Goal: Task Accomplishment & Management: Use online tool/utility

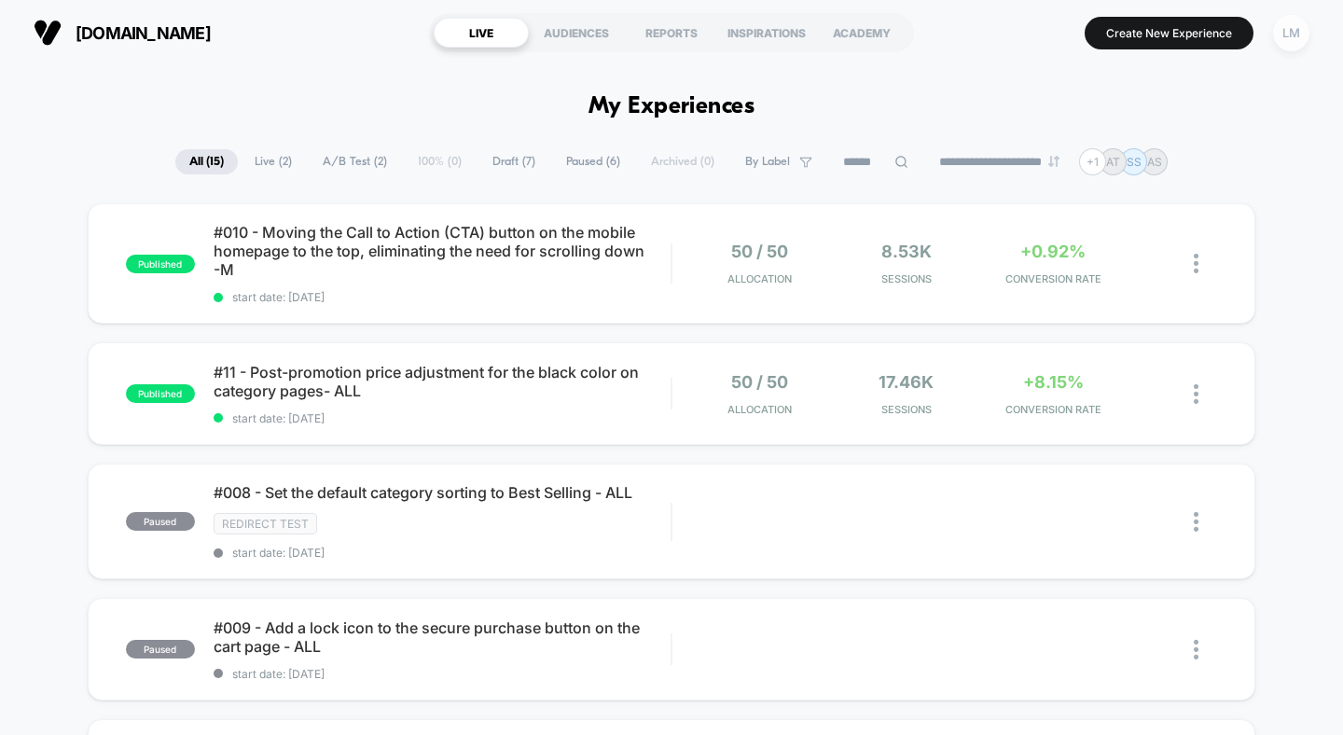
click at [1296, 37] on div "LM" at bounding box center [1291, 33] width 36 height 36
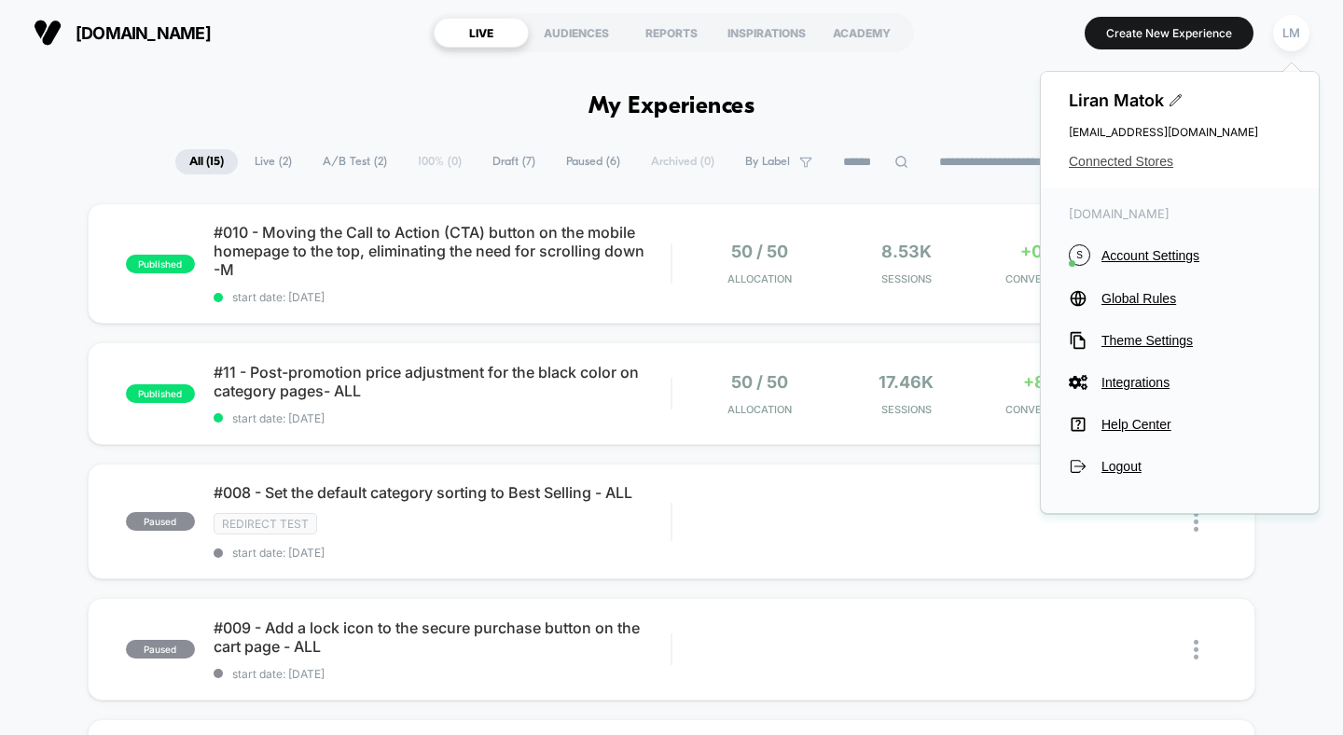
click at [1144, 161] on span "Connected Stores" at bounding box center [1180, 161] width 222 height 15
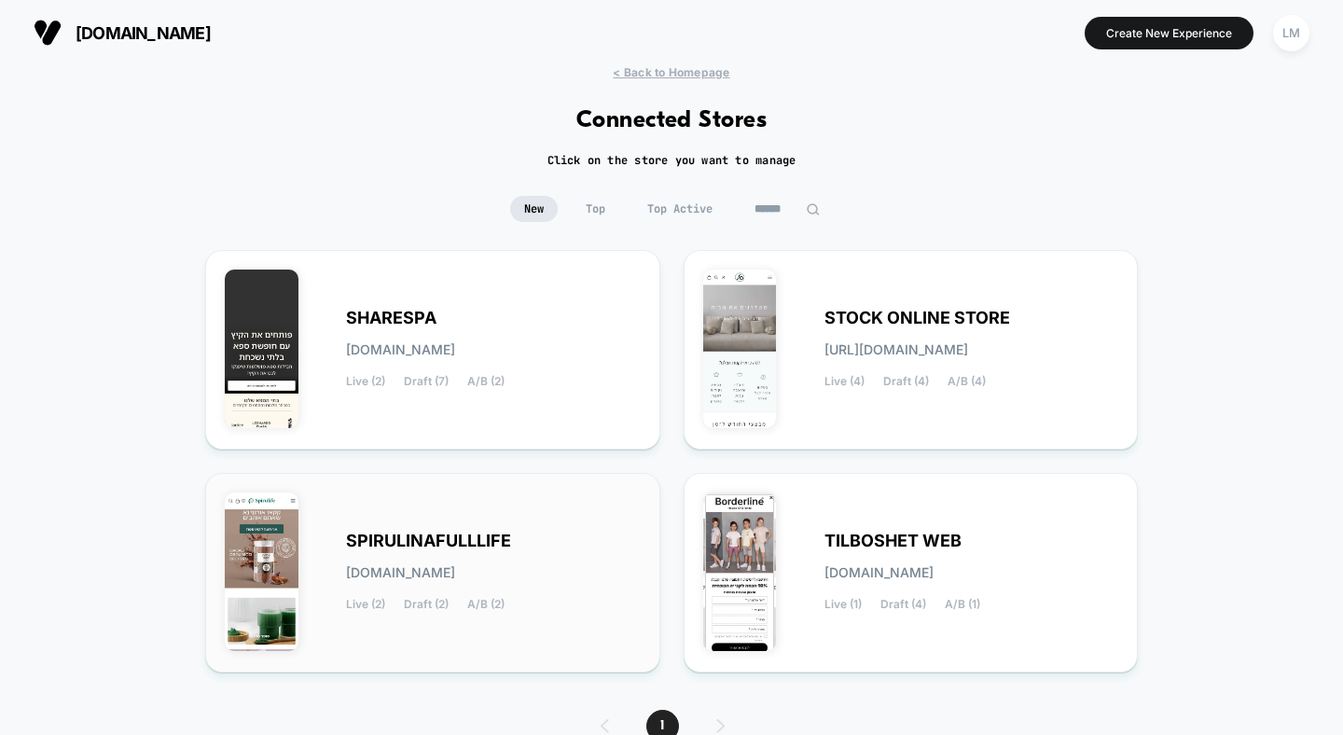
click at [455, 576] on span "spirulinafulllife.myshopify.com" at bounding box center [400, 572] width 109 height 13
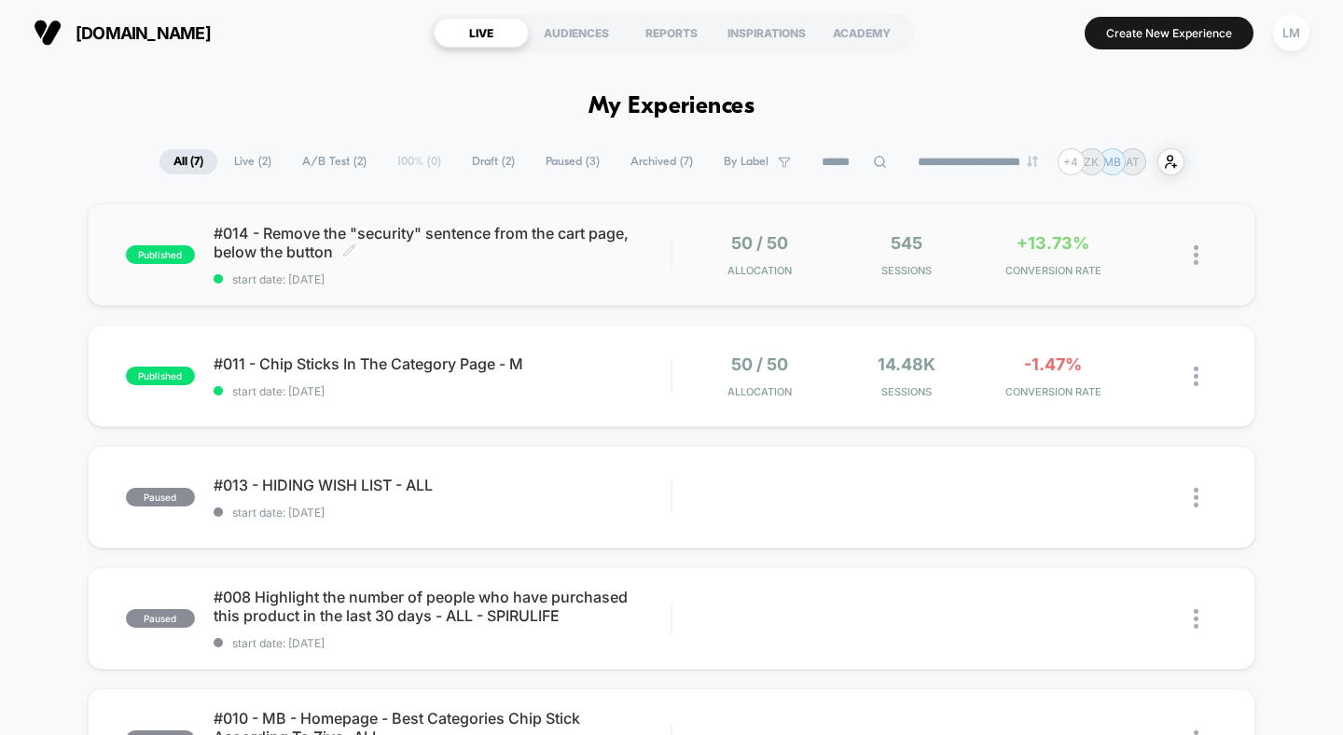
click at [348, 243] on icon at bounding box center [349, 250] width 14 height 14
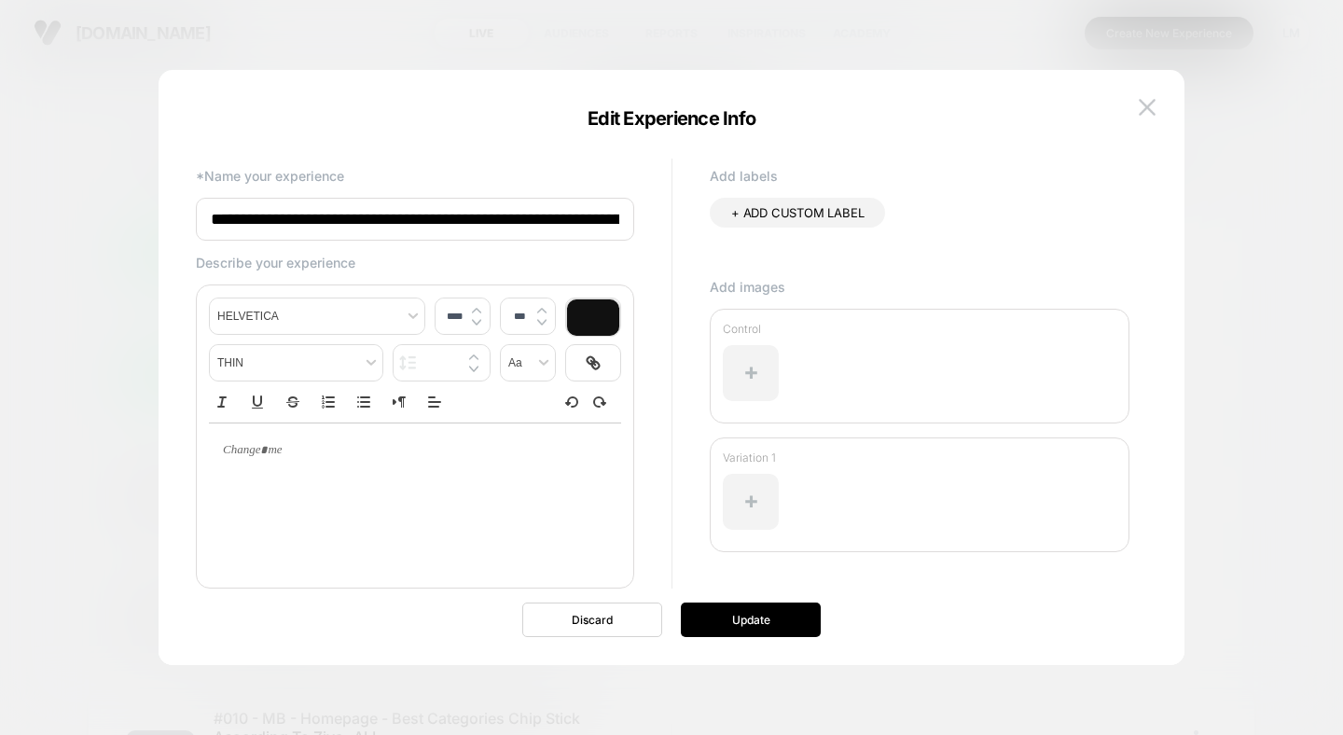
scroll to position [0, 187]
click at [1145, 114] on img at bounding box center [1147, 107] width 17 height 16
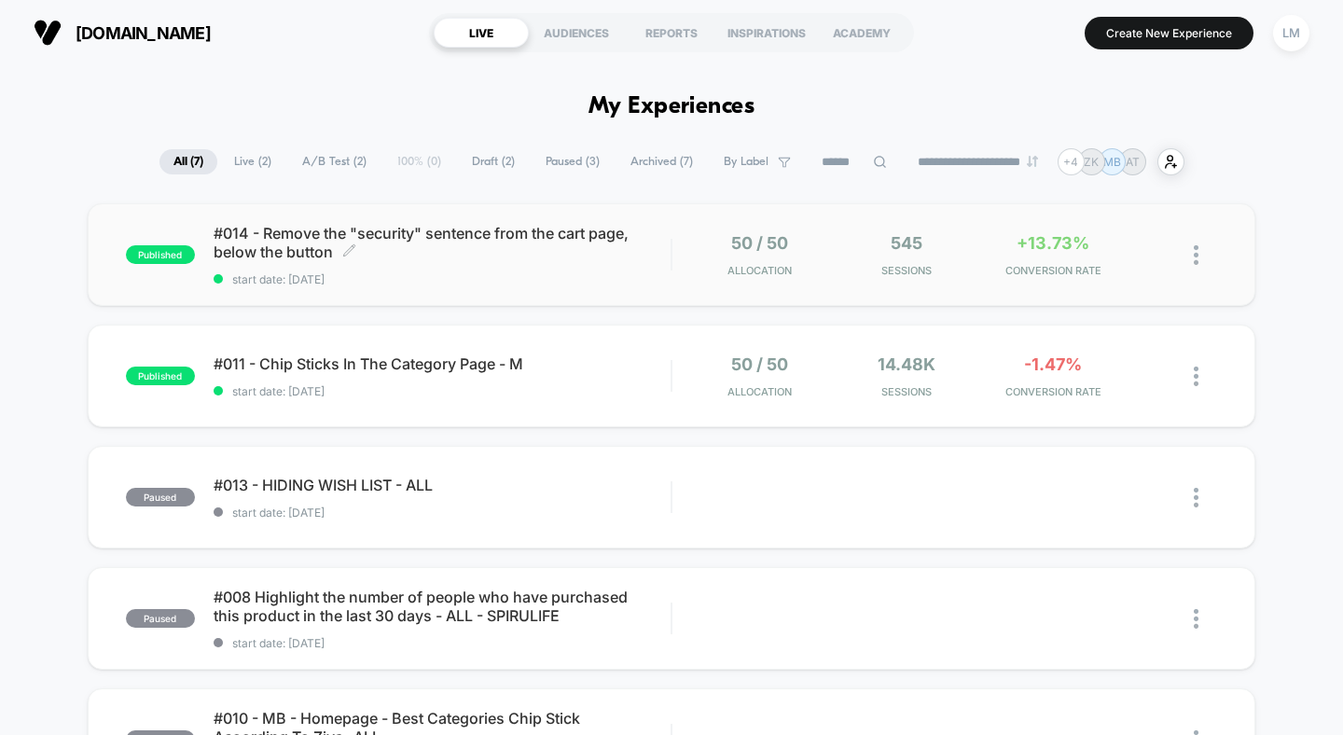
click at [470, 236] on span "#014 - Remove the "security" sentence from the cart page, below the button Clic…" at bounding box center [443, 242] width 458 height 37
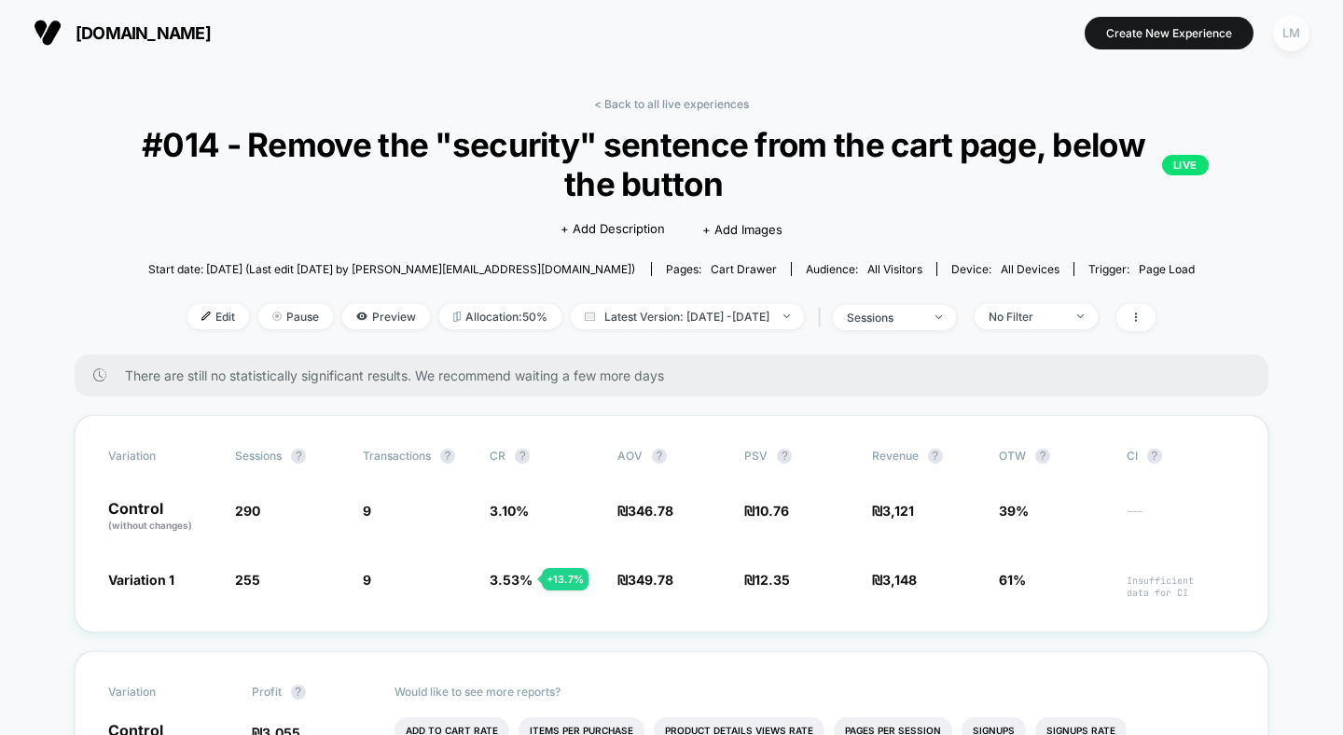
click at [1297, 29] on div "LM" at bounding box center [1291, 33] width 36 height 36
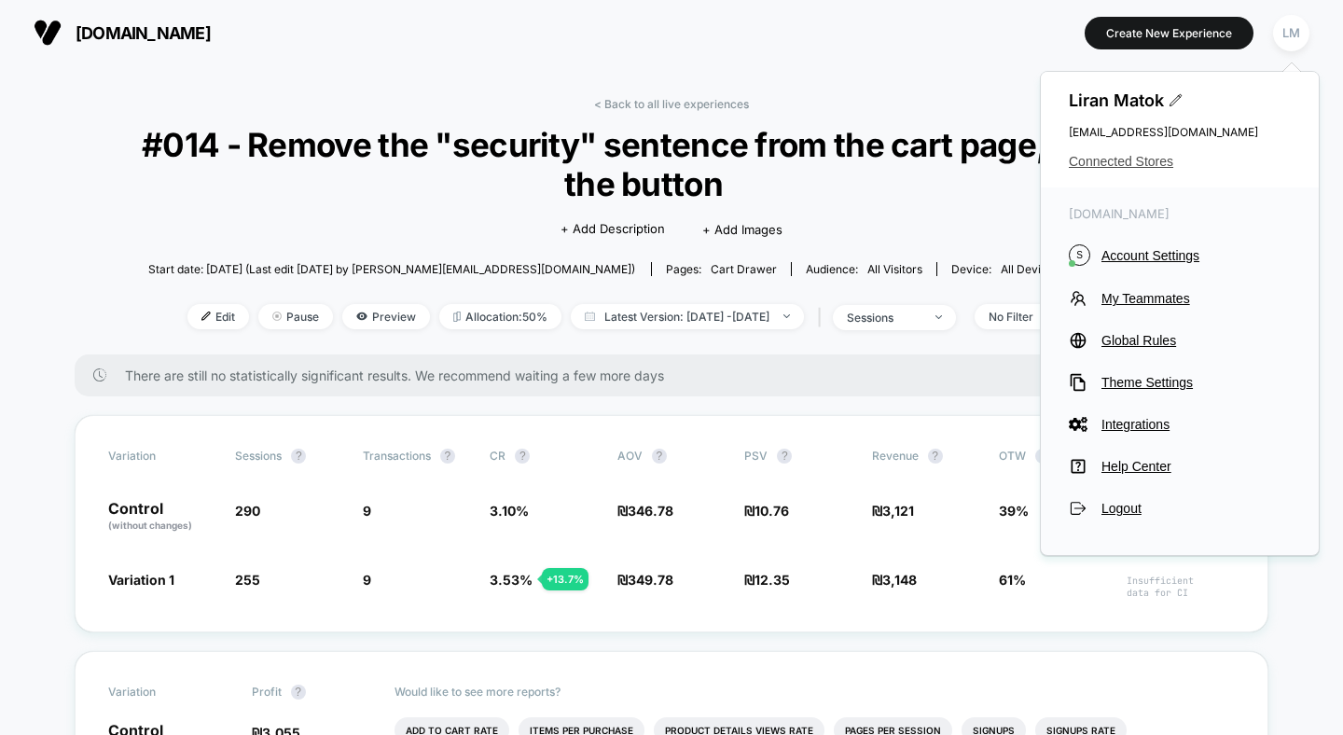
click at [1152, 161] on span "Connected Stores" at bounding box center [1180, 161] width 222 height 15
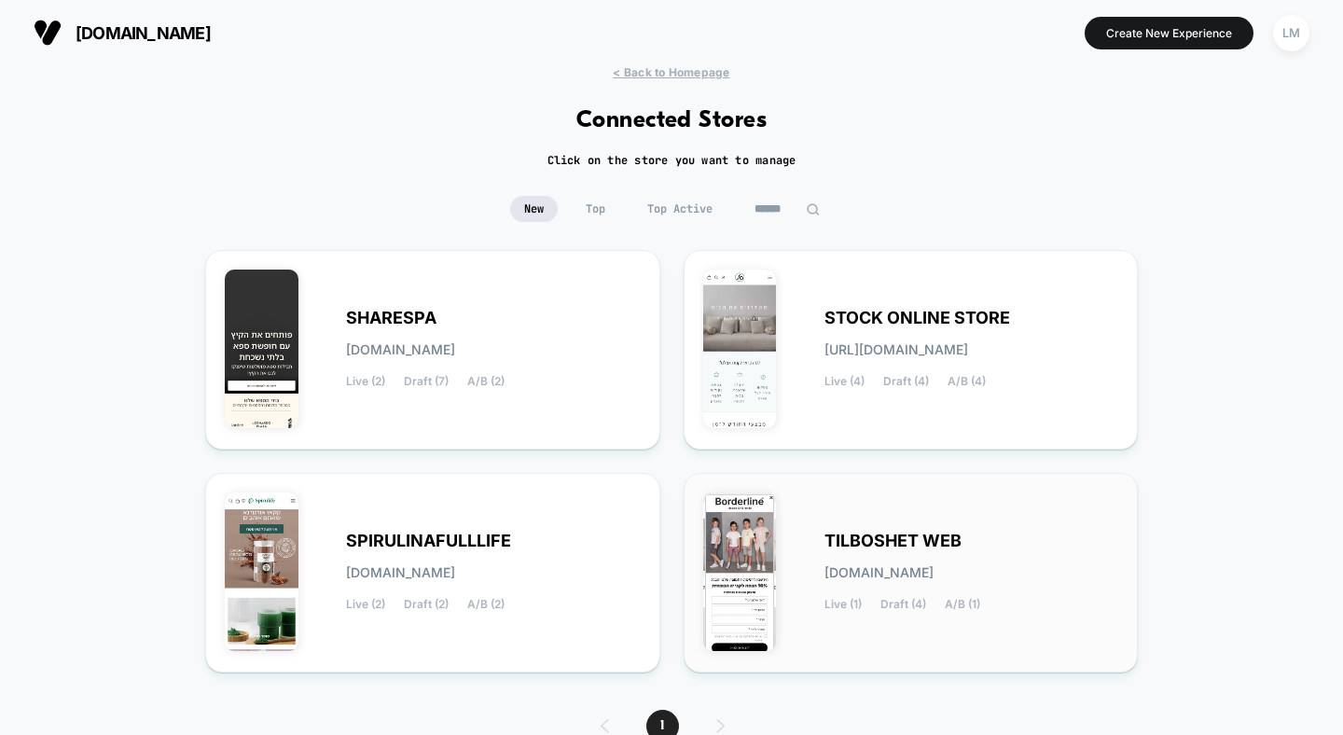
click at [873, 519] on div "TILBOSHET WEB tilboshet-web.myshopify.com Live (1) Draft (4) A/B (1)" at bounding box center [911, 572] width 416 height 160
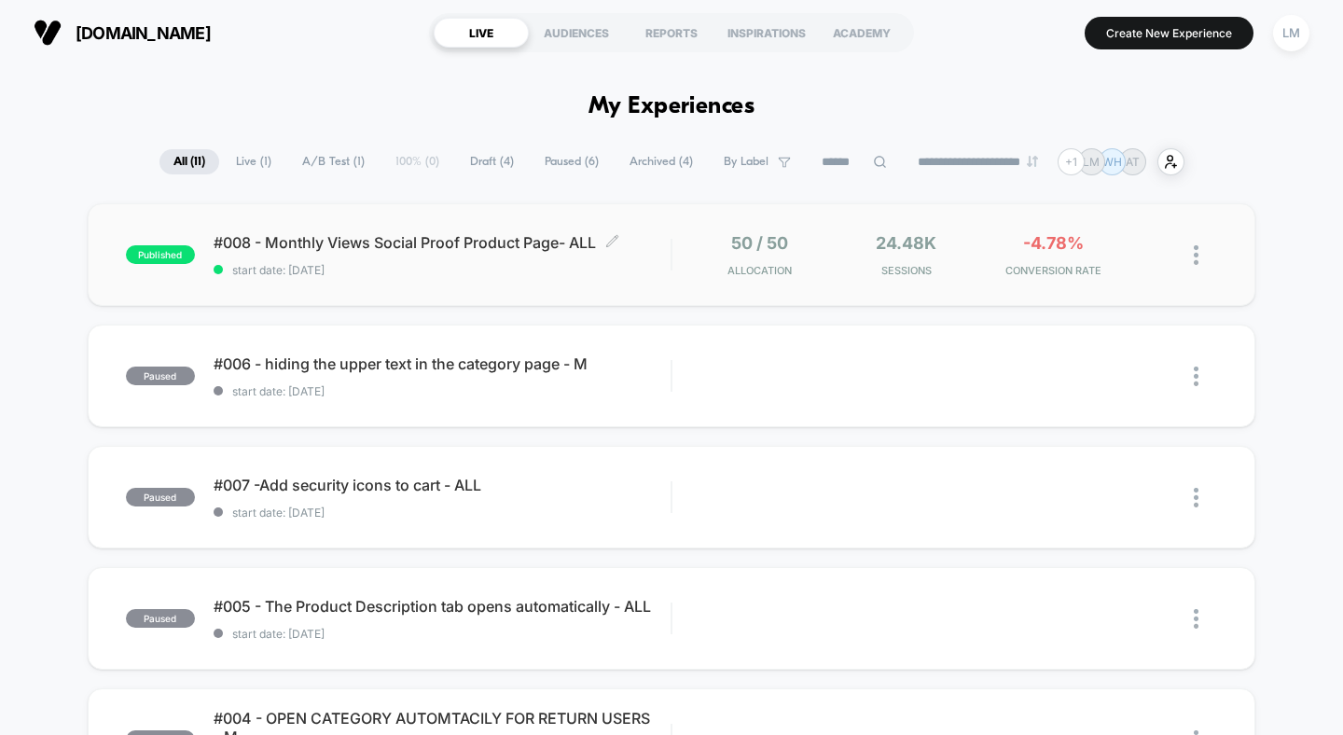
click at [469, 253] on div "#008 - Monthly Views Social Proof Product Page- ALL Click to edit experience de…" at bounding box center [443, 255] width 458 height 44
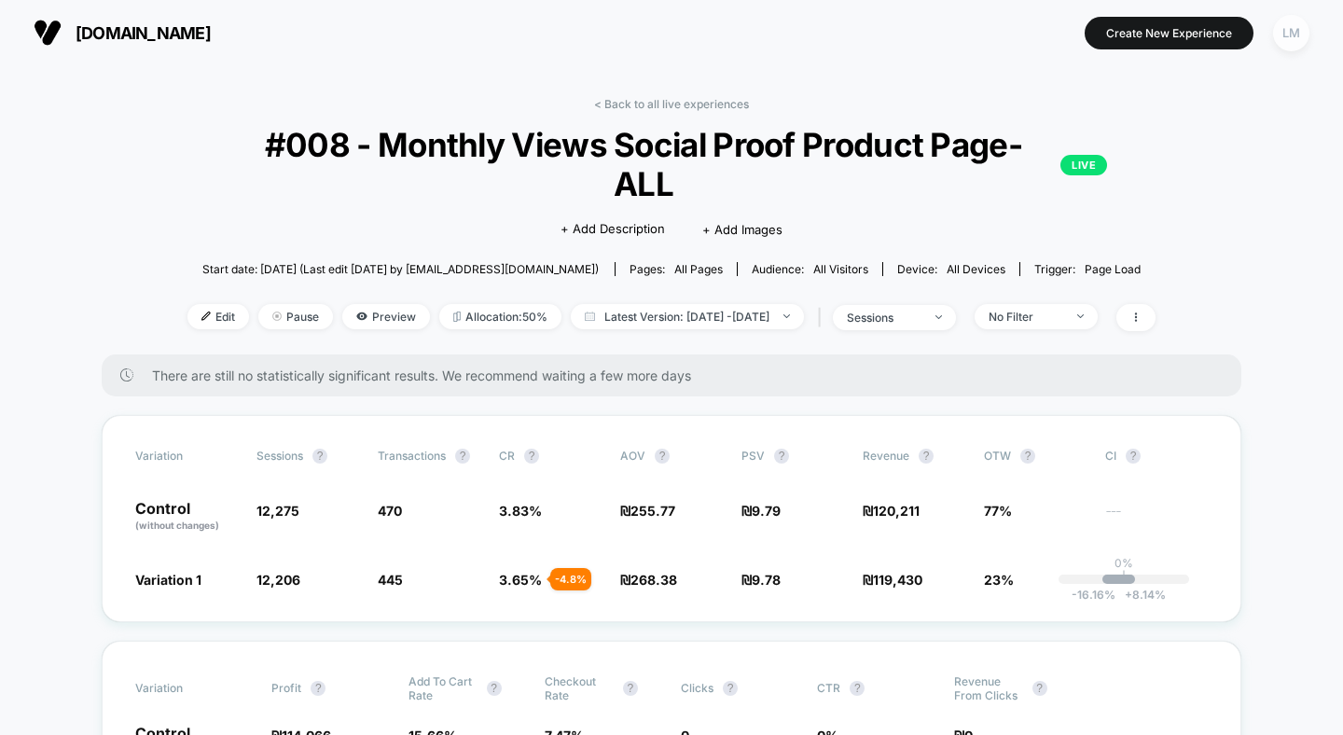
click at [1297, 17] on div "LM" at bounding box center [1291, 33] width 36 height 36
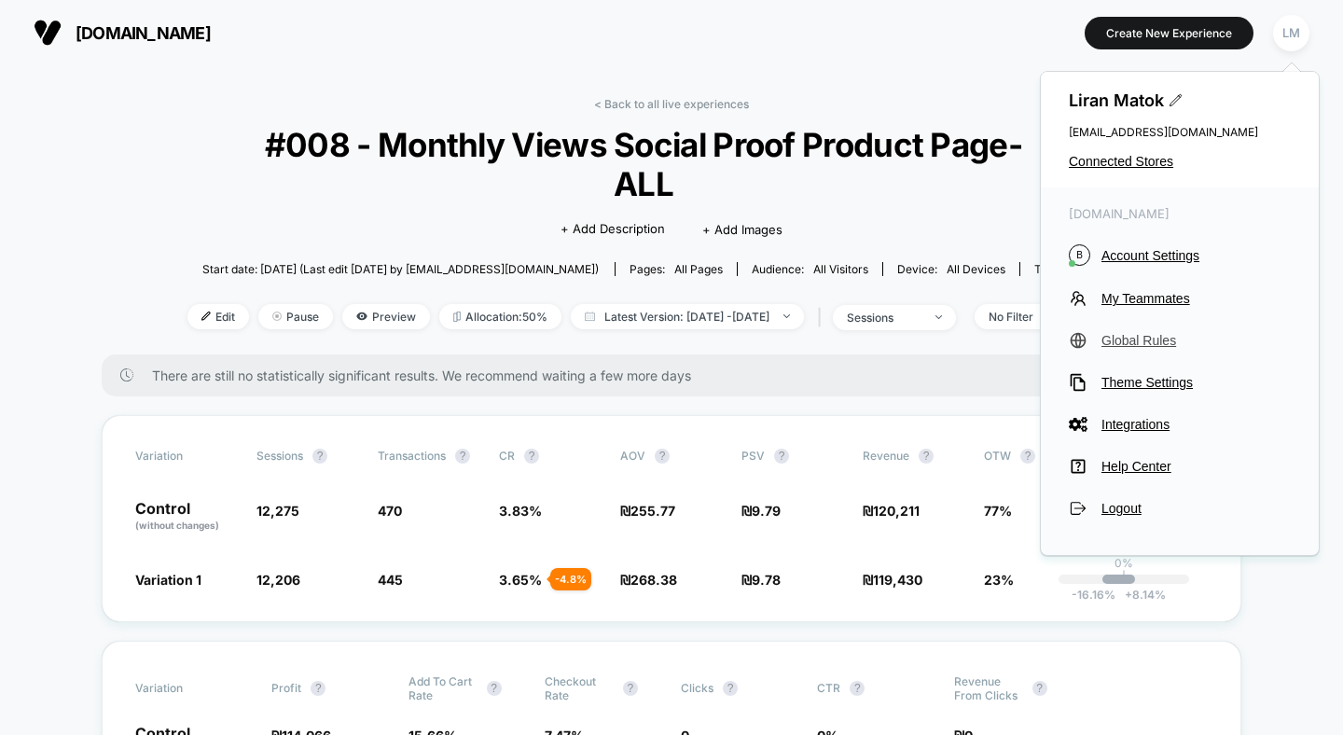
click at [1155, 339] on span "Global Rules" at bounding box center [1195, 340] width 189 height 15
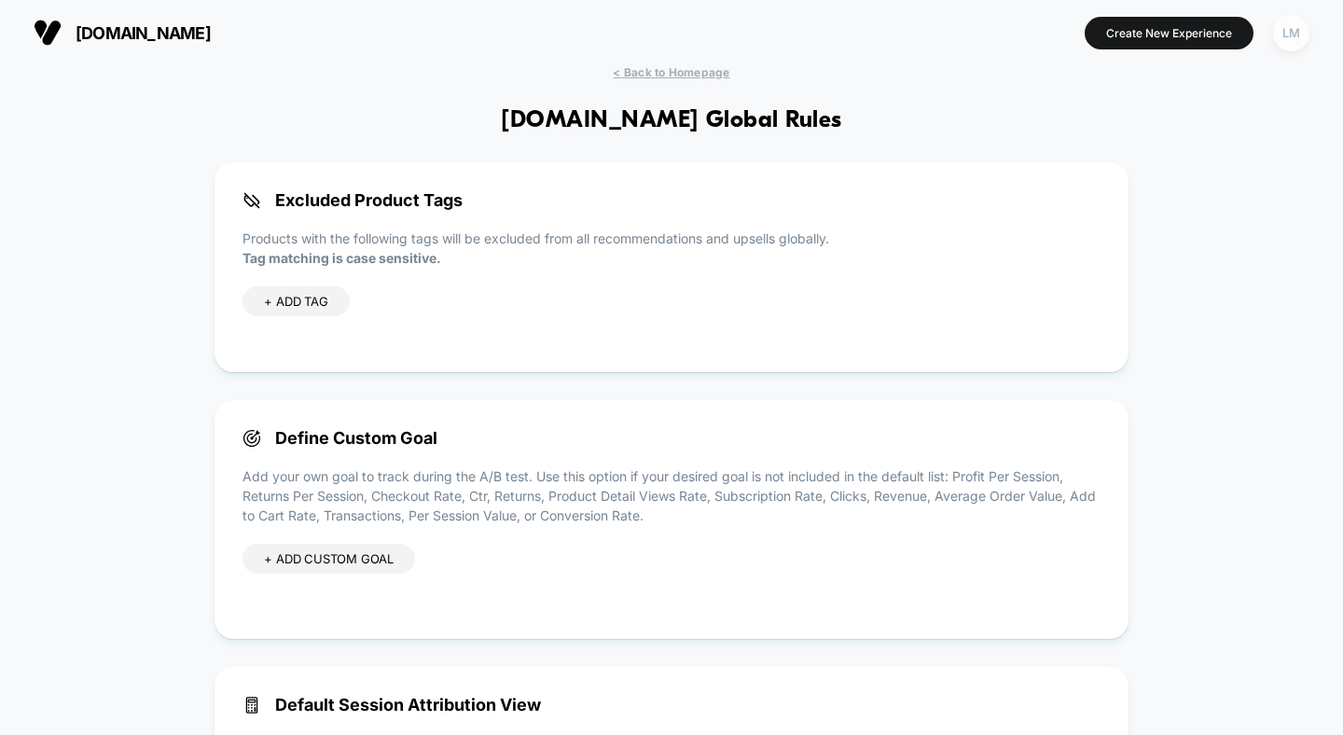
click at [1281, 20] on div "LM" at bounding box center [1291, 33] width 36 height 36
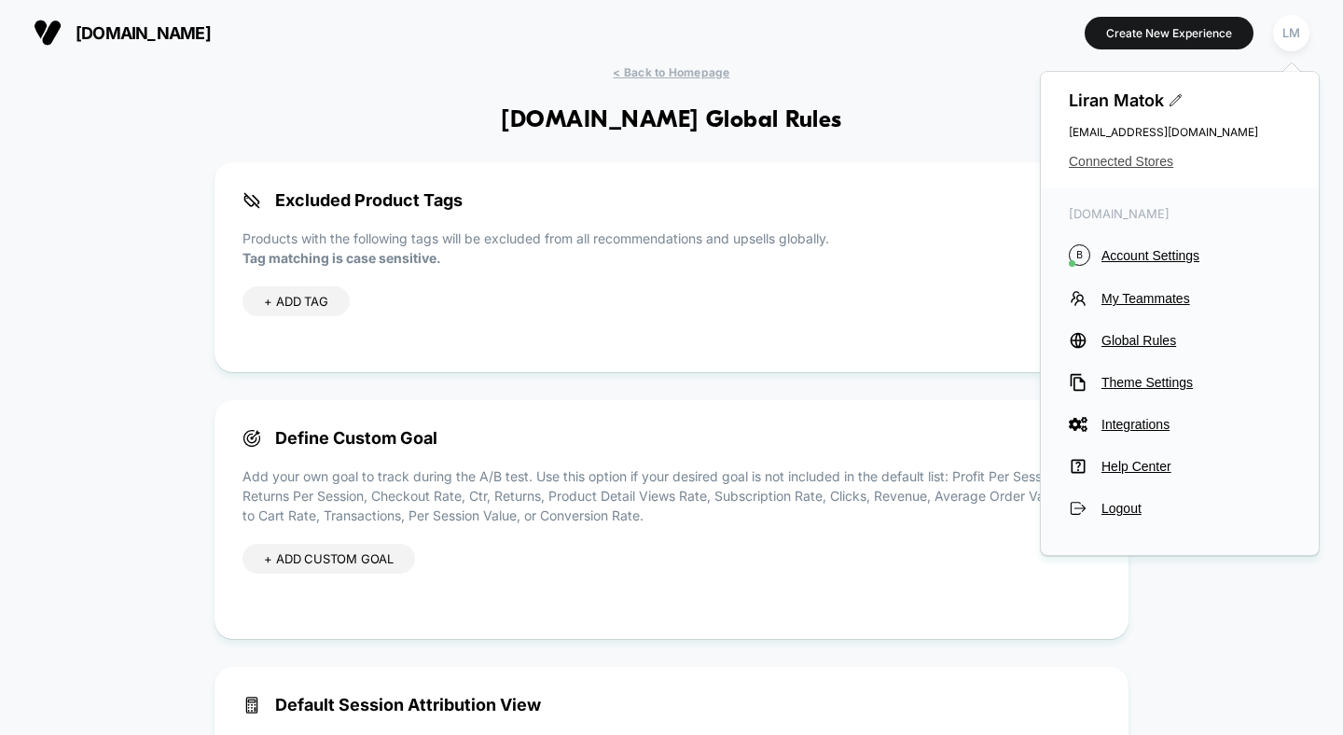
click at [1118, 157] on span "Connected Stores" at bounding box center [1180, 161] width 222 height 15
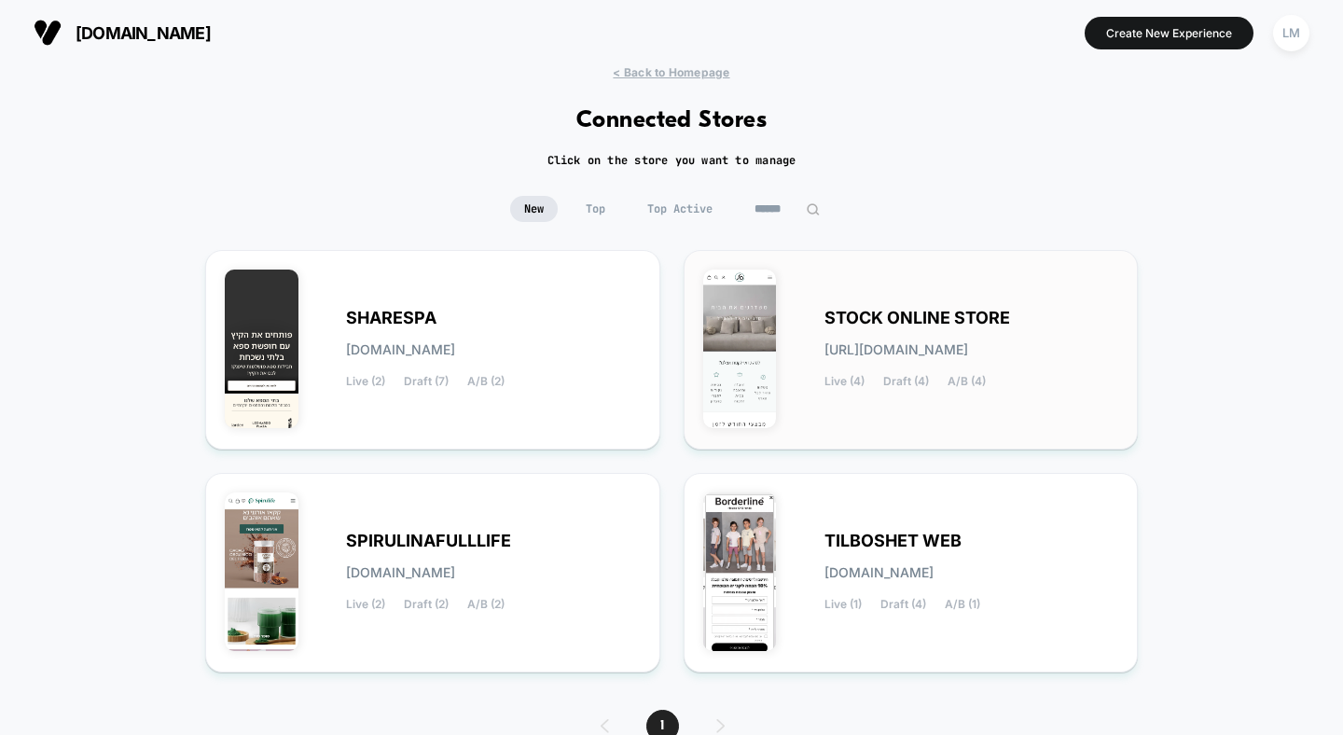
click at [911, 328] on div "STOCK ONLINE STORE stock-online_store.myshopify.com Live (4) Draft (4) A/B (4)" at bounding box center [971, 349] width 295 height 76
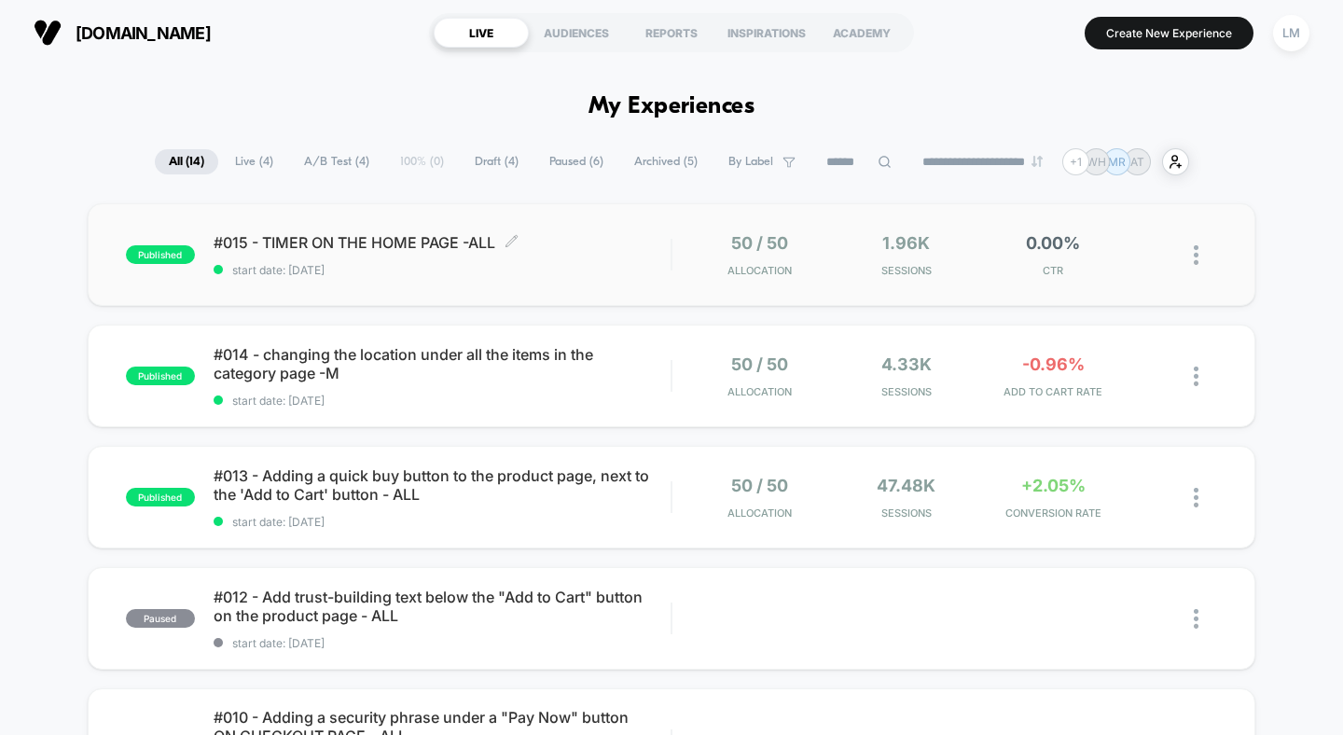
click at [360, 242] on span "#015 - TIMER ON THE HOME PAGE -ALL Click to edit experience details" at bounding box center [443, 242] width 458 height 19
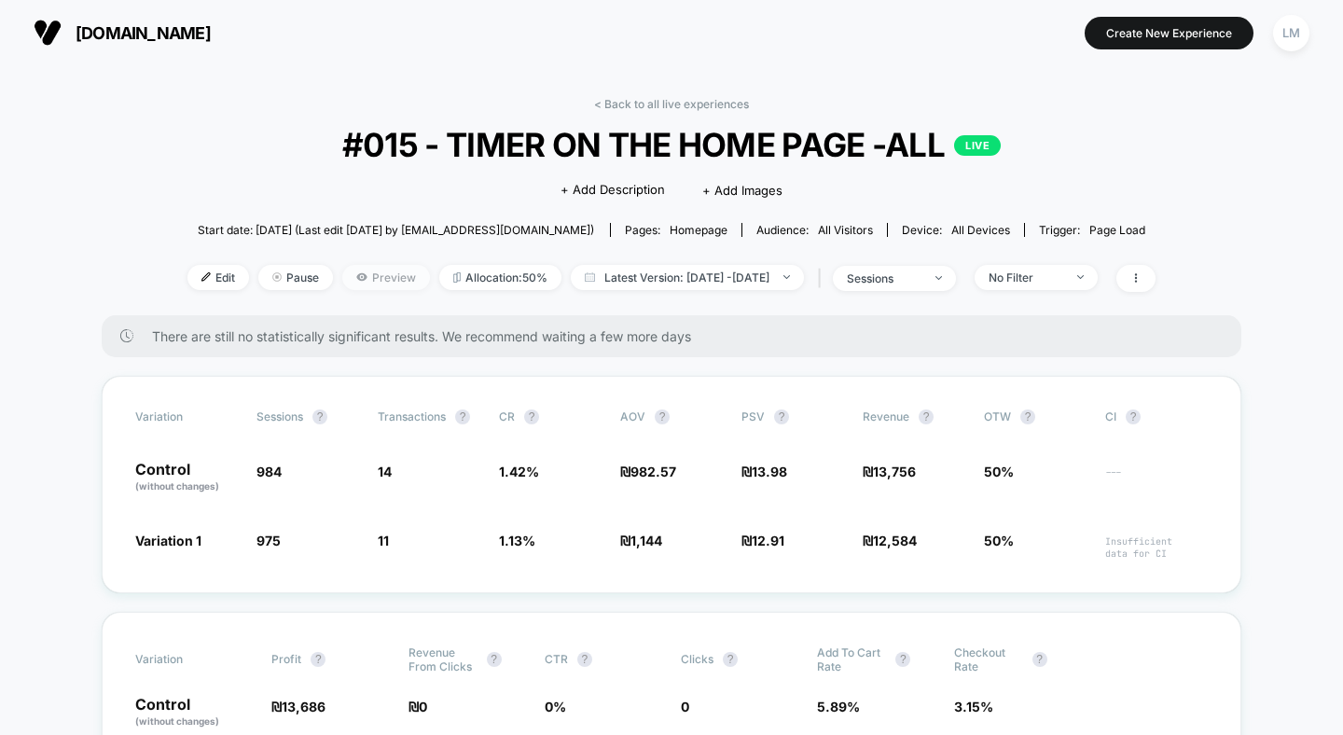
click at [354, 270] on span "Preview" at bounding box center [386, 277] width 88 height 25
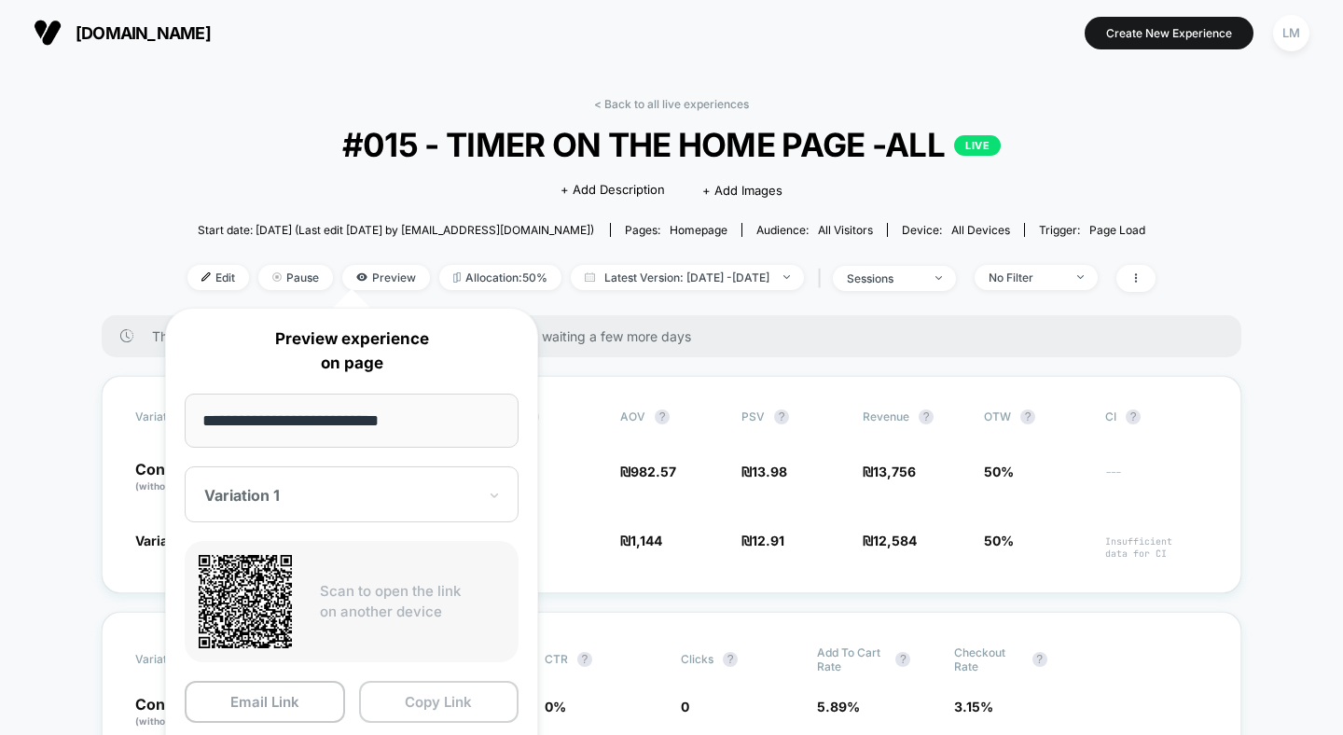
click at [417, 695] on button "Copy Link" at bounding box center [439, 702] width 160 height 42
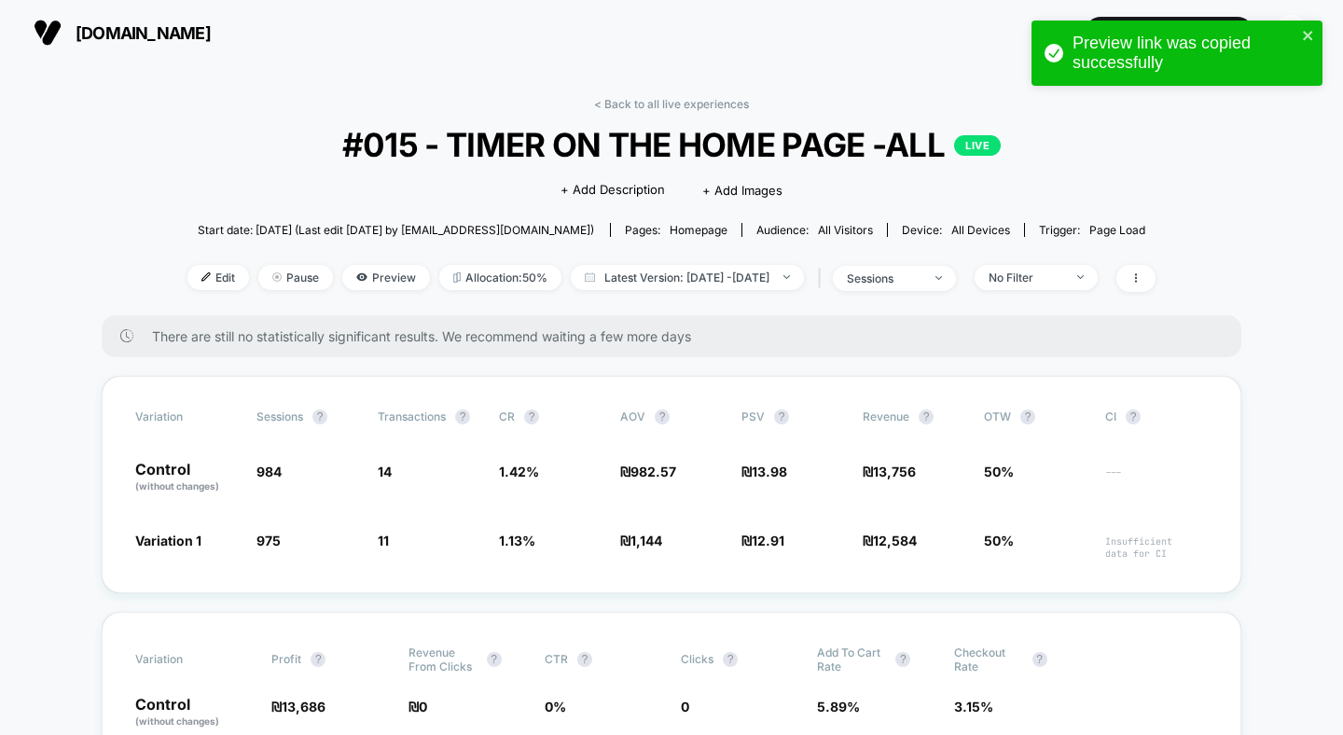
click at [910, 291] on div "< Back to all live experiences #015 - TIMER ON THE HOME PAGE -ALL LIVE Click to…" at bounding box center [671, 206] width 968 height 218
click at [1042, 282] on div "No Filter" at bounding box center [1026, 277] width 75 height 14
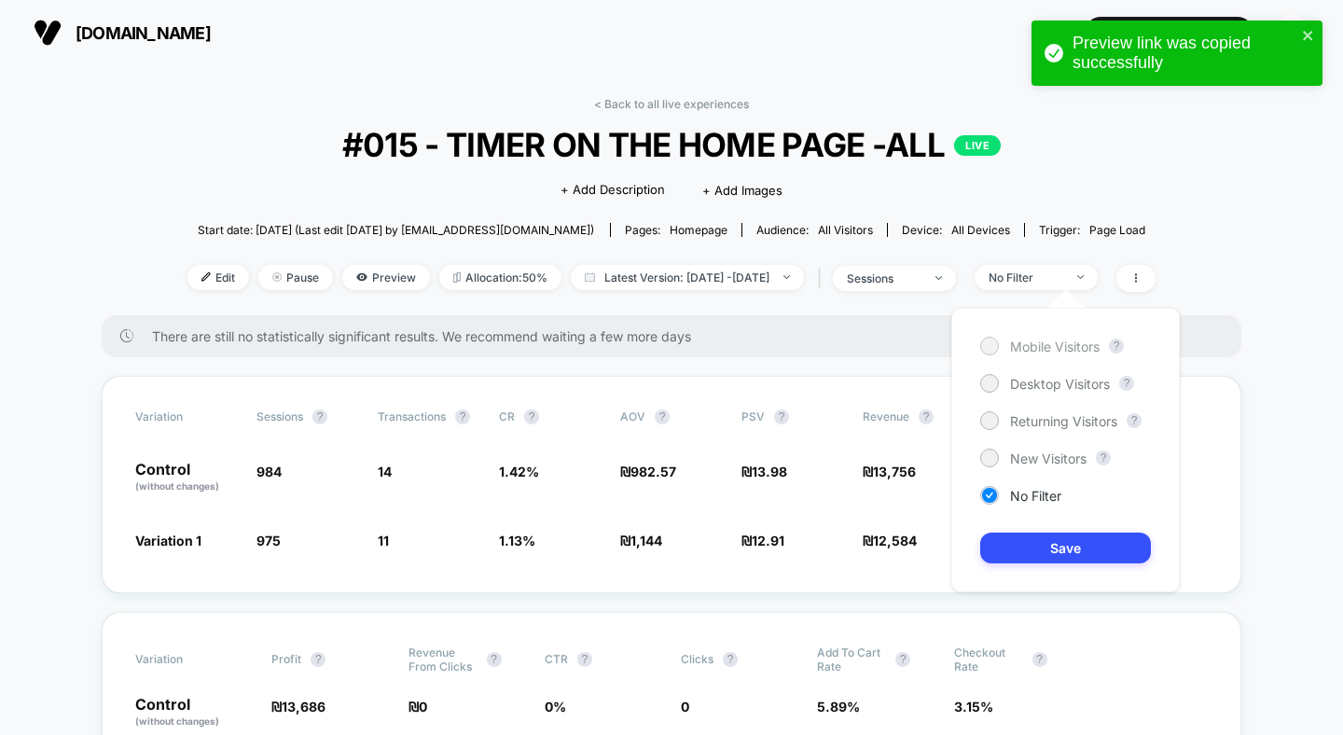
click at [1038, 347] on span "Mobile Visitors" at bounding box center [1055, 347] width 90 height 16
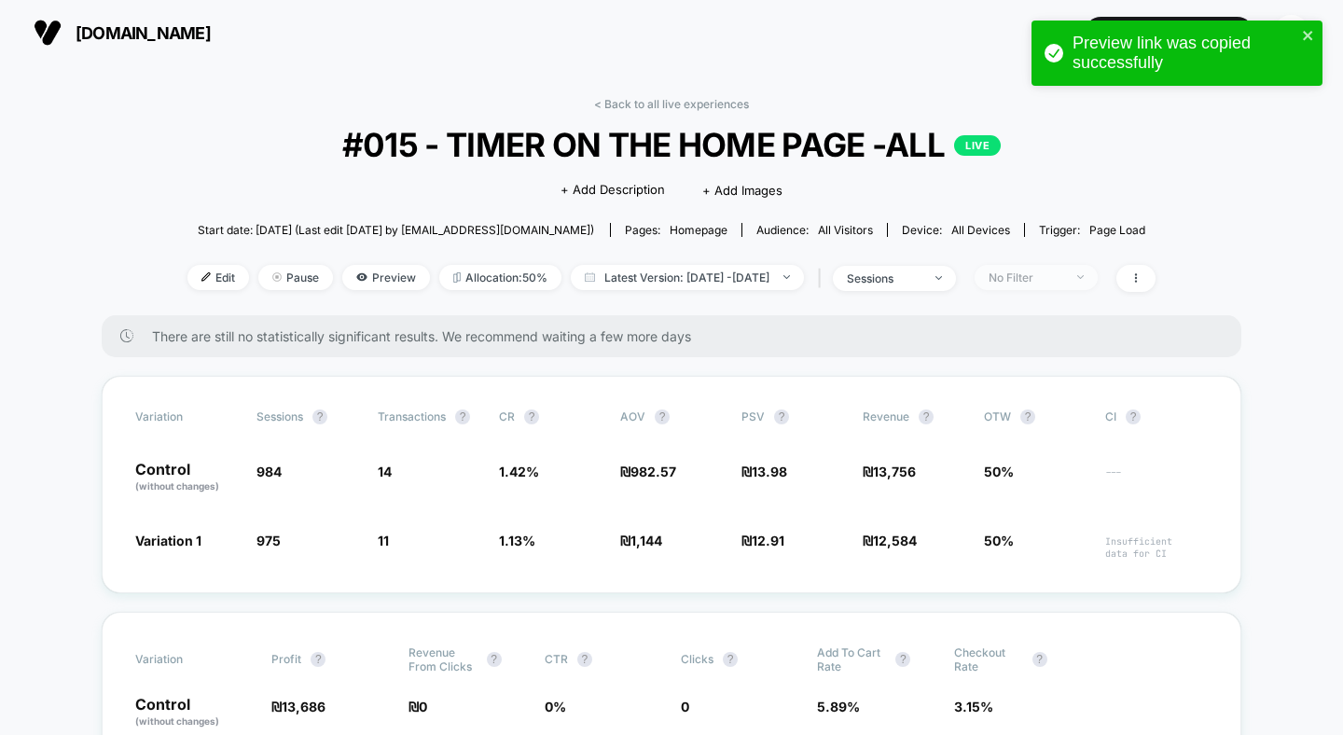
click at [1098, 272] on span "No Filter" at bounding box center [1036, 277] width 123 height 25
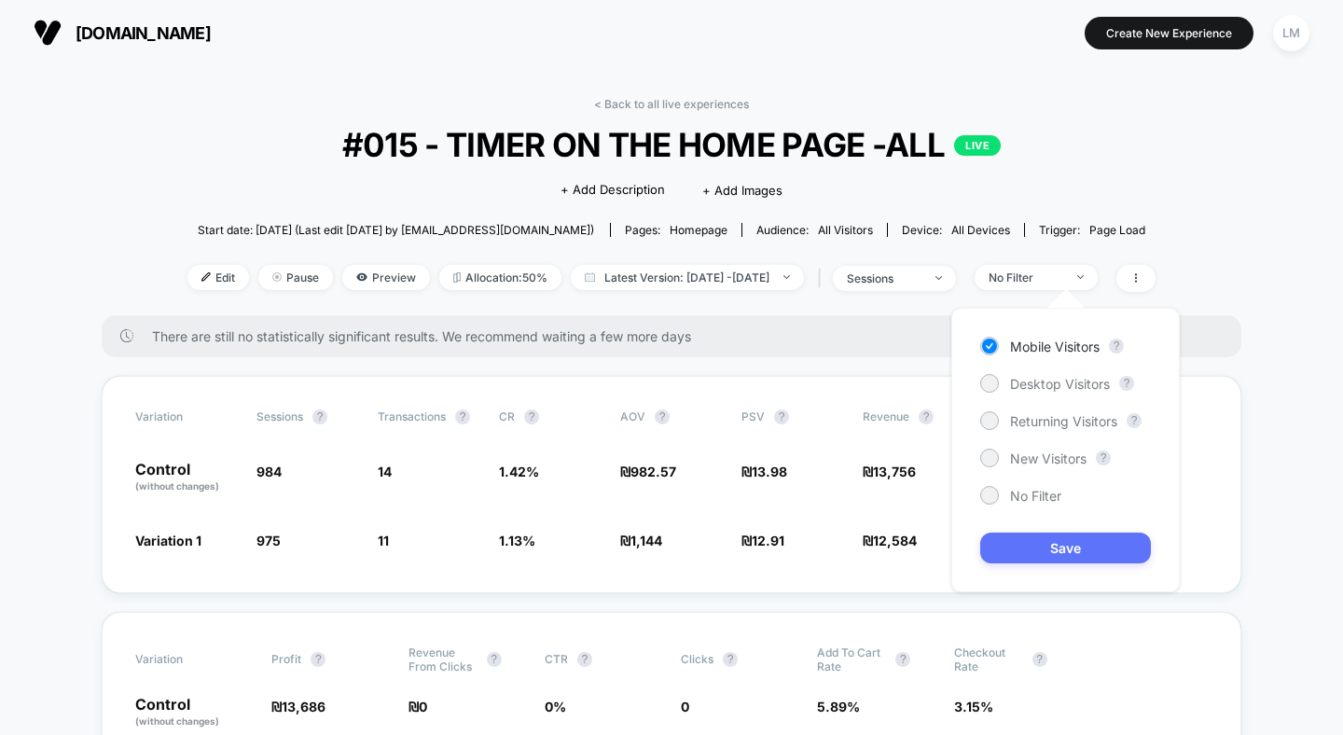
click at [1026, 544] on button "Save" at bounding box center [1065, 548] width 171 height 31
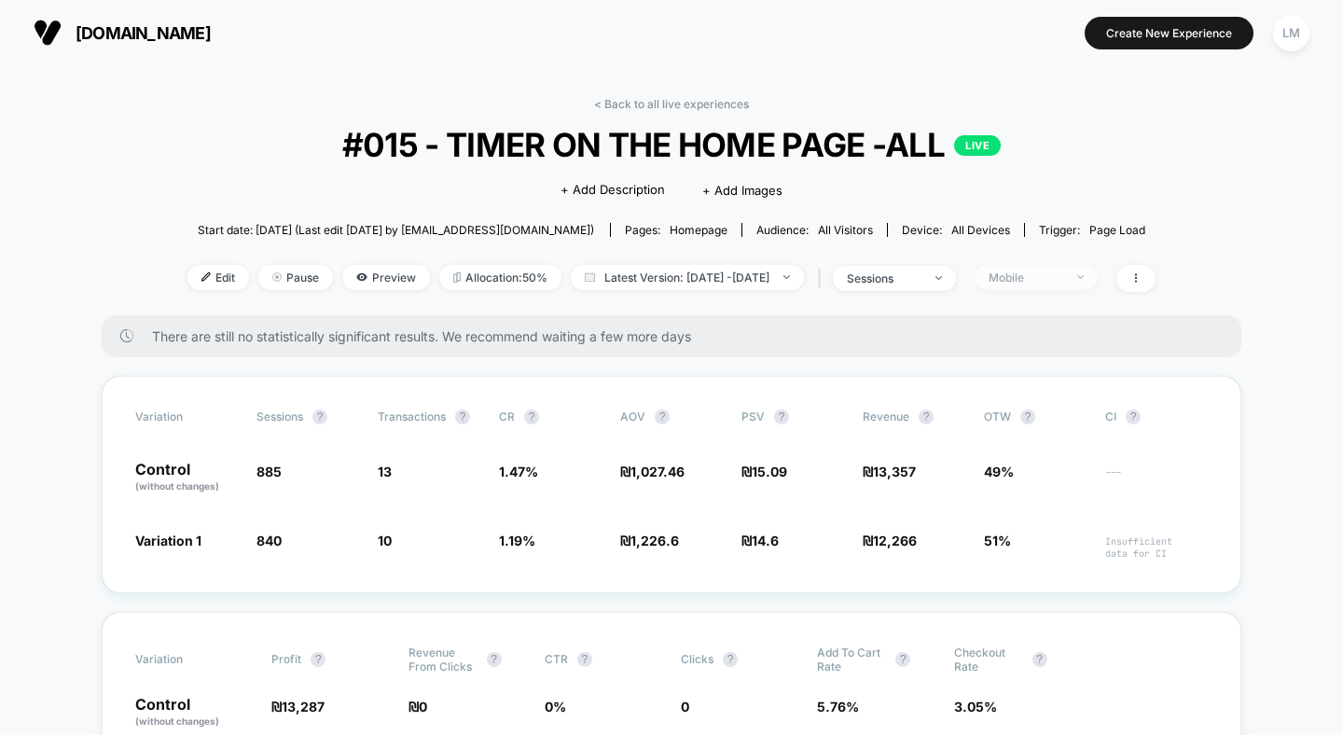
click at [1085, 286] on span "Mobile" at bounding box center [1036, 277] width 123 height 25
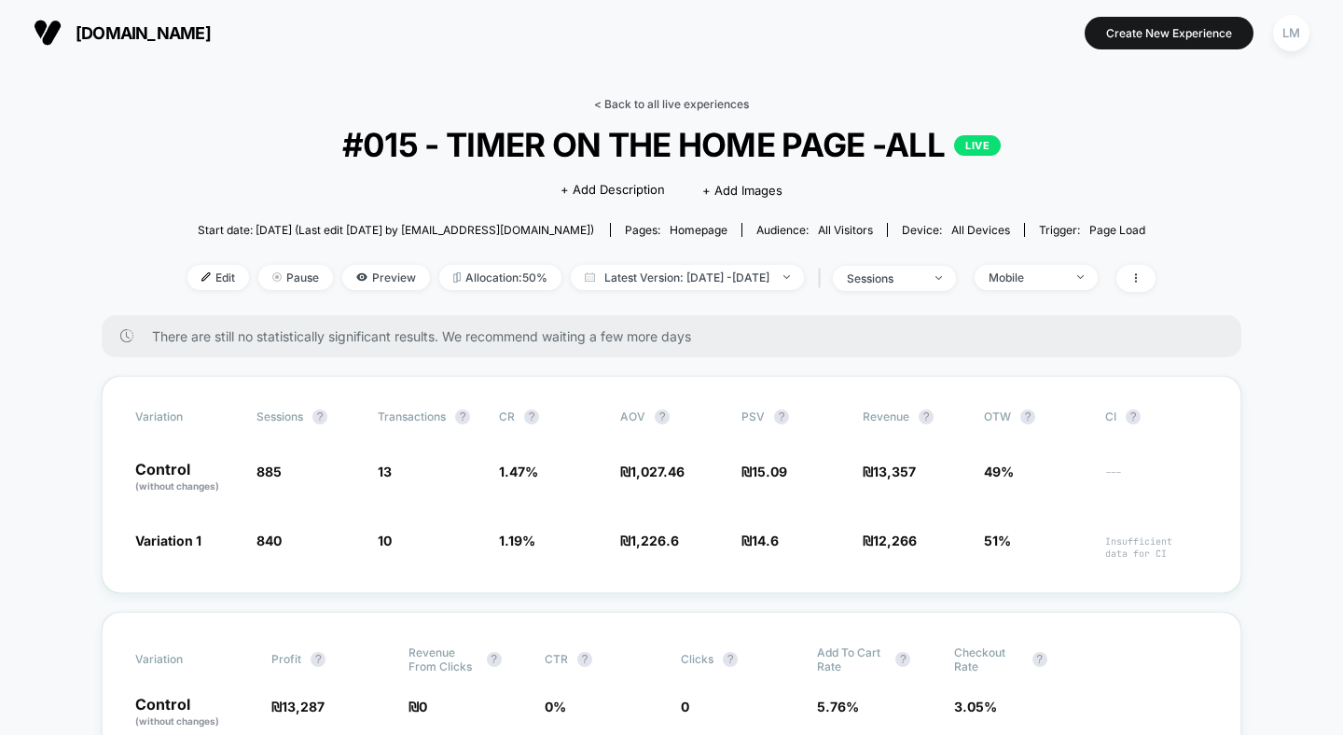
click at [702, 102] on link "< Back to all live experiences" at bounding box center [671, 104] width 155 height 14
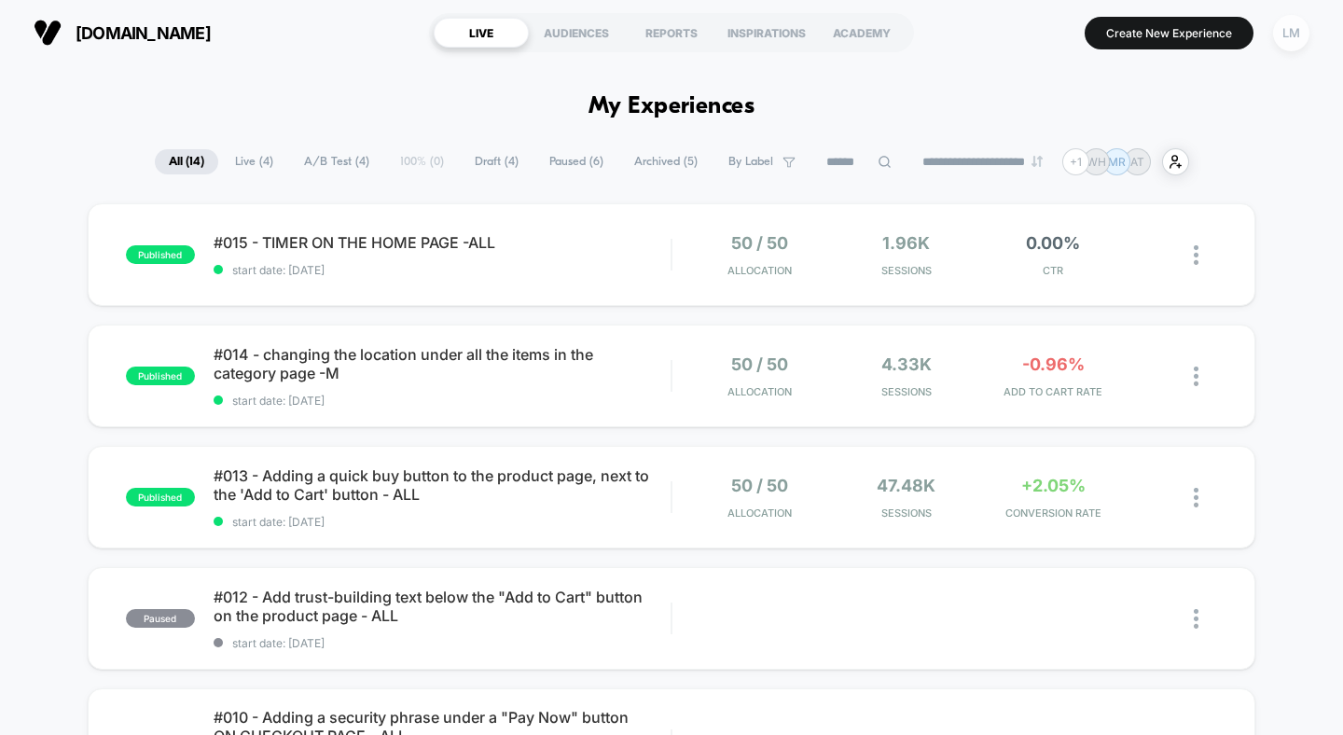
click at [1296, 33] on div "LM" at bounding box center [1291, 33] width 36 height 36
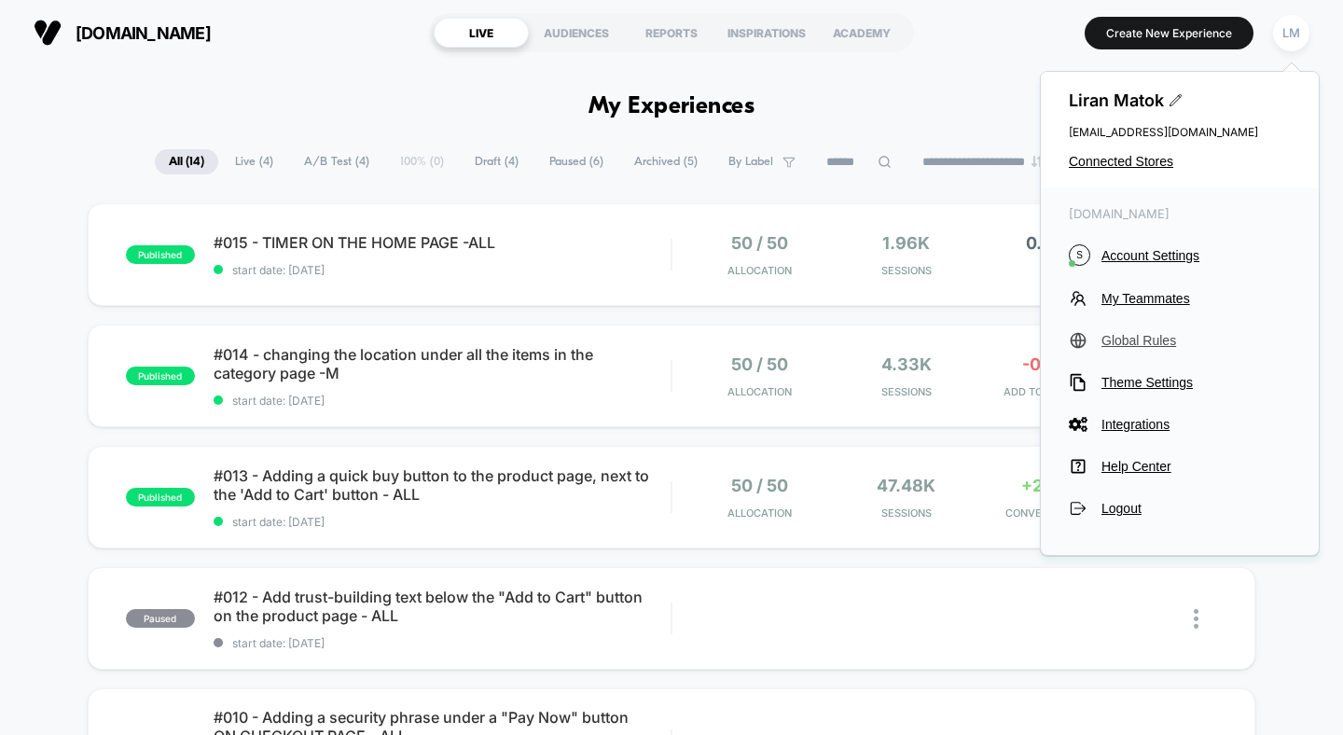
click at [1125, 346] on span "Global Rules" at bounding box center [1195, 340] width 189 height 15
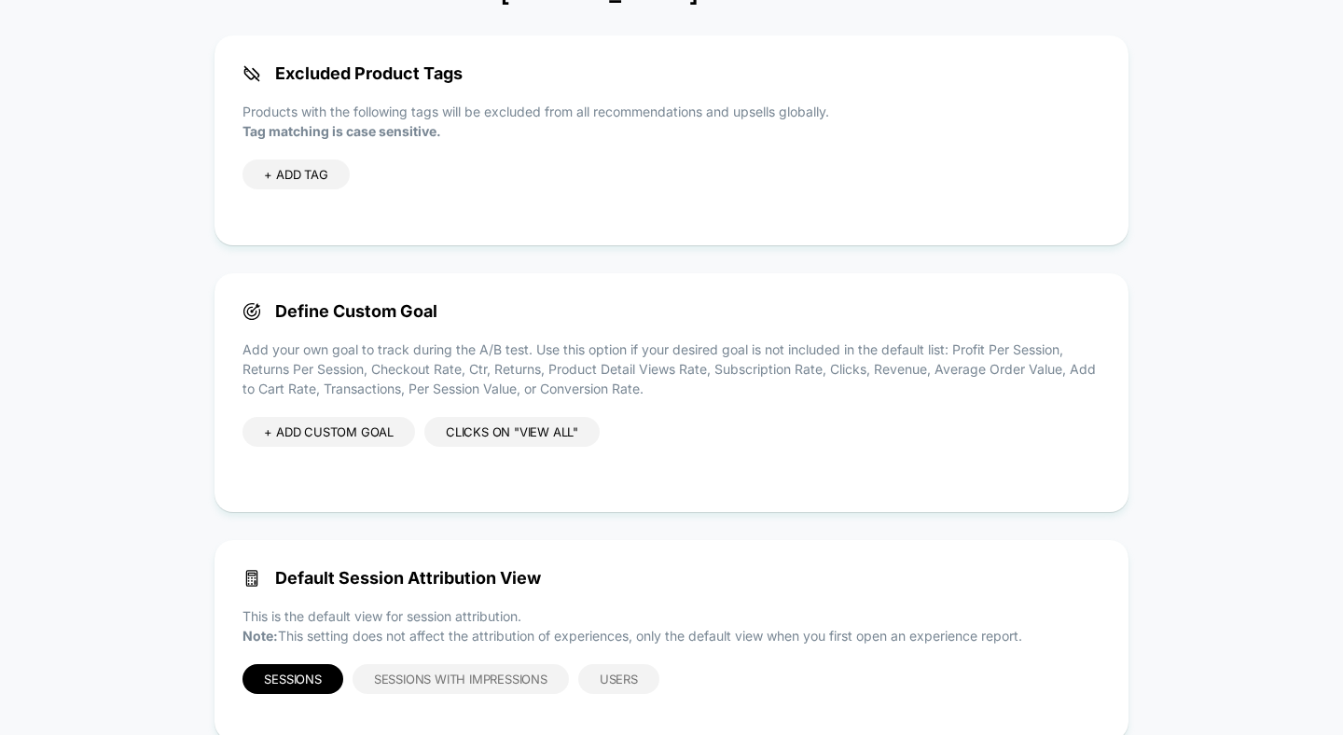
scroll to position [138, 0]
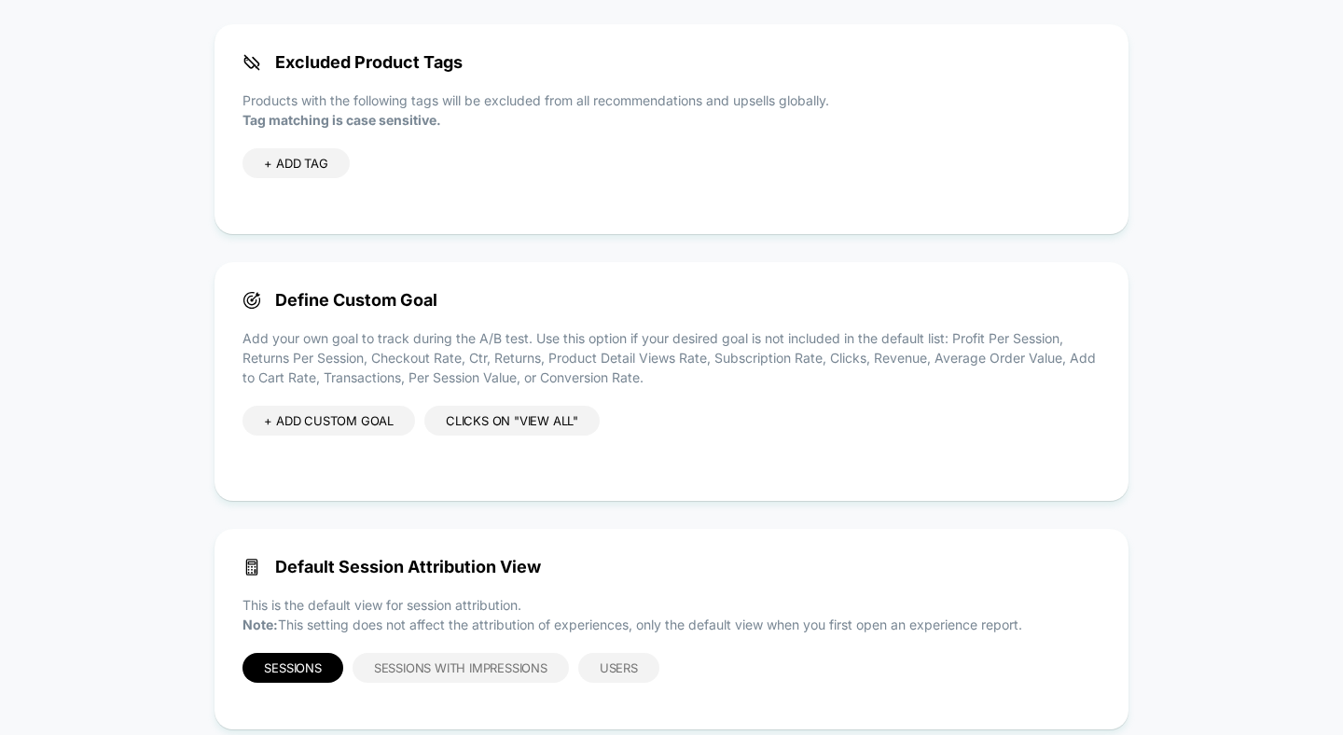
click at [371, 429] on div "+ ADD CUSTOM GOAL" at bounding box center [328, 421] width 173 height 30
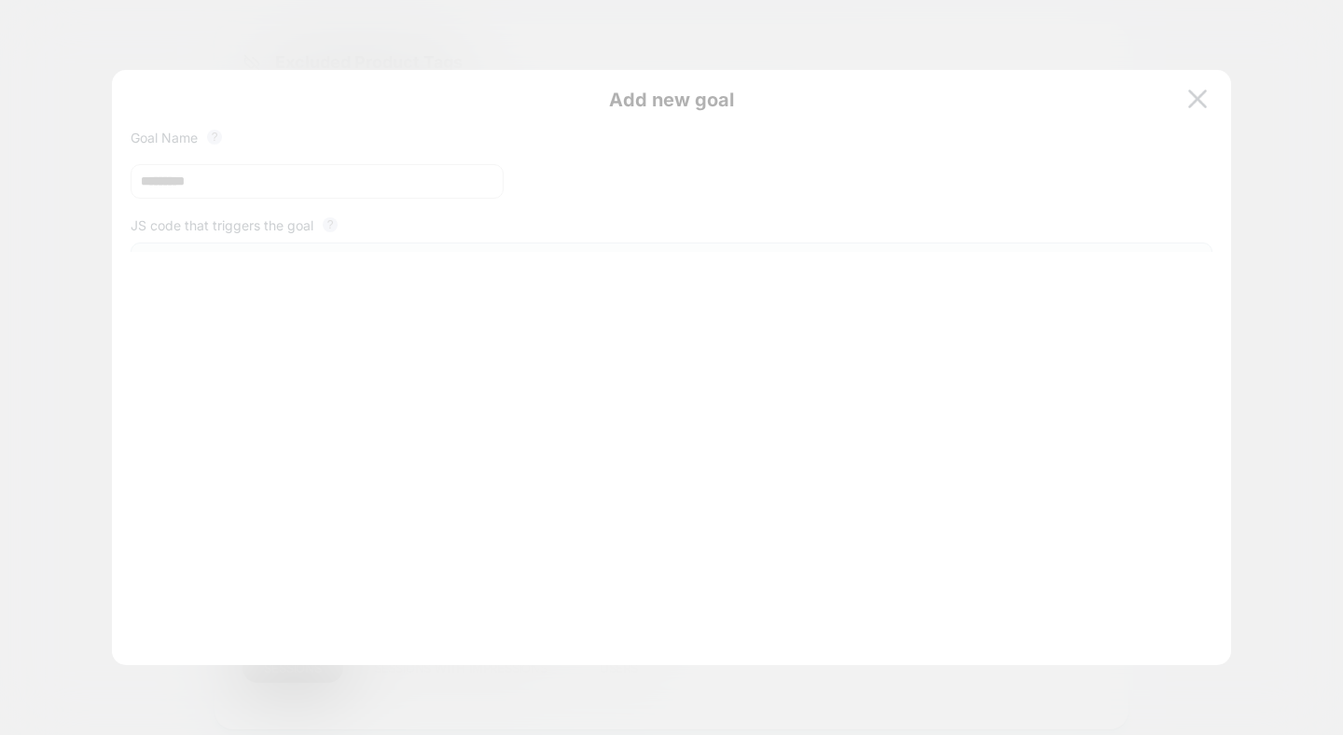
scroll to position [252, 0]
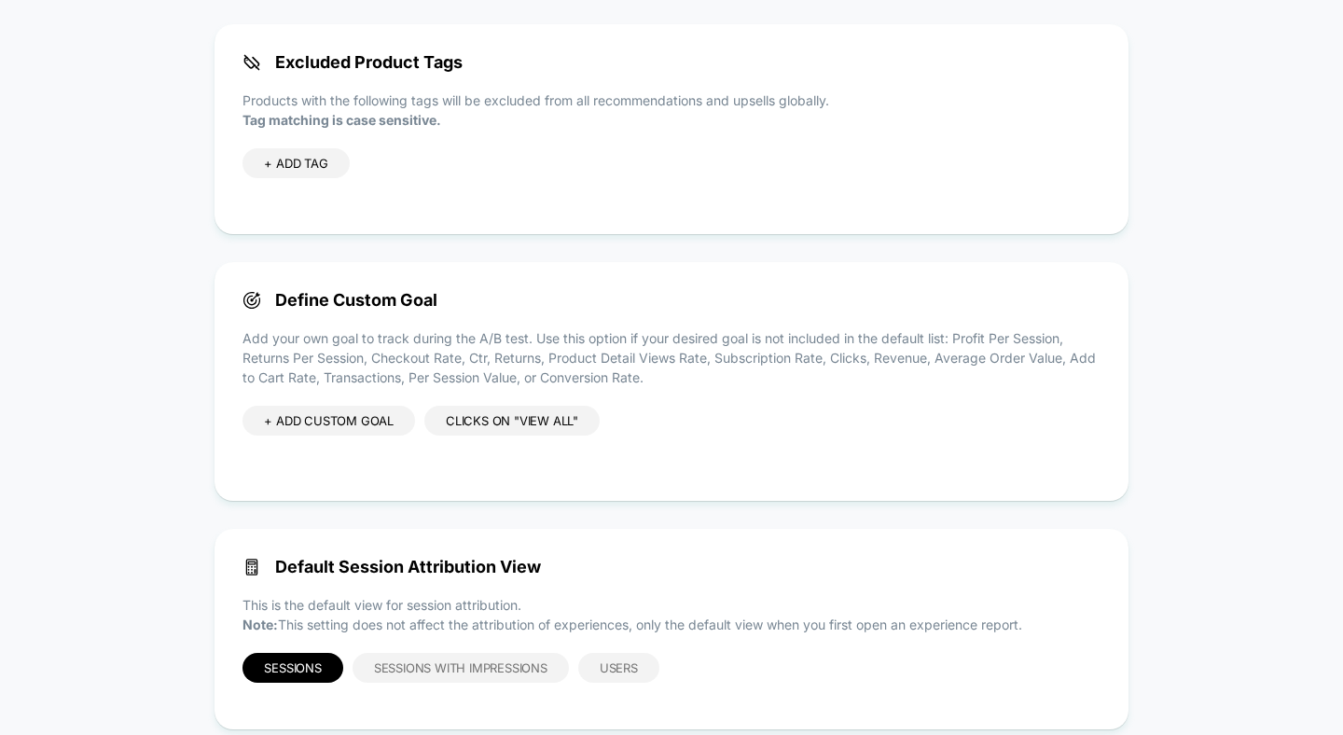
click at [535, 427] on div "clicks on "view all"" at bounding box center [511, 421] width 175 height 30
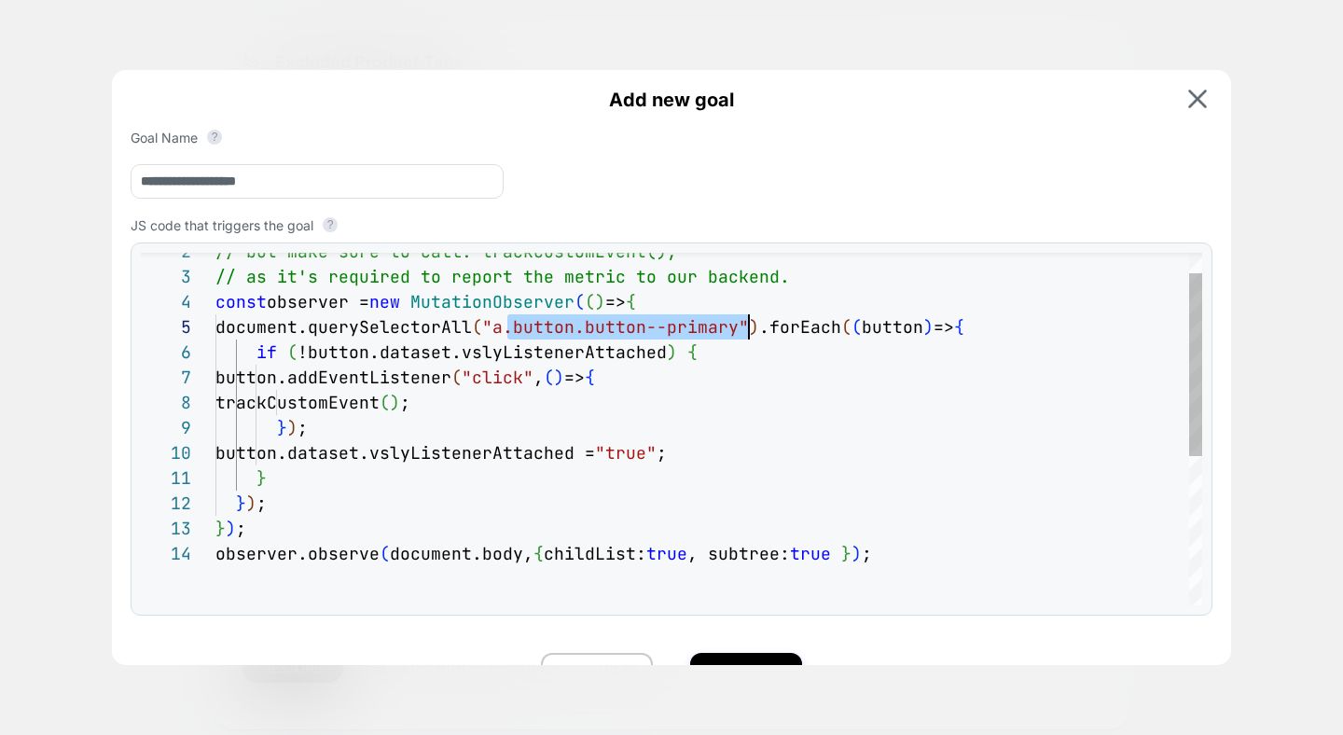
scroll to position [101, 533]
drag, startPoint x: 504, startPoint y: 336, endPoint x: 746, endPoint y: 328, distance: 242.6
click at [746, 328] on div "// but make sure to call: trackCustomEvent(); // as it's required to report the…" at bounding box center [708, 554] width 987 height 680
click at [379, 313] on div "// but make sure to call: trackCustomEvent(); // as it's required to report the…" at bounding box center [708, 554] width 987 height 680
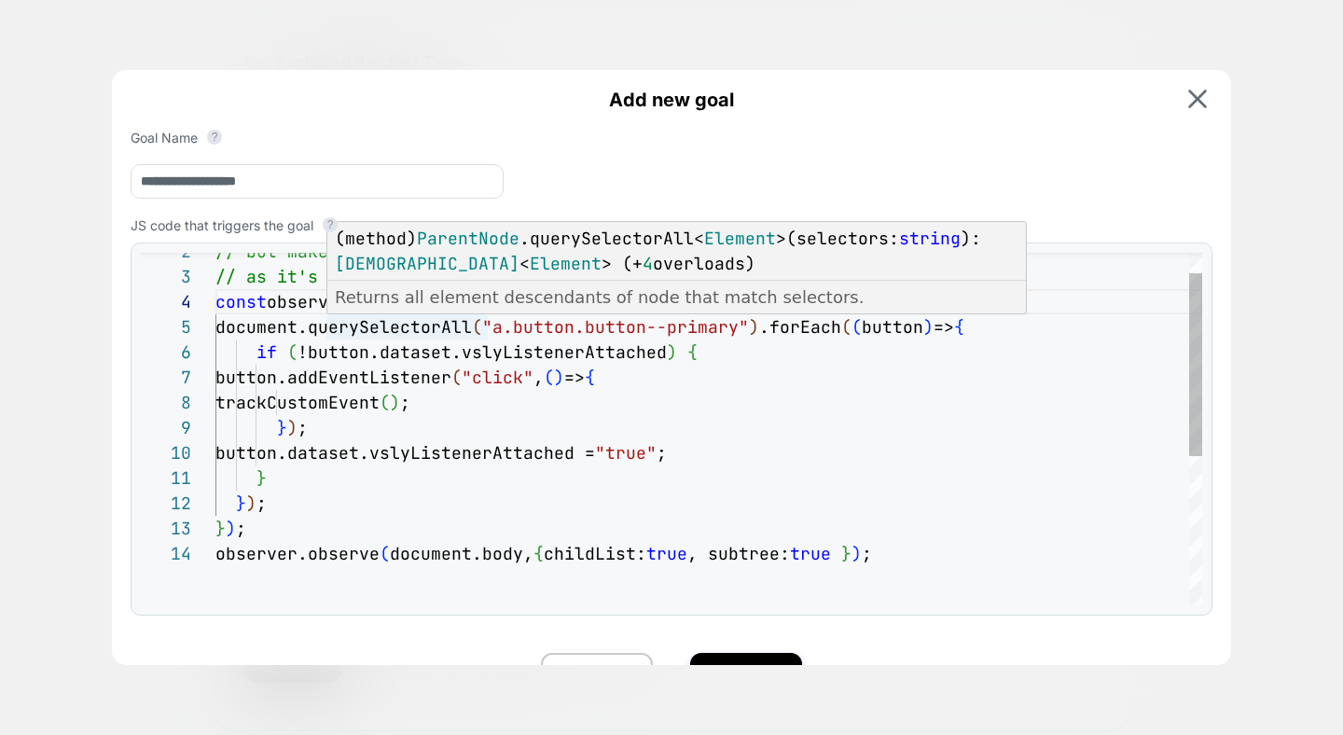
click at [374, 325] on span "document.querySelectorAll" at bounding box center [343, 326] width 256 height 21
click at [374, 325] on div "// but make sure to call: trackCustomEvent(); // as it's required to report the…" at bounding box center [708, 554] width 987 height 680
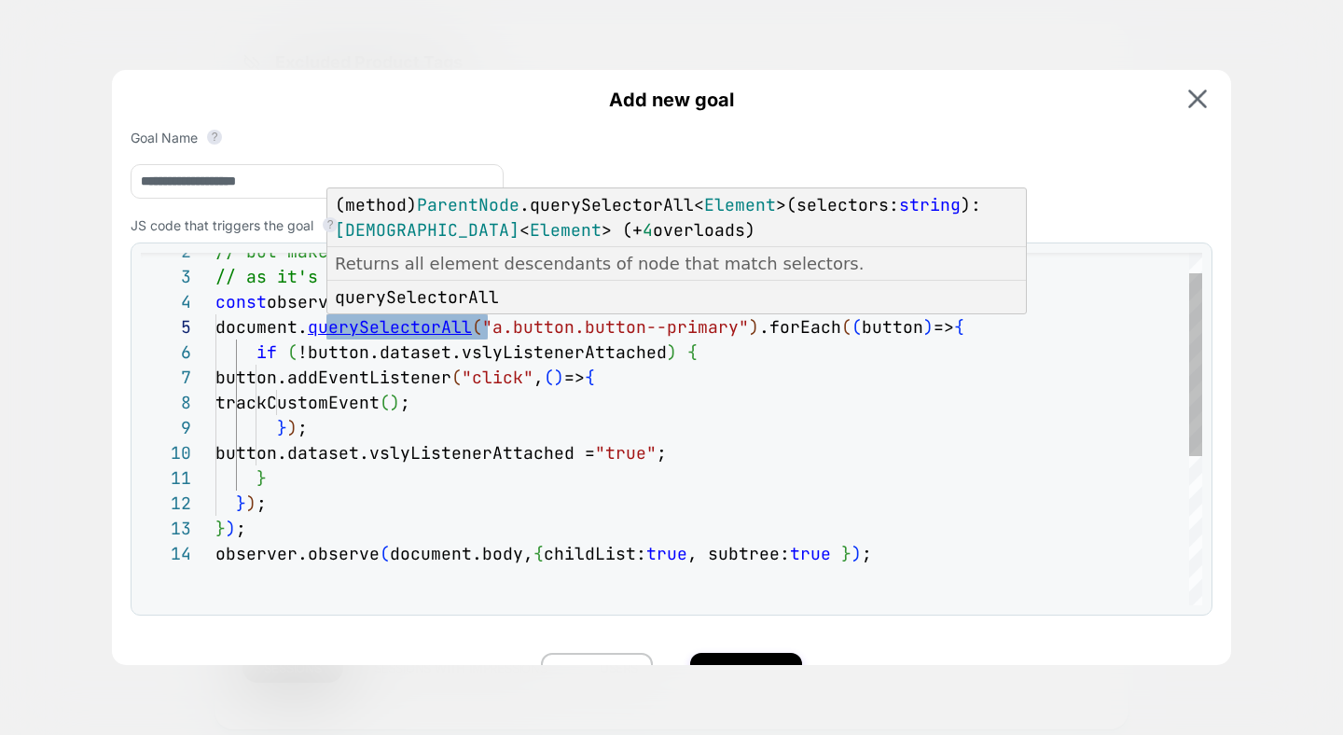
click at [407, 326] on div "// but make sure to call: trackCustomEvent(); // as it's required to report the…" at bounding box center [708, 554] width 987 height 680
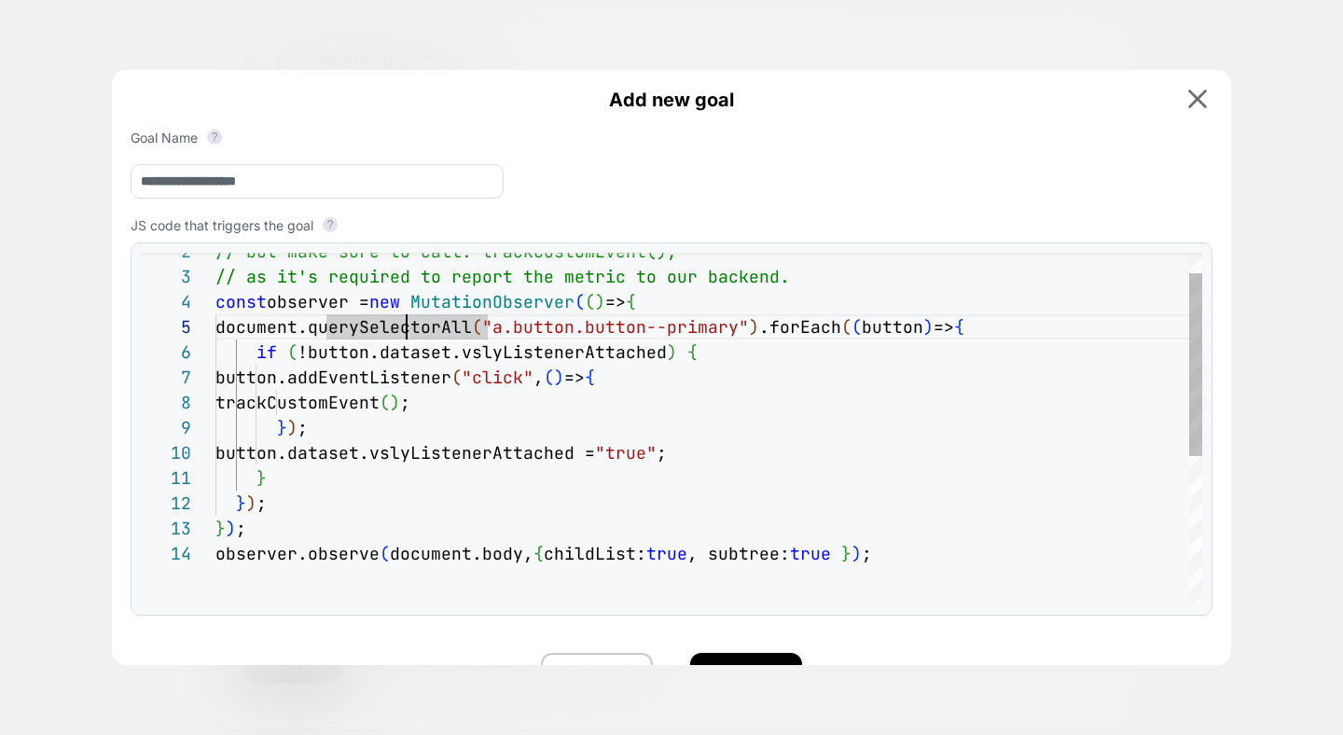
scroll to position [101, 191]
drag, startPoint x: 511, startPoint y: 337, endPoint x: 643, endPoint y: 339, distance: 132.5
click at [643, 339] on div "// but make sure to call: trackCustomEvent(); // as it's required to report the…" at bounding box center [708, 554] width 987 height 680
click at [371, 331] on div "// but make sure to call: trackCustomEvent(); // as it's required to report the…" at bounding box center [708, 554] width 987 height 680
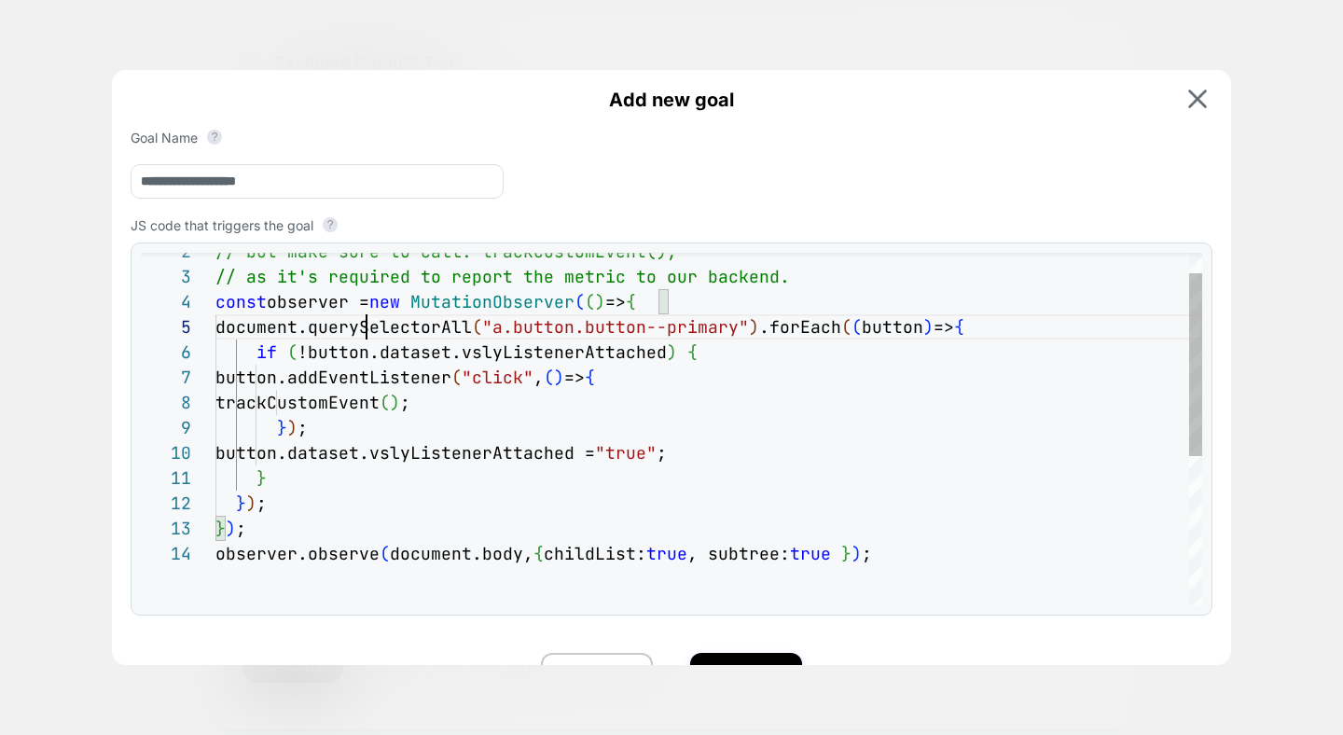
scroll to position [101, 272]
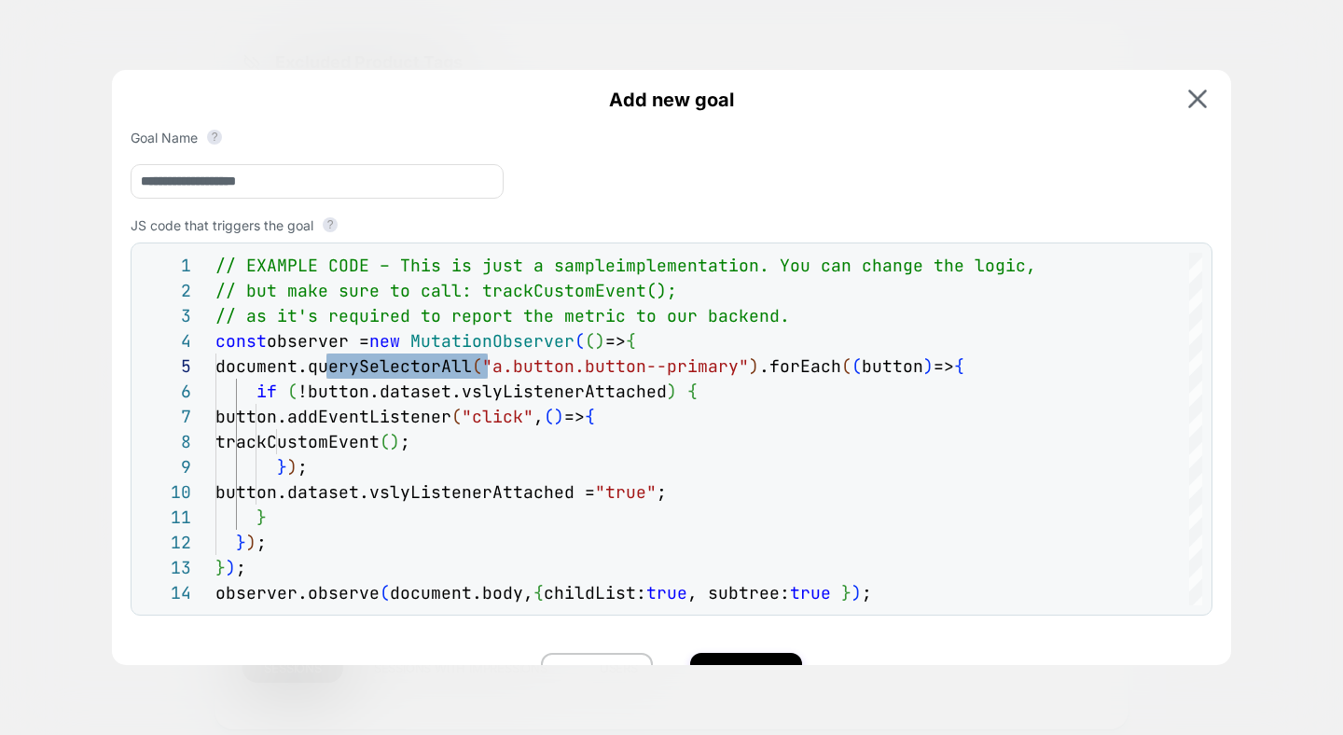
click at [377, 178] on input "**********" at bounding box center [317, 181] width 373 height 35
click at [393, 106] on span "Add new goal" at bounding box center [672, 100] width 1082 height 22
click at [598, 380] on div "observer.observe ( document.body, { childList: true , subtree: true } ) ; } ) ;…" at bounding box center [708, 593] width 987 height 680
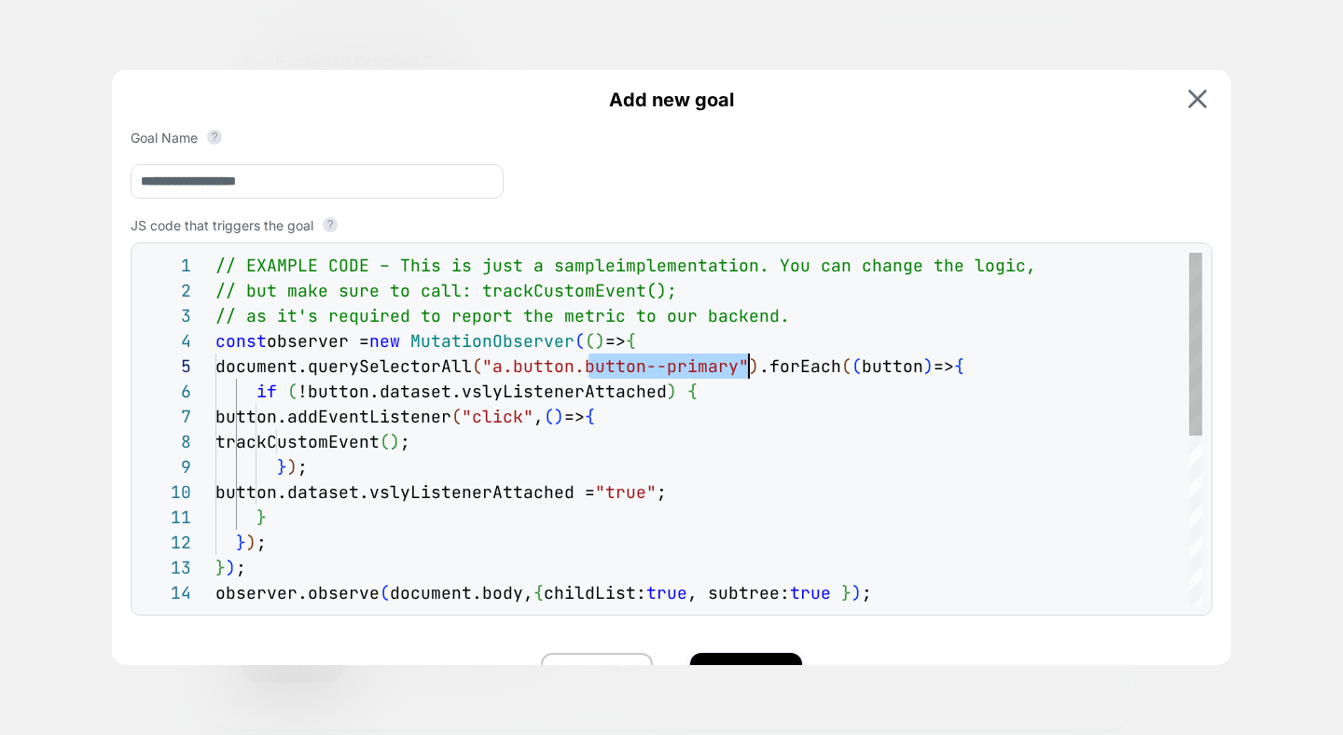
scroll to position [101, 533]
drag, startPoint x: 589, startPoint y: 377, endPoint x: 753, endPoint y: 370, distance: 163.3
click at [753, 370] on div "observer.observe ( document.body, { childList: true , subtree: true } ) ; } ) ;…" at bounding box center [708, 593] width 987 height 680
click at [849, 466] on div "observer.observe ( document.body, { childList: true , subtree: true } ) ; } ) ;…" at bounding box center [708, 593] width 987 height 680
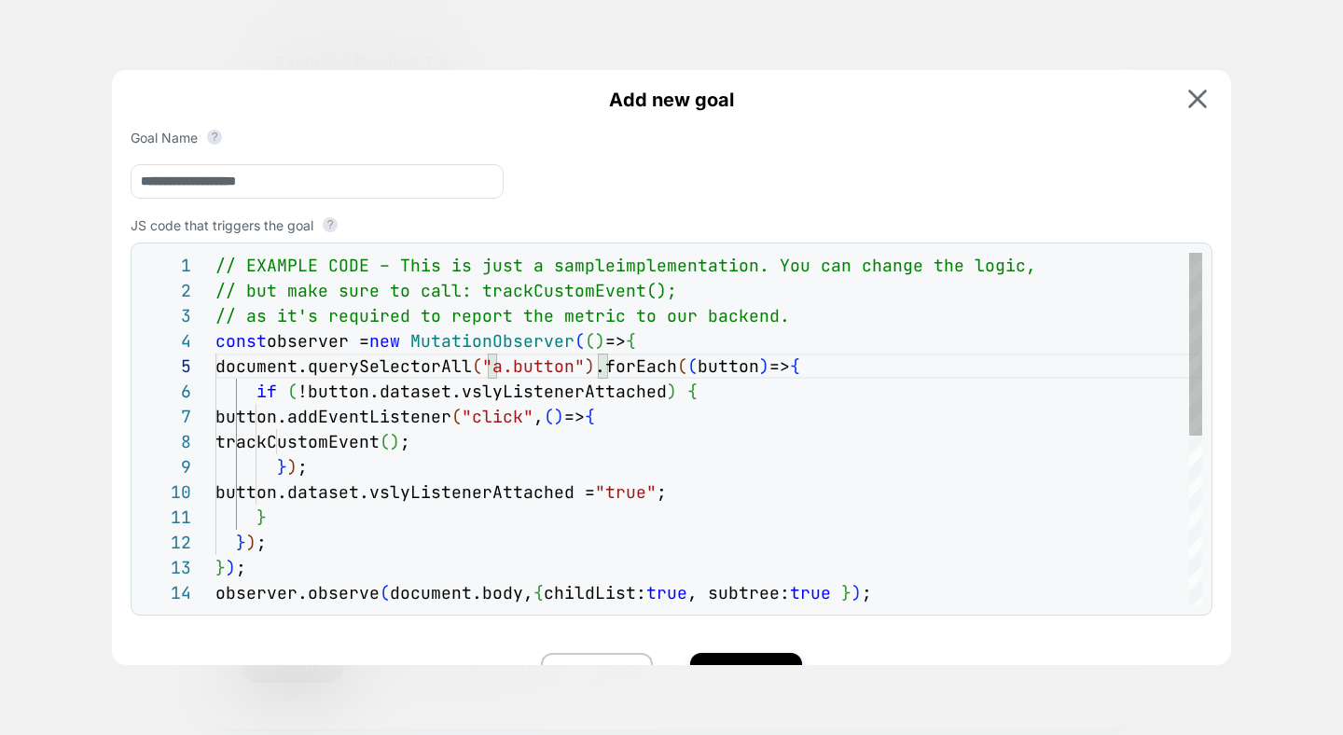
scroll to position [201, 90]
drag, startPoint x: 508, startPoint y: 368, endPoint x: 585, endPoint y: 370, distance: 76.5
click at [585, 370] on div "observer.observe ( document.body, { childList: true , subtree: true } ) ; } ) ;…" at bounding box center [708, 593] width 987 height 680
type textarea "**********"
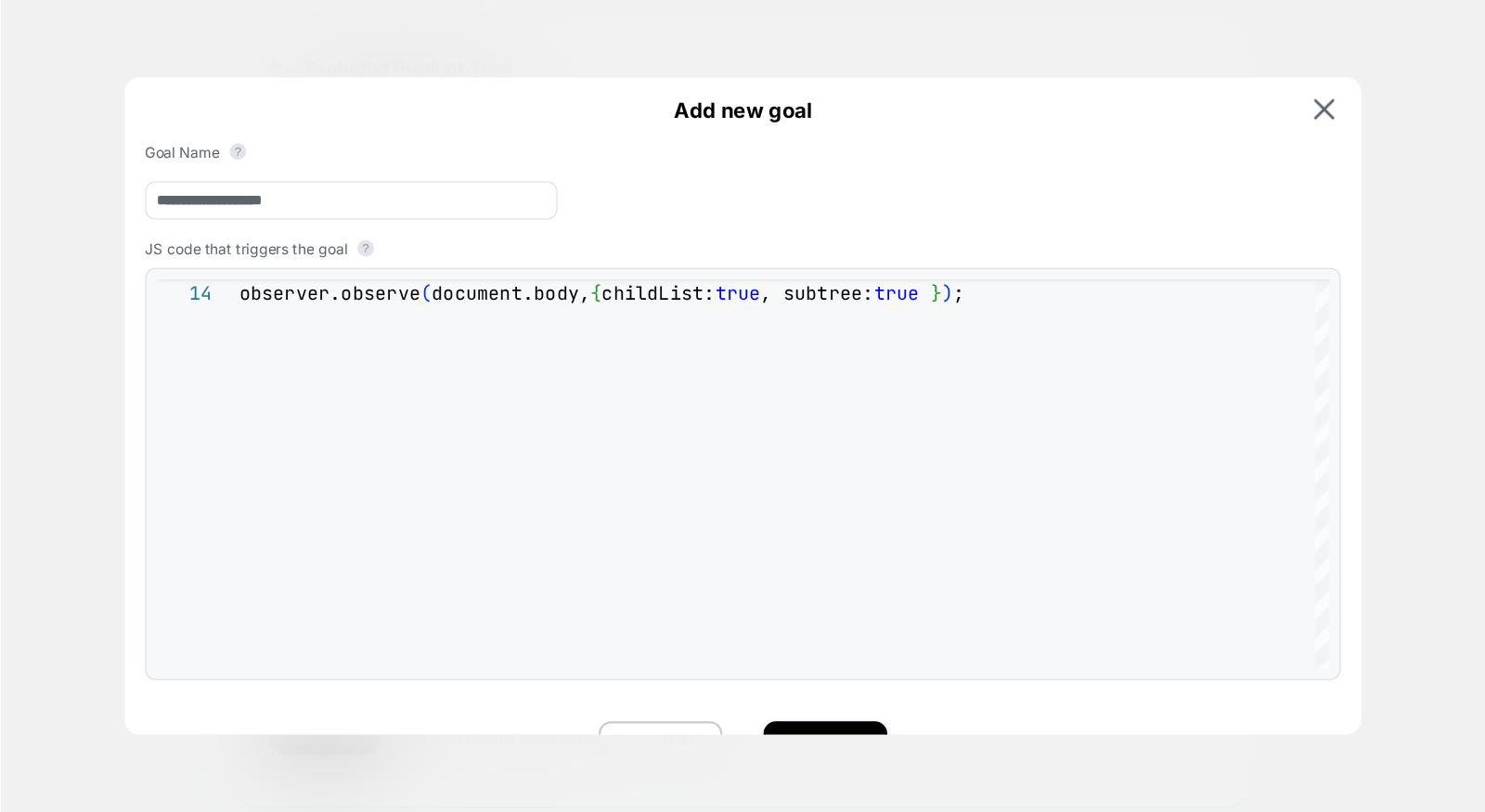
scroll to position [100, 410]
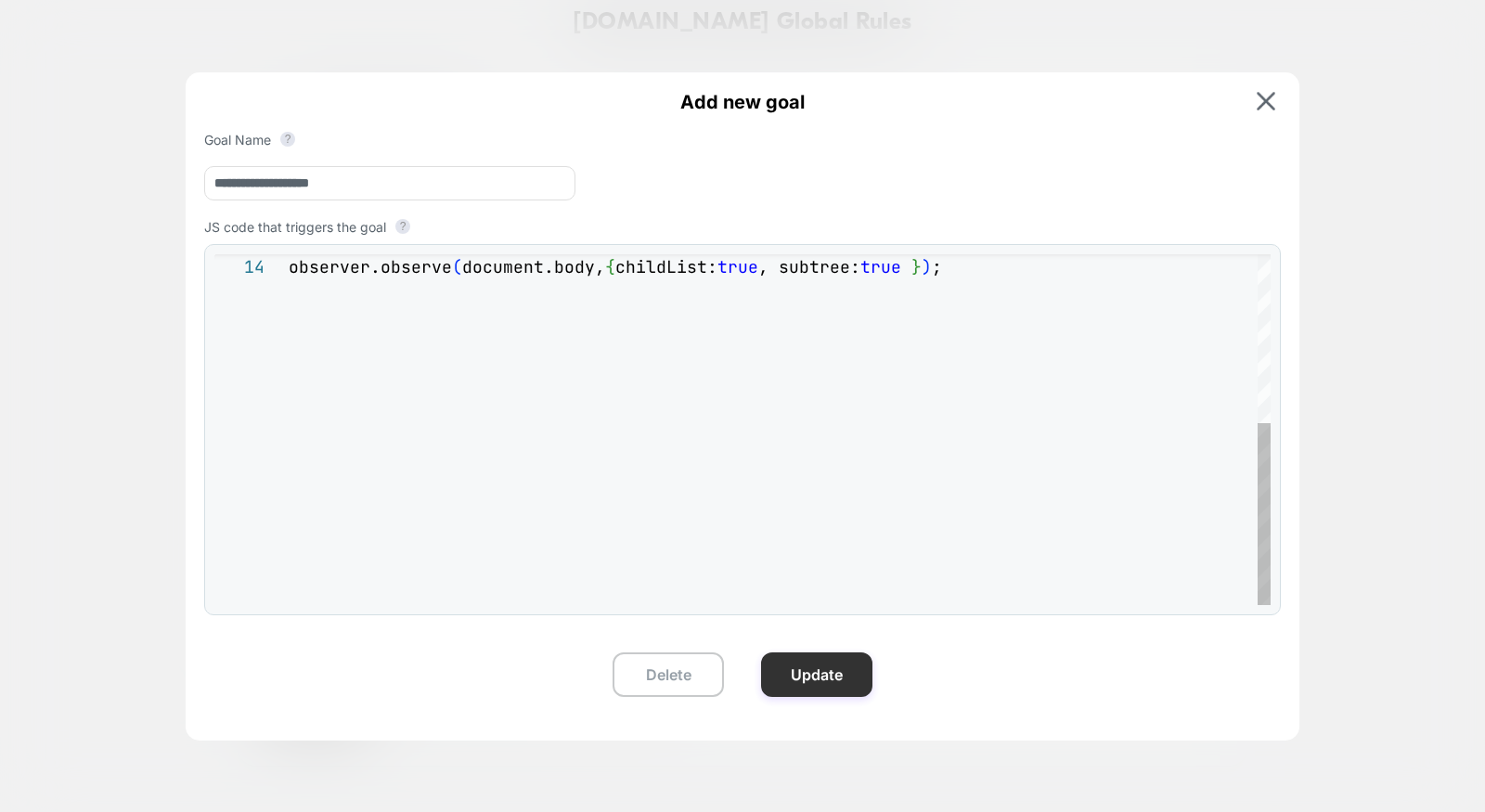
click at [811, 676] on button "Update" at bounding box center [817, 675] width 111 height 45
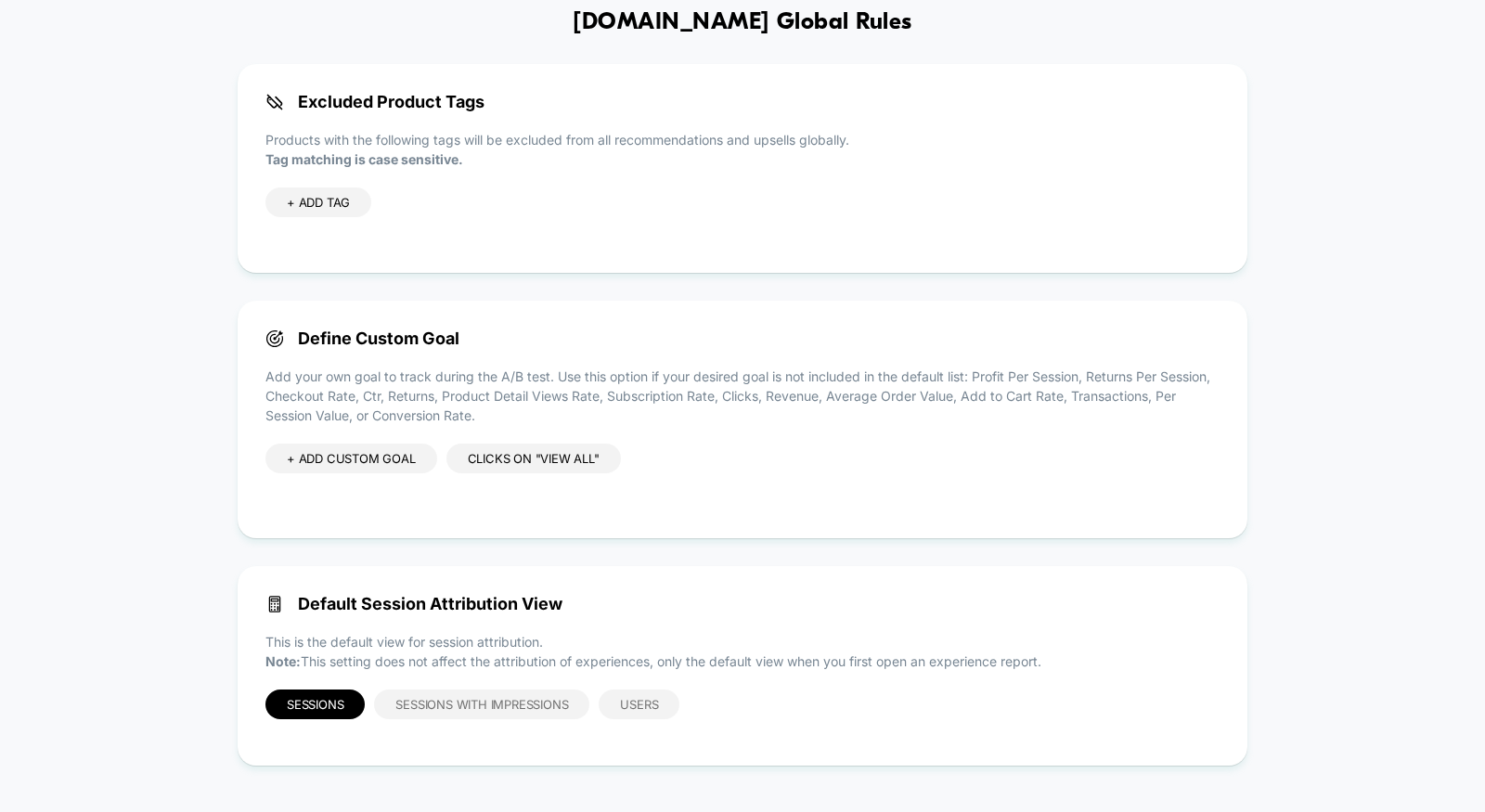
click at [537, 451] on div "clicks on "view all"" at bounding box center [533, 459] width 174 height 30
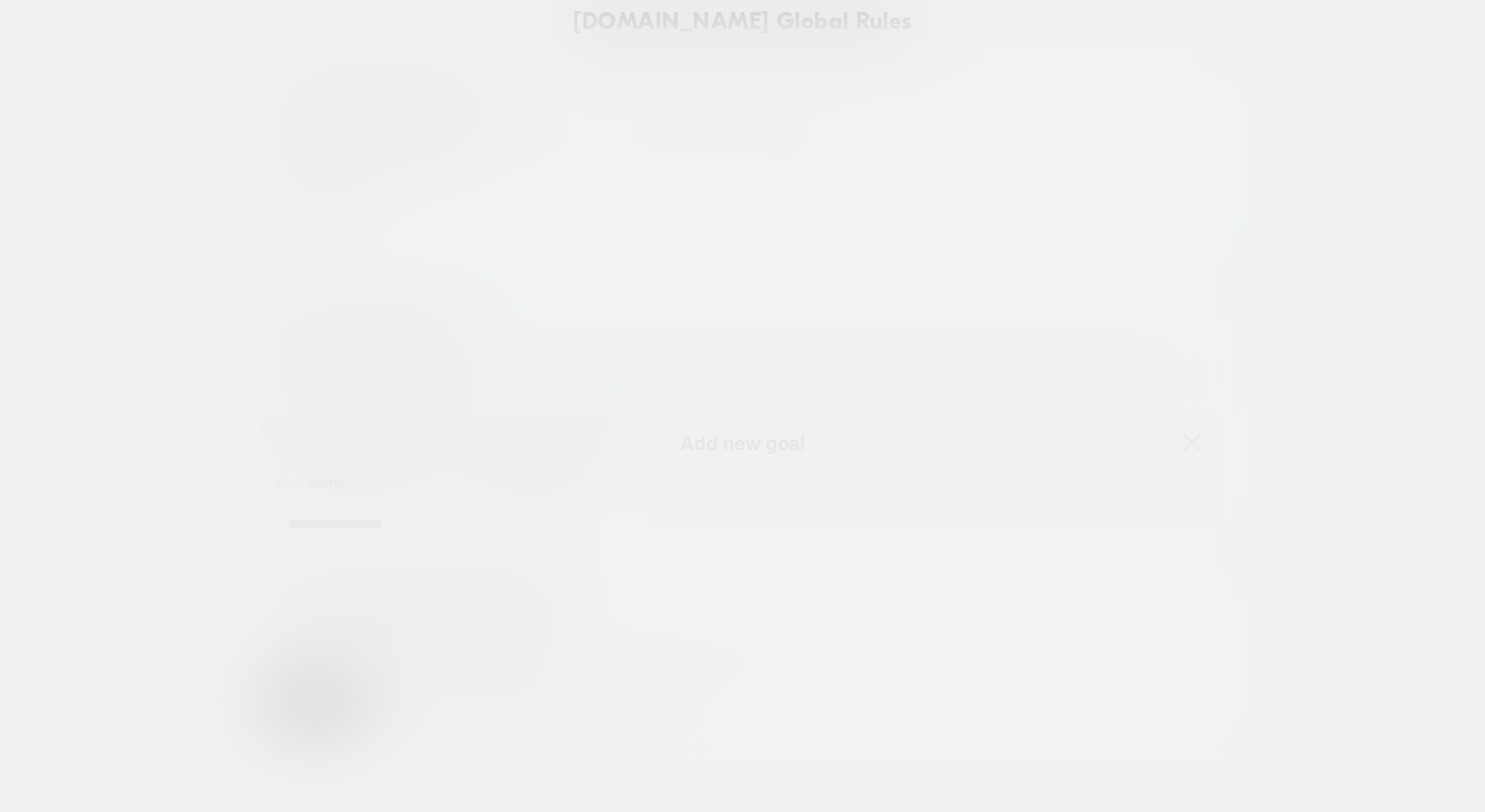
scroll to position [251, 0]
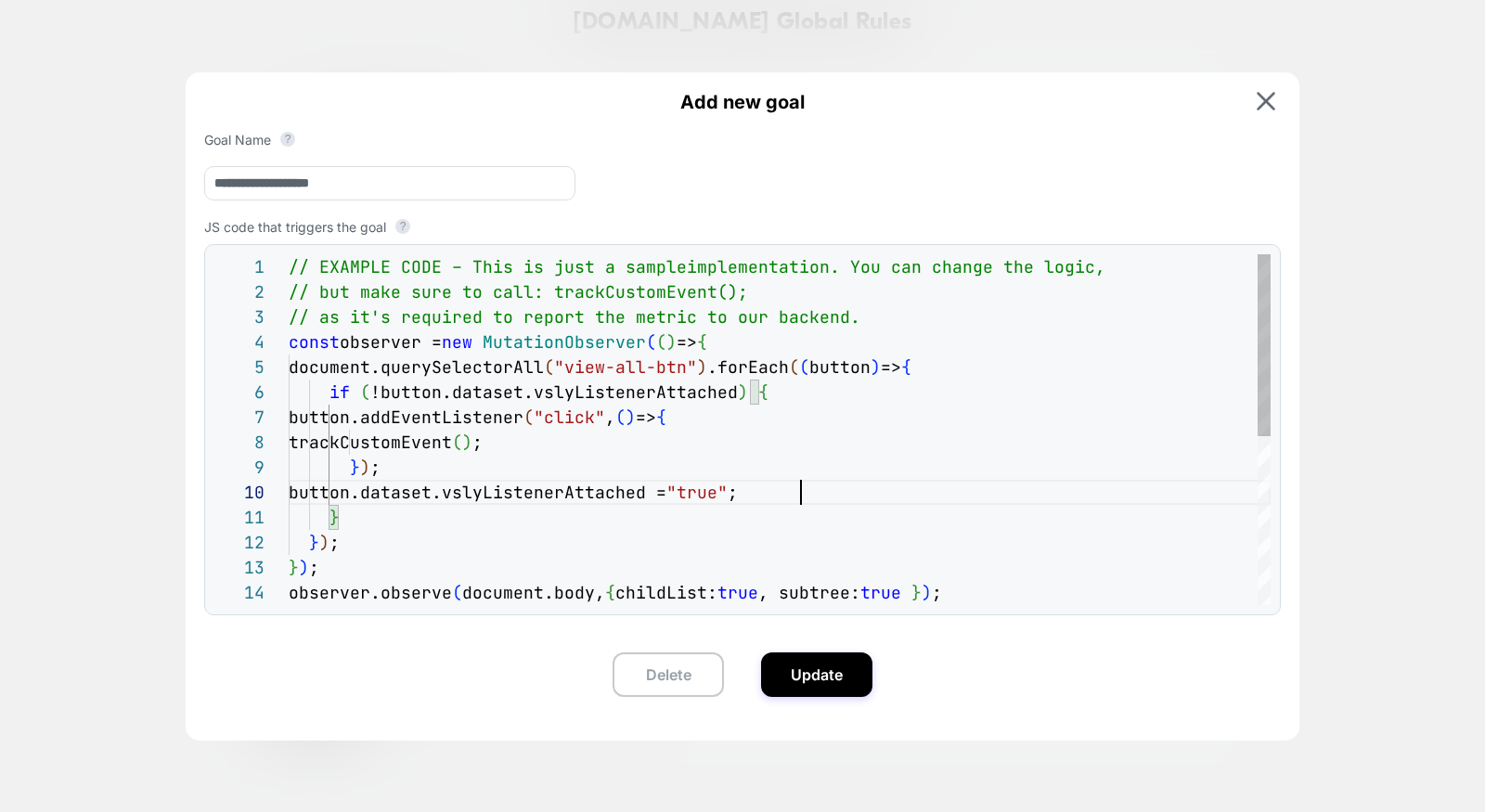
click at [825, 496] on div "// EXAMPLE CODE – This is just a sample implementation. You can change the logi…" at bounding box center [779, 593] width 982 height 677
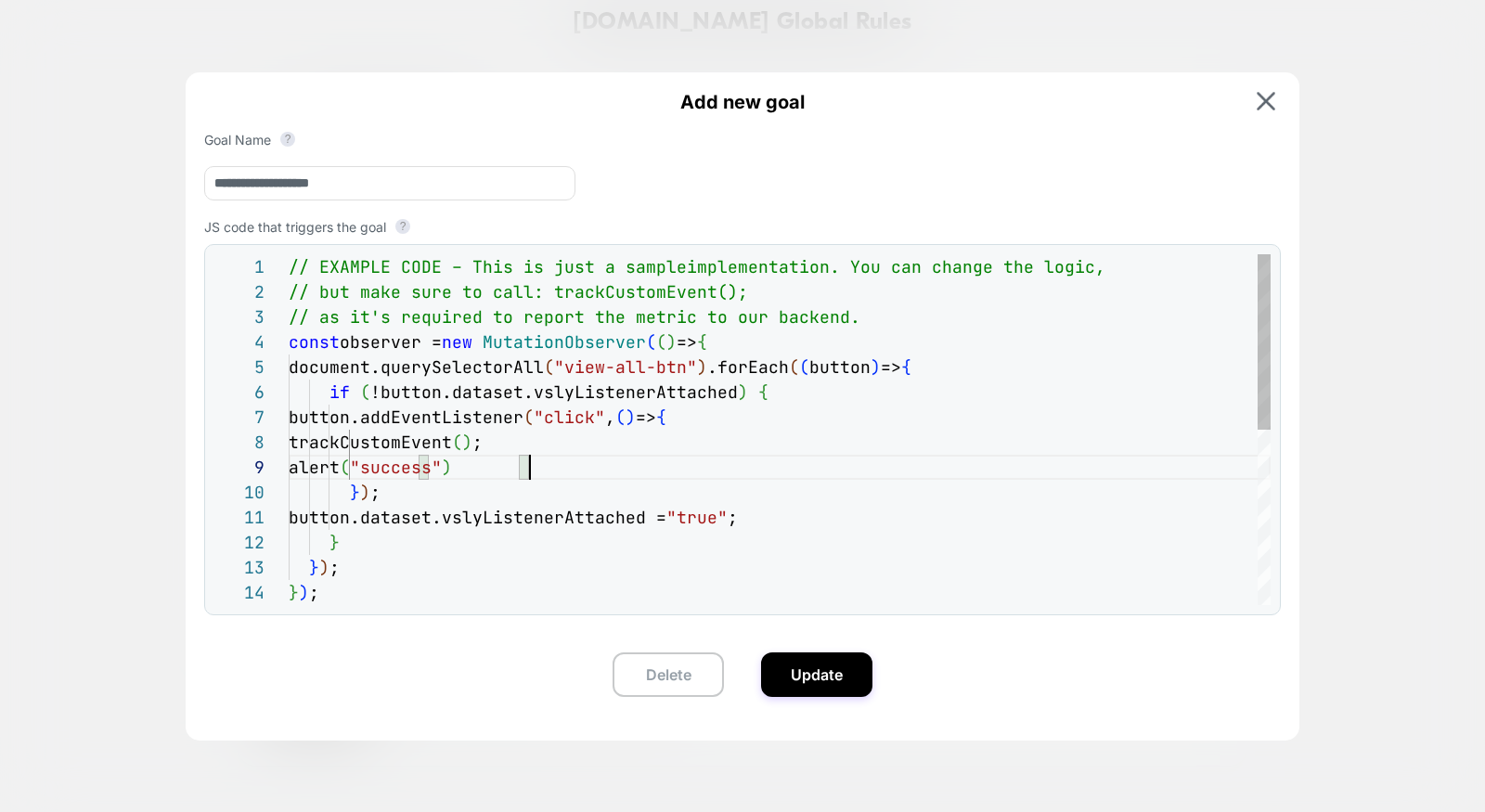
scroll to position [200, 240]
type textarea "**********"
click at [804, 679] on button "Update" at bounding box center [817, 675] width 111 height 45
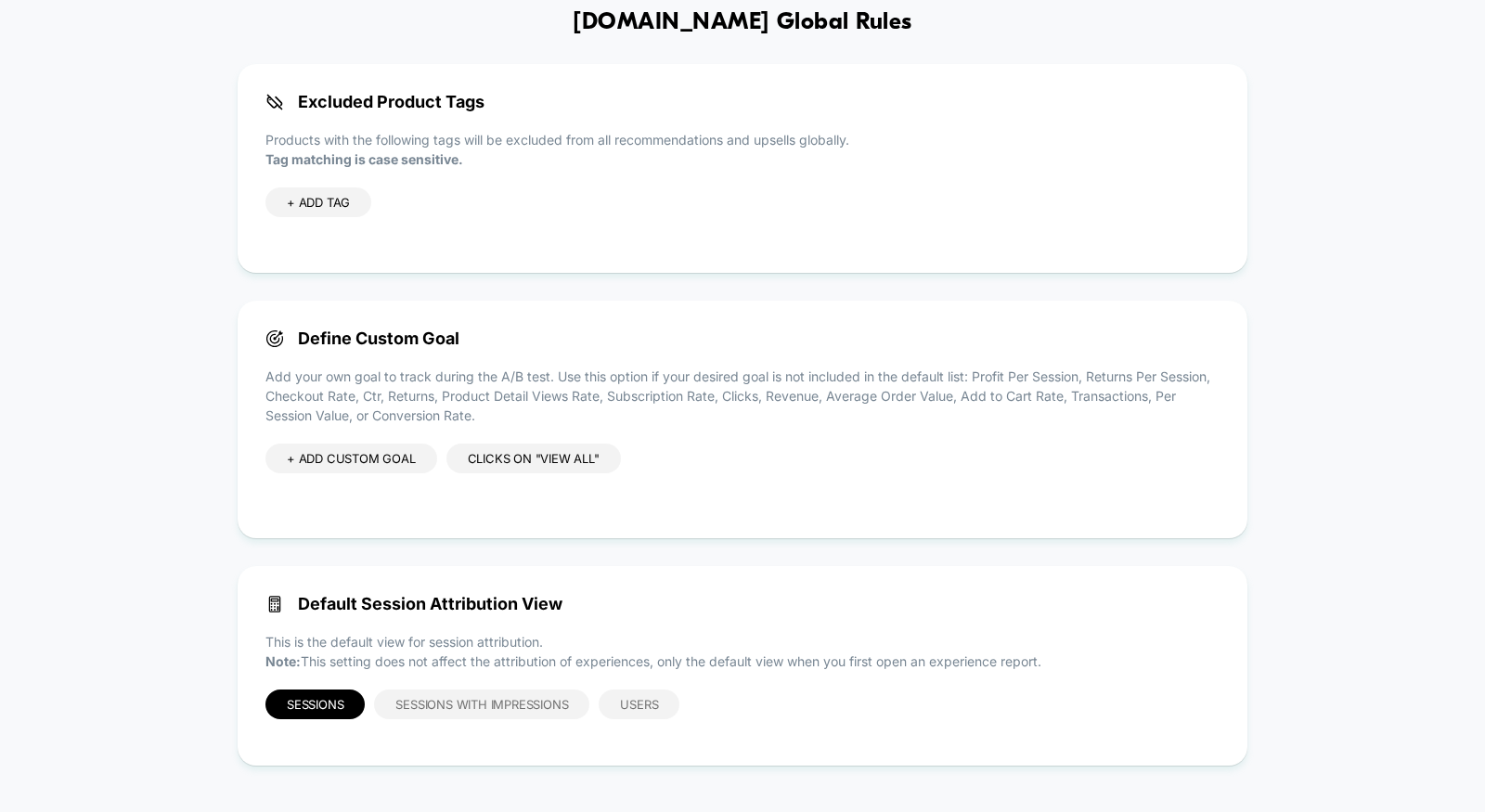
click at [513, 457] on div "clicks on "view all"" at bounding box center [533, 459] width 174 height 30
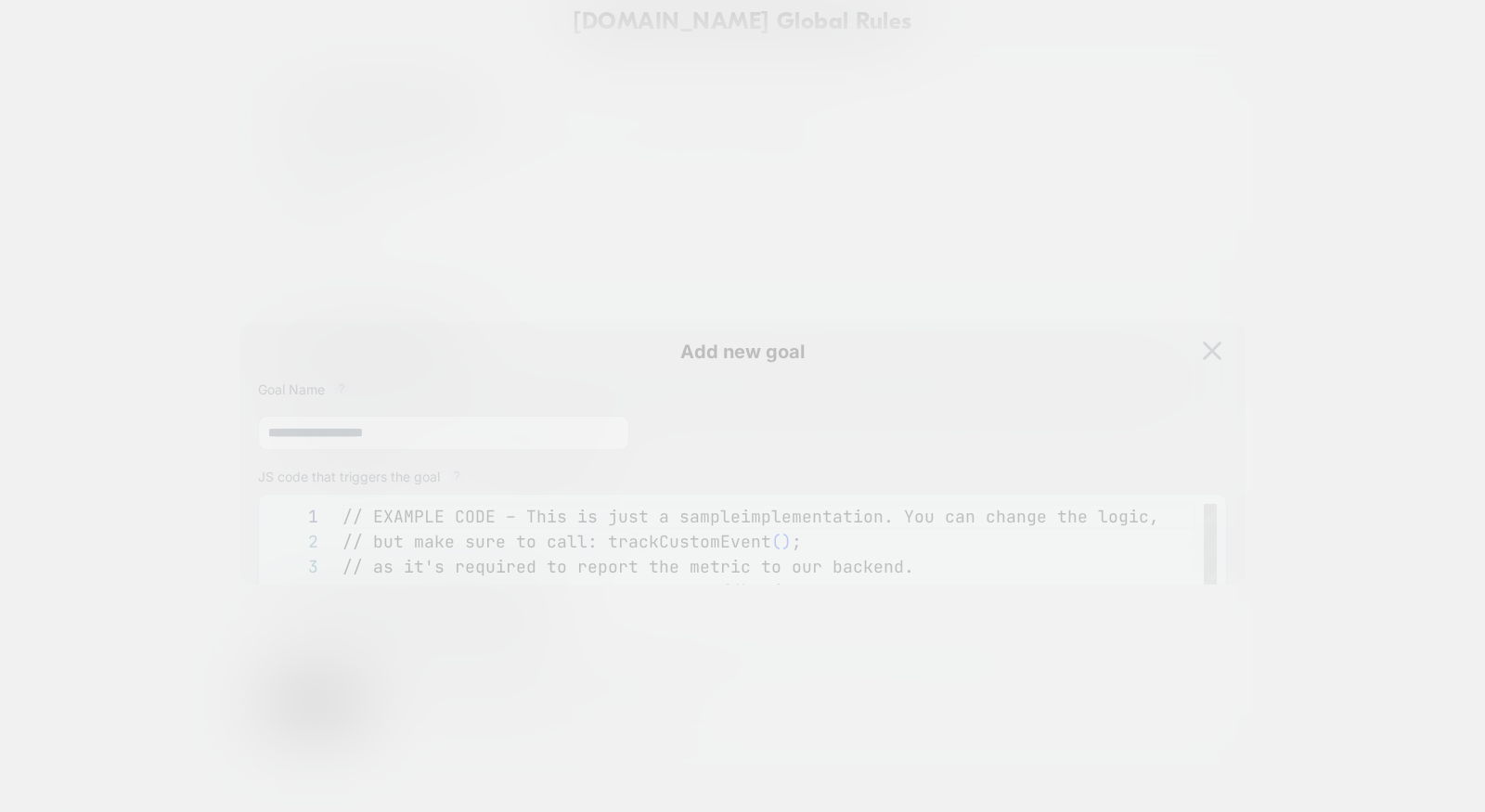
scroll to position [251, 0]
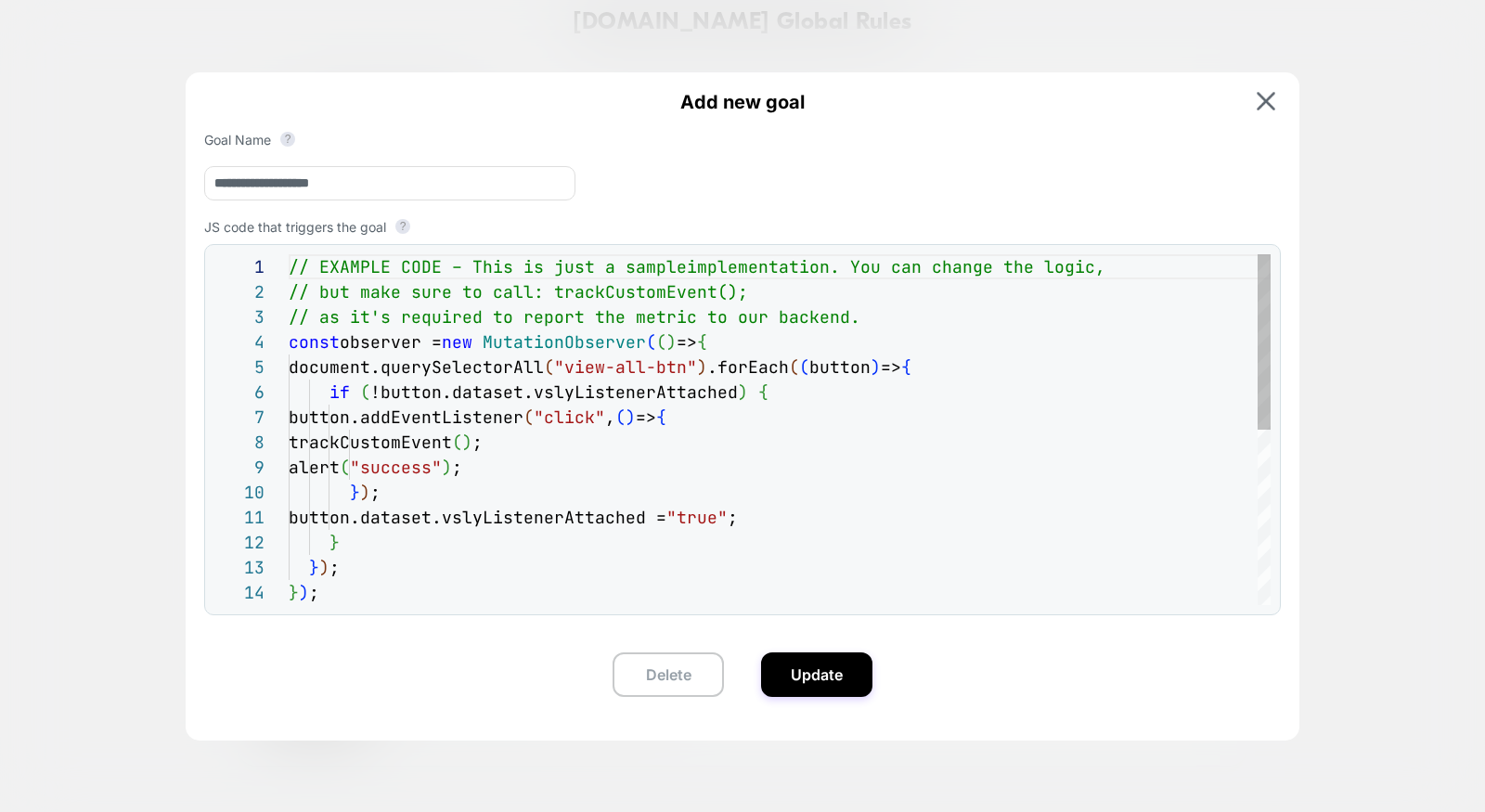
click at [510, 444] on div "// EXAMPLE CODE – This is just a sample implementation. You can change the logi…" at bounding box center [779, 605] width 982 height 702
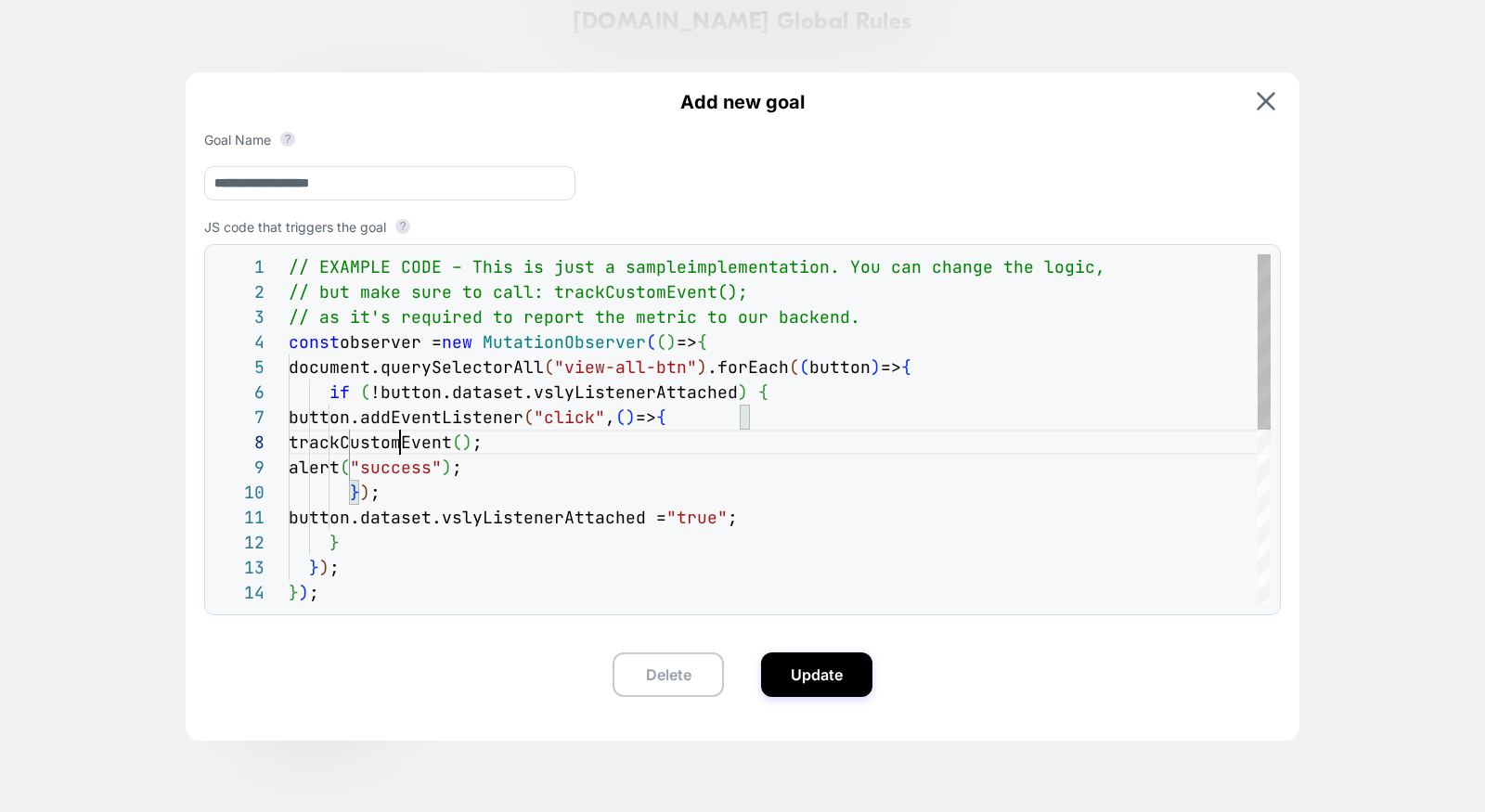
click at [396, 471] on div "// EXAMPLE CODE – This is just a sample implementation. You can change the logi…" at bounding box center [779, 605] width 982 height 702
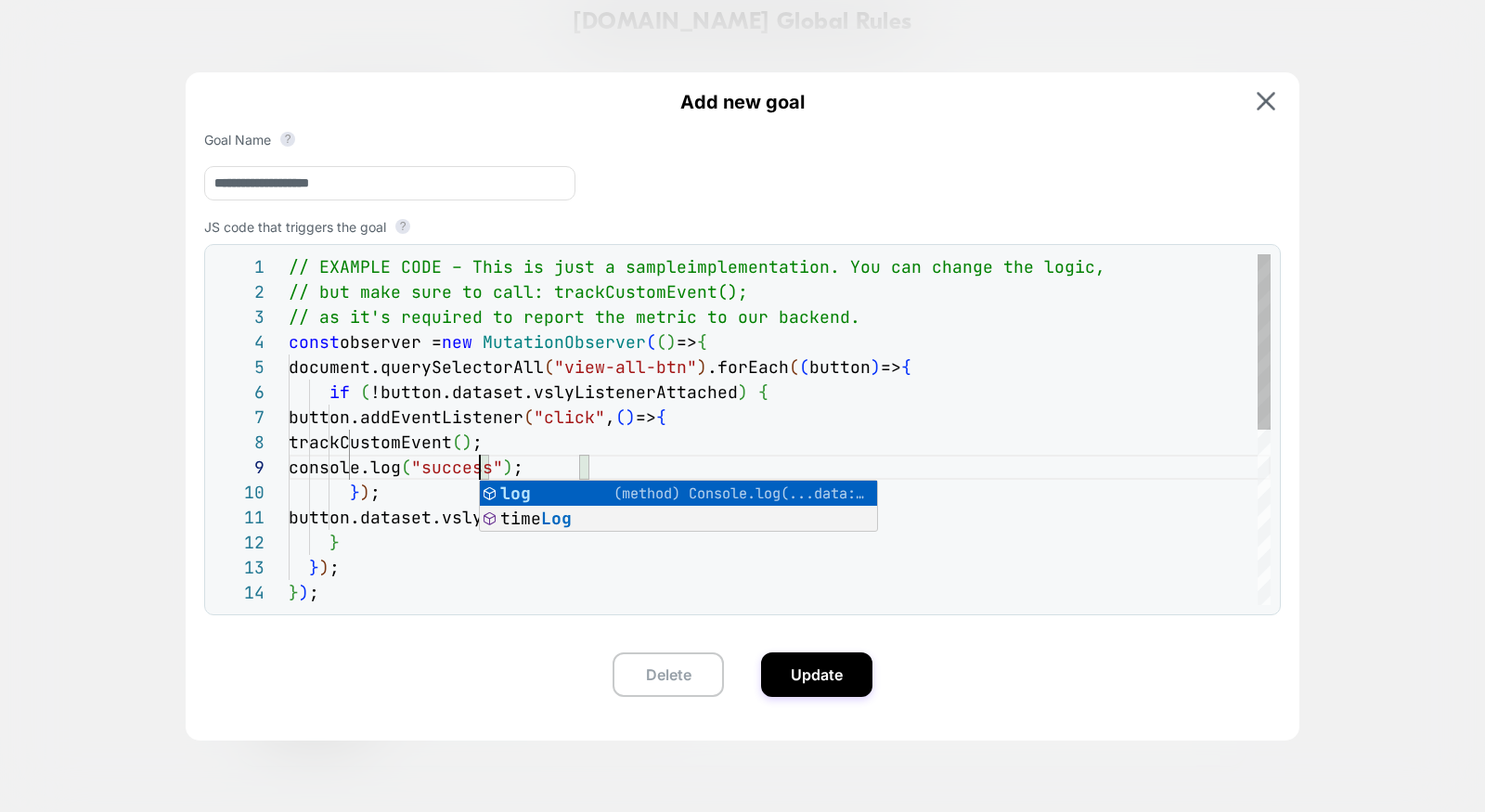
scroll to position [200, 190]
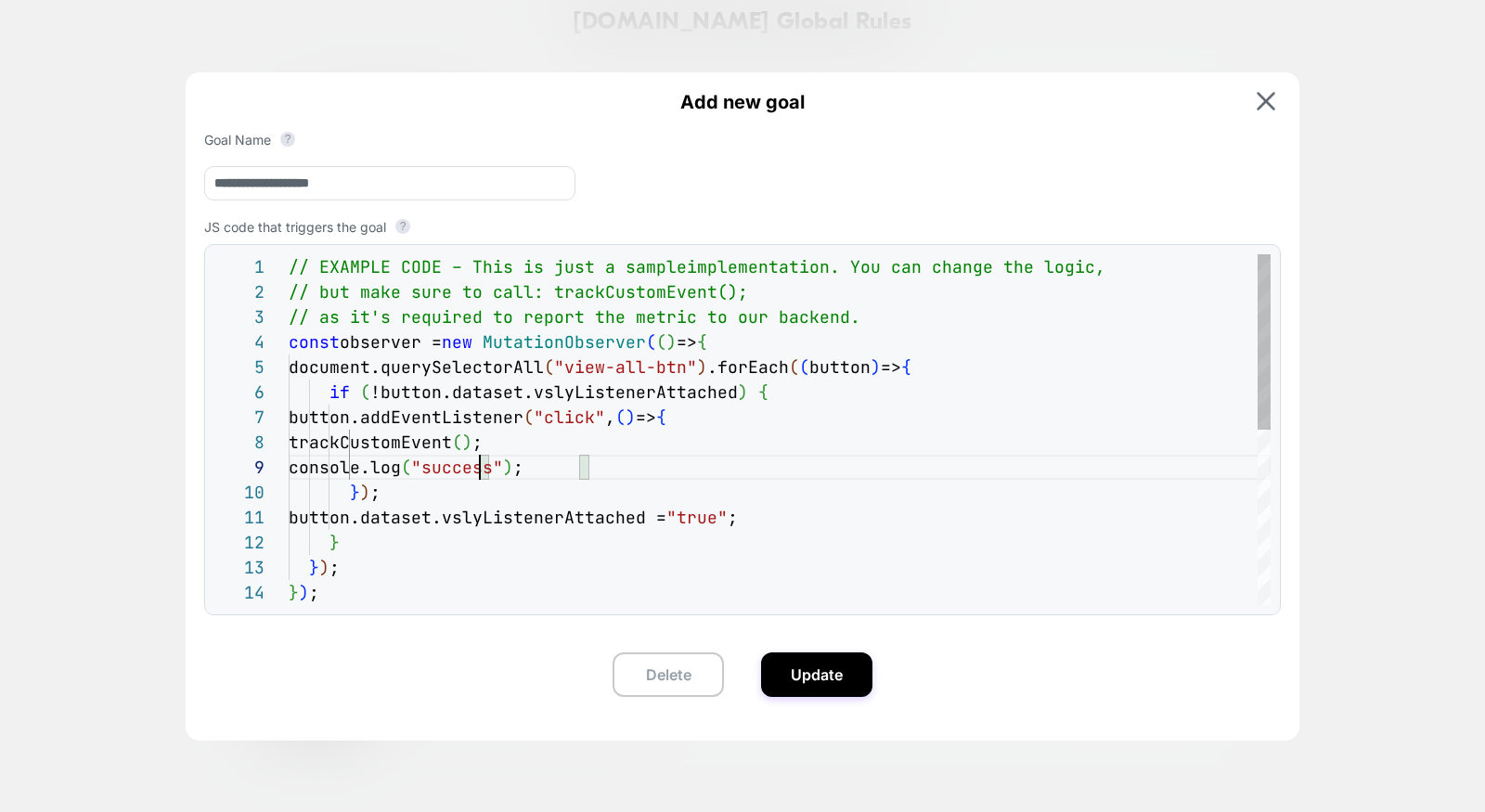
type textarea "**********"
click at [836, 677] on button "Update" at bounding box center [817, 675] width 111 height 45
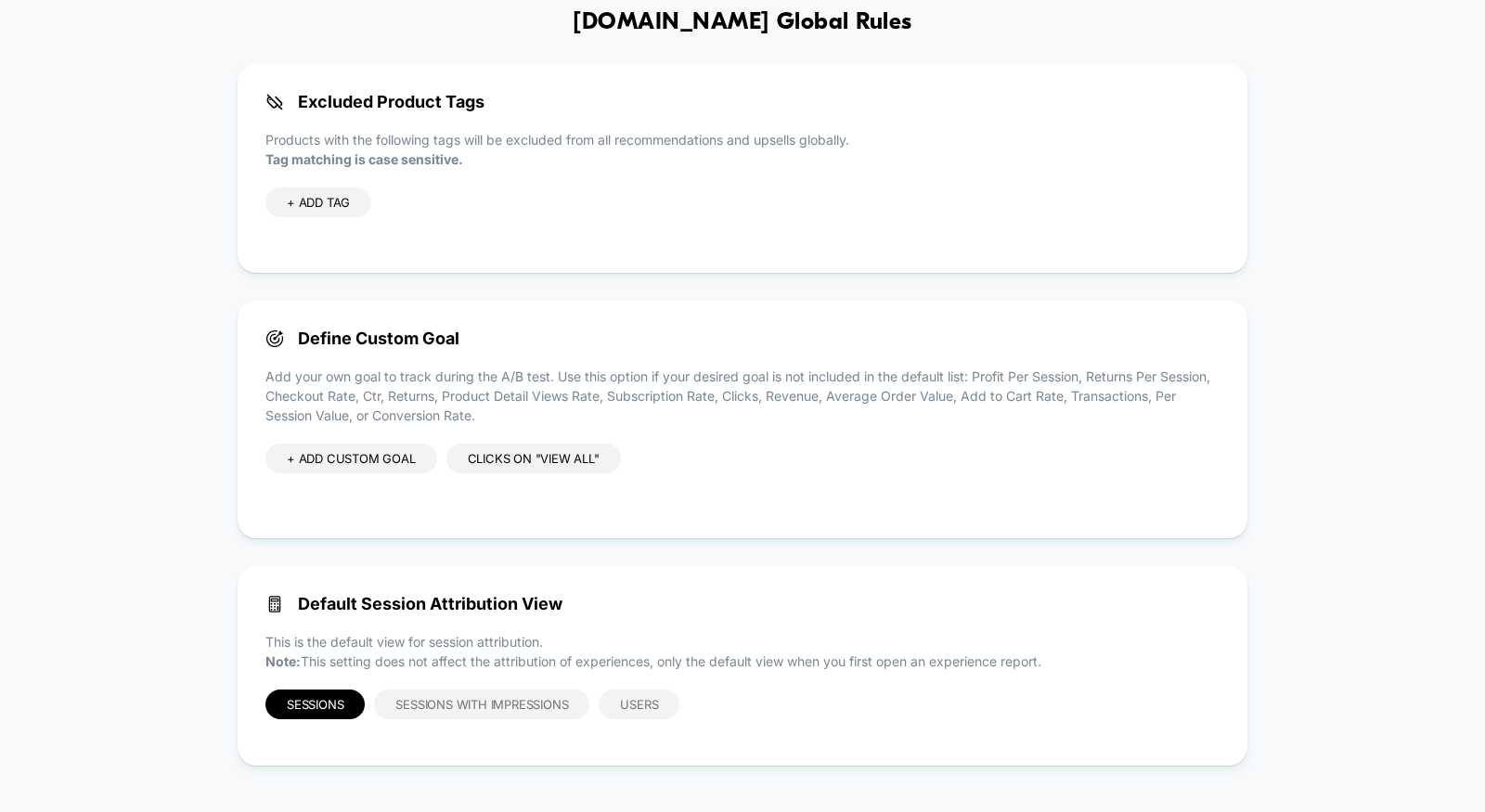
scroll to position [0, 0]
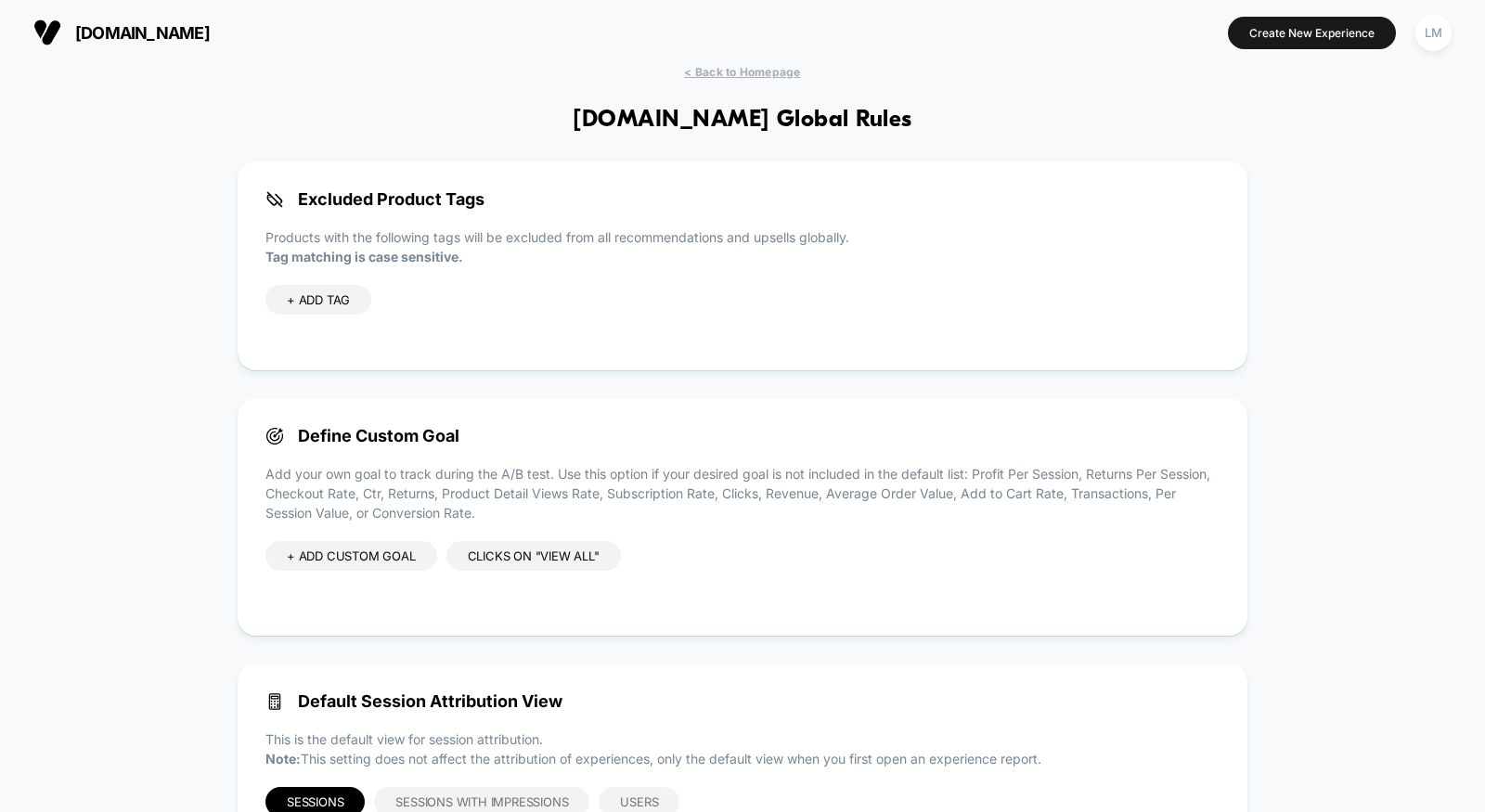
click at [489, 560] on div "clicks on "view all"" at bounding box center [533, 556] width 174 height 30
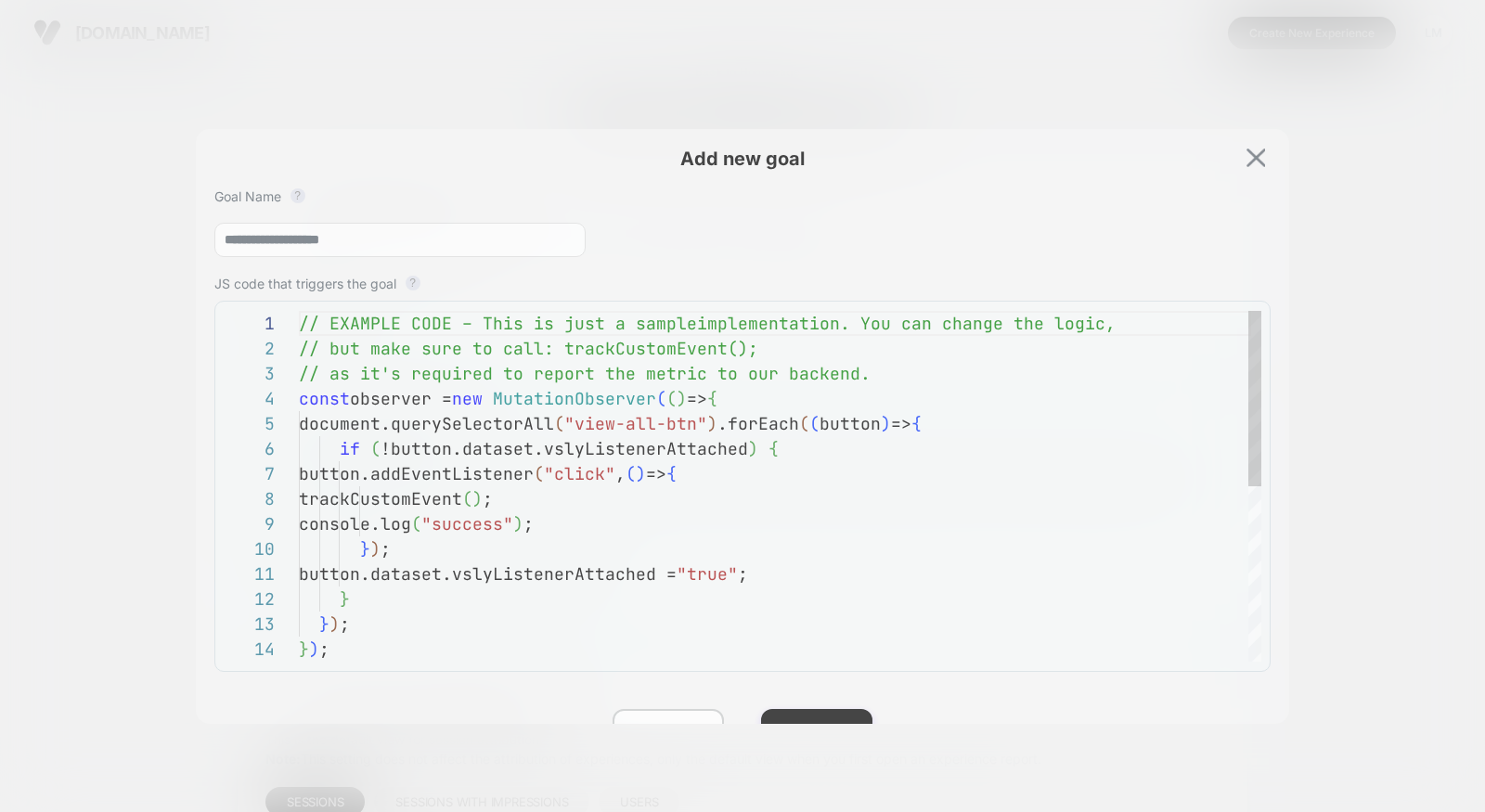
scroll to position [251, 0]
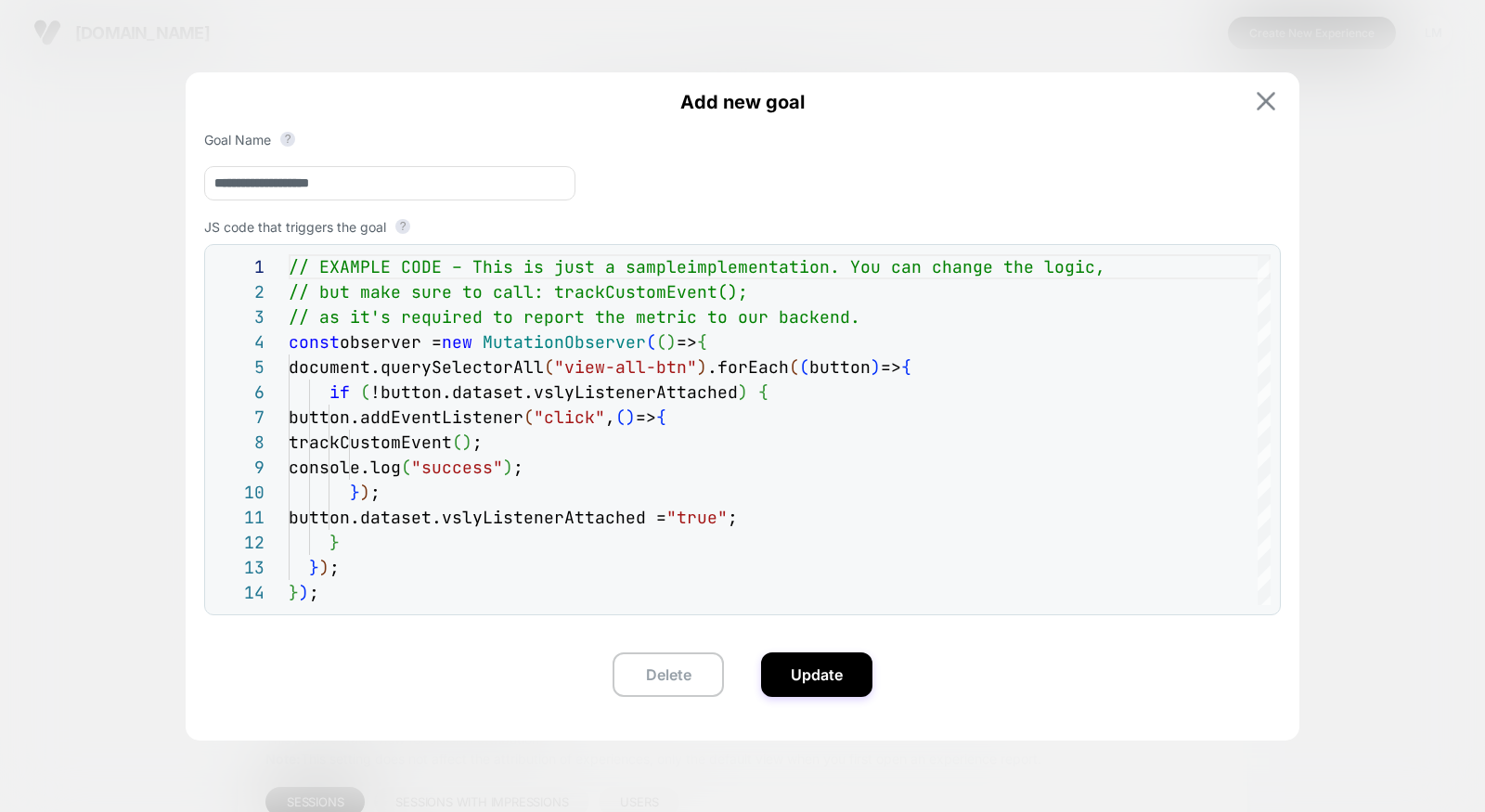
click at [1258, 106] on img at bounding box center [1266, 101] width 19 height 19
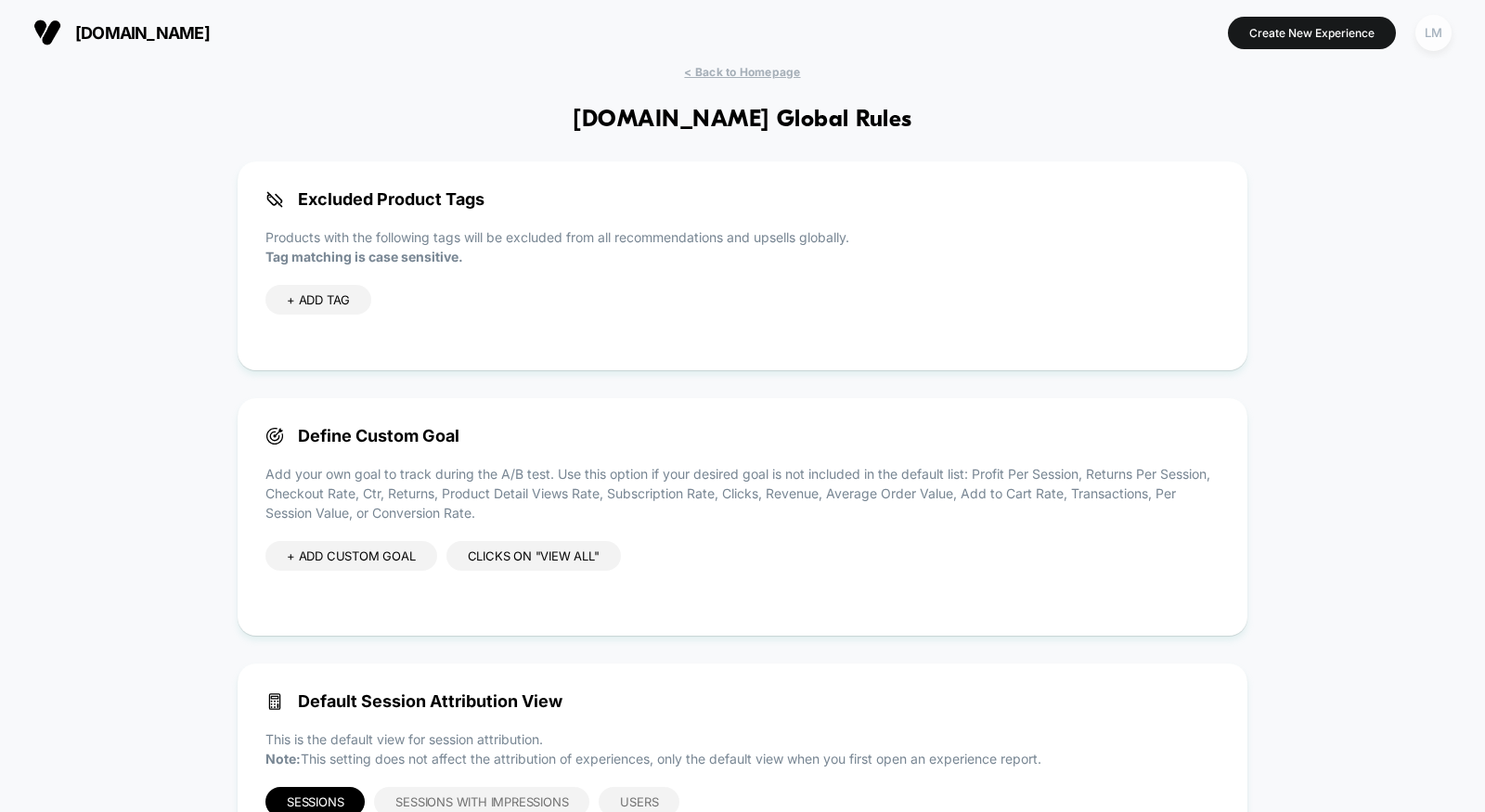
click at [1336, 16] on div "LM" at bounding box center [1433, 33] width 36 height 36
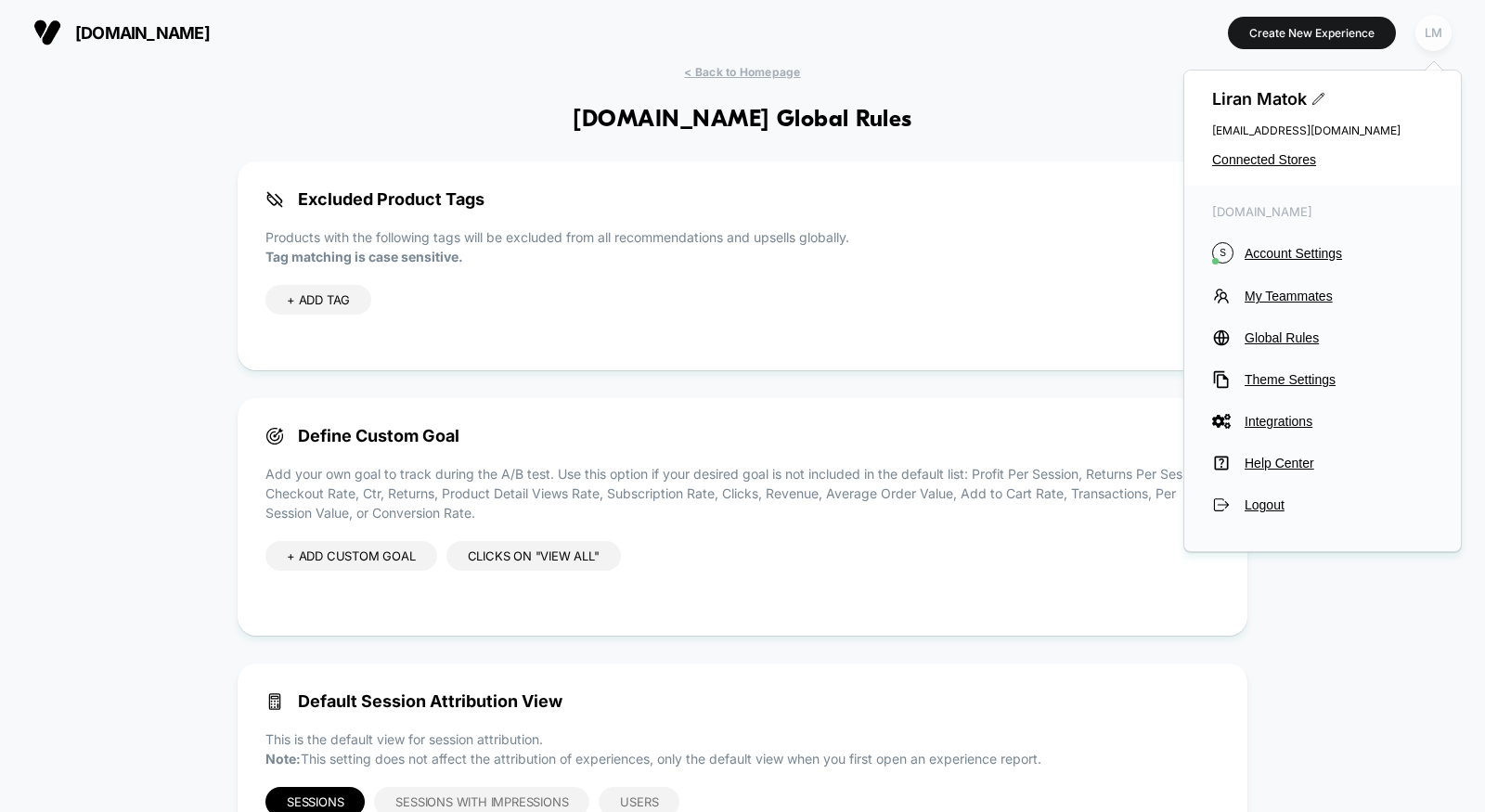
click at [1336, 16] on div "LM" at bounding box center [1433, 33] width 36 height 36
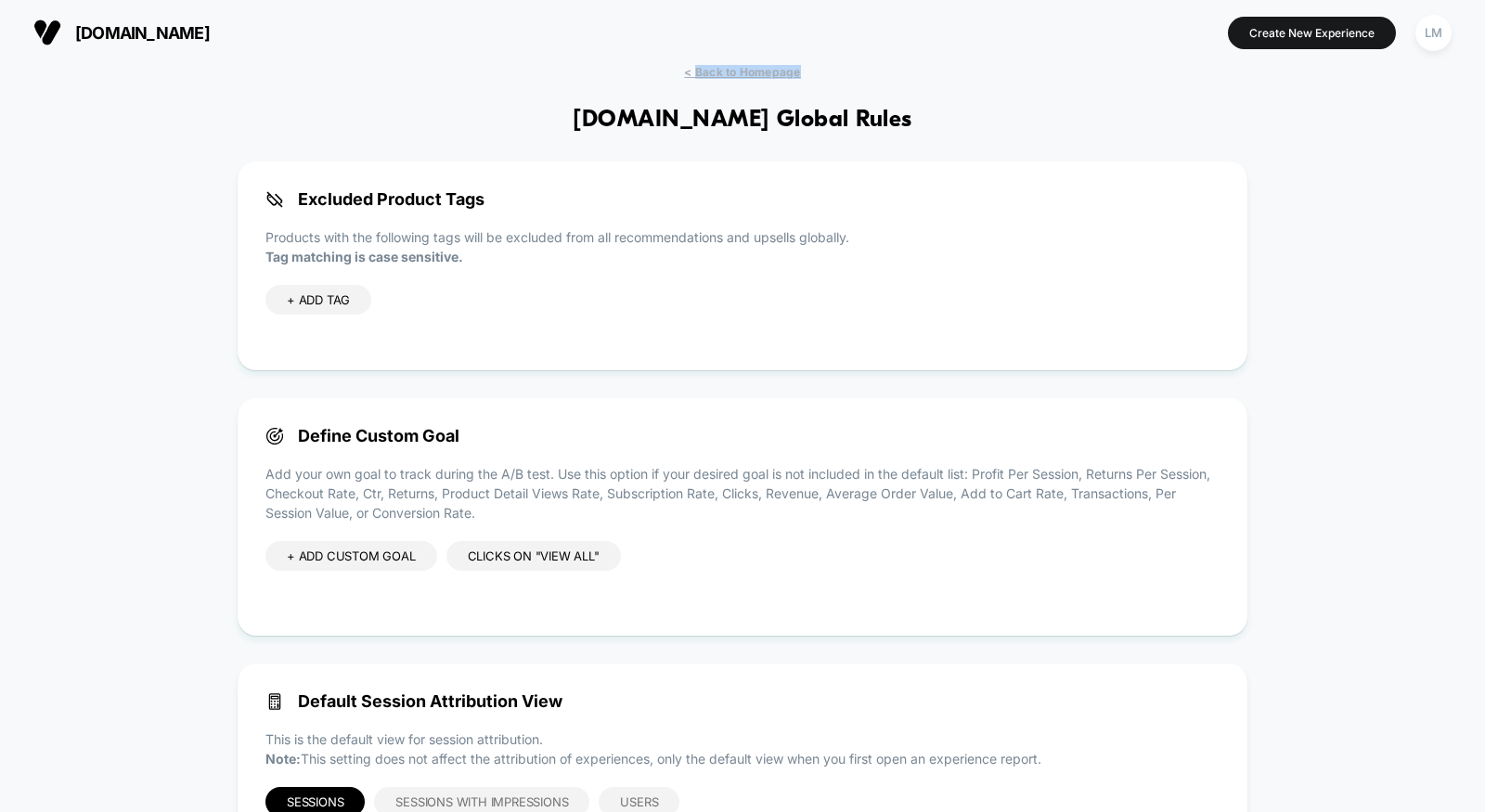
click at [696, 78] on div "< Back to Homepage stock-online.co.il Global Rules Excluded Product Tags Produc…" at bounding box center [742, 478] width 1485 height 826
click at [711, 78] on div "< Back to Homepage stock-online.co.il Global Rules Excluded Product Tags Produc…" at bounding box center [742, 478] width 1485 height 826
click at [728, 64] on div "[DOMAIN_NAME] Create New Experience LM" at bounding box center [742, 32] width 1485 height 65
click at [725, 69] on span "< Back to Homepage" at bounding box center [742, 72] width 116 height 14
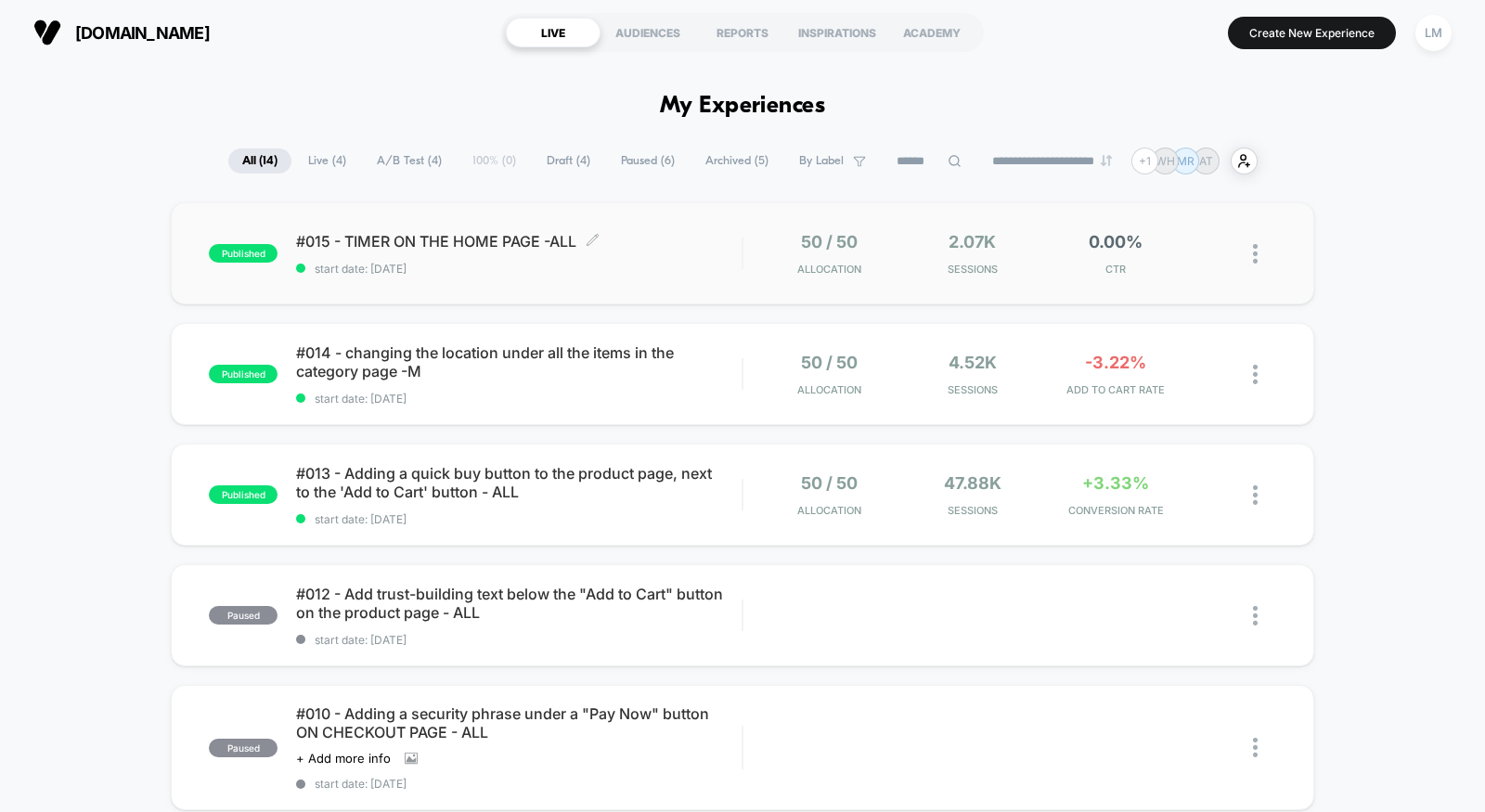
click at [525, 249] on span "#015 - TIMER ON THE HOME PAGE -ALL Click to edit experience details" at bounding box center [519, 241] width 446 height 19
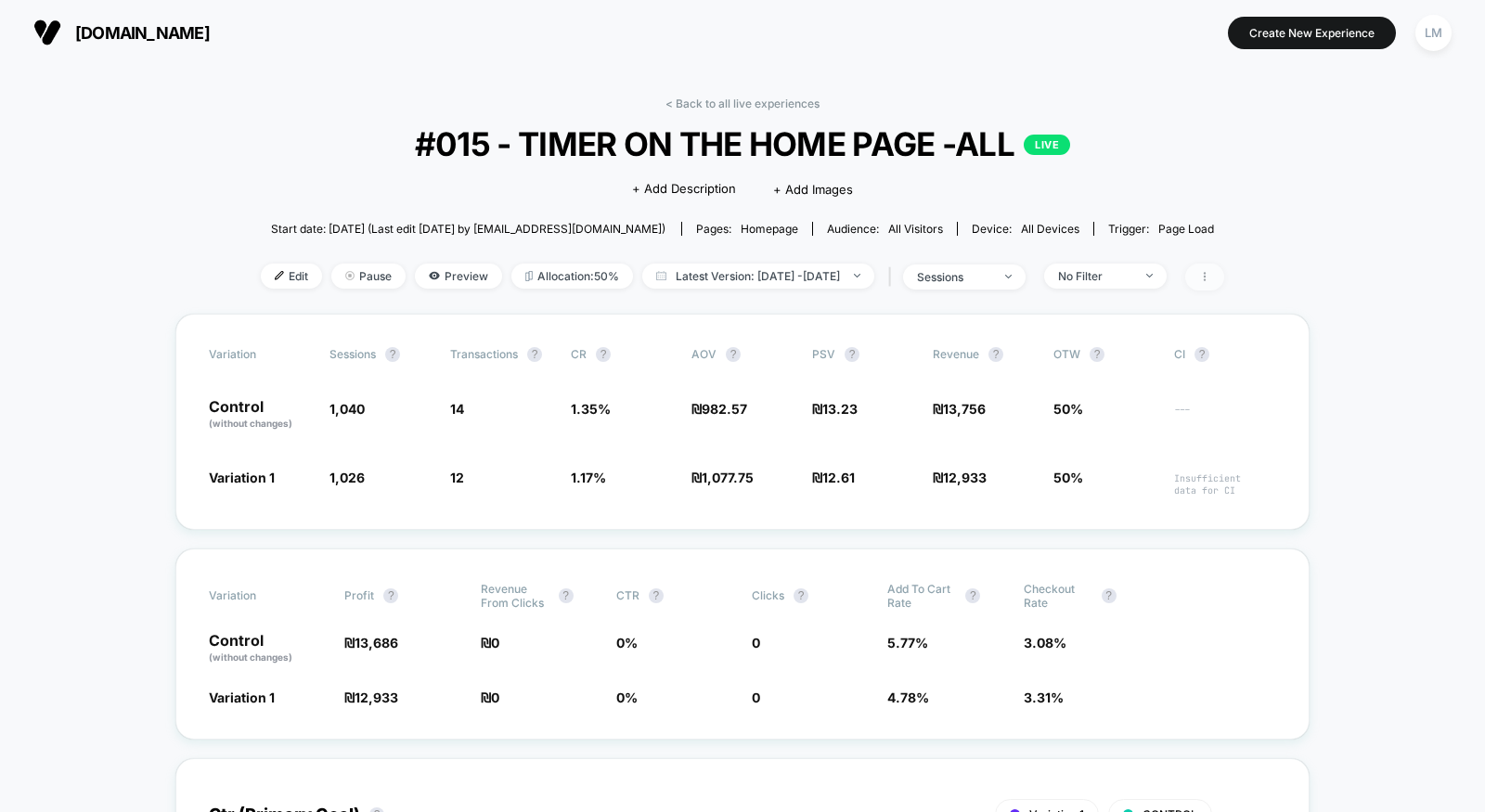
click at [1224, 269] on span at bounding box center [1204, 277] width 39 height 27
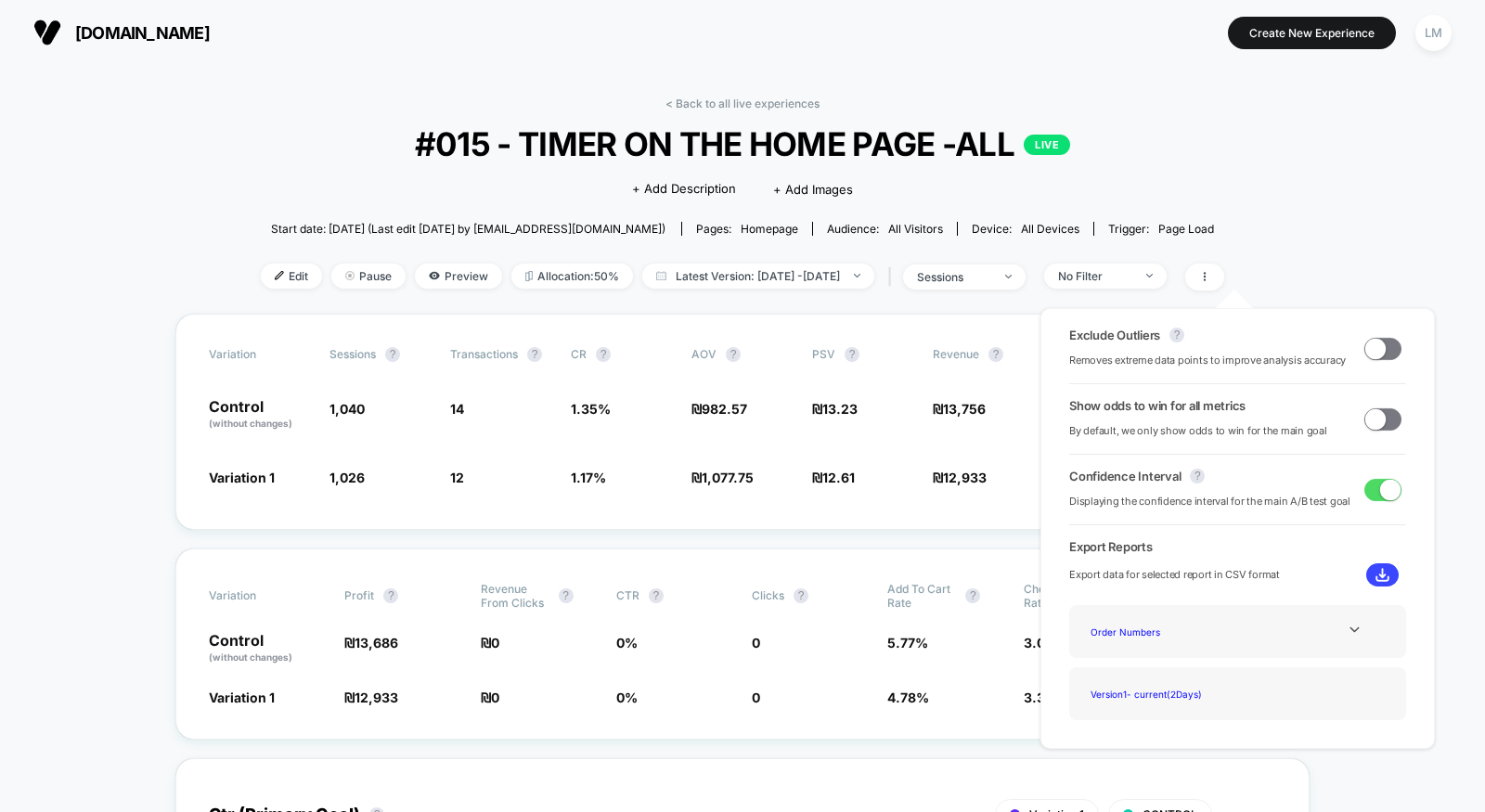
click at [1224, 183] on div "< Back to all live experiences #015 - TIMER ON THE HOME PAGE -ALL LIVE Click to…" at bounding box center [742, 205] width 963 height 217
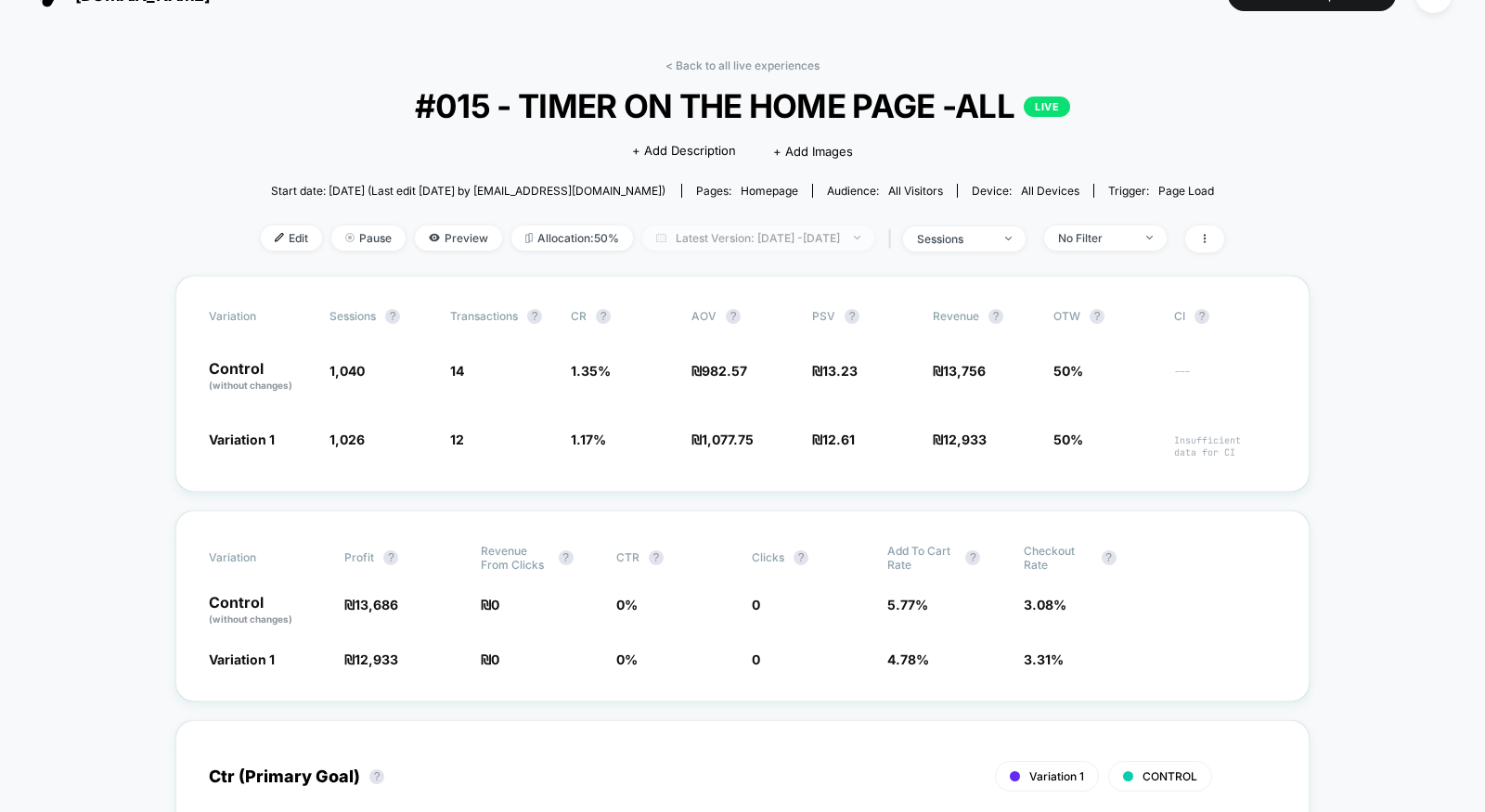
scroll to position [58, 0]
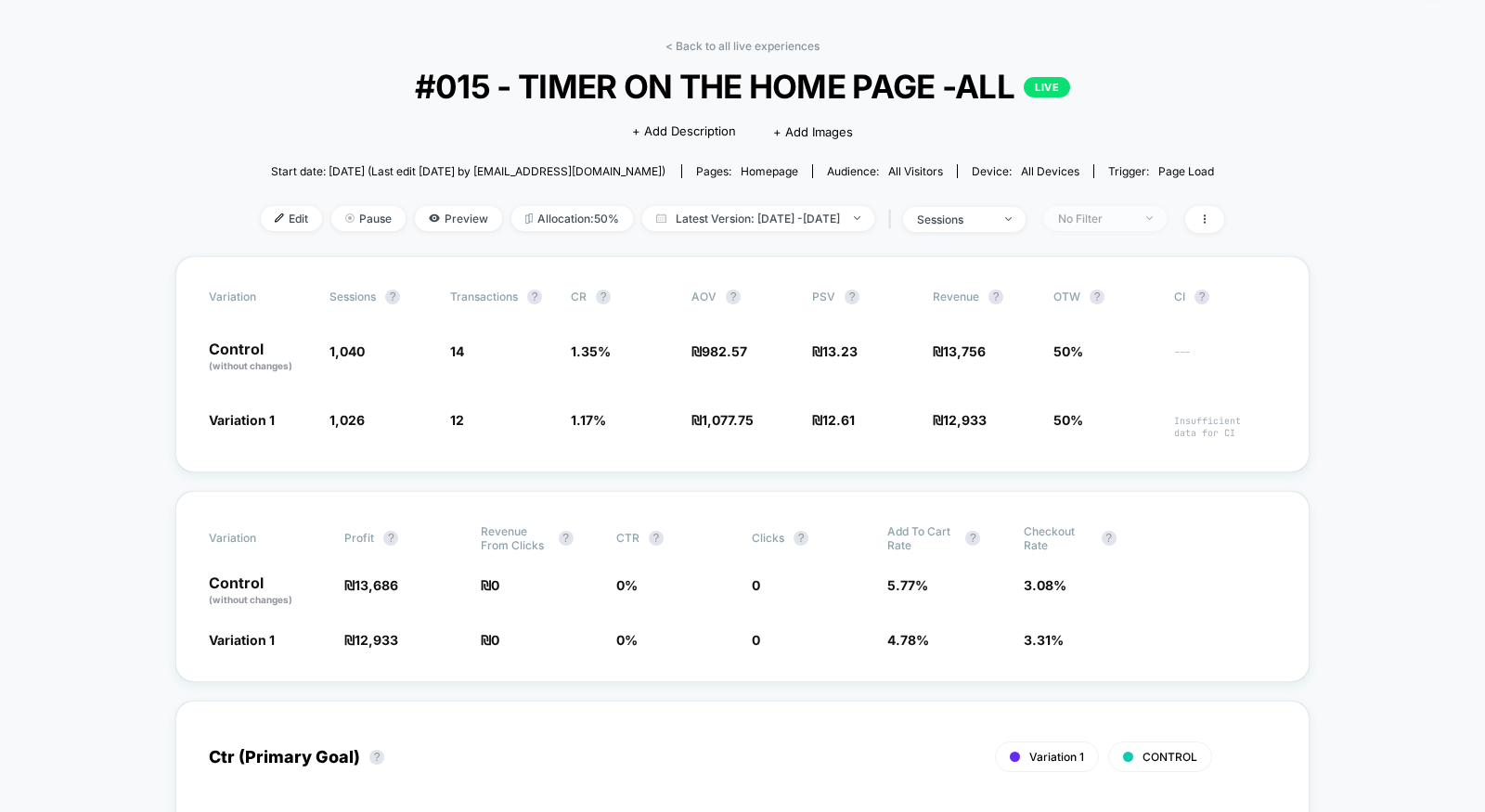
click at [1092, 214] on div "No Filter" at bounding box center [1095, 219] width 75 height 14
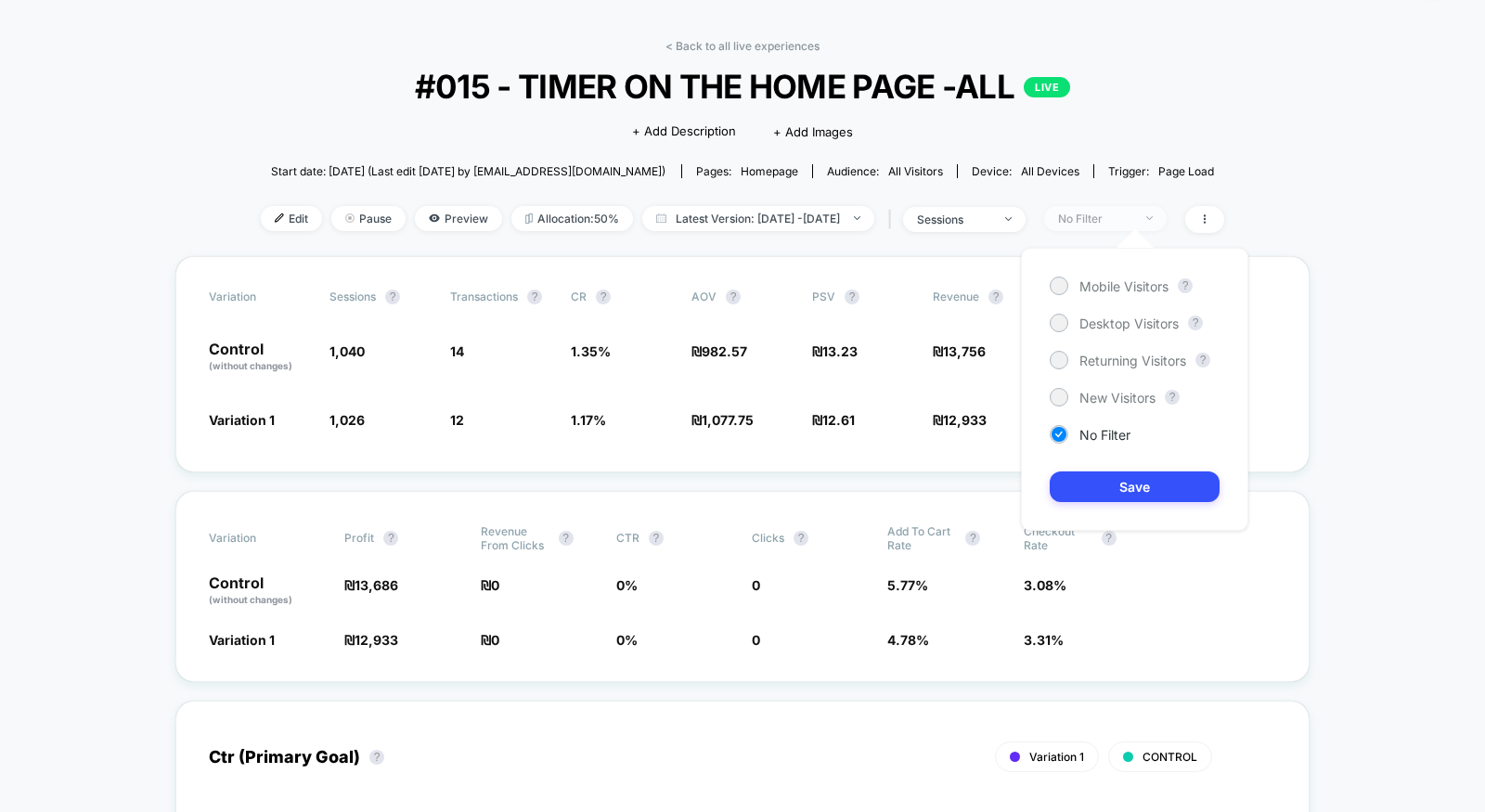
click at [1092, 214] on div "No Filter" at bounding box center [1095, 219] width 75 height 14
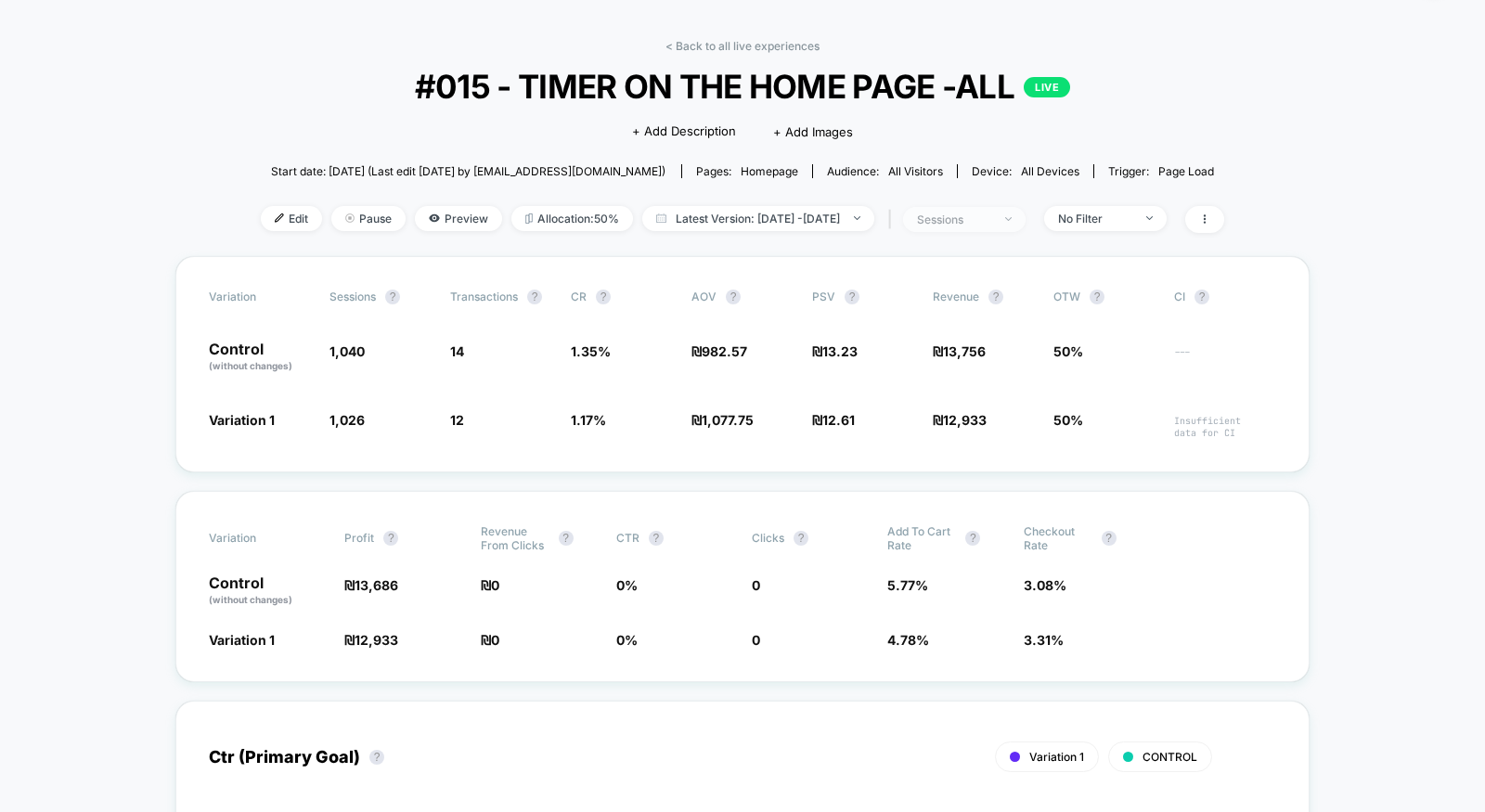
click at [991, 216] on div "sessions" at bounding box center [954, 220] width 75 height 14
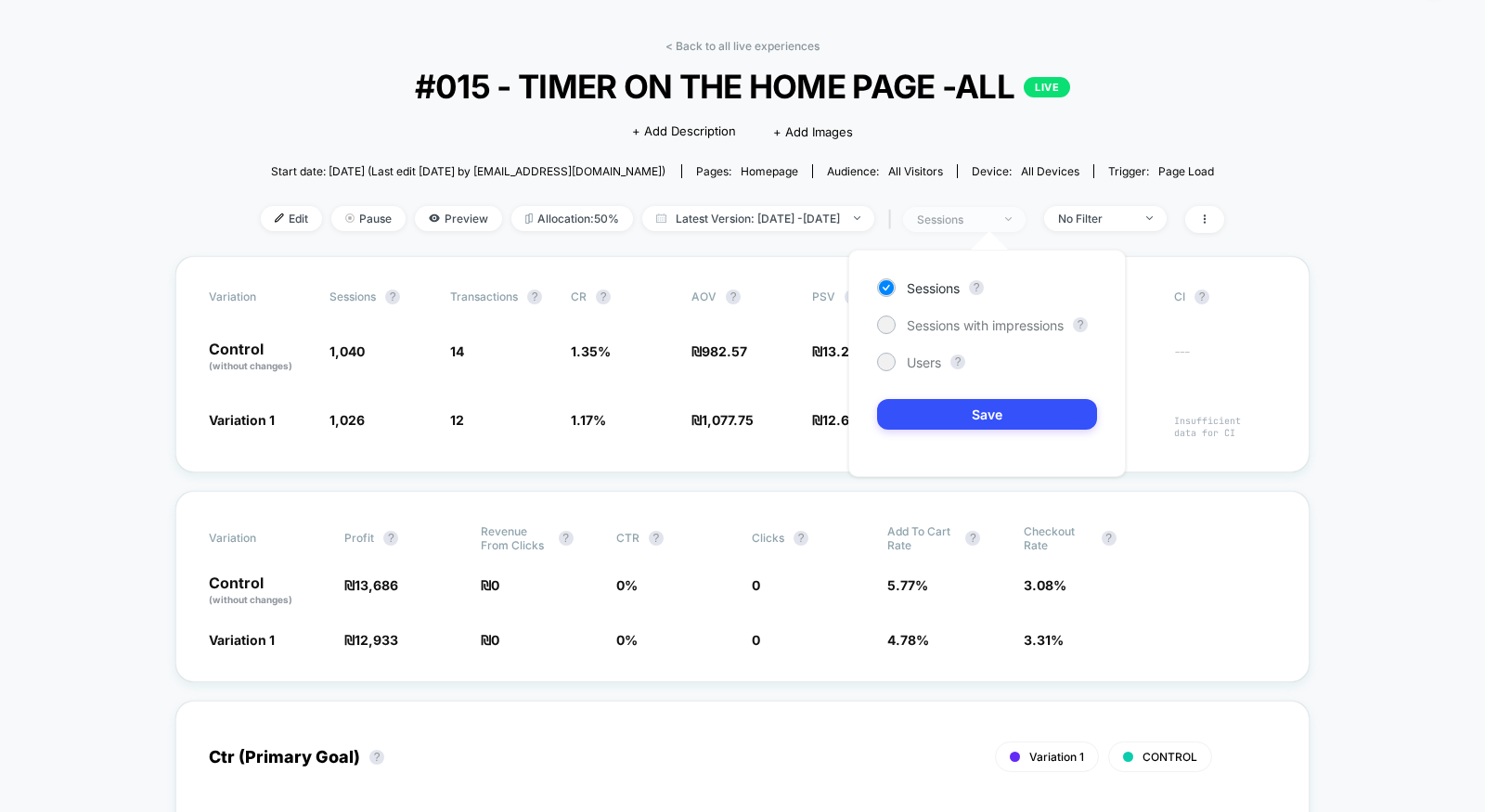
click at [991, 216] on div "sessions" at bounding box center [954, 220] width 75 height 14
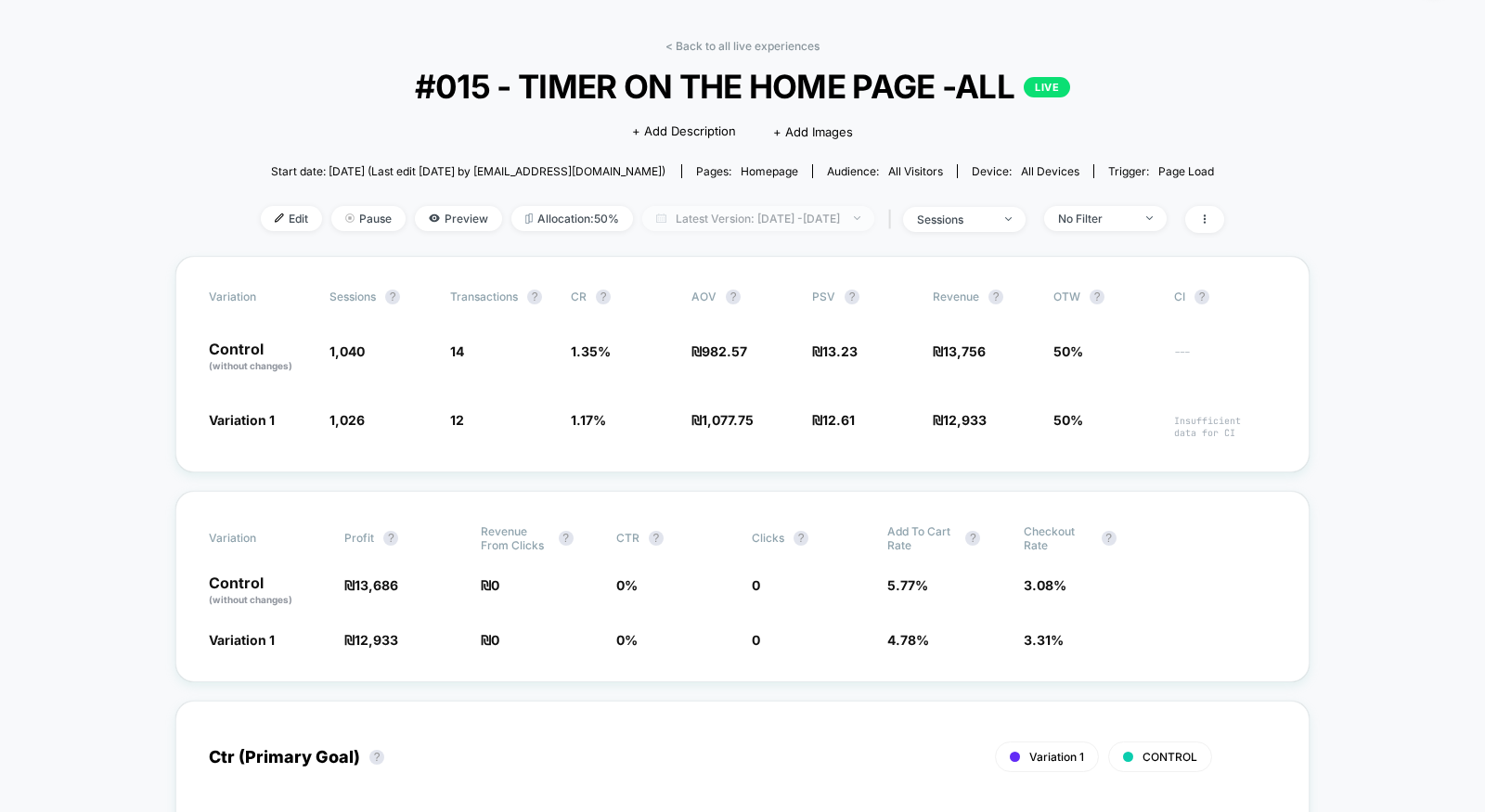
click at [874, 218] on span "Latest Version: Aug 10, 2025 - Aug 11, 2025" at bounding box center [757, 218] width 232 height 25
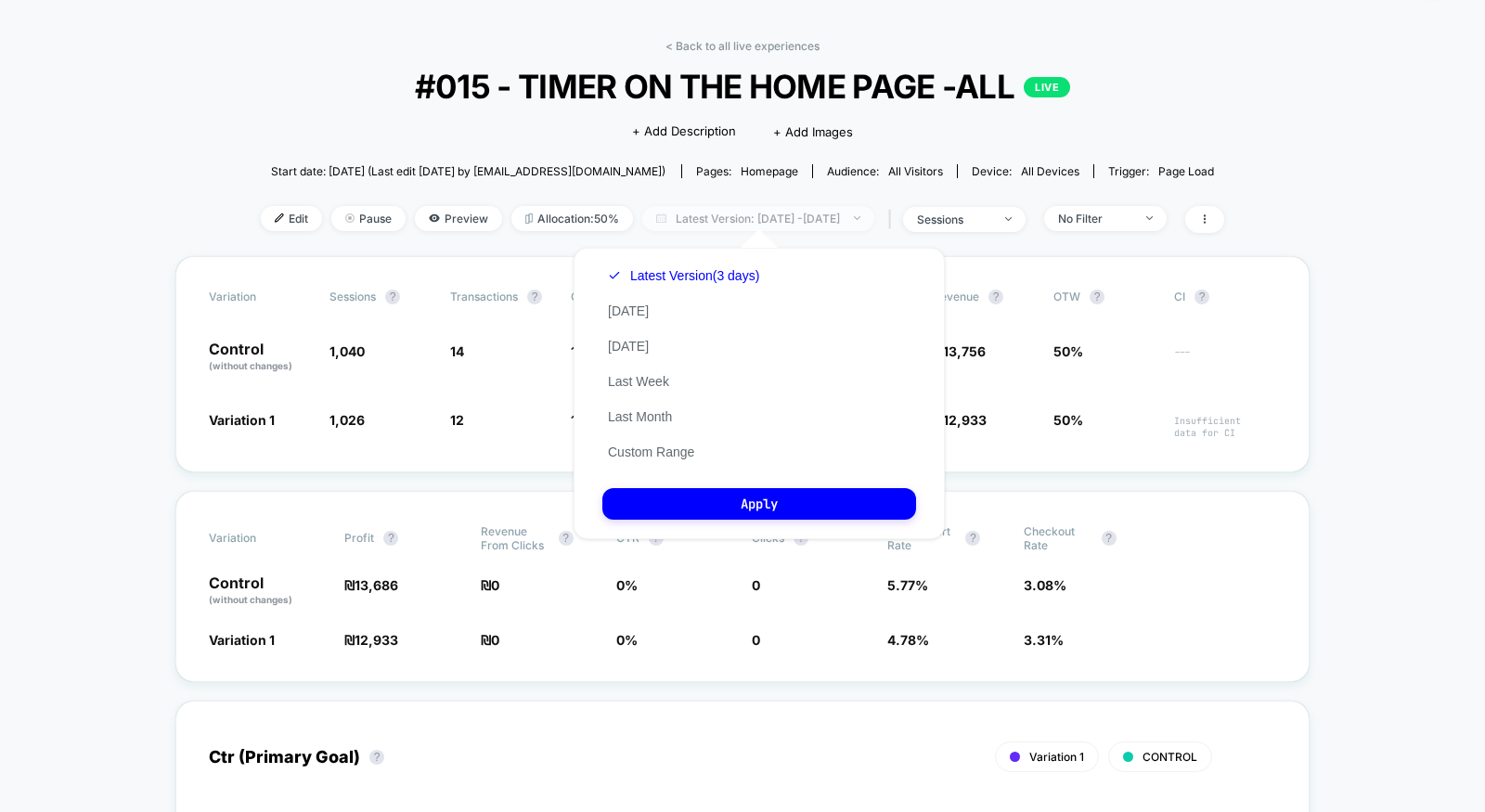
click at [874, 218] on span "Latest Version: Aug 10, 2025 - Aug 11, 2025" at bounding box center [757, 218] width 232 height 25
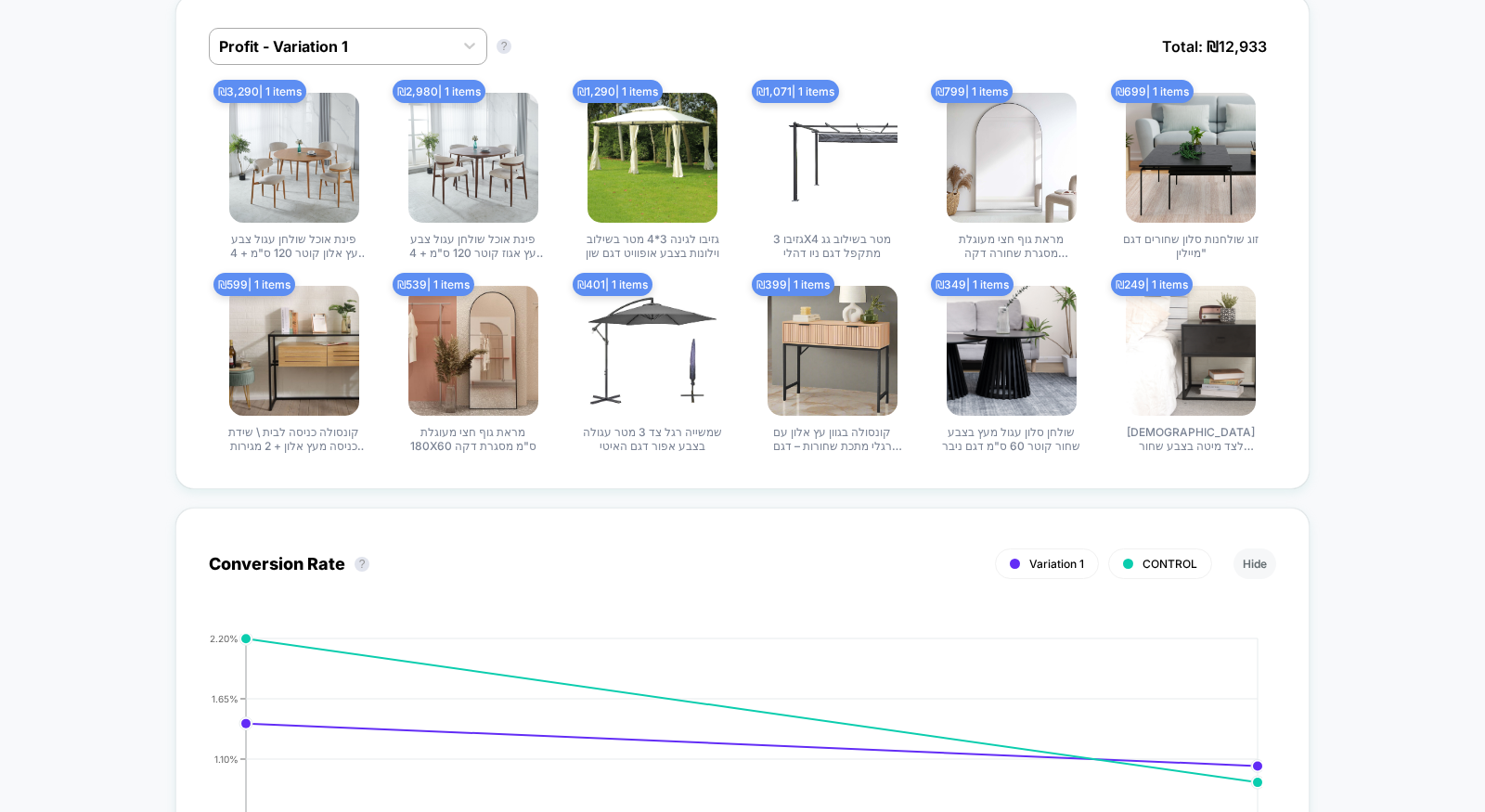
scroll to position [0, 0]
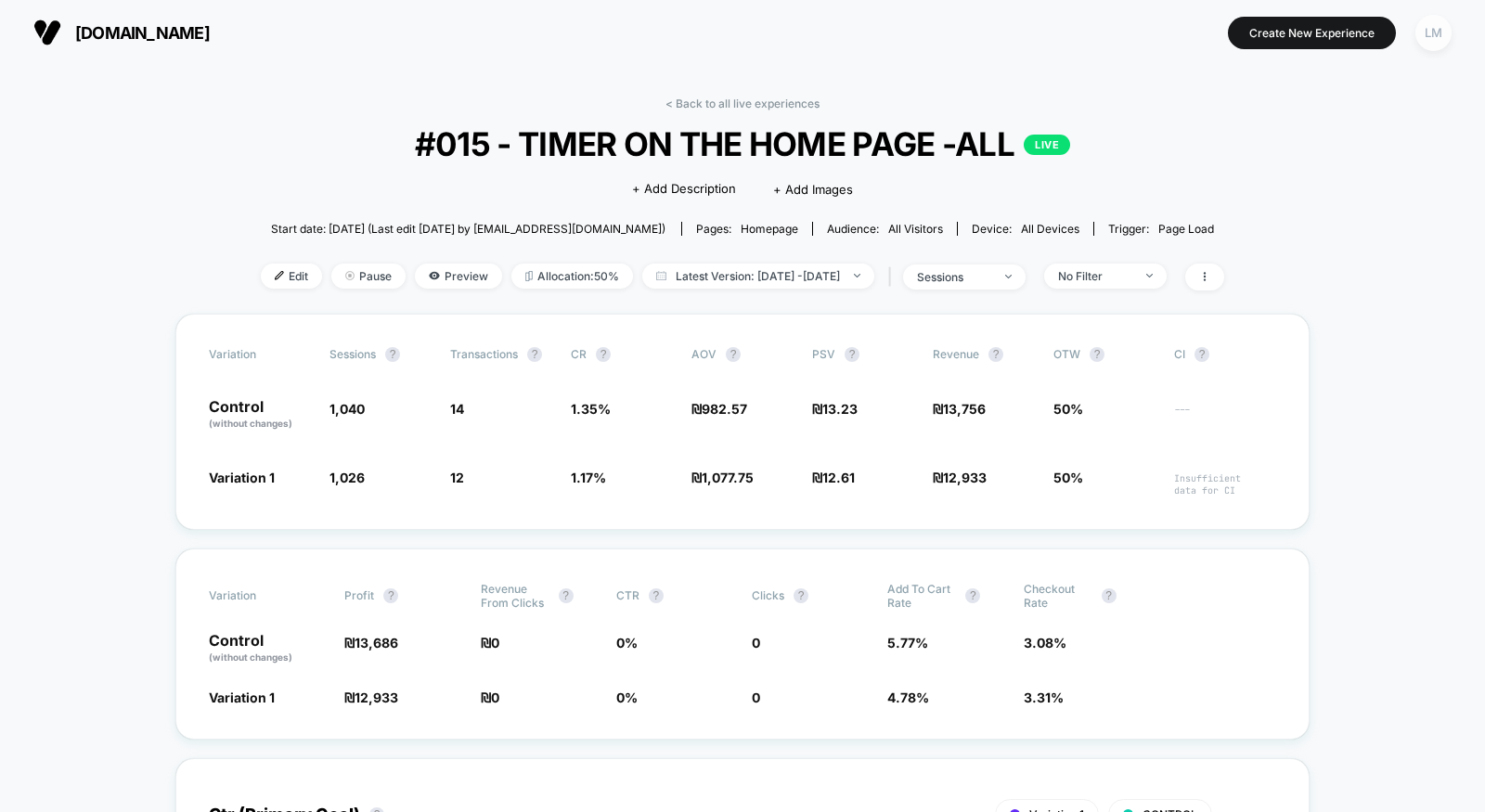
click at [1336, 21] on div "LM" at bounding box center [1433, 33] width 36 height 36
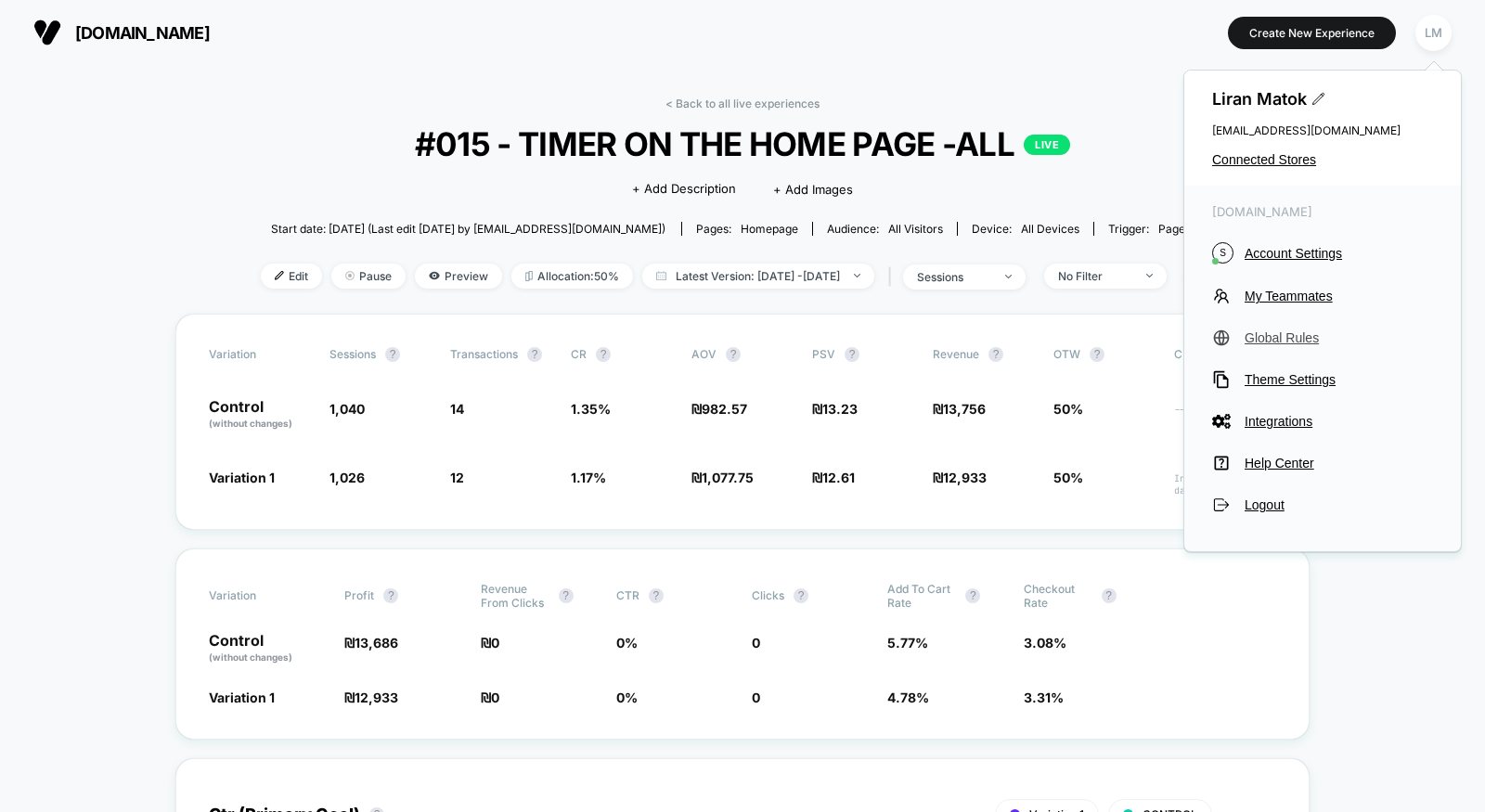
click at [1311, 344] on span "Global Rules" at bounding box center [1339, 337] width 188 height 15
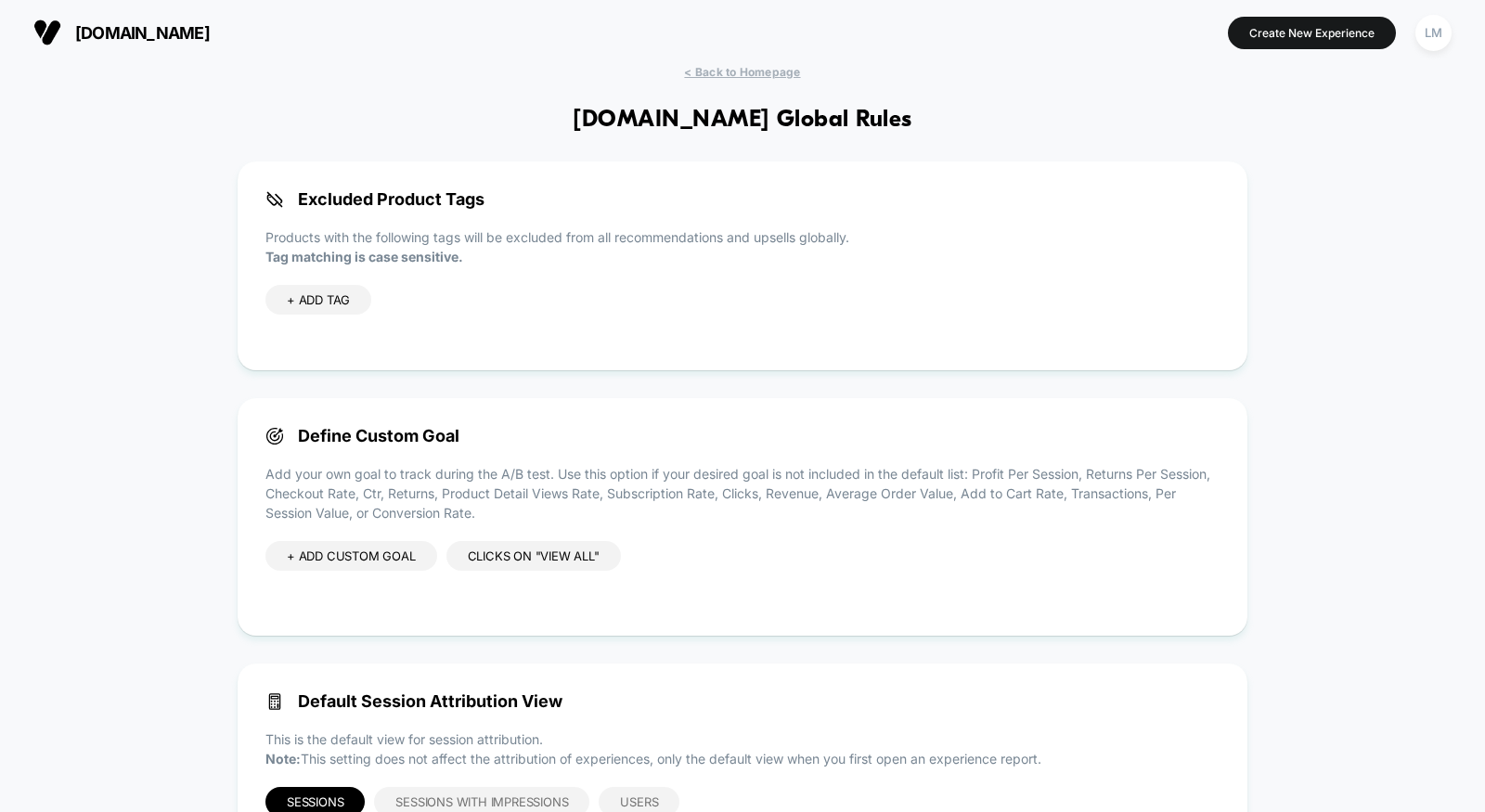
scroll to position [99, 0]
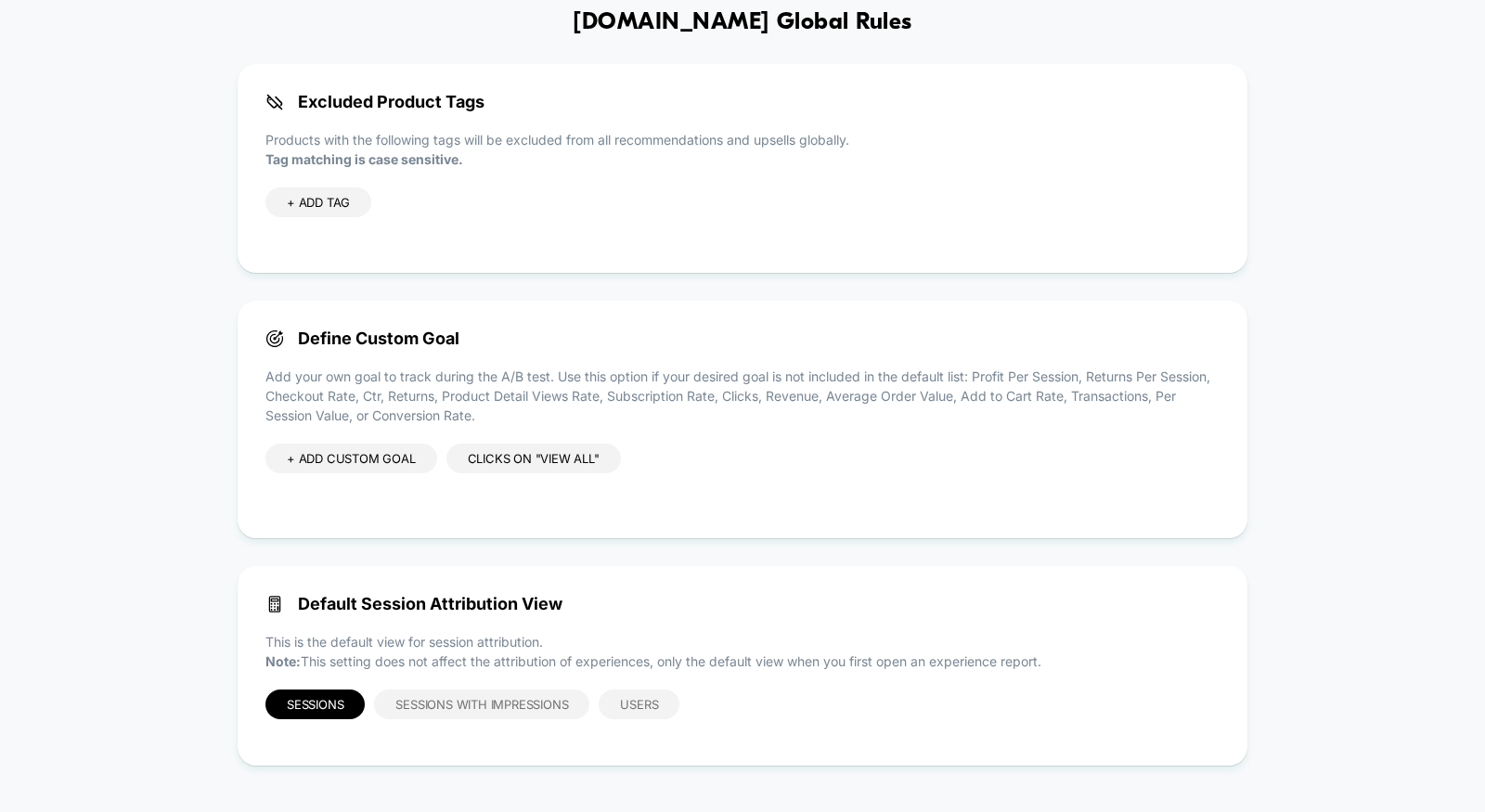
click at [414, 384] on p "Add your own goal to track during the A/B test. Use this option if your desired…" at bounding box center [742, 395] width 955 height 59
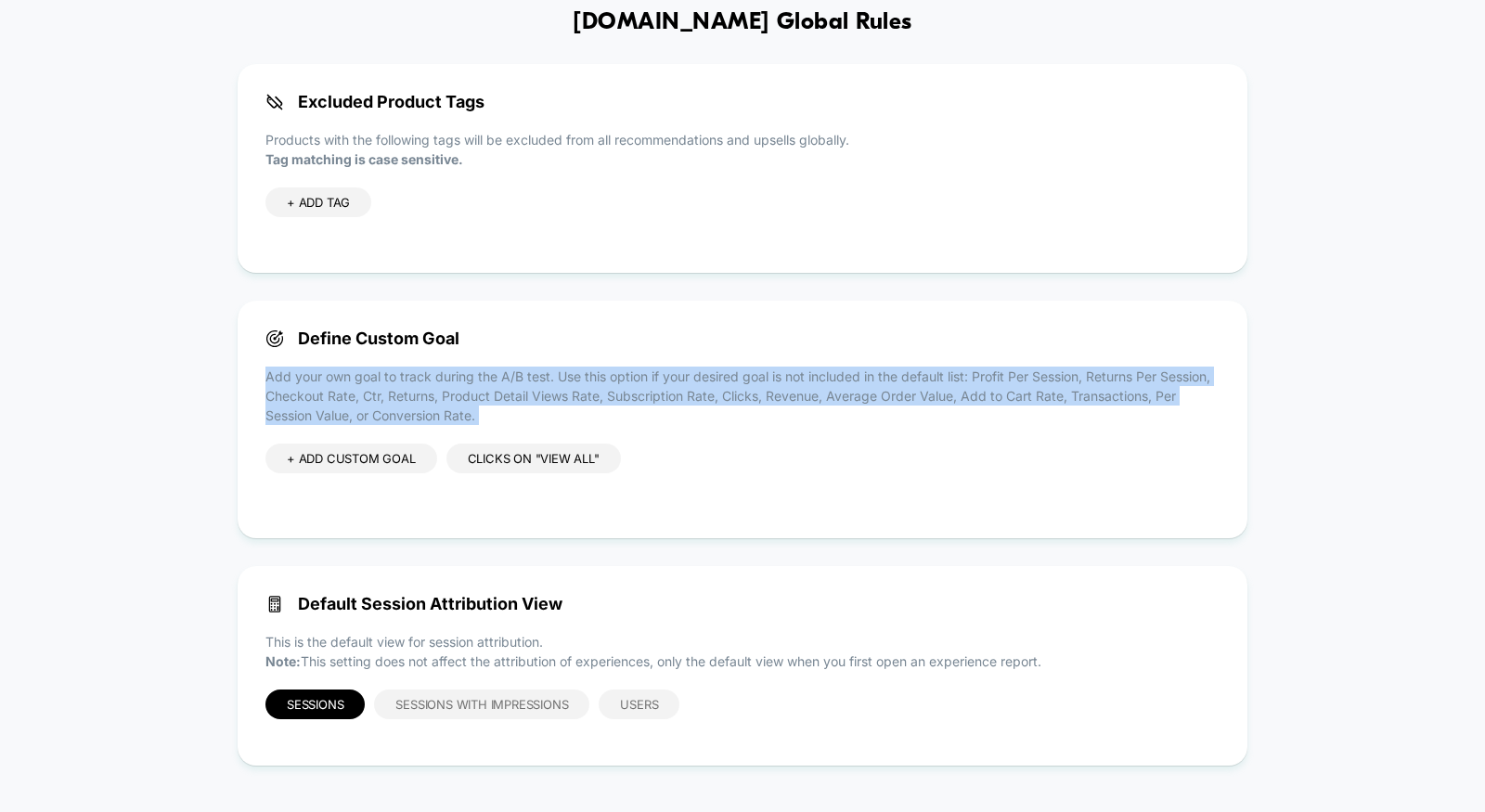
click at [414, 384] on p "Add your own goal to track during the A/B test. Use this option if your desired…" at bounding box center [742, 395] width 955 height 59
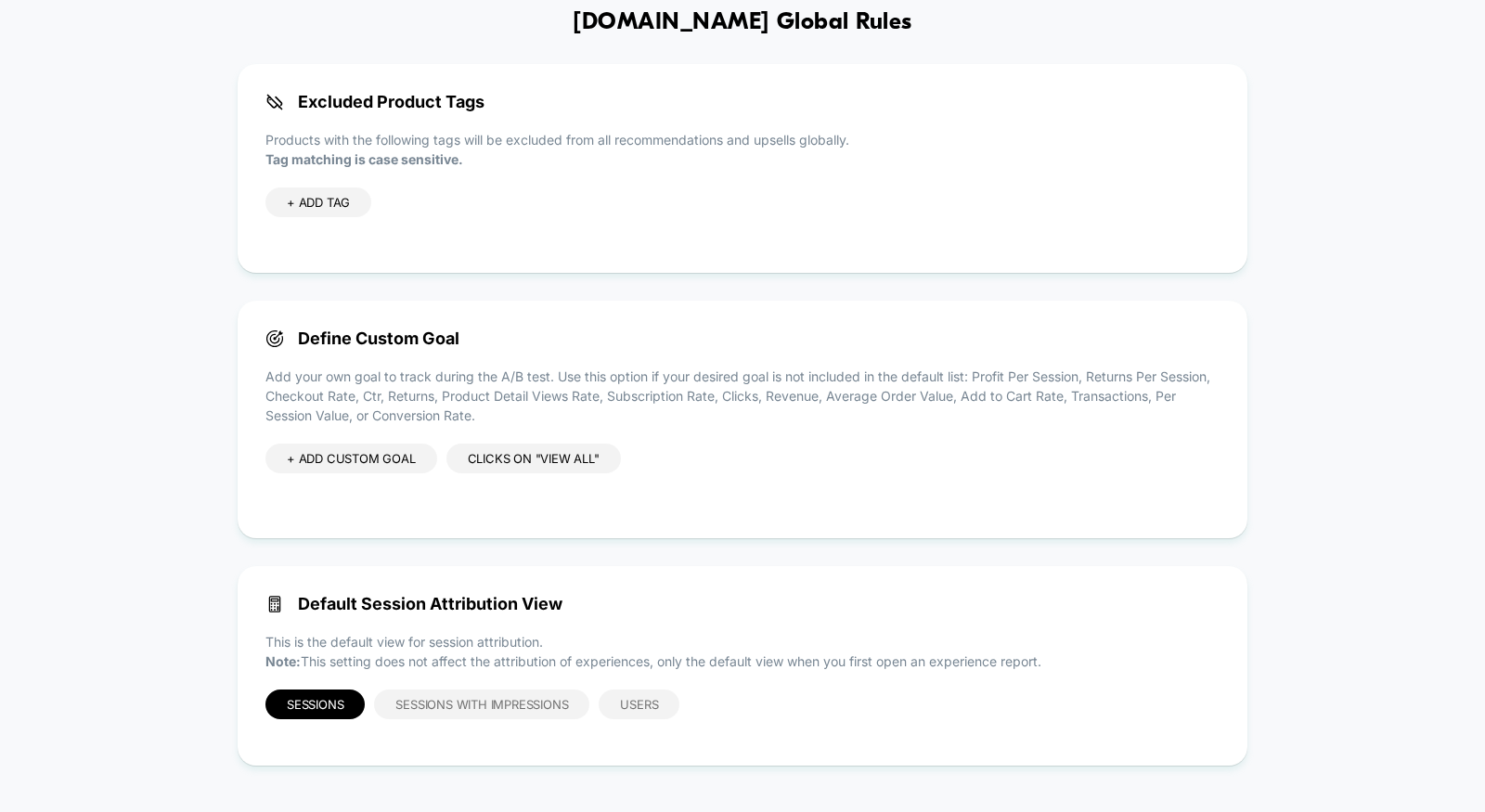
click at [544, 465] on div "clicks on "view all"" at bounding box center [533, 459] width 174 height 30
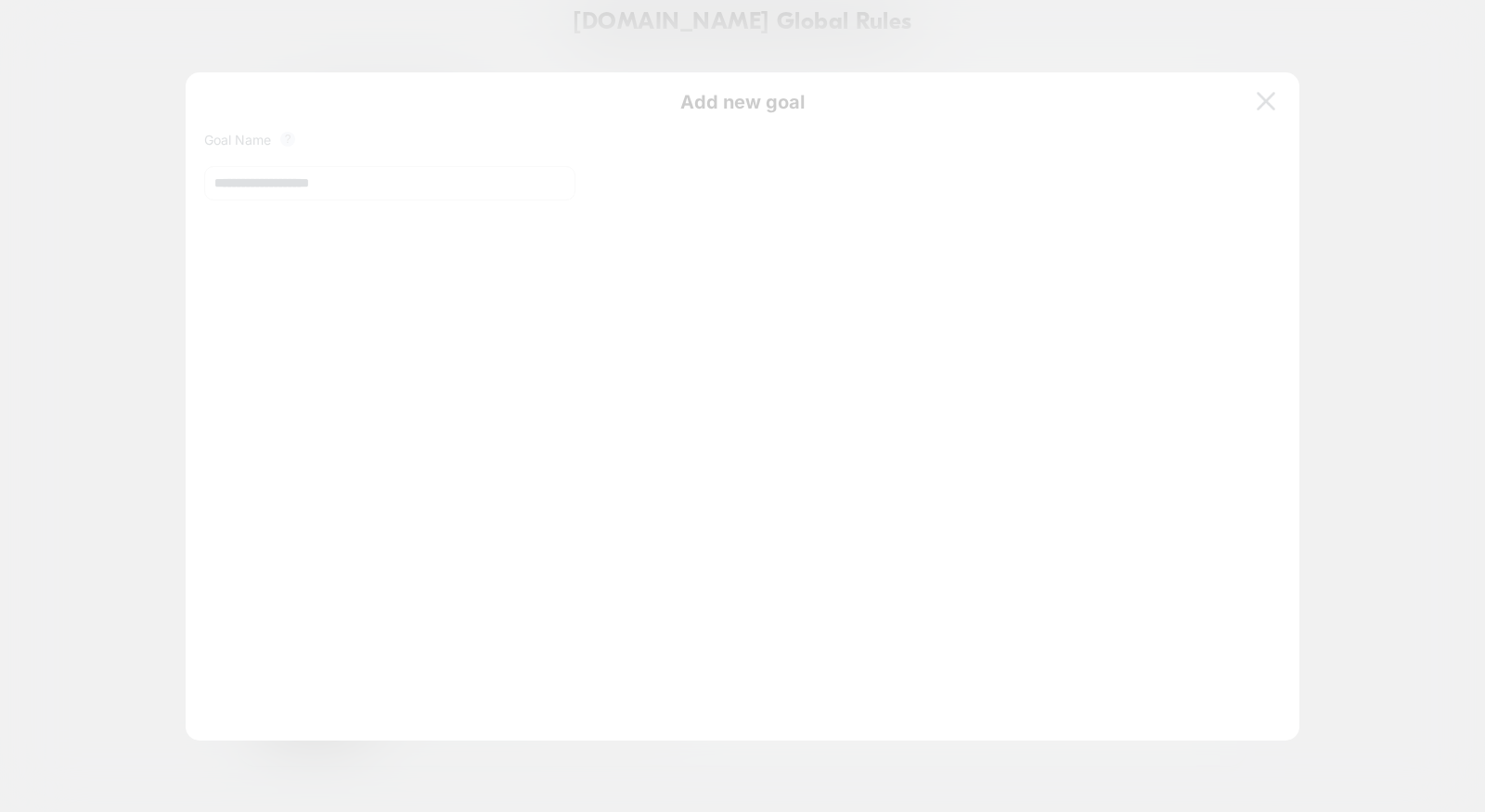
scroll to position [251, 0]
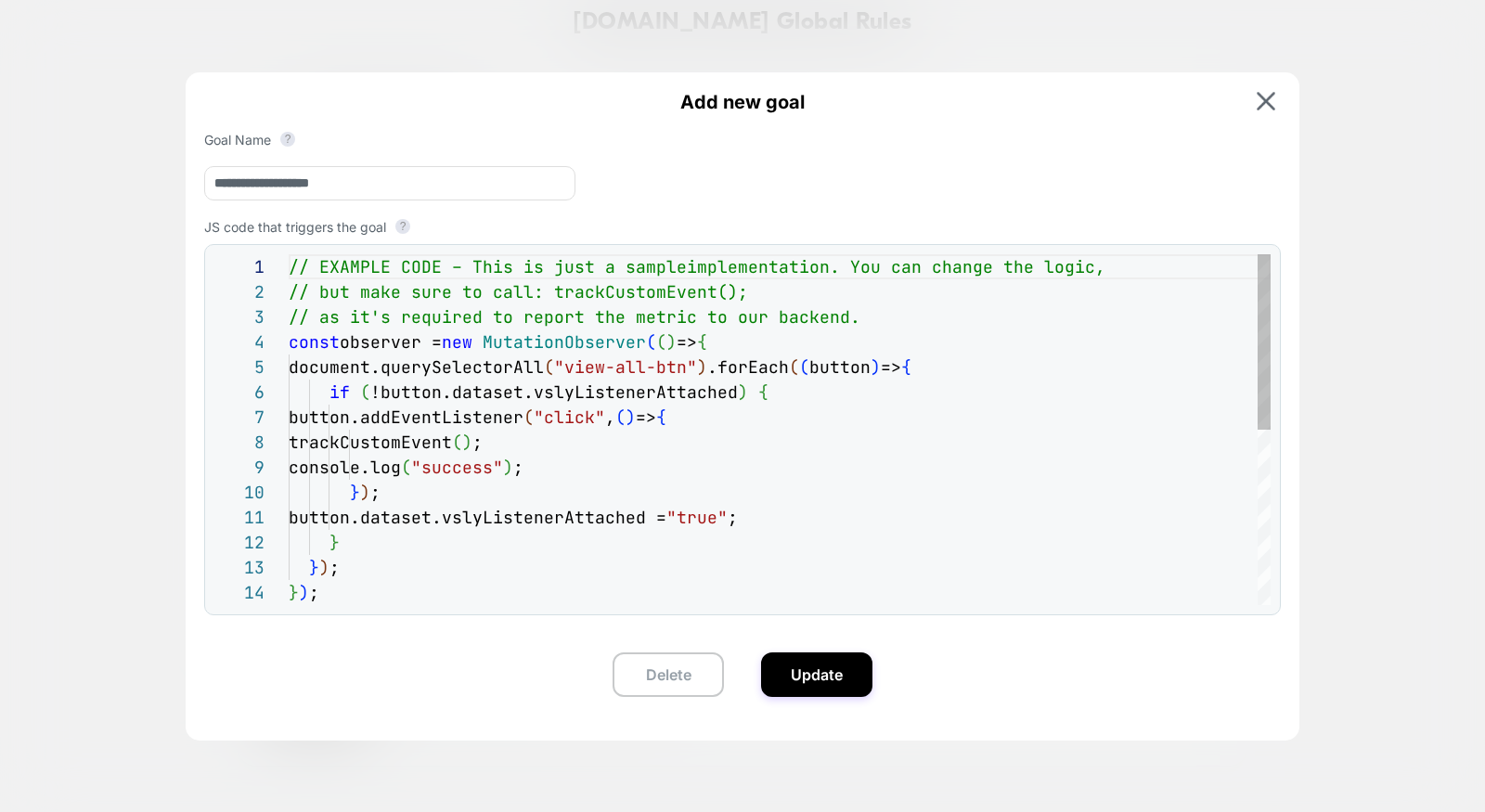
click at [568, 276] on div "// EXAMPLE CODE – This is just a sample implementation. You can change the logi…" at bounding box center [779, 605] width 982 height 702
drag, startPoint x: 580, startPoint y: 371, endPoint x: 696, endPoint y: 374, distance: 116.0
click at [696, 374] on div "// EXAMPLE CODE – This is just a sample implementation. You can change the logi…" at bounding box center [779, 605] width 982 height 702
type textarea "**********"
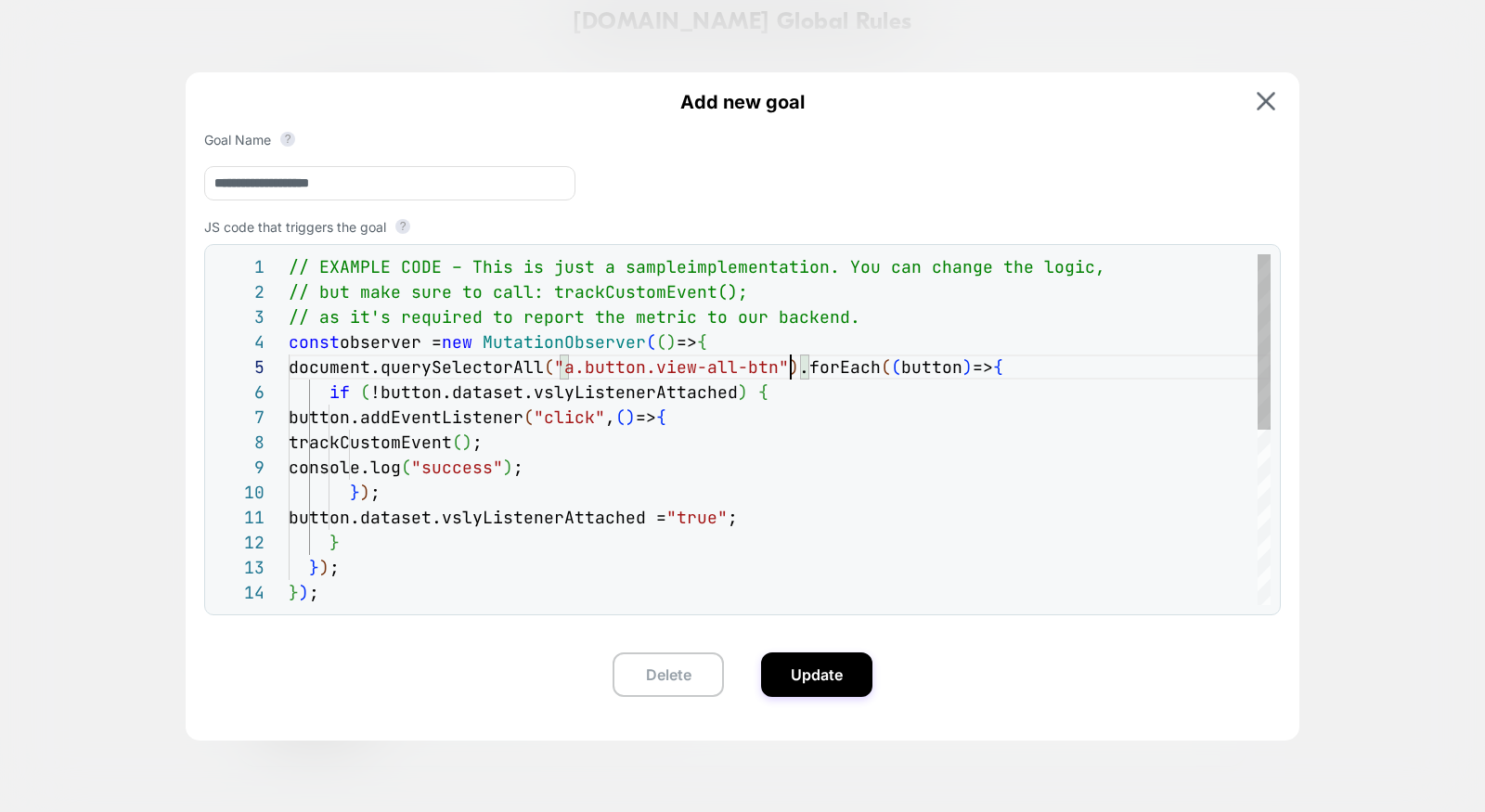
scroll to position [100, 502]
click at [839, 673] on button "Update" at bounding box center [817, 675] width 111 height 45
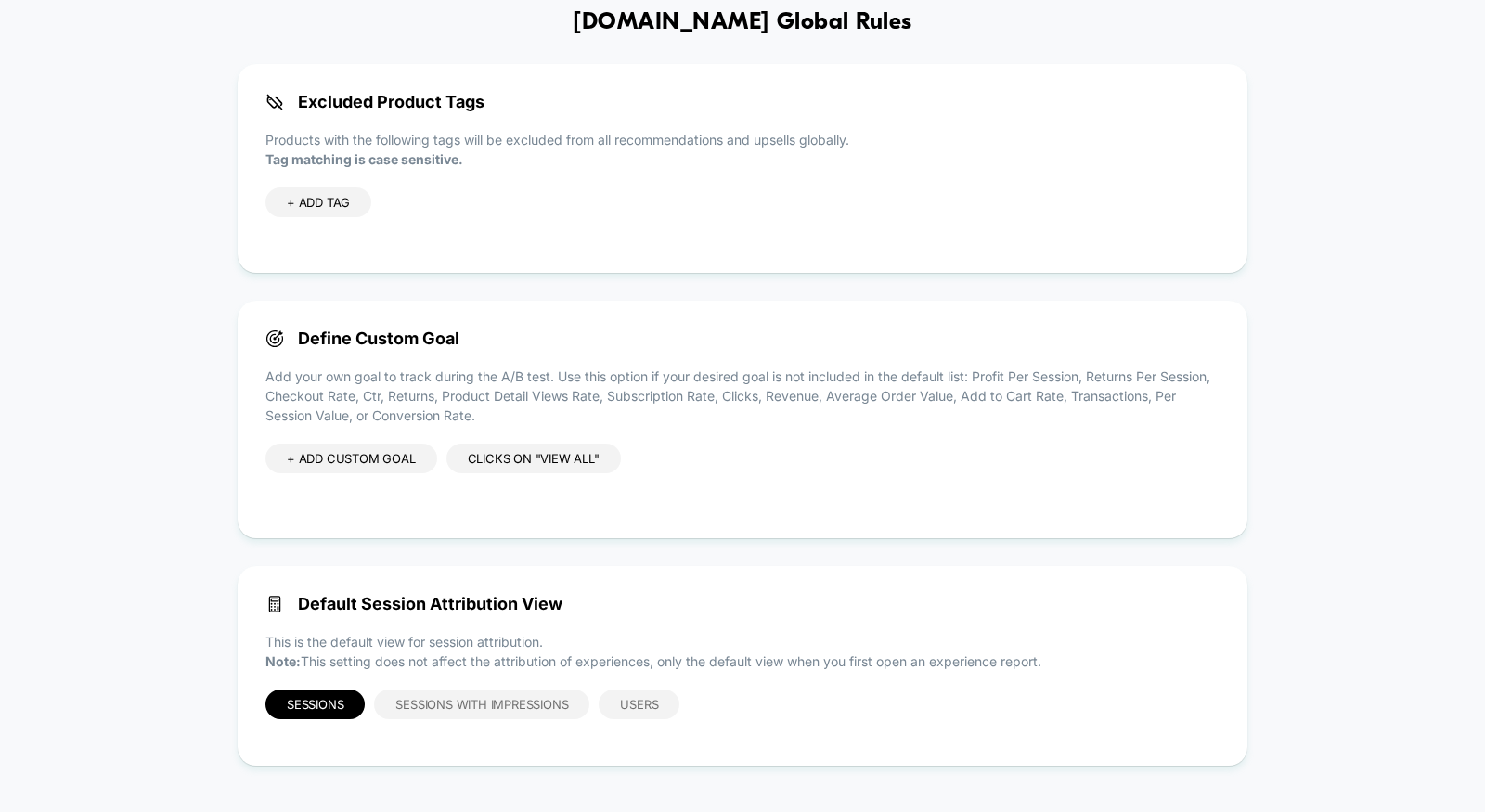
click at [515, 461] on div "clicks on "view all"" at bounding box center [533, 459] width 174 height 30
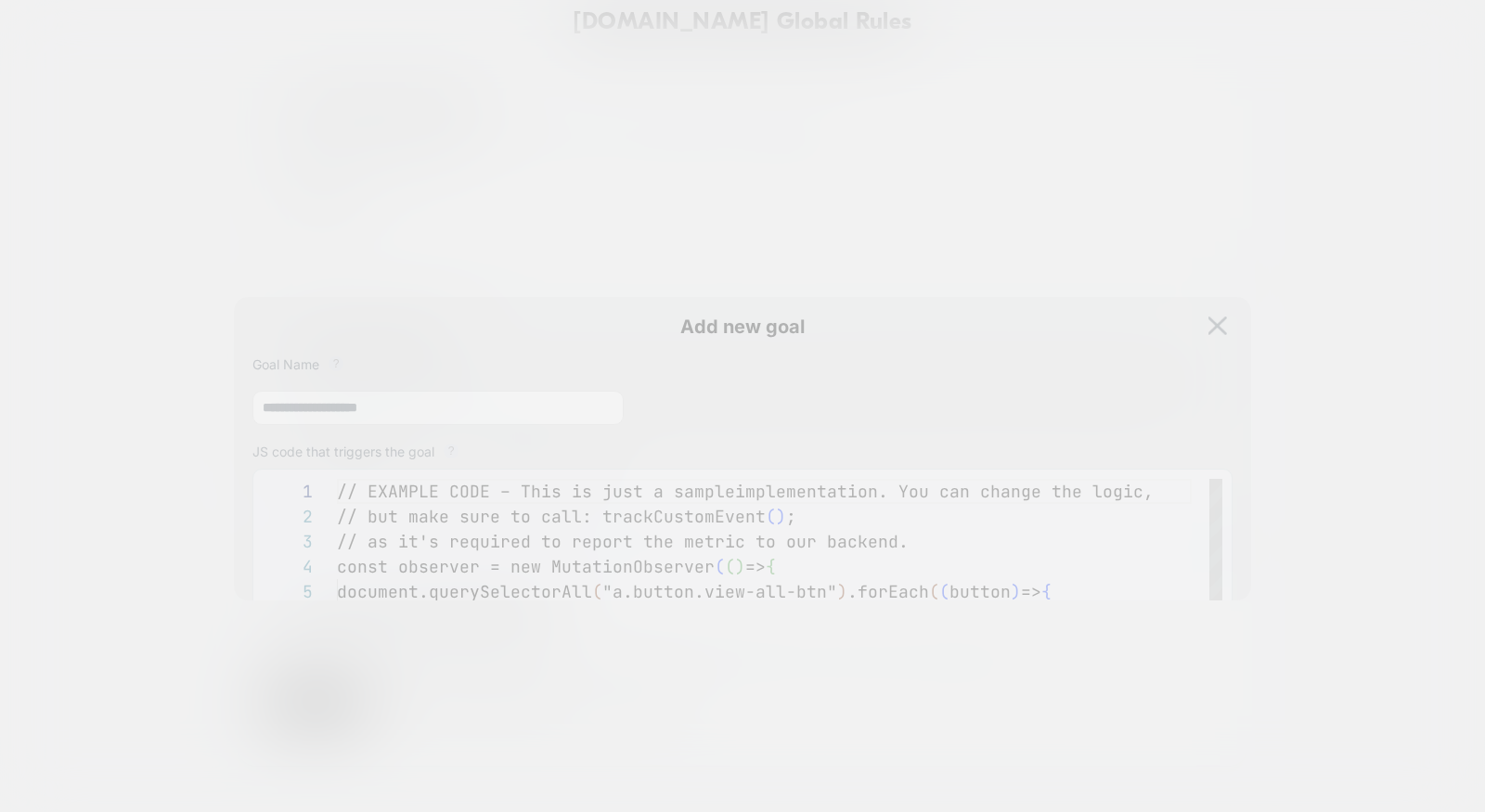
scroll to position [251, 0]
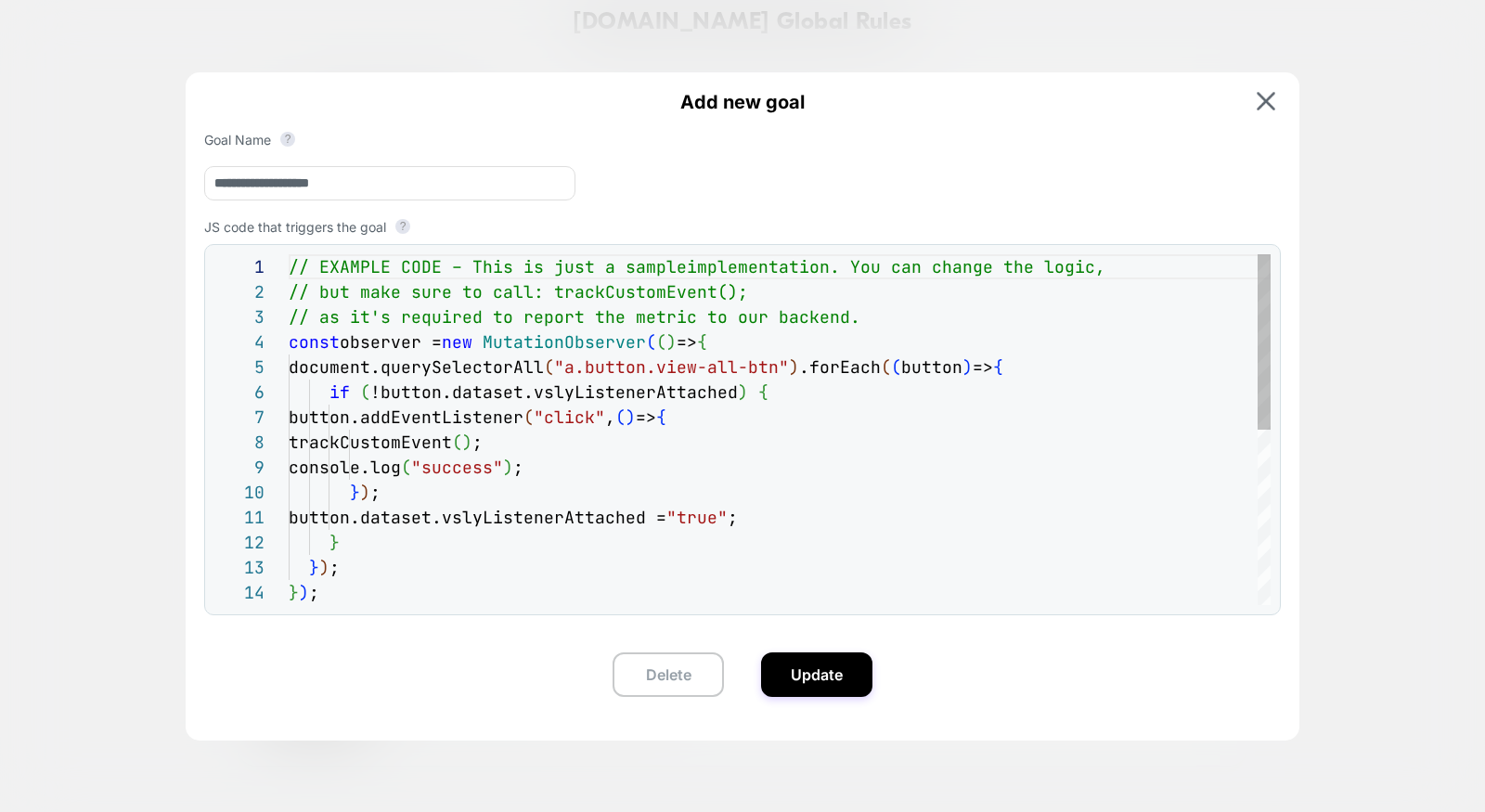
click at [535, 477] on div "// EXAMPLE CODE – This is just a sample implementation. You can change the logi…" at bounding box center [779, 605] width 982 height 702
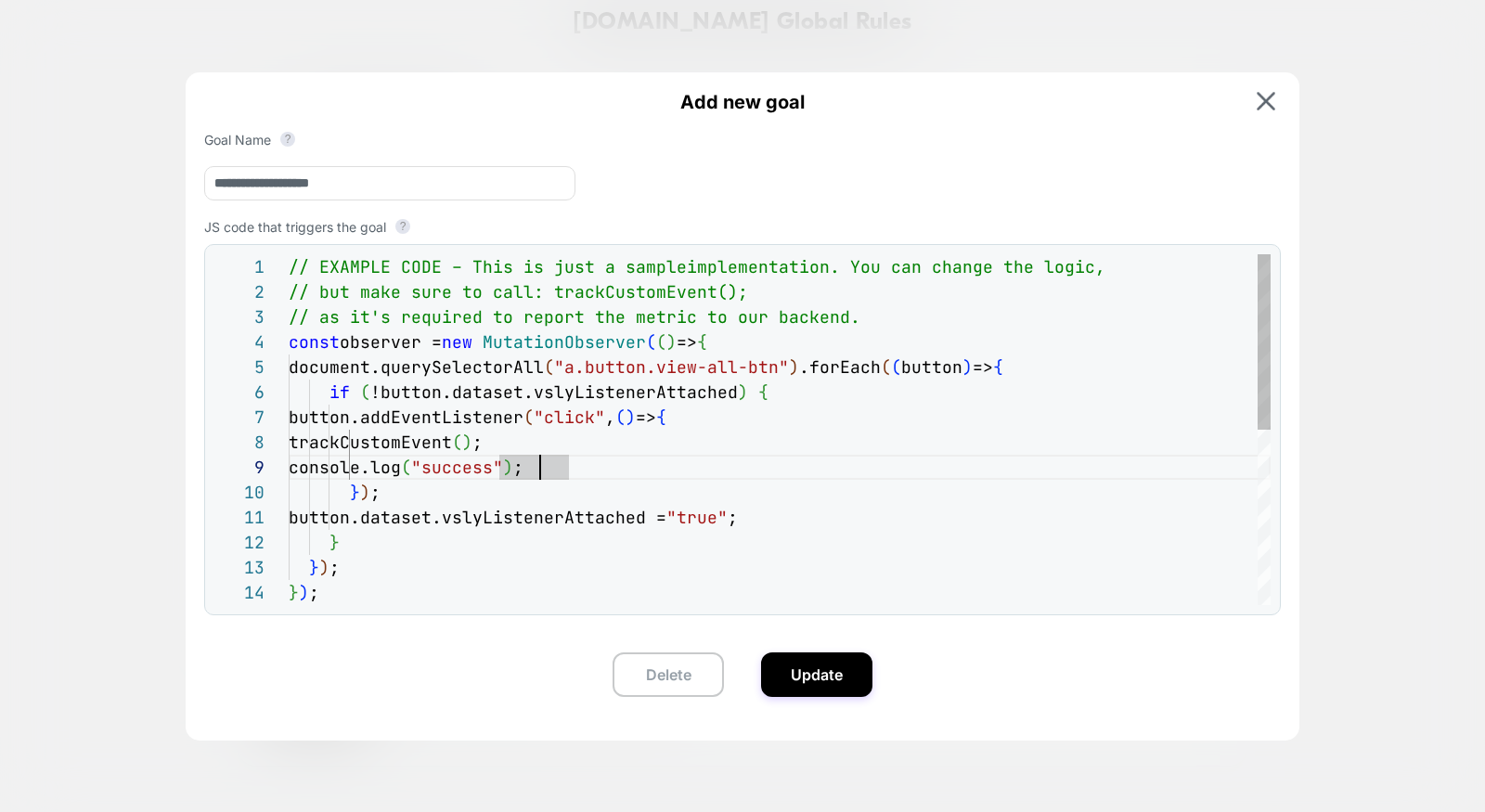
click at [535, 477] on div "// EXAMPLE CODE – This is just a sample implementation. You can change the logi…" at bounding box center [779, 605] width 982 height 702
type textarea "**********"
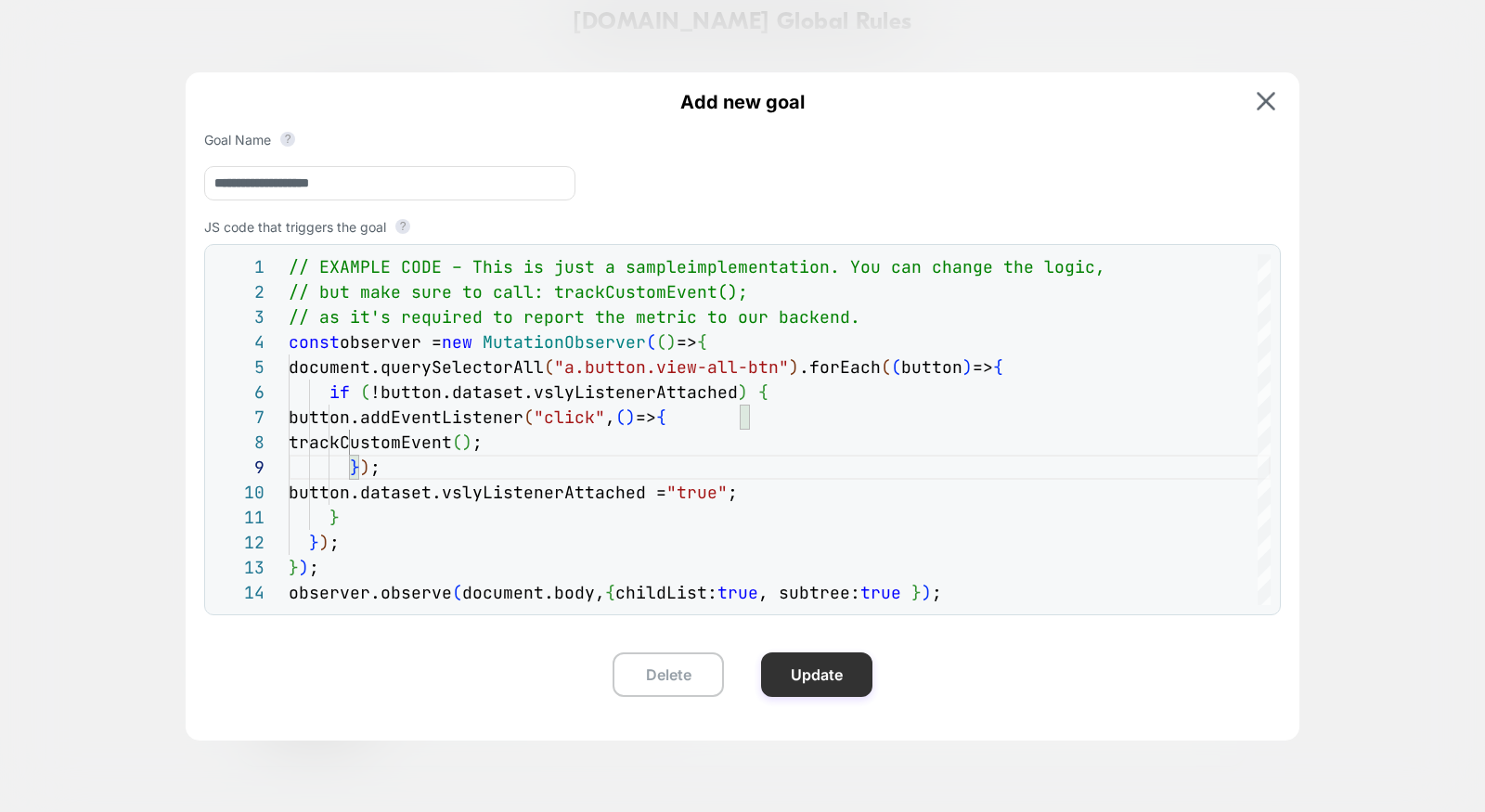
click at [814, 691] on button "Update" at bounding box center [817, 675] width 111 height 45
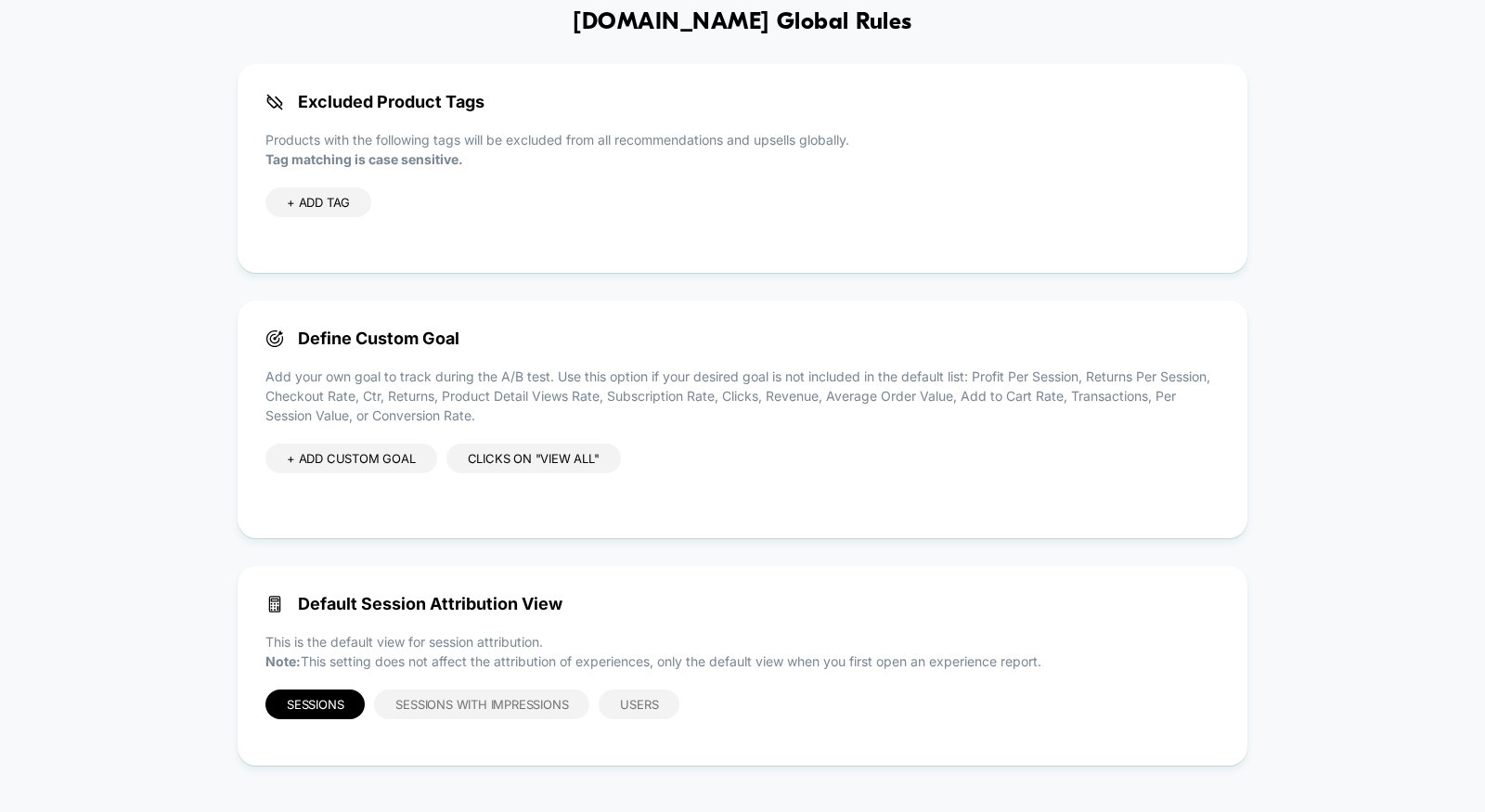
click at [488, 464] on div "clicks on "view all"" at bounding box center [533, 459] width 174 height 30
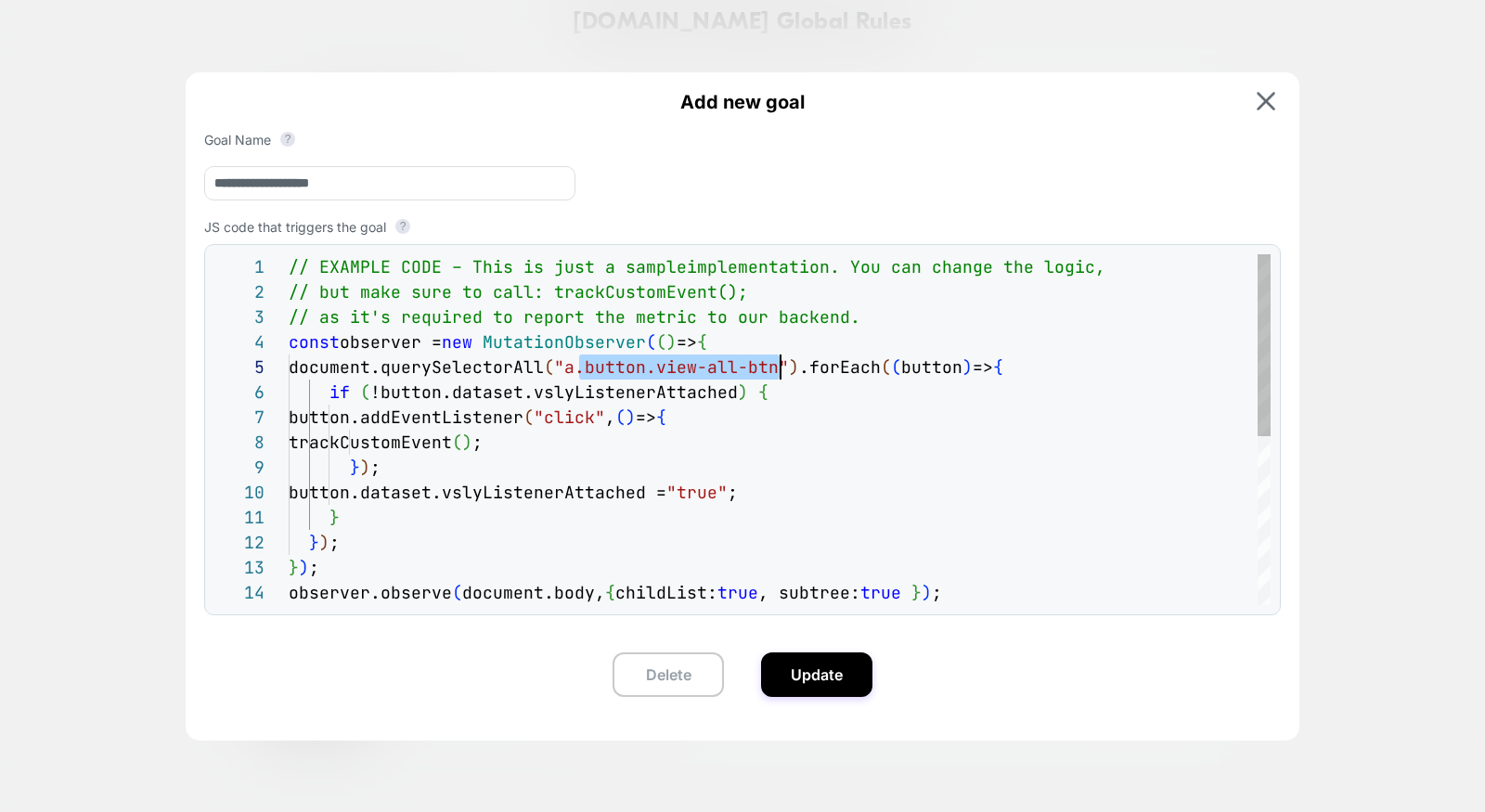
scroll to position [100, 502]
drag, startPoint x: 574, startPoint y: 370, endPoint x: 788, endPoint y: 373, distance: 214.0
click at [788, 373] on div "// EXAMPLE CODE – This is just a sample implementation. You can change the logi…" at bounding box center [779, 593] width 982 height 677
click at [683, 679] on button "Delete" at bounding box center [669, 675] width 111 height 45
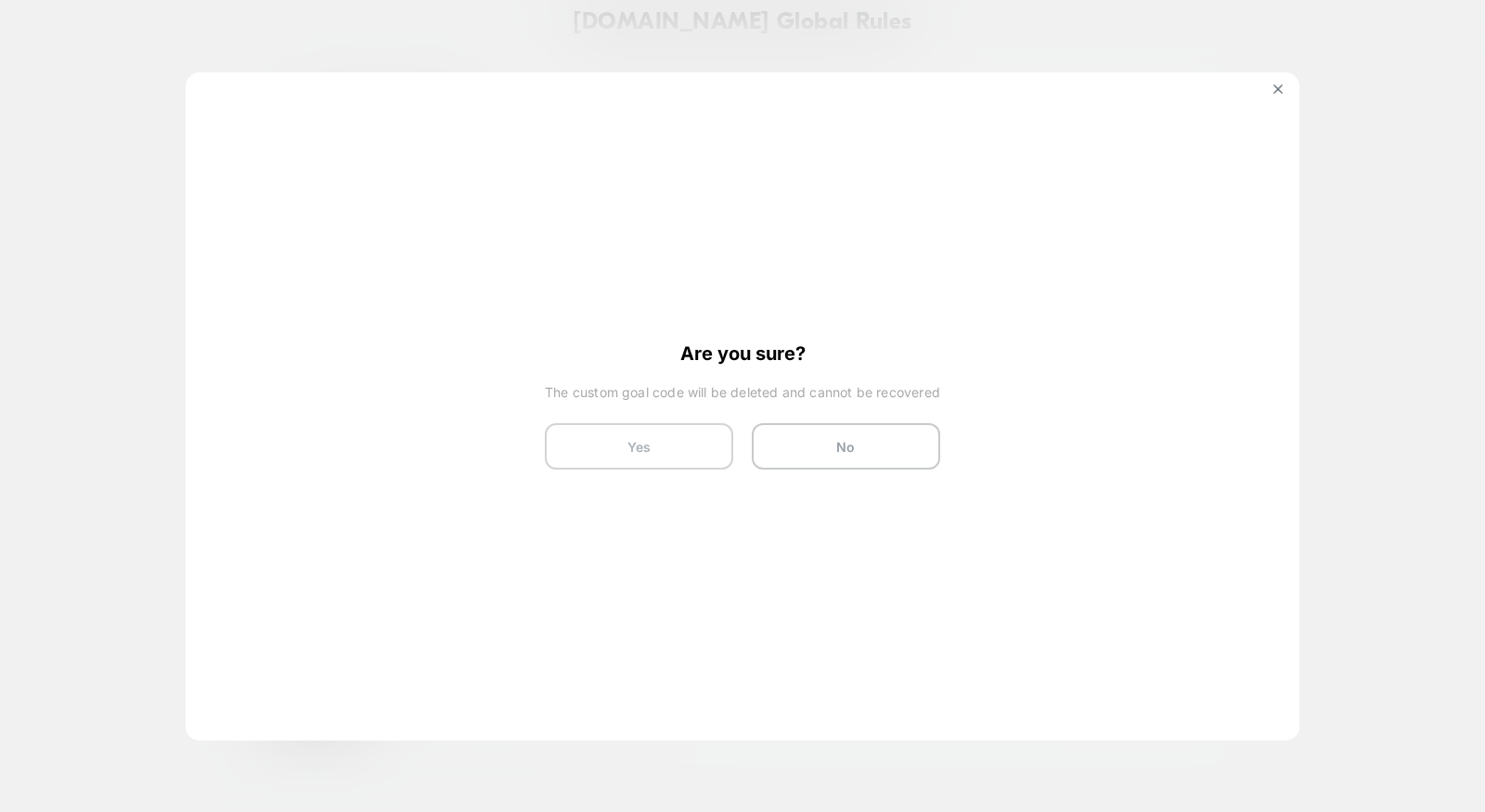
click at [616, 461] on button "Yes" at bounding box center [638, 446] width 188 height 47
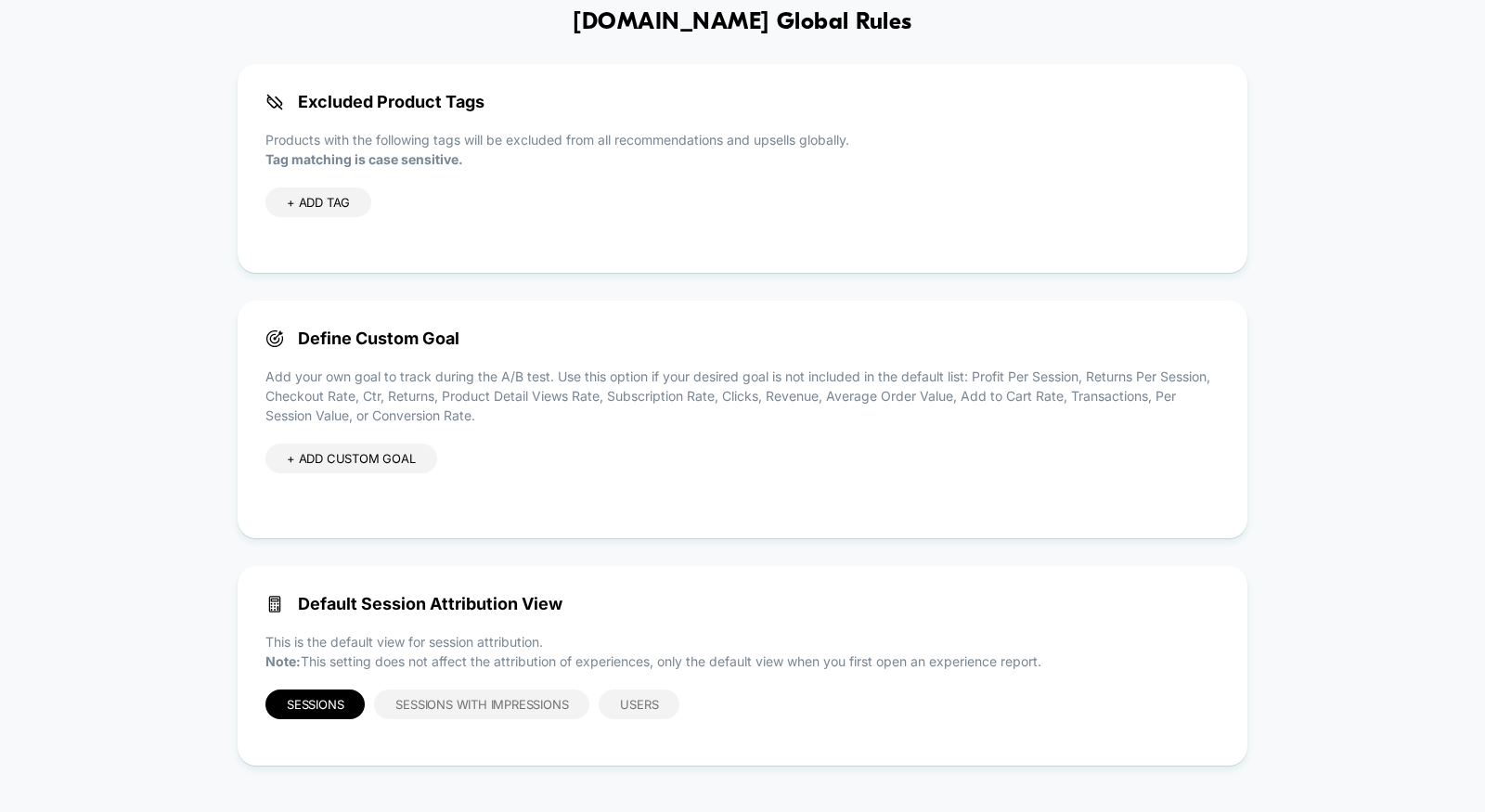
click at [390, 451] on div "+ ADD CUSTOM GOAL" at bounding box center [351, 459] width 172 height 30
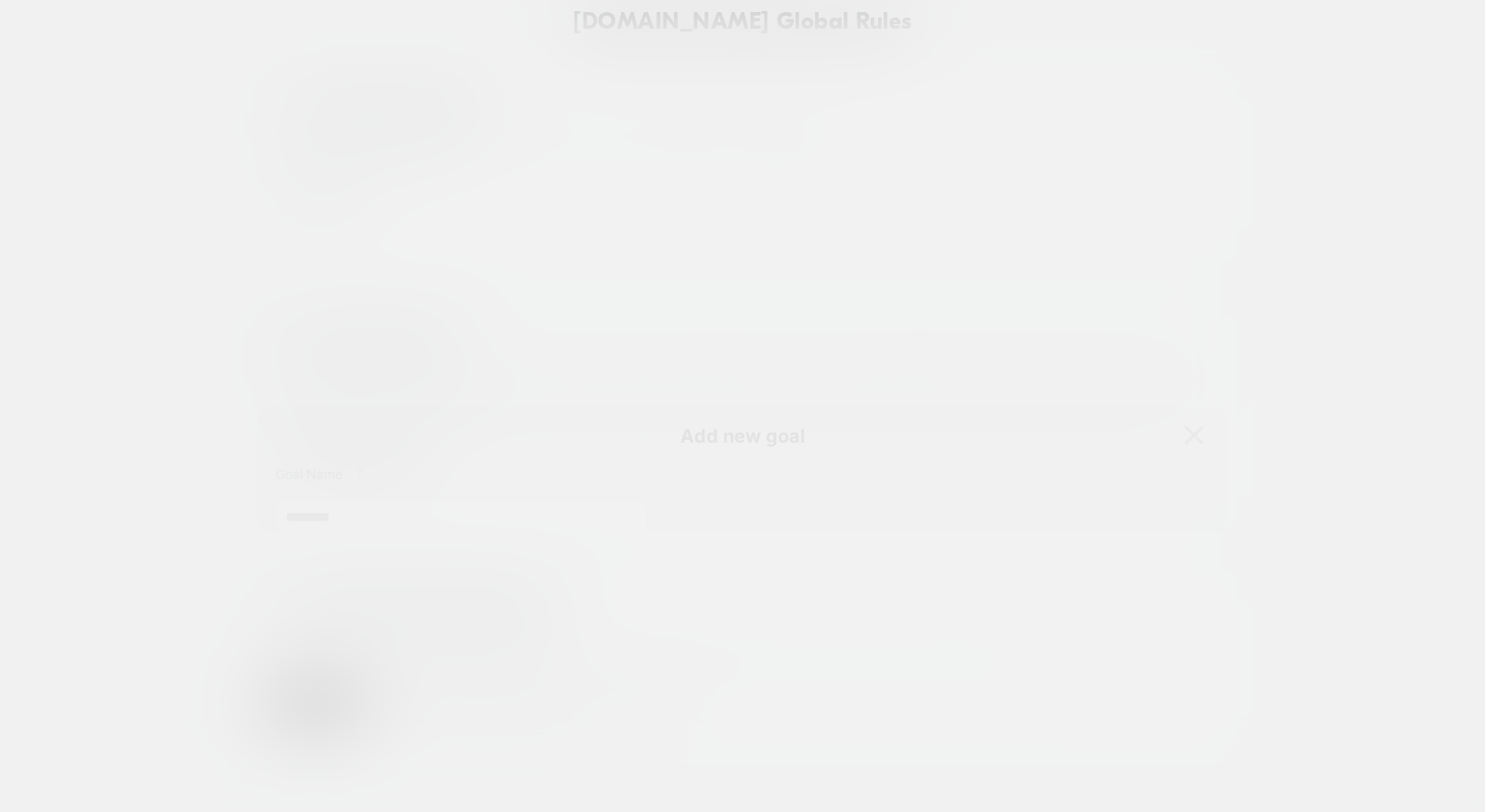
scroll to position [251, 0]
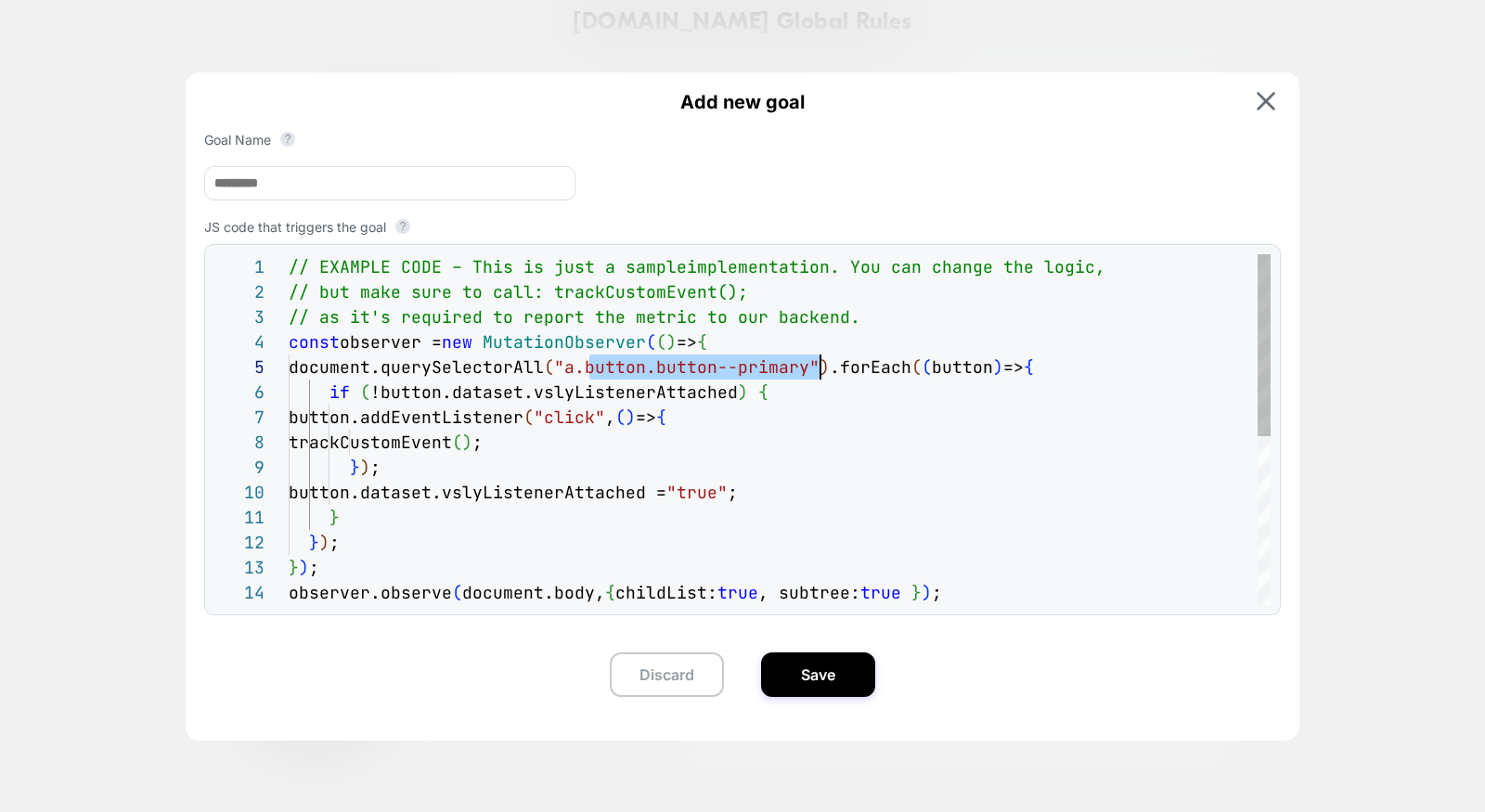
drag, startPoint x: 585, startPoint y: 370, endPoint x: 816, endPoint y: 363, distance: 231.1
click at [816, 363] on div "// EXAMPLE CODE – This is just a sample implementation. You can change the logi…" at bounding box center [779, 593] width 982 height 677
type textarea "**********"
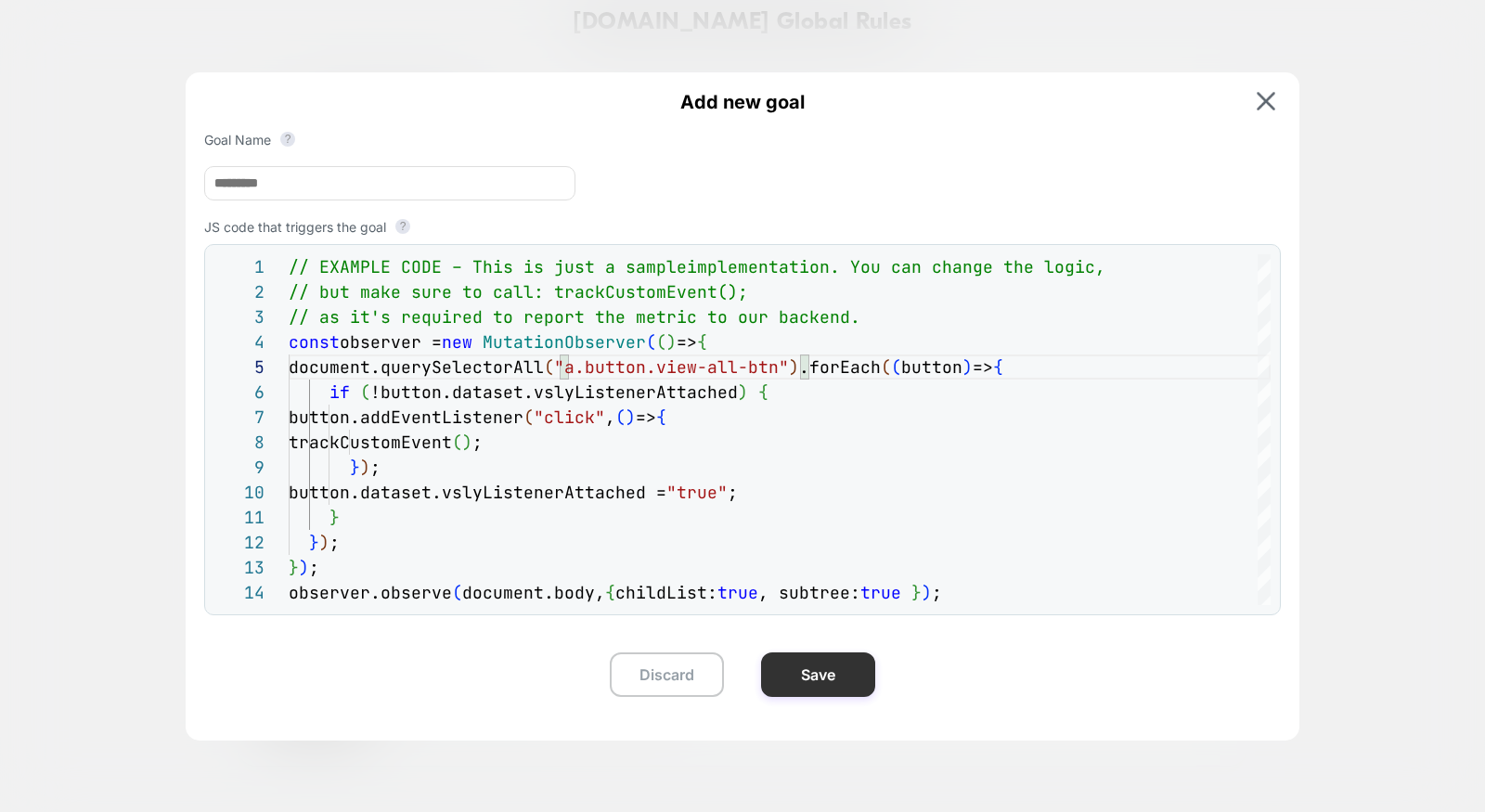
click at [807, 675] on button "Save" at bounding box center [818, 675] width 114 height 45
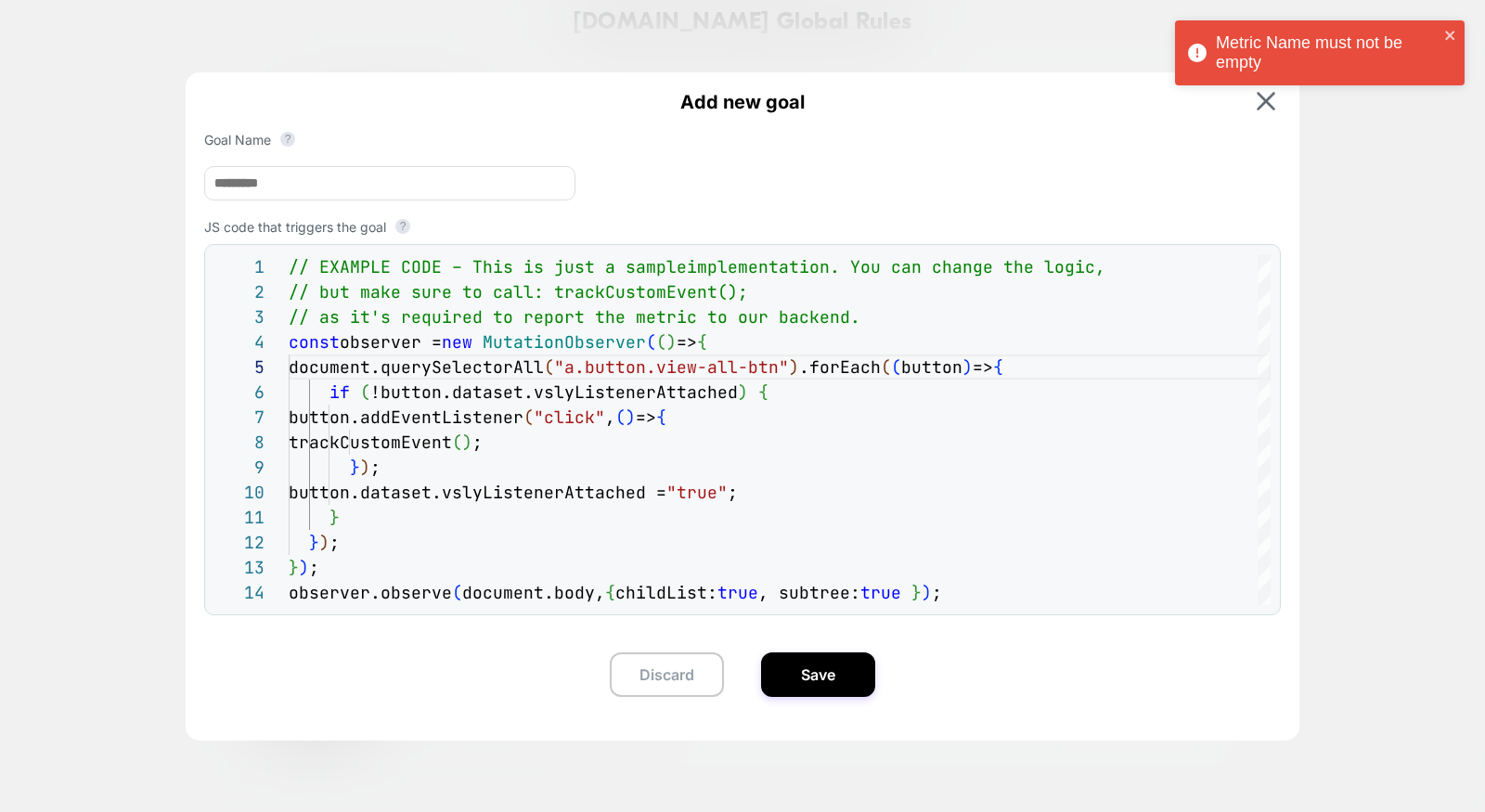
click at [409, 200] on input at bounding box center [389, 183] width 371 height 35
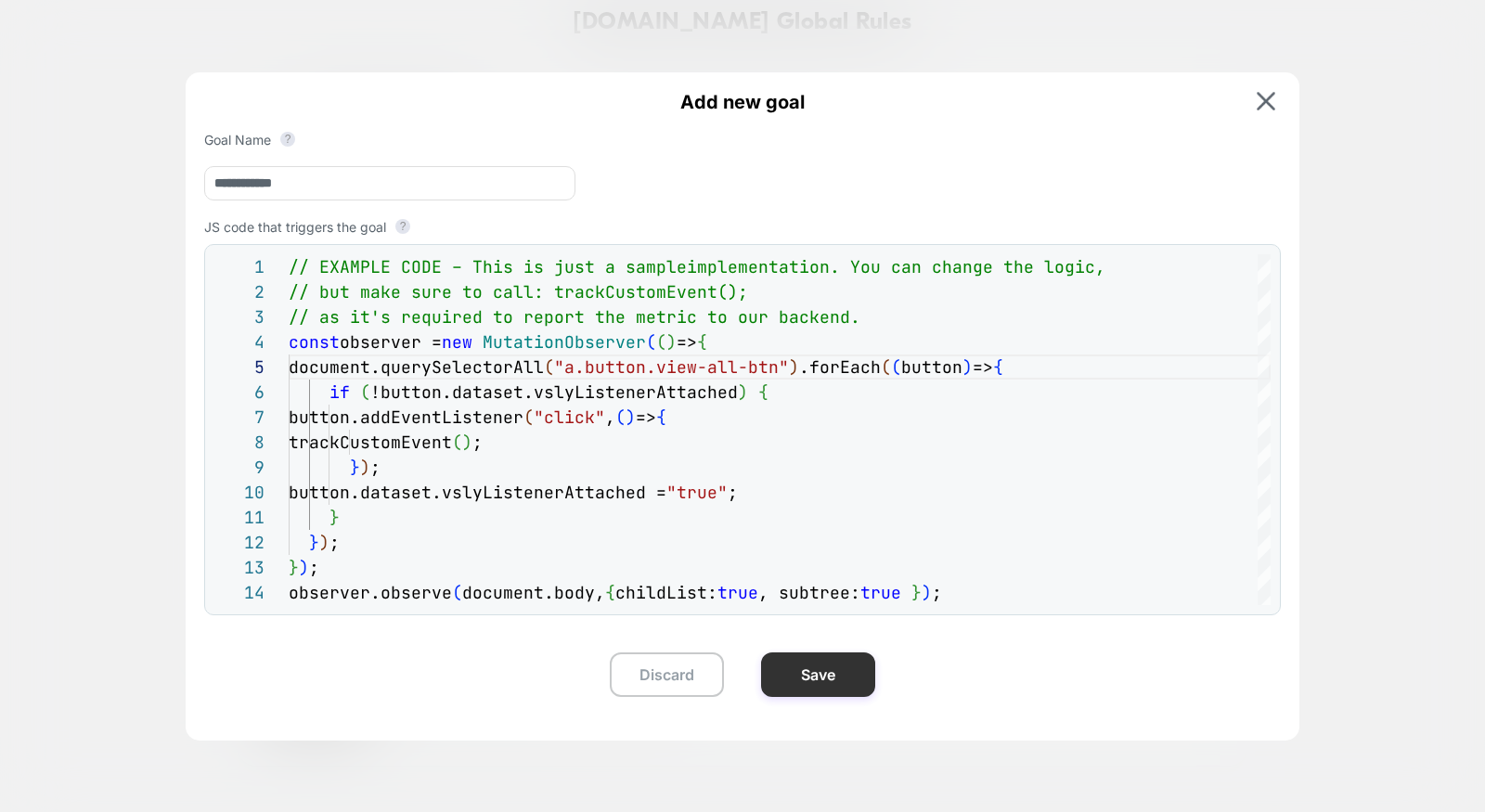
type input "**********"
click at [853, 683] on button "Save" at bounding box center [818, 675] width 114 height 45
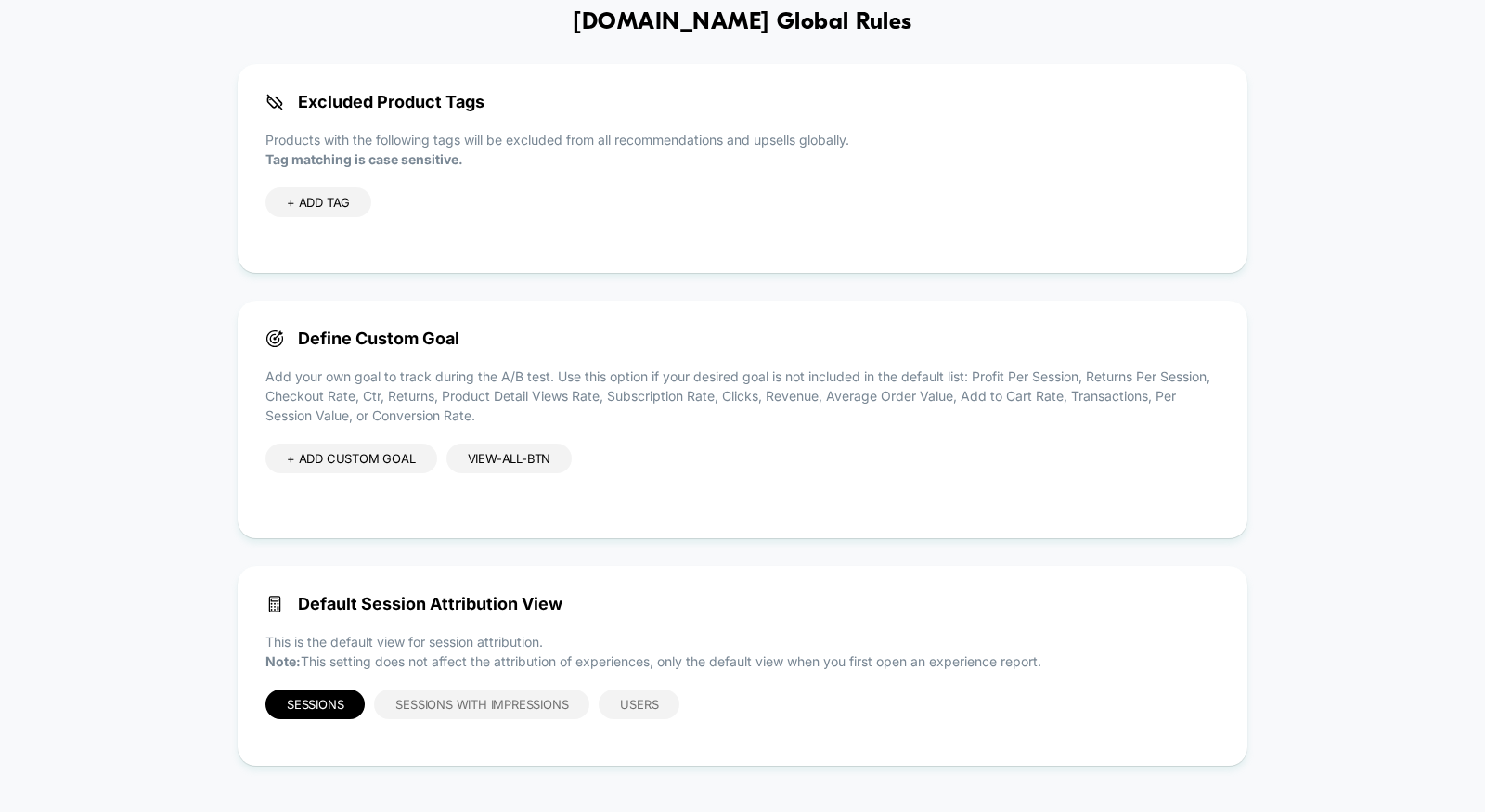
scroll to position [0, 0]
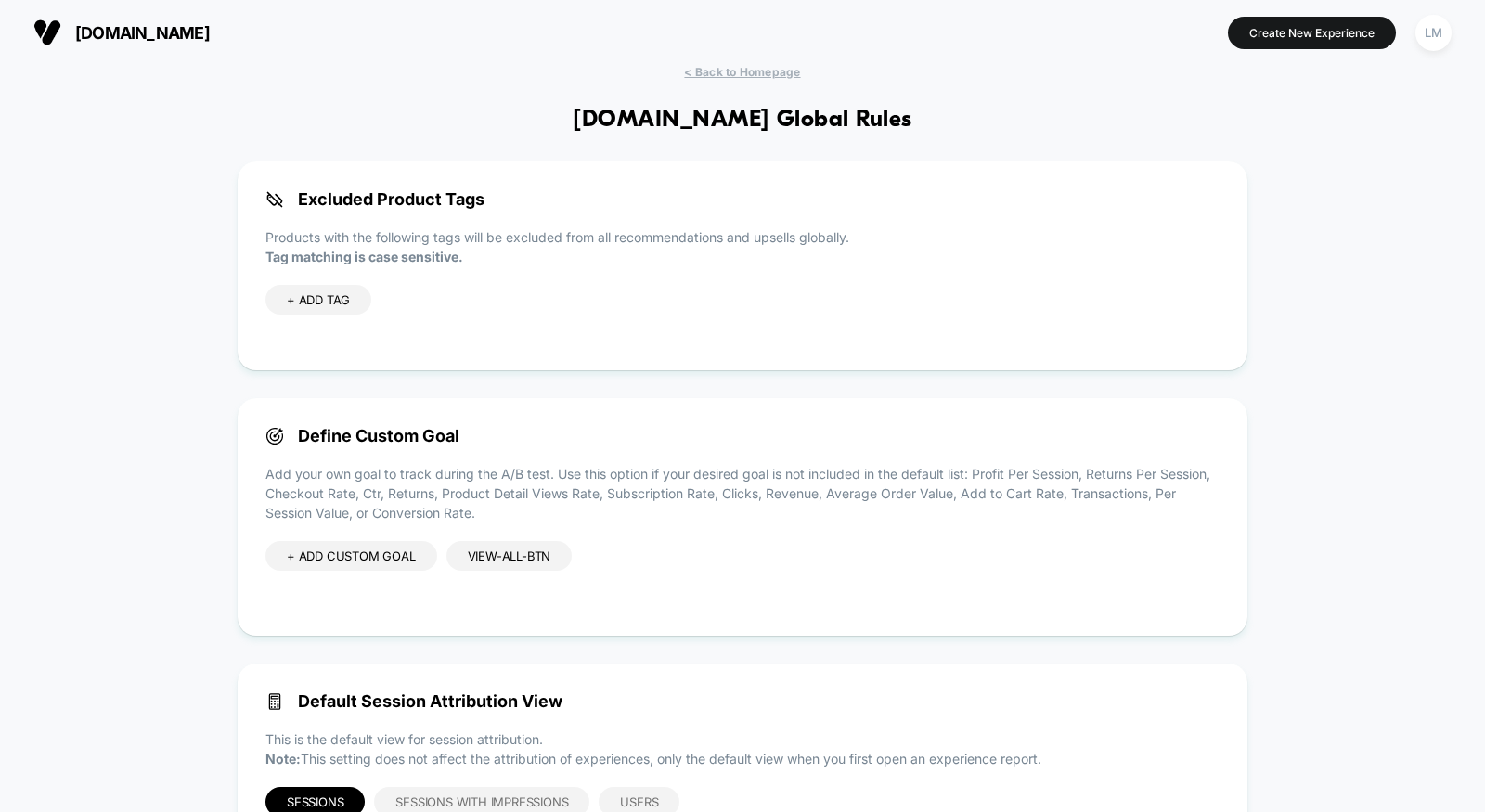
click at [500, 543] on div "view-all-btn" at bounding box center [510, 556] width 126 height 30
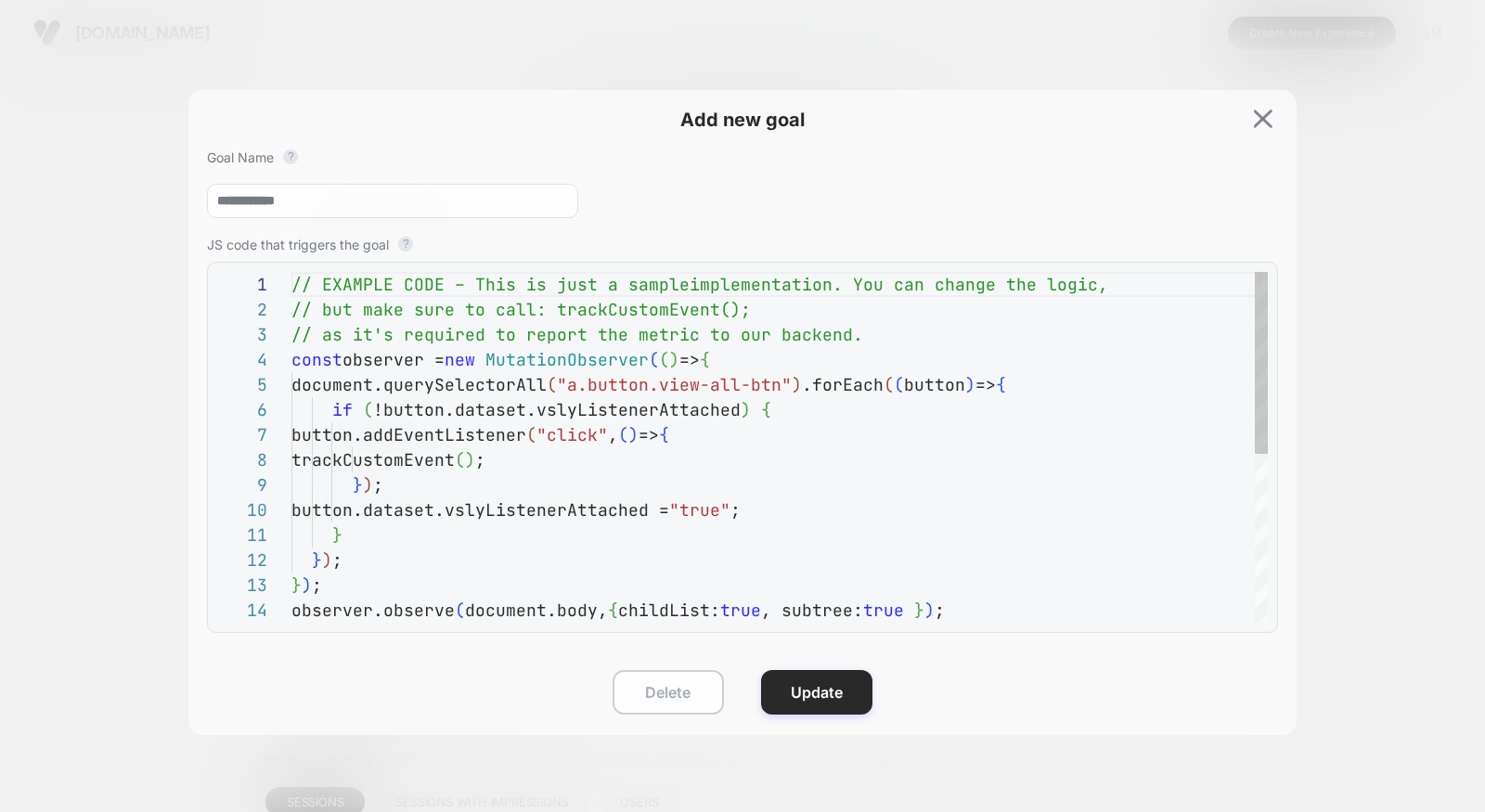
scroll to position [251, 0]
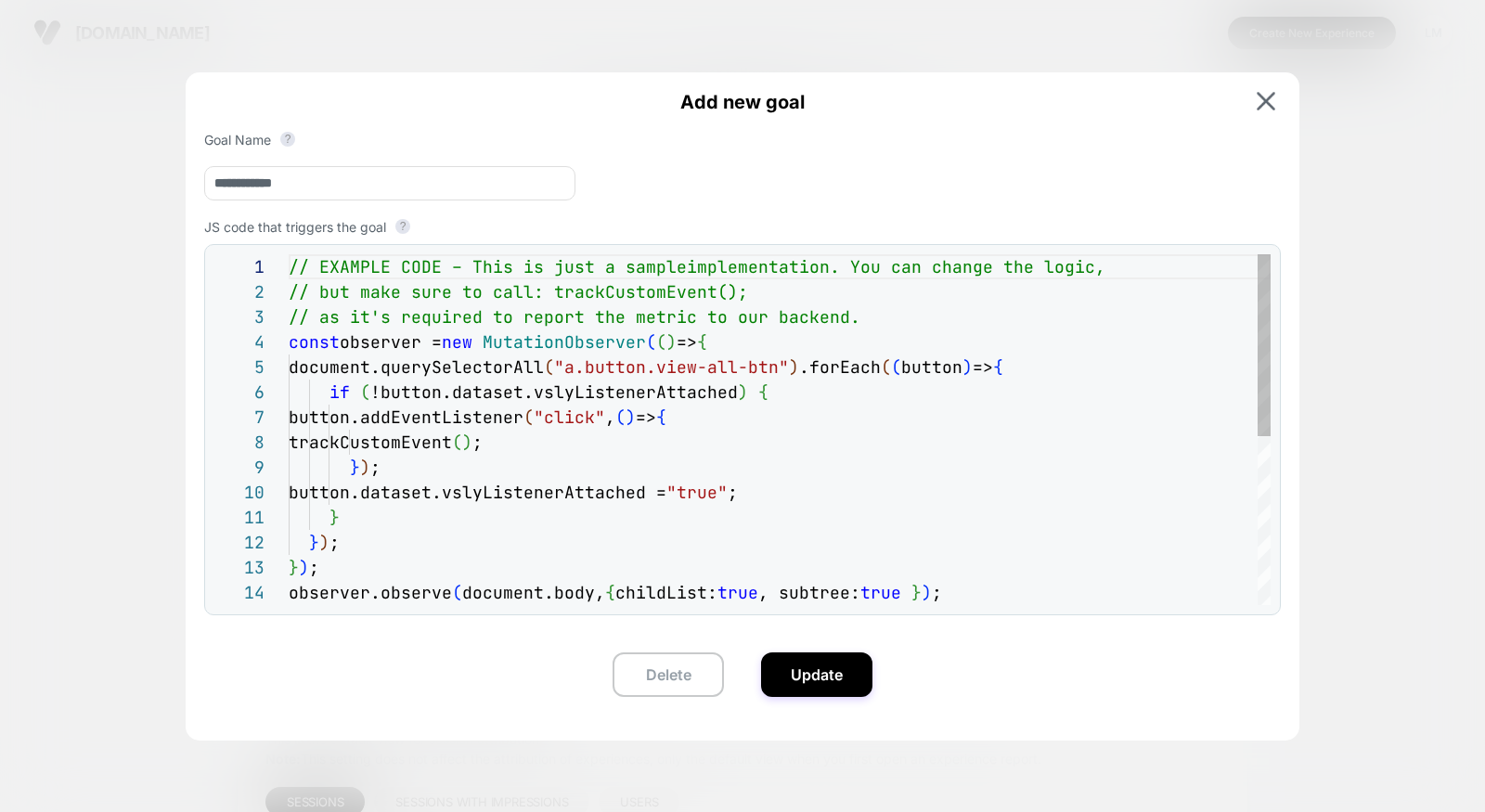
click at [391, 499] on div "// EXAMPLE CODE – This is just a sample implementation. You can change the logi…" at bounding box center [779, 593] width 982 height 677
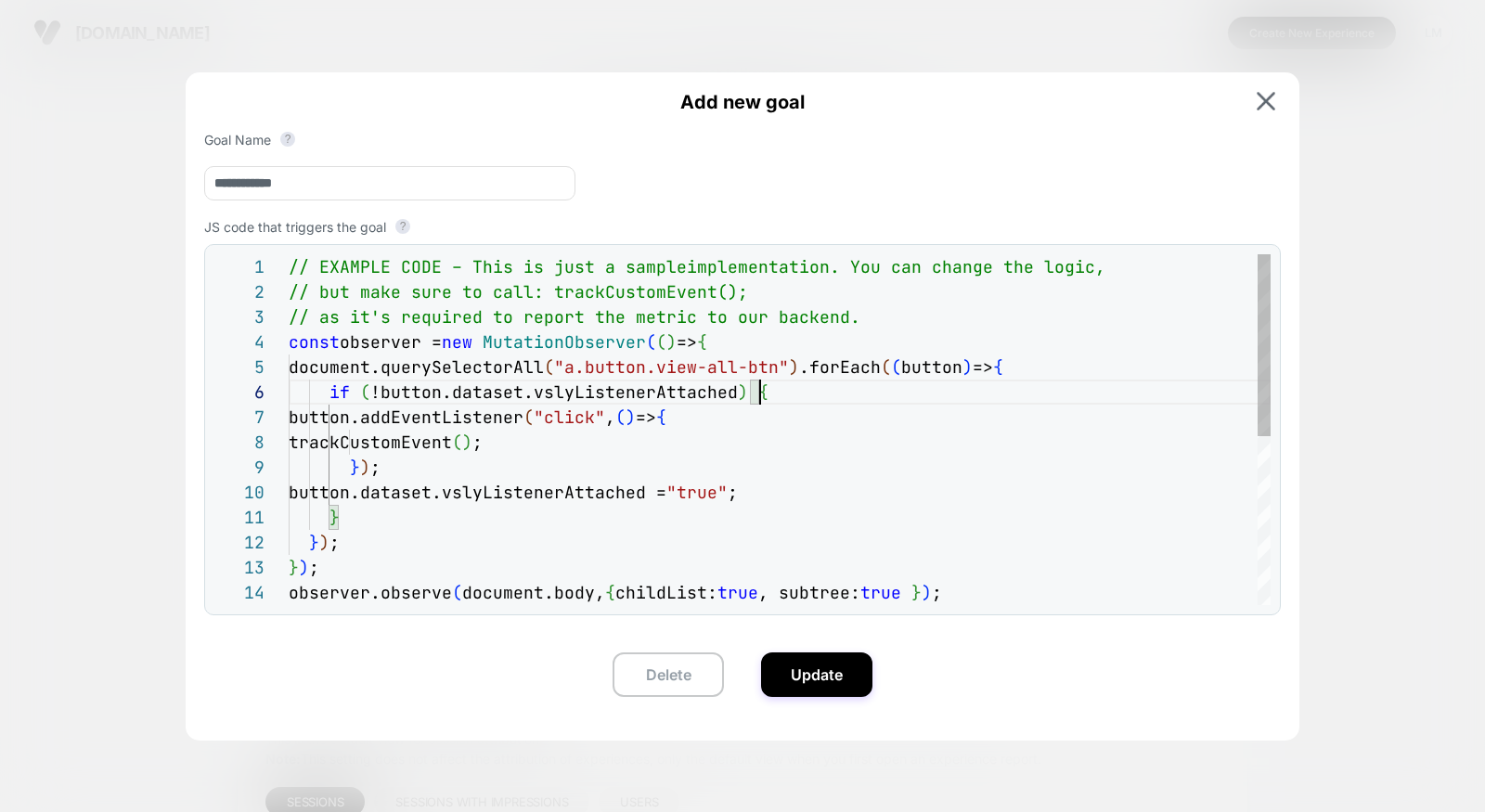
click at [769, 389] on div "// EXAMPLE CODE – This is just a sample implementation. You can change the logi…" at bounding box center [779, 593] width 982 height 677
click at [498, 582] on div "// EXAMPLE CODE – This is just a sample implementation. You can change the logi…" at bounding box center [779, 593] width 982 height 677
click at [446, 605] on div "// EXAMPLE CODE – This is just a sample implementation. You can change the logi…" at bounding box center [779, 593] width 982 height 677
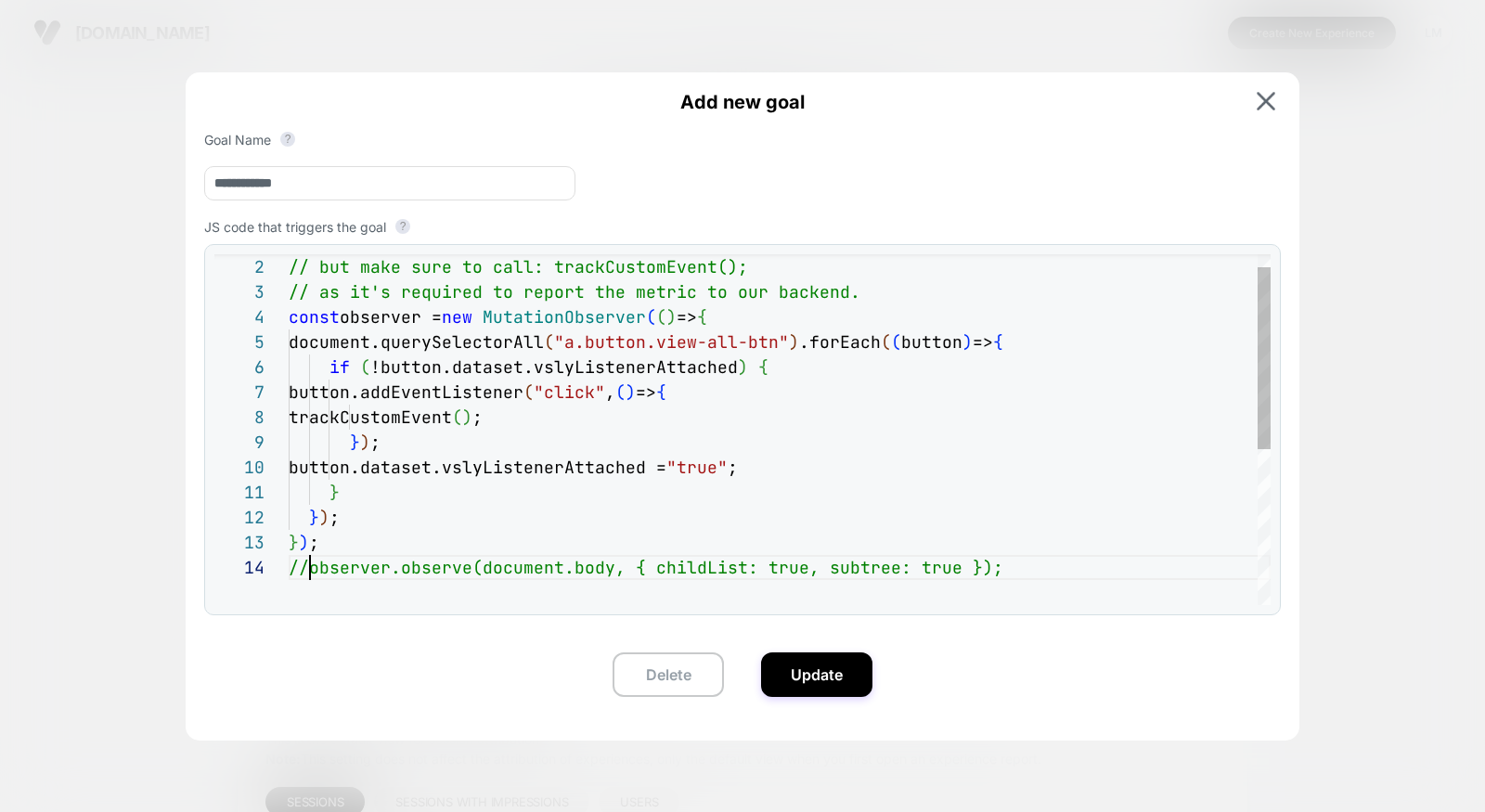
scroll to position [75, 21]
type textarea "**********"
click at [846, 668] on button "Update" at bounding box center [817, 675] width 111 height 45
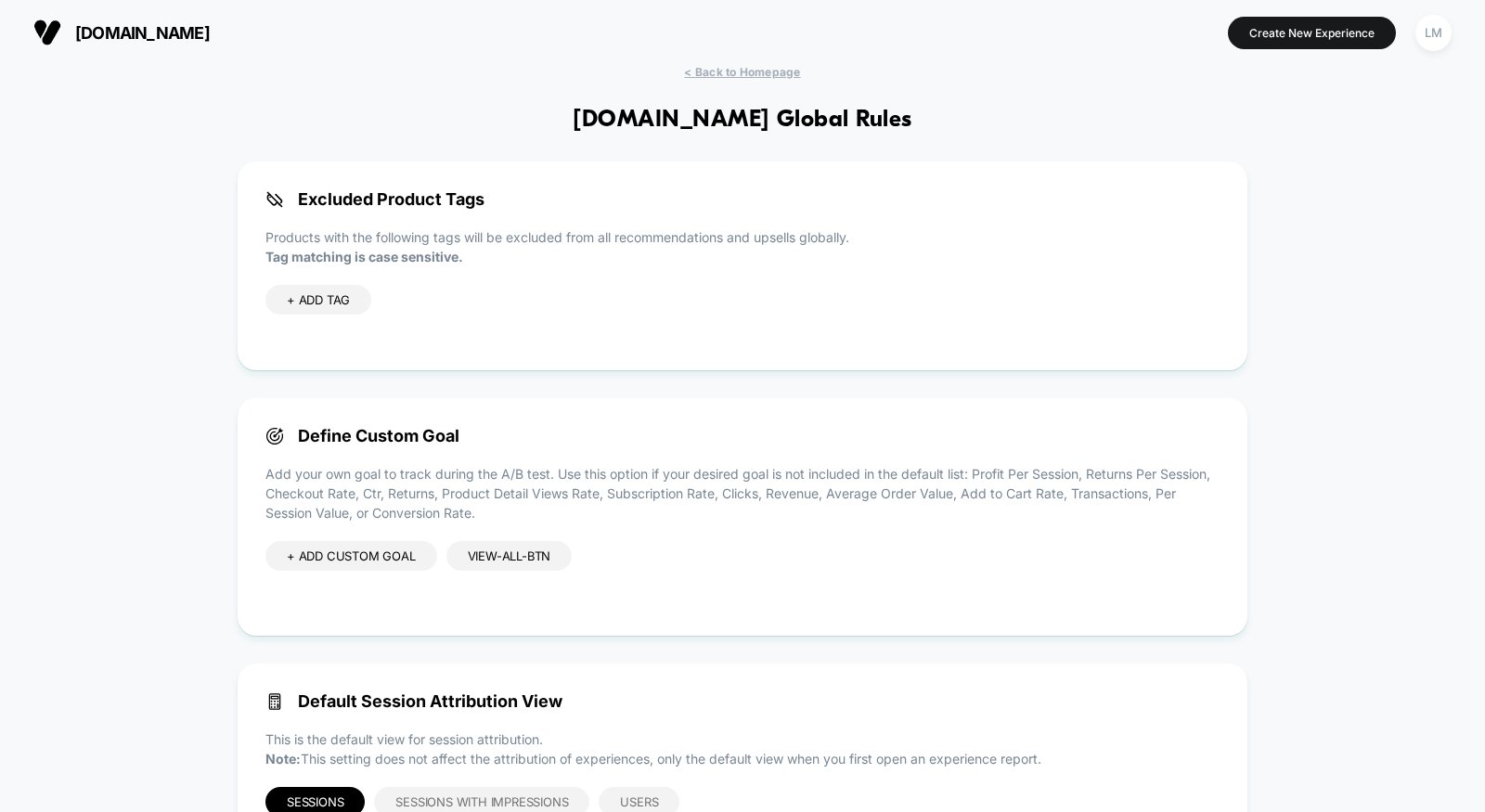
click at [521, 538] on div "Define Custom Goal Add your own goal to track during the A/B test. Use this opt…" at bounding box center [742, 516] width 1010 height 238
click at [510, 566] on div "view-all-btn" at bounding box center [510, 556] width 126 height 30
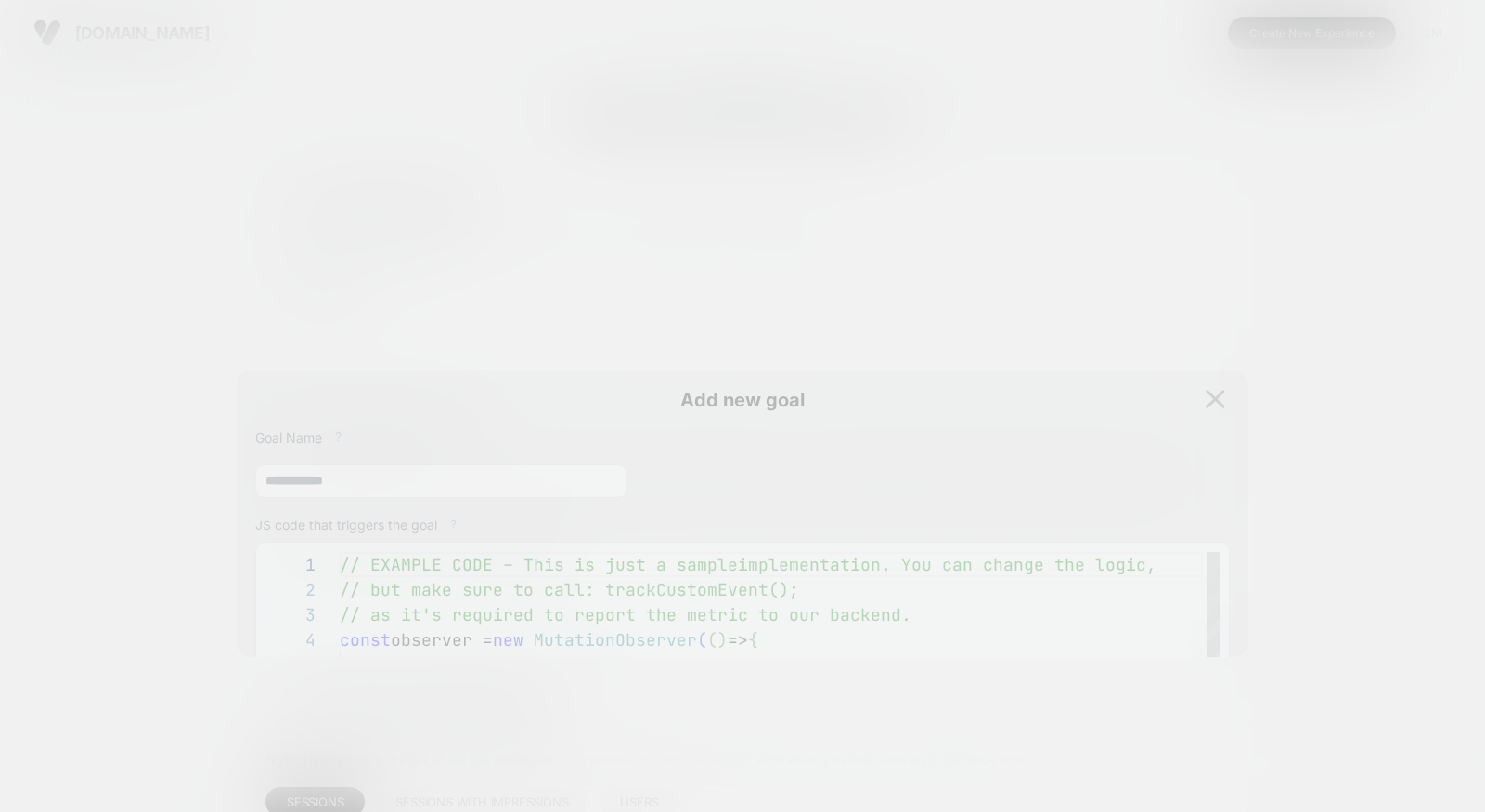
scroll to position [251, 0]
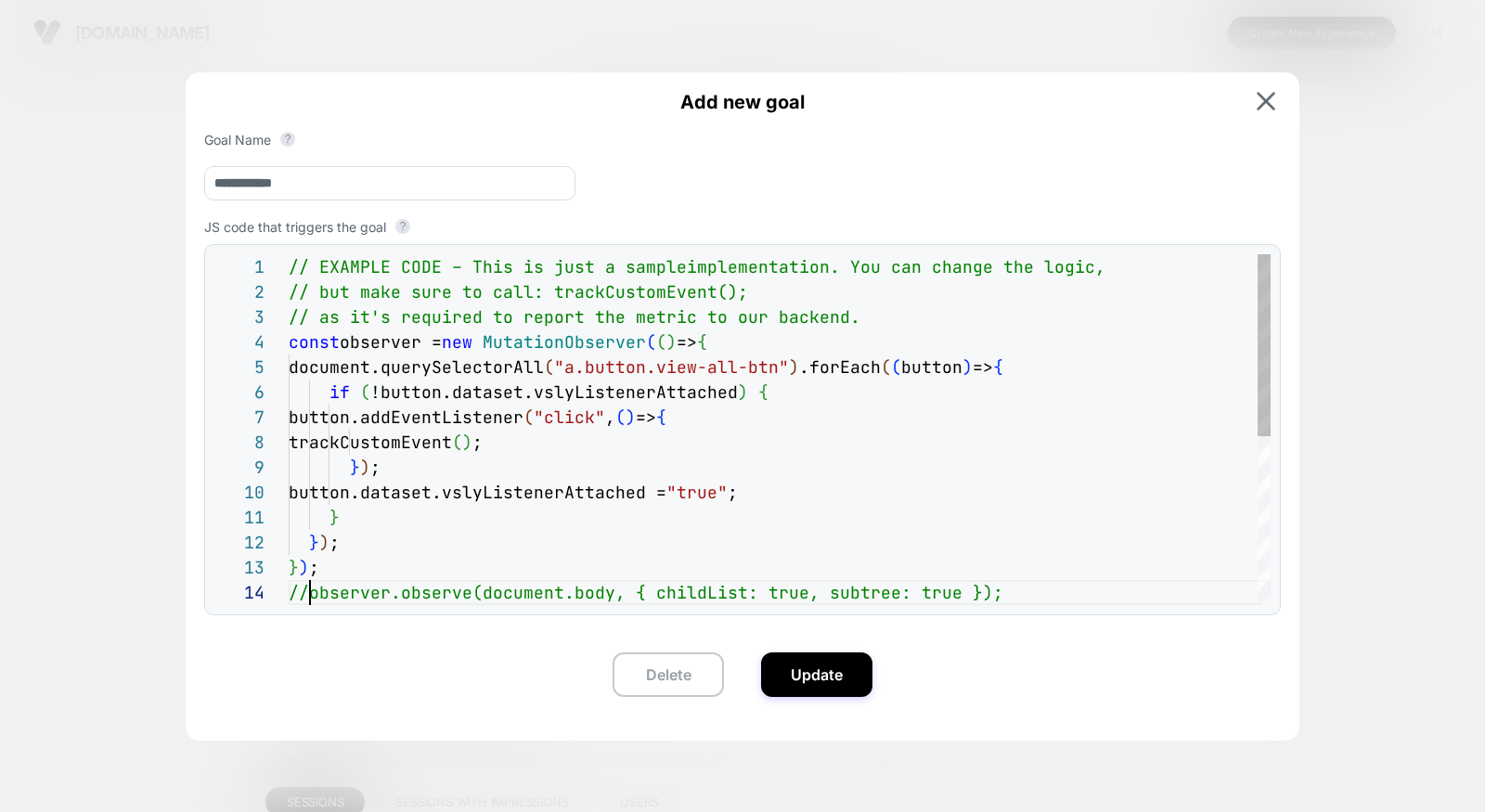
click at [310, 595] on div "// EXAMPLE CODE – This is just a sample implementation. You can change the logi…" at bounding box center [779, 593] width 982 height 677
type textarea "**********"
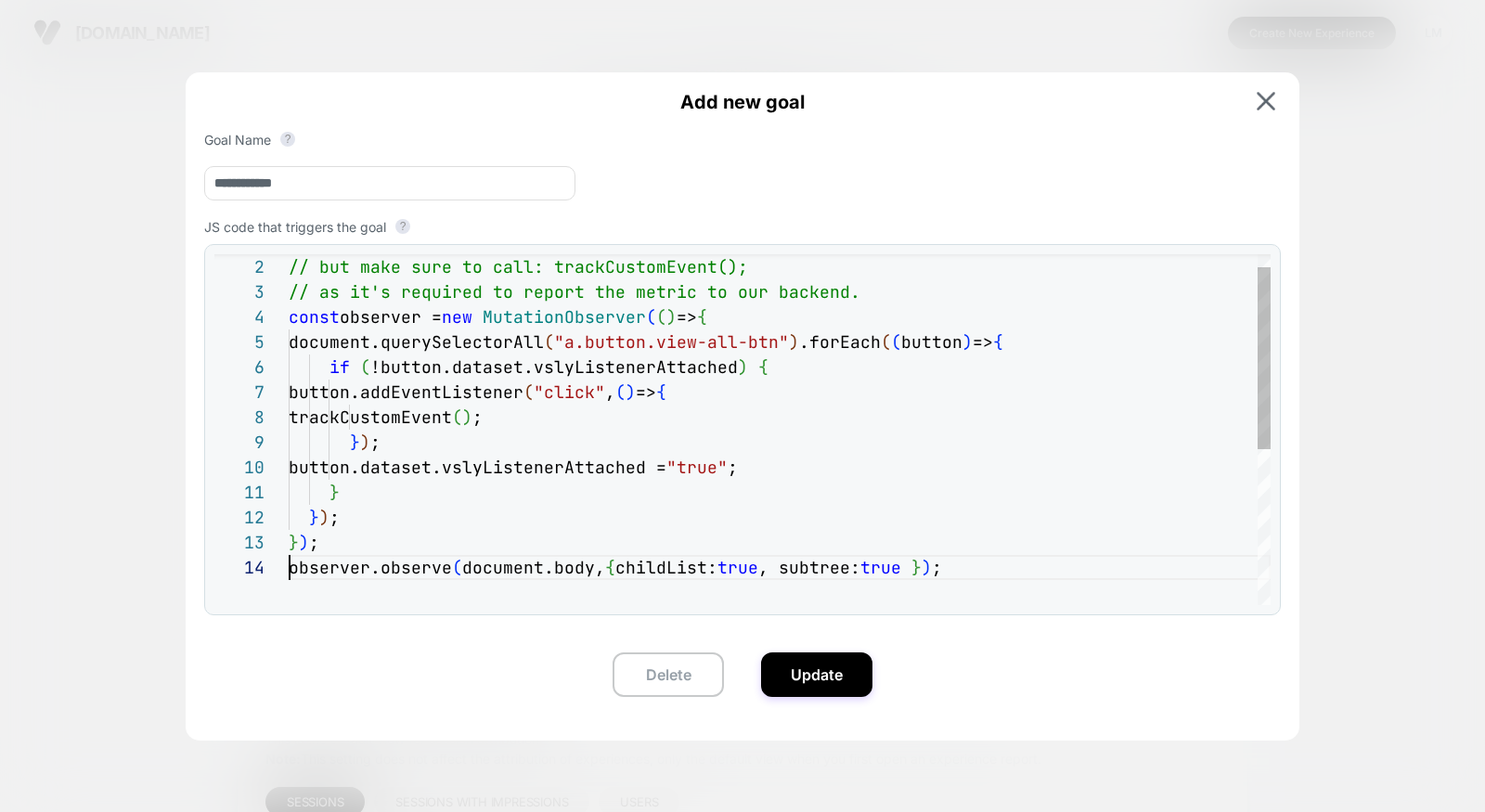
scroll to position [75, 0]
click at [806, 684] on button "Update" at bounding box center [817, 675] width 111 height 45
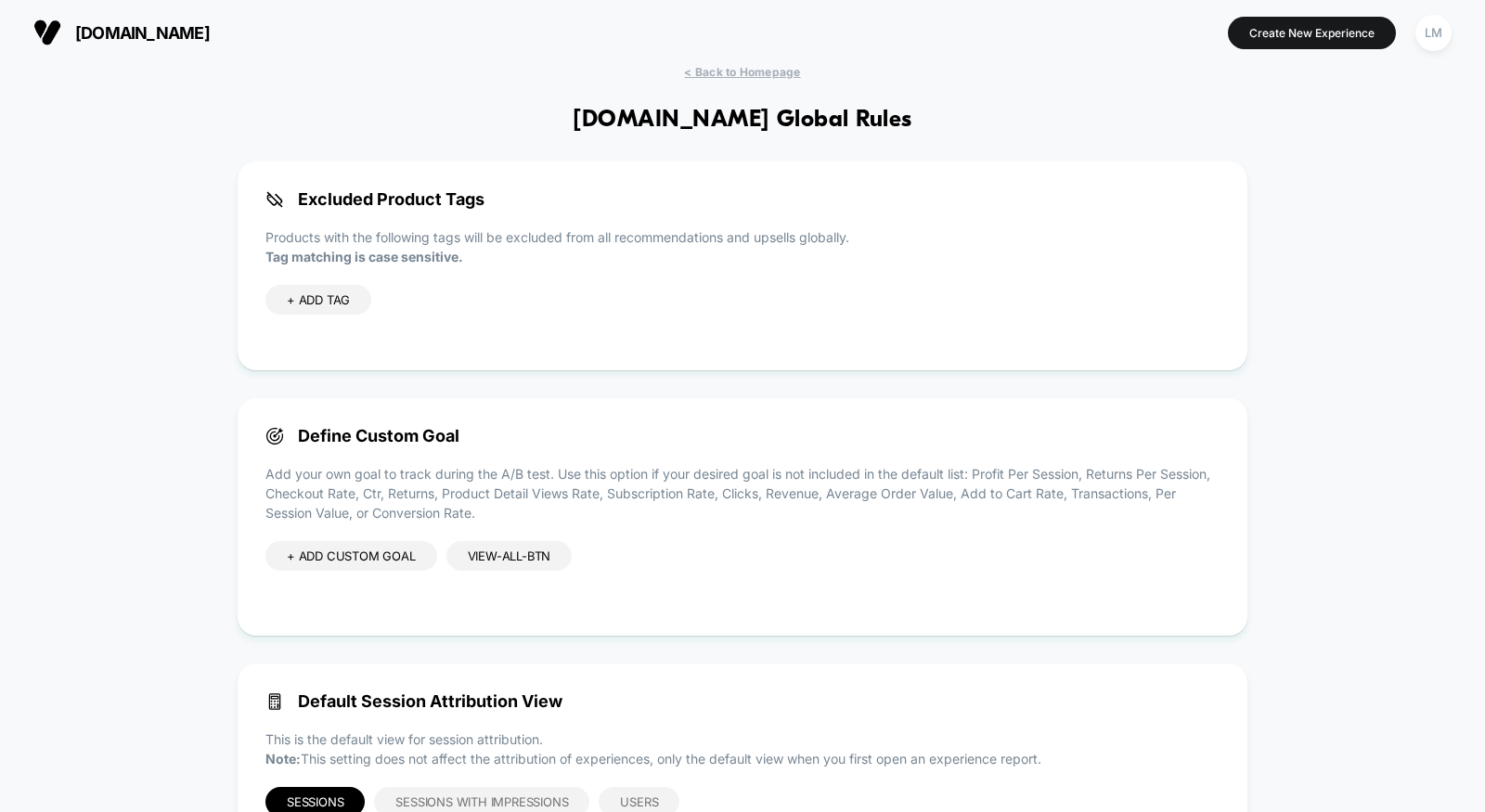
click at [504, 557] on div "view-all-btn" at bounding box center [510, 556] width 126 height 30
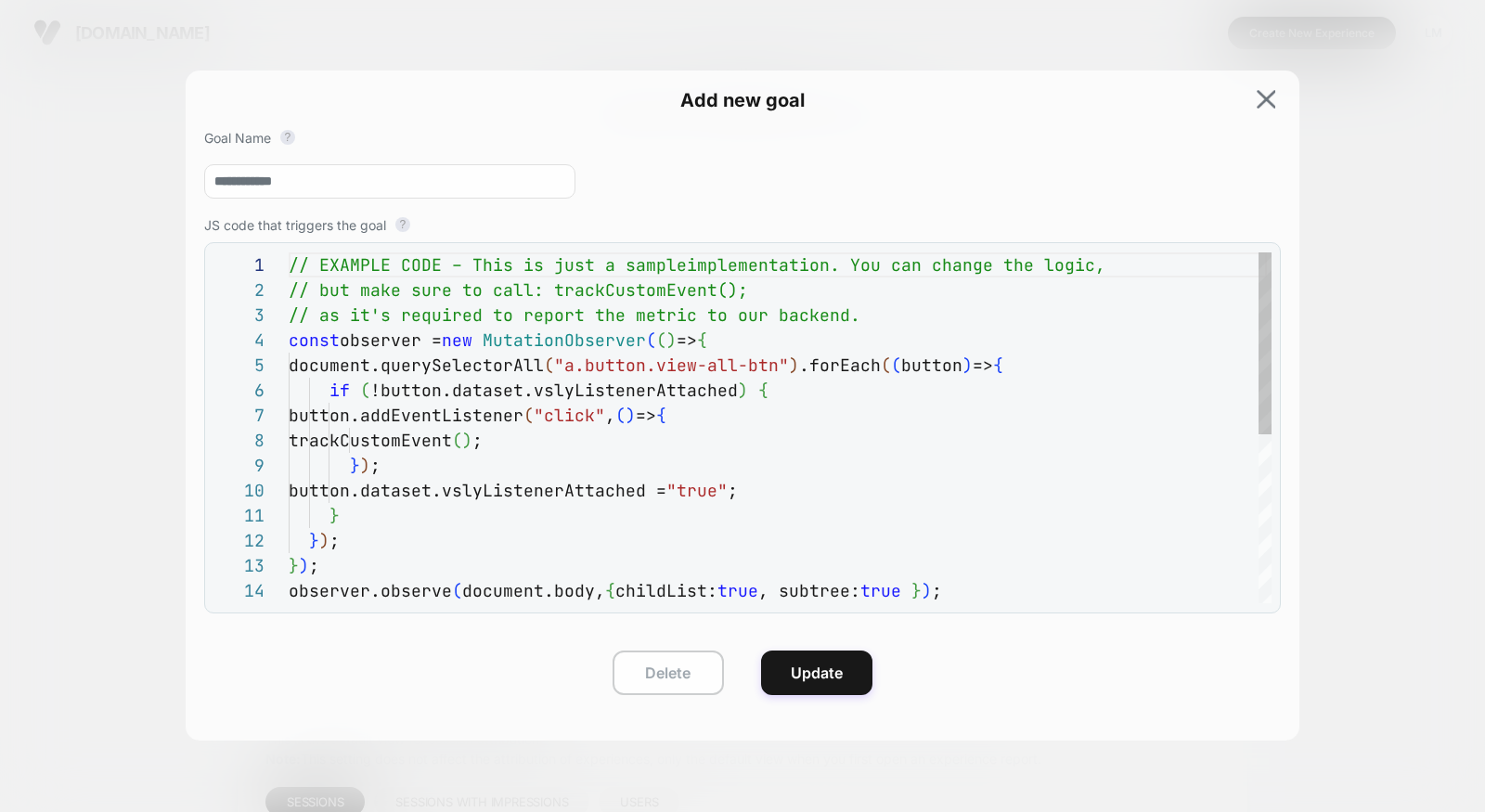
click at [504, 554] on div "// EXAMPLE CODE – This is just a sample implementation. You can change the logi…" at bounding box center [780, 591] width 983 height 677
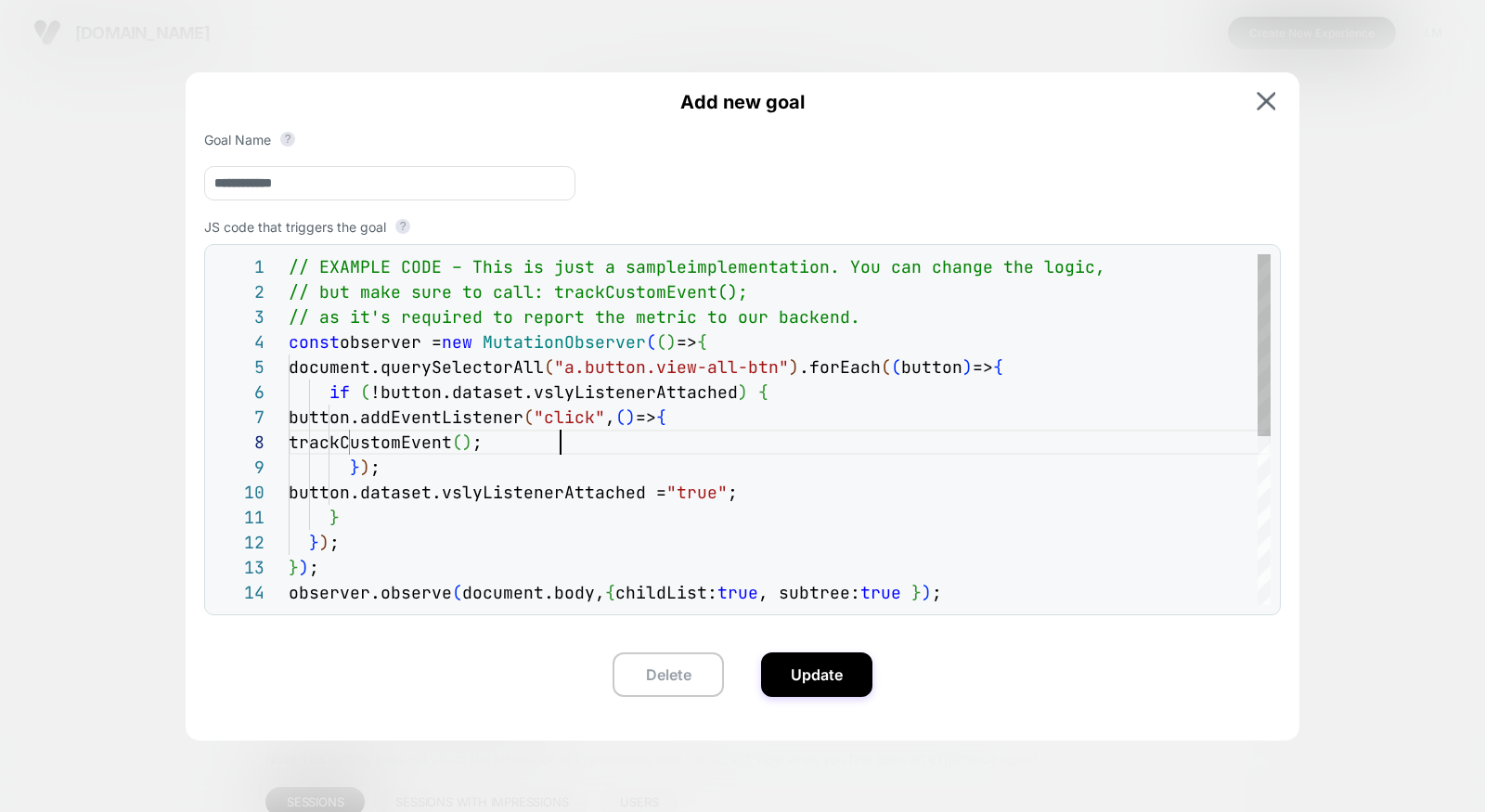
click at [719, 448] on div "// EXAMPLE CODE – This is just a sample implementation. You can change the logi…" at bounding box center [779, 593] width 982 height 677
click at [798, 420] on div "// EXAMPLE CODE – This is just a sample implementation. You can change the logi…" at bounding box center [779, 593] width 982 height 677
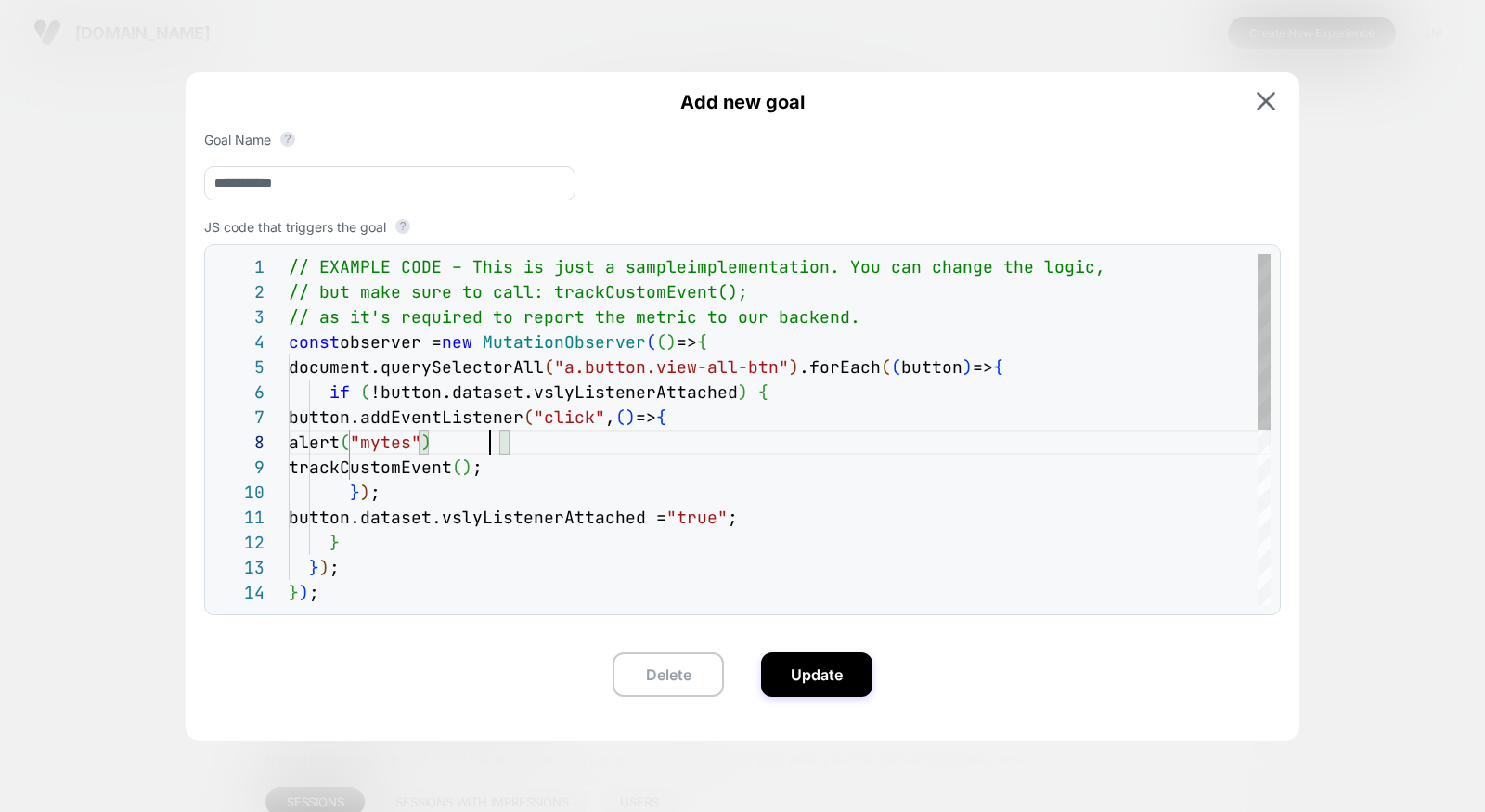
scroll to position [174, 211]
click at [606, 454] on div "// EXAMPLE CODE – This is just a sample implementation. You can change the logi…" at bounding box center [779, 605] width 982 height 702
type textarea "**********"
click at [787, 650] on div "**********" at bounding box center [742, 399] width 1114 height 653
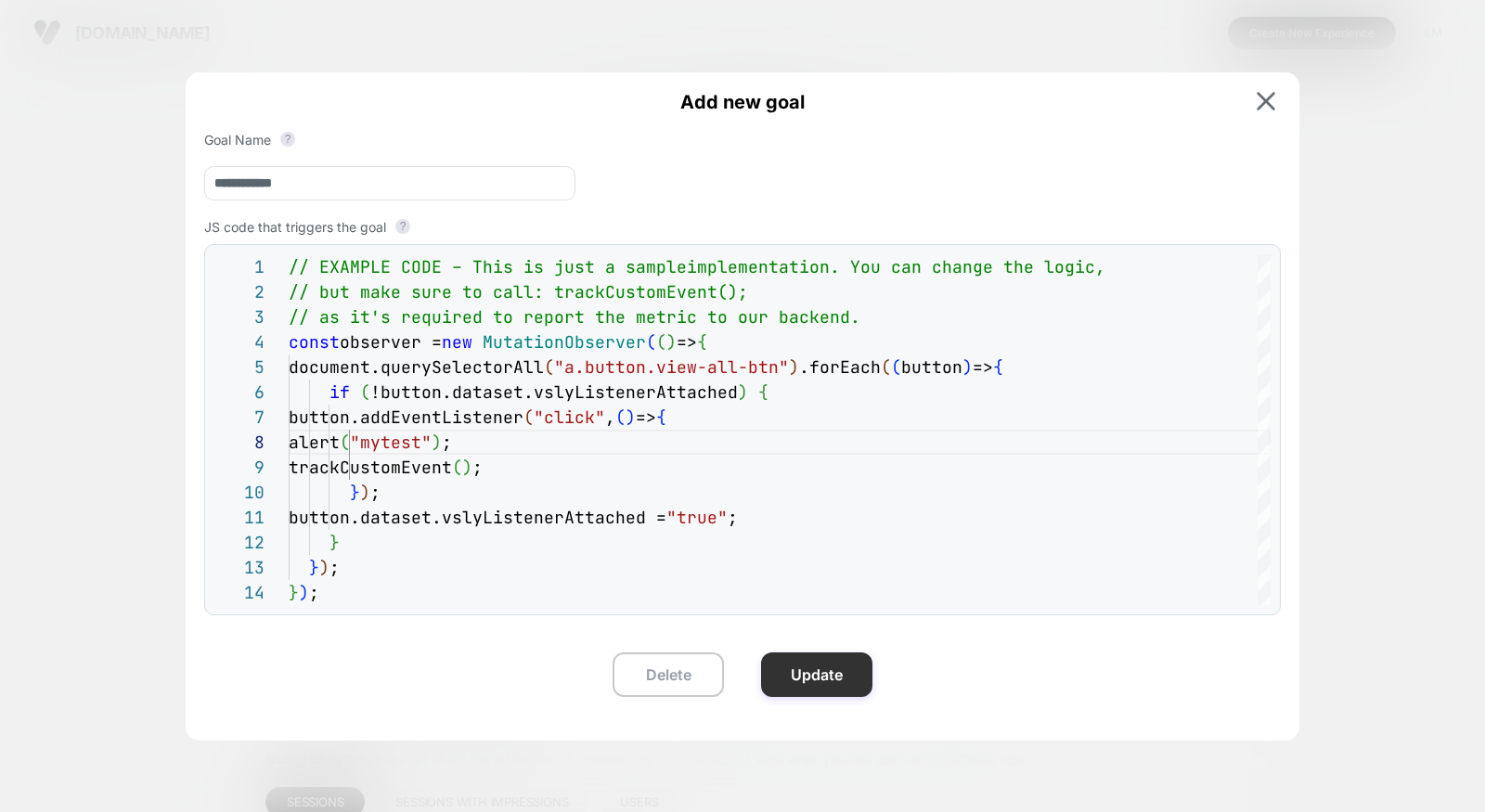
click at [786, 662] on button "Update" at bounding box center [817, 675] width 111 height 45
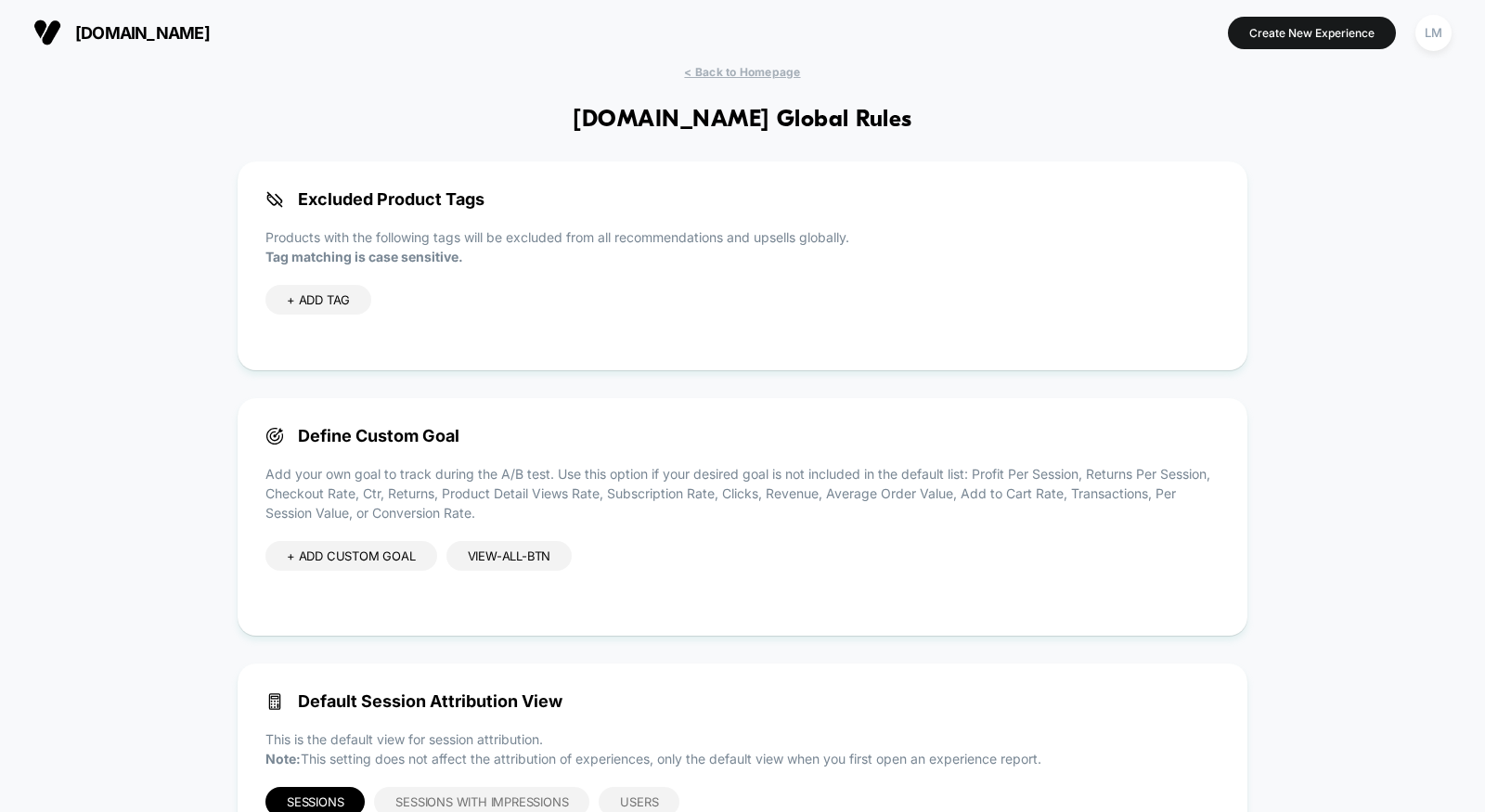
click at [468, 562] on div "view-all-btn" at bounding box center [510, 556] width 126 height 30
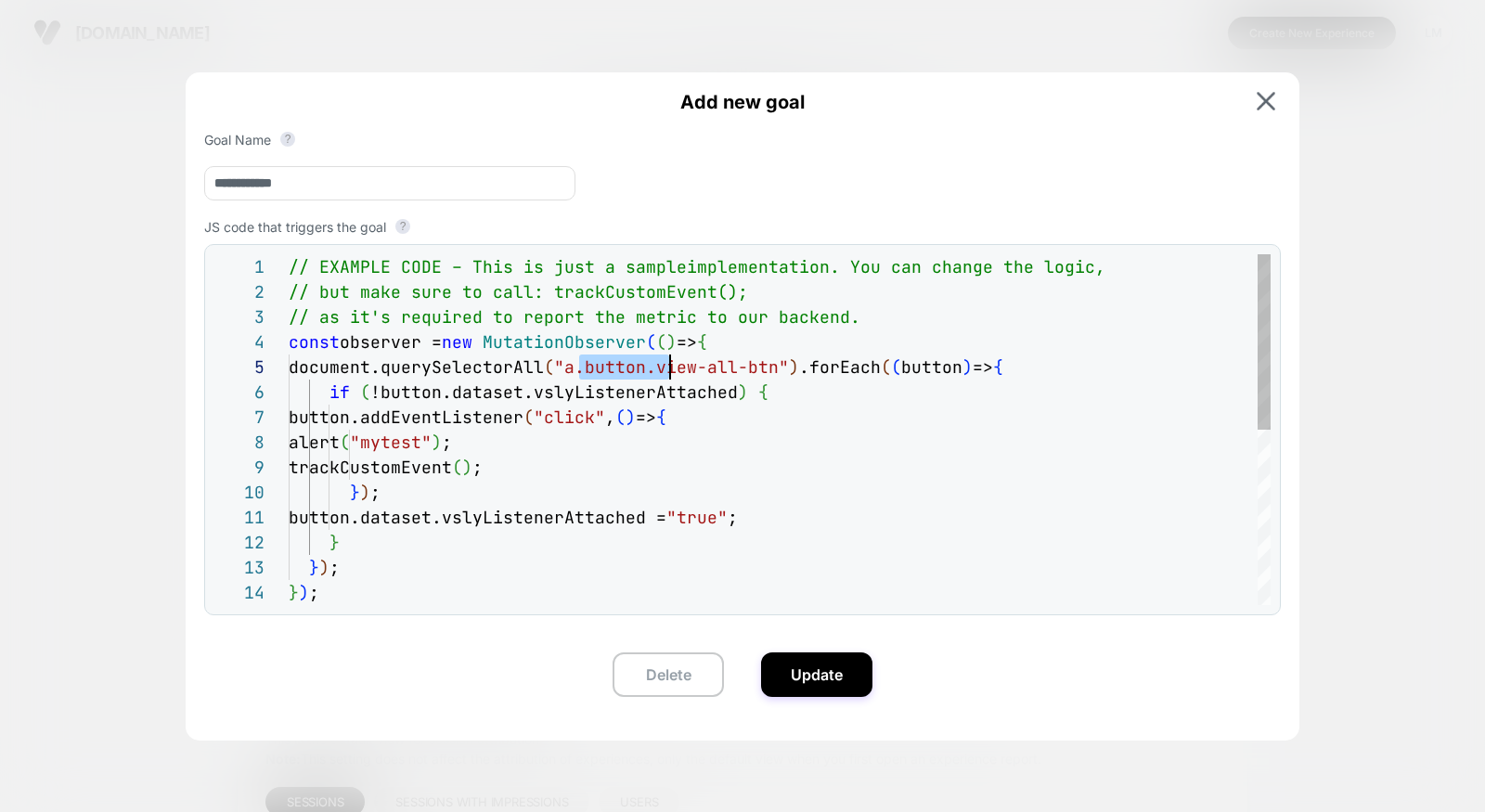
scroll to position [100, 380]
drag, startPoint x: 577, startPoint y: 363, endPoint x: 669, endPoint y: 371, distance: 92.3
click at [669, 371] on div "// EXAMPLE CODE – This is just a sample implementation. You can change the logi…" at bounding box center [779, 605] width 982 height 702
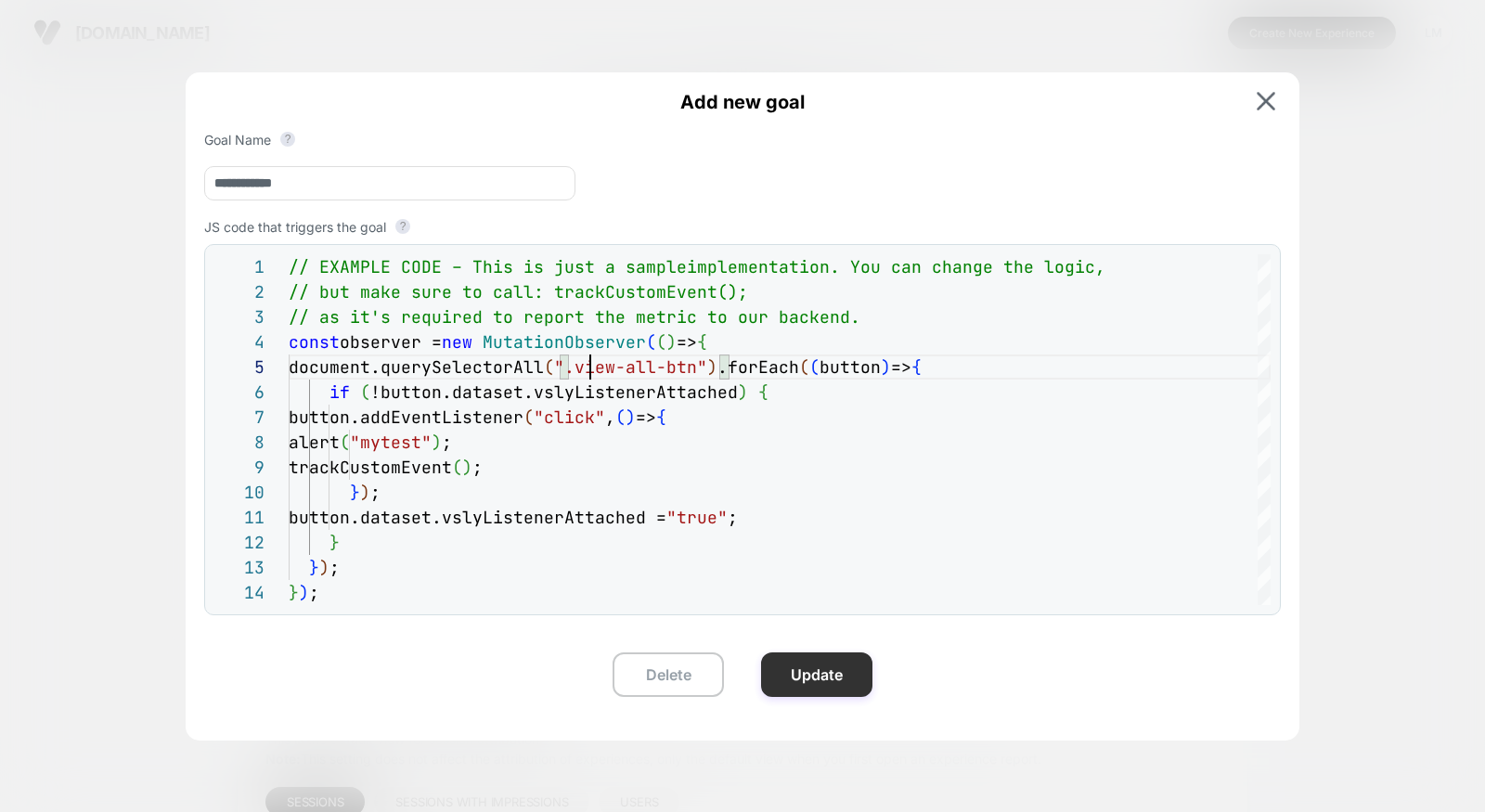
type textarea "**********"
click at [805, 674] on button "Update" at bounding box center [817, 675] width 111 height 45
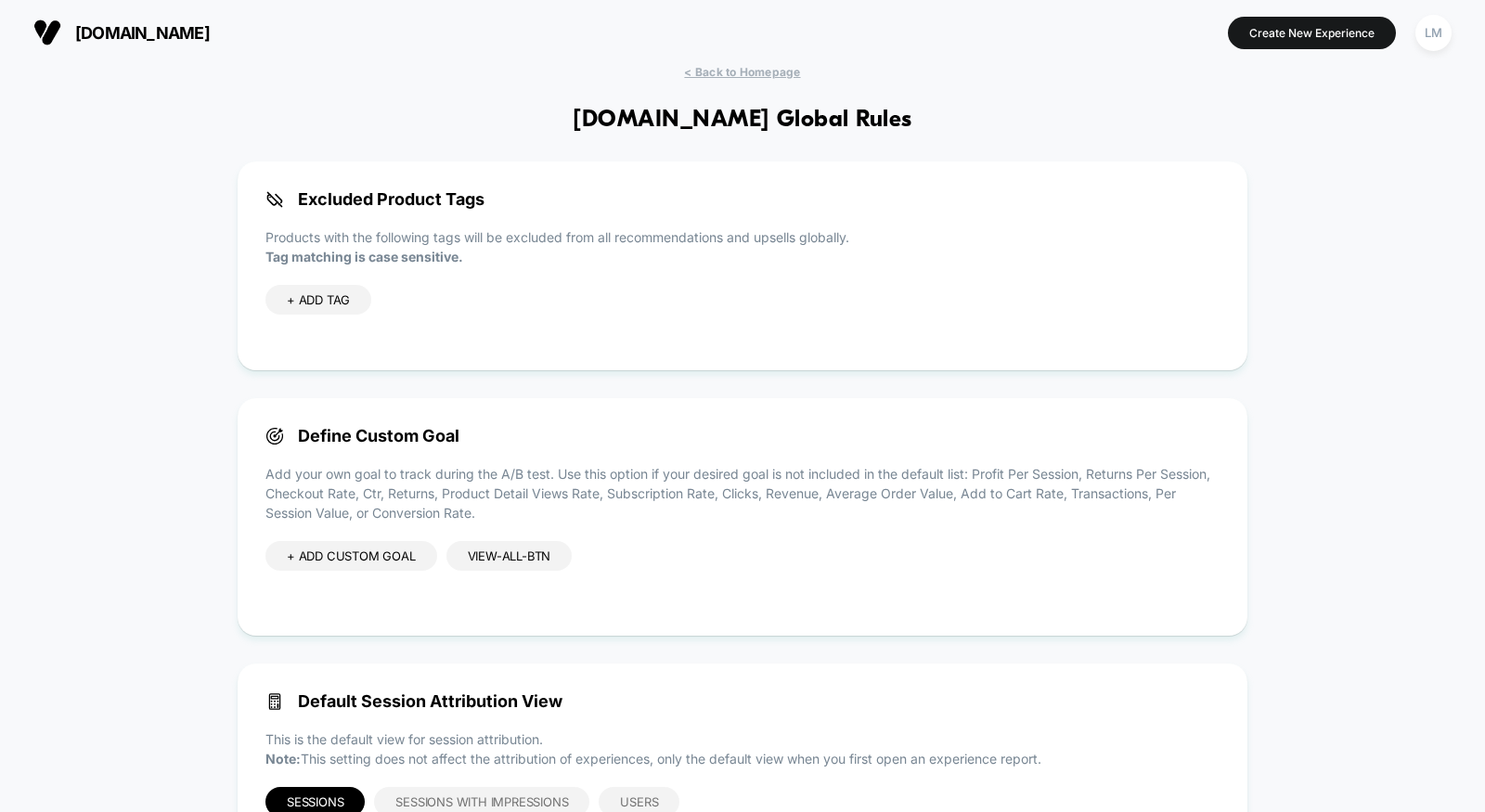
click at [489, 548] on div "view-all-btn" at bounding box center [510, 556] width 126 height 30
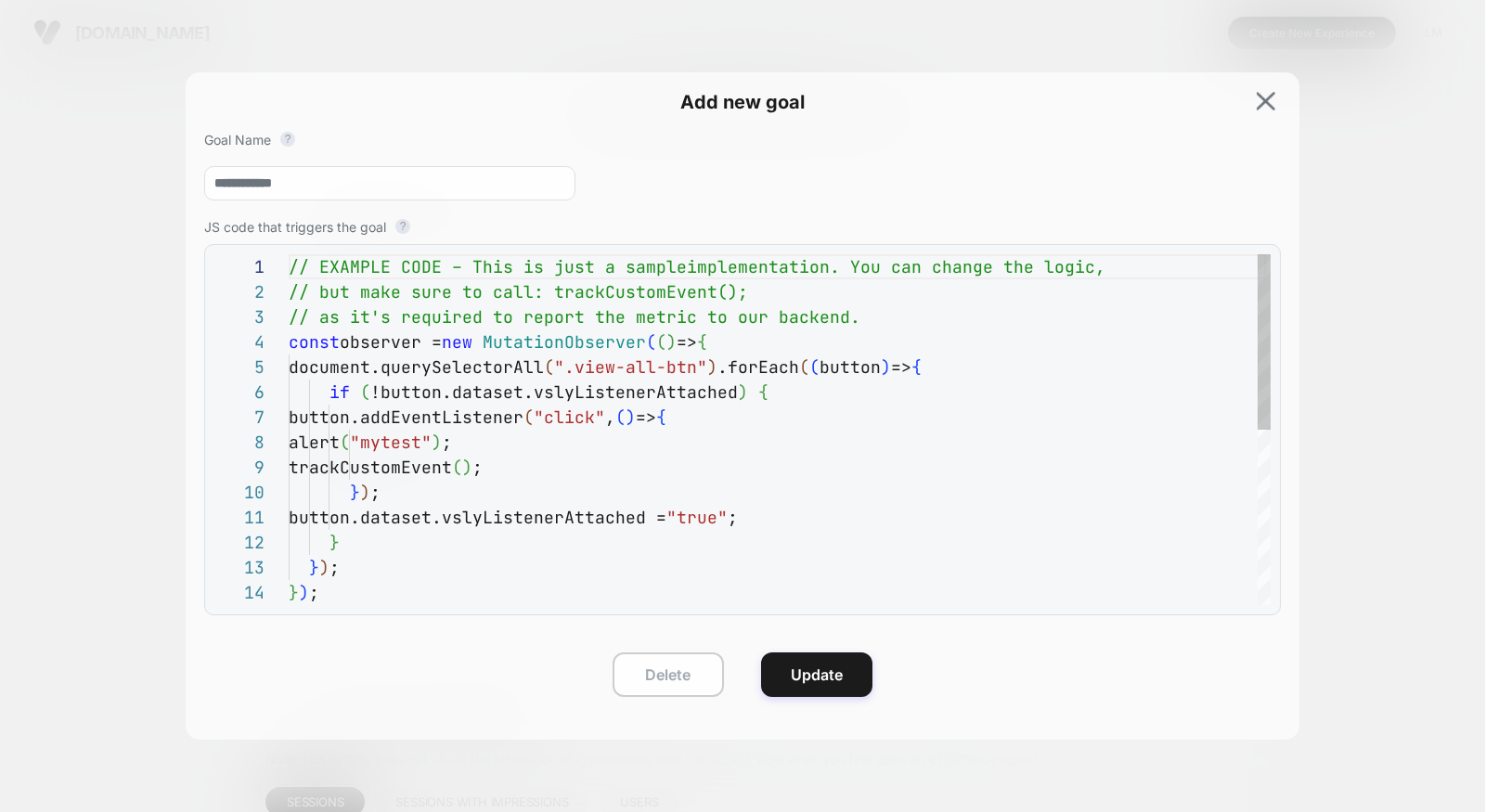
scroll to position [251, 0]
click at [578, 456] on div "// EXAMPLE CODE – This is just a sample implementation. You can change the logi…" at bounding box center [779, 605] width 982 height 702
type textarea "**********"
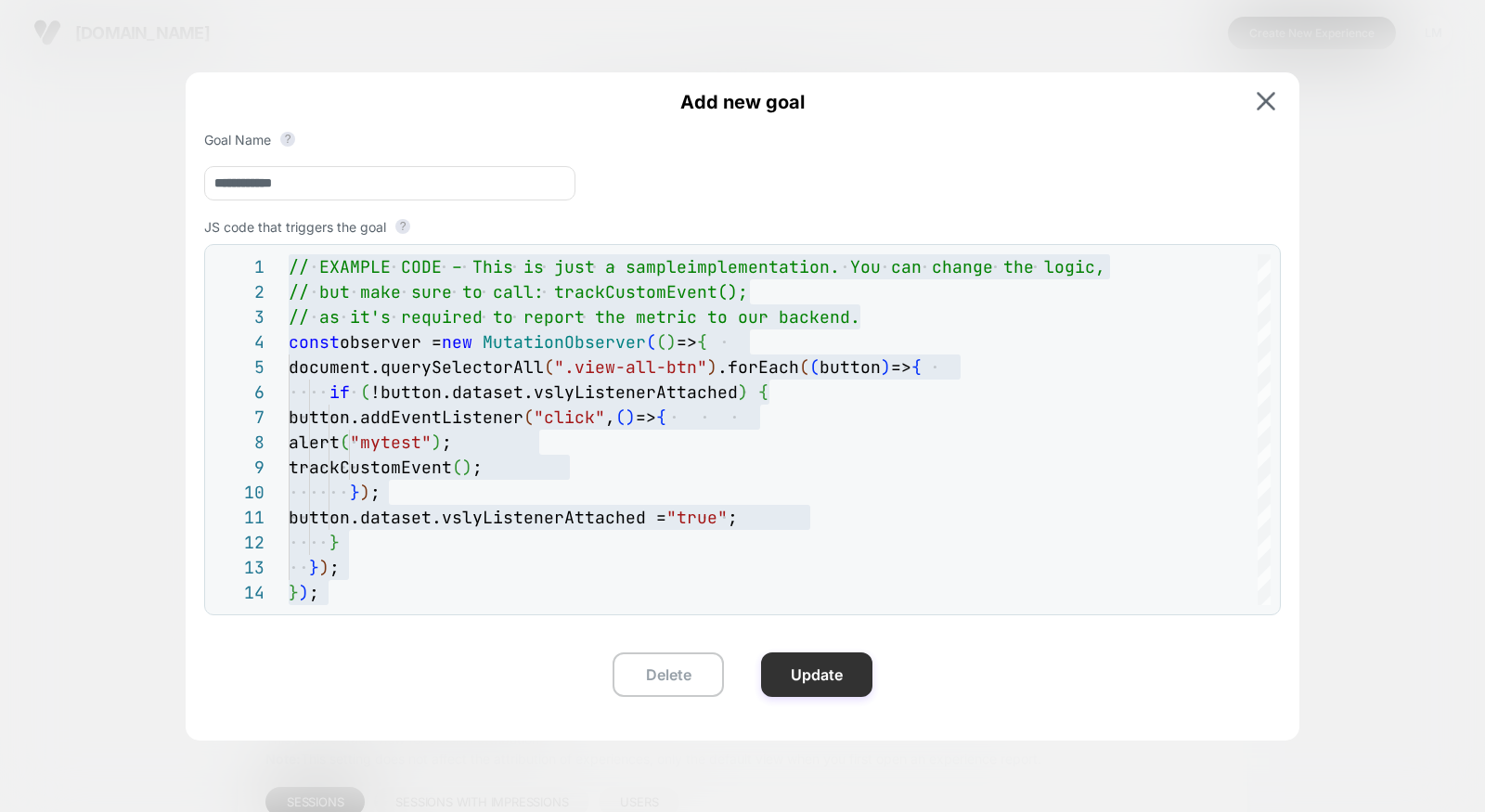
click at [784, 655] on button "Update" at bounding box center [817, 675] width 111 height 45
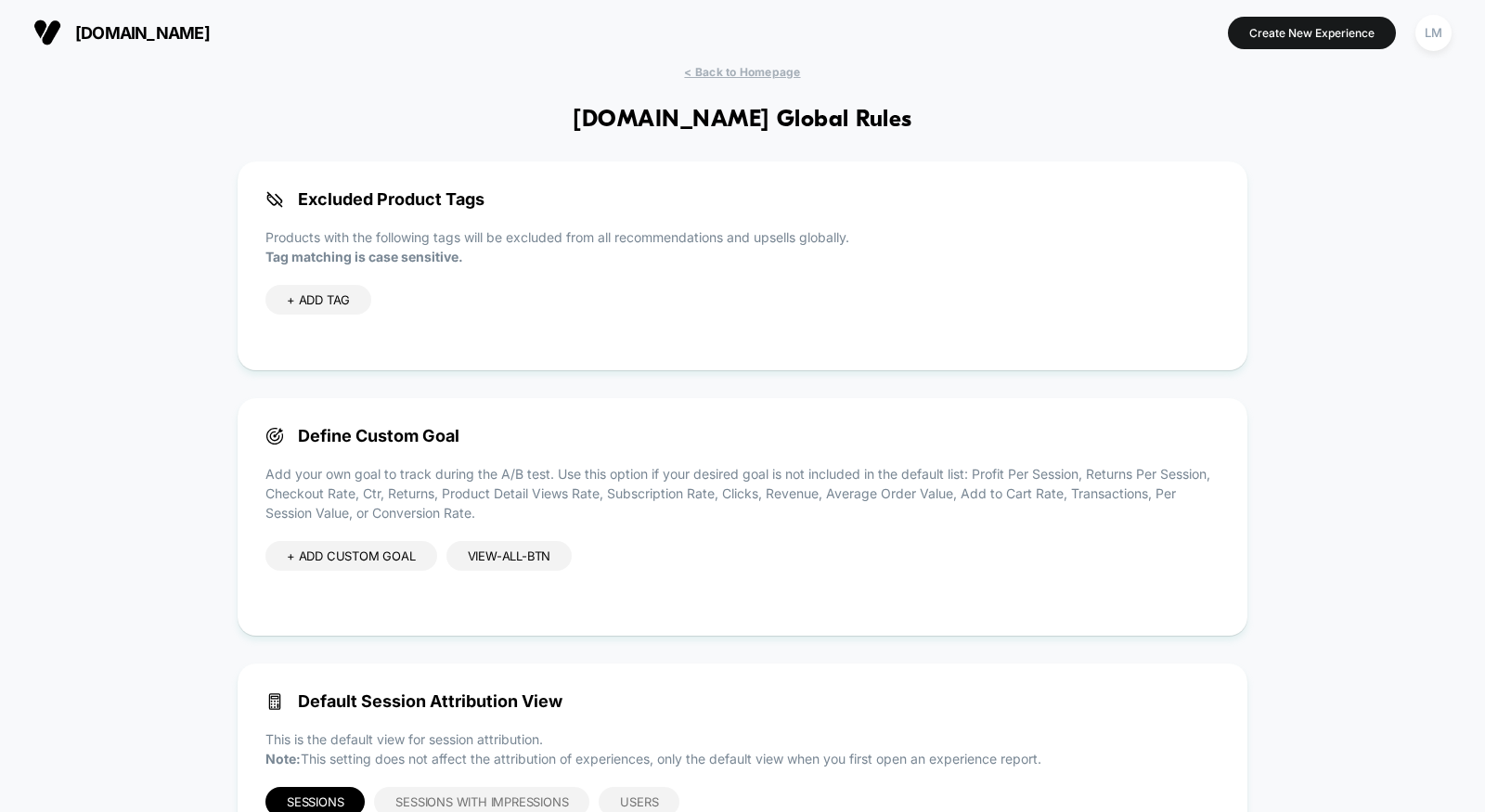
click at [494, 559] on div "view-all-btn" at bounding box center [510, 556] width 126 height 30
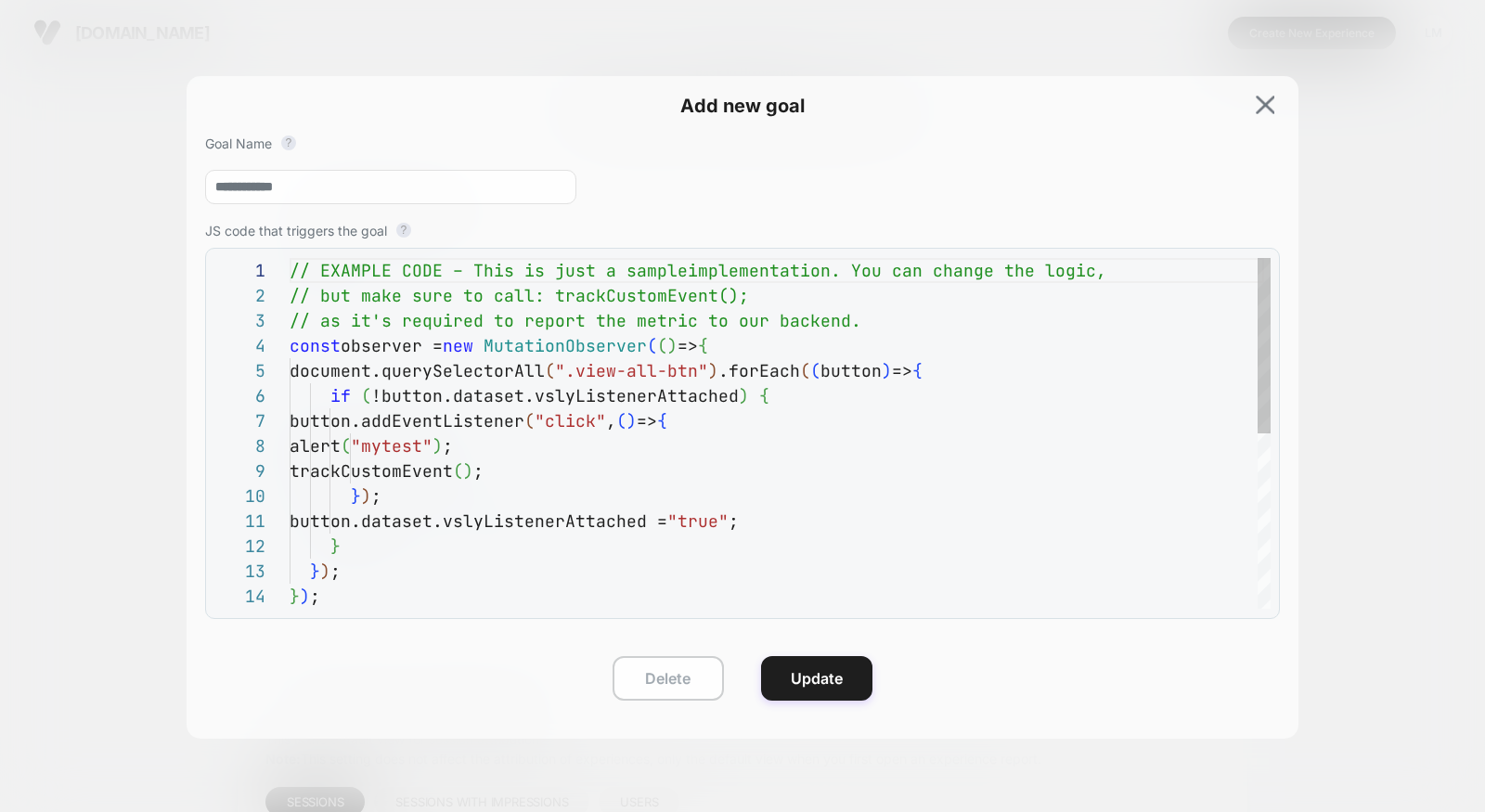
scroll to position [251, 0]
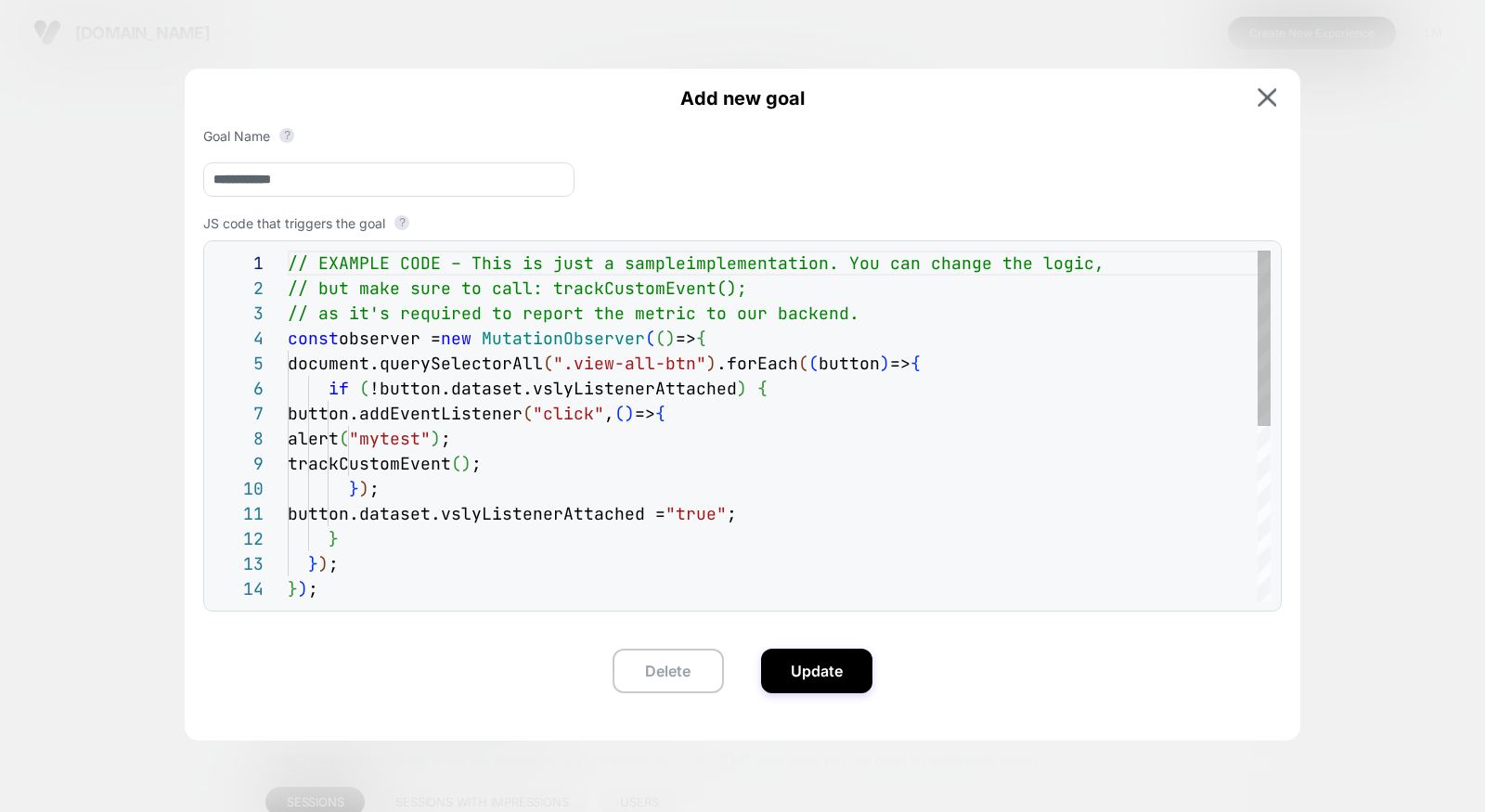
click at [610, 448] on div "// EXAMPLE CODE – This is just a sample implementation. You can change the logi…" at bounding box center [779, 601] width 983 height 702
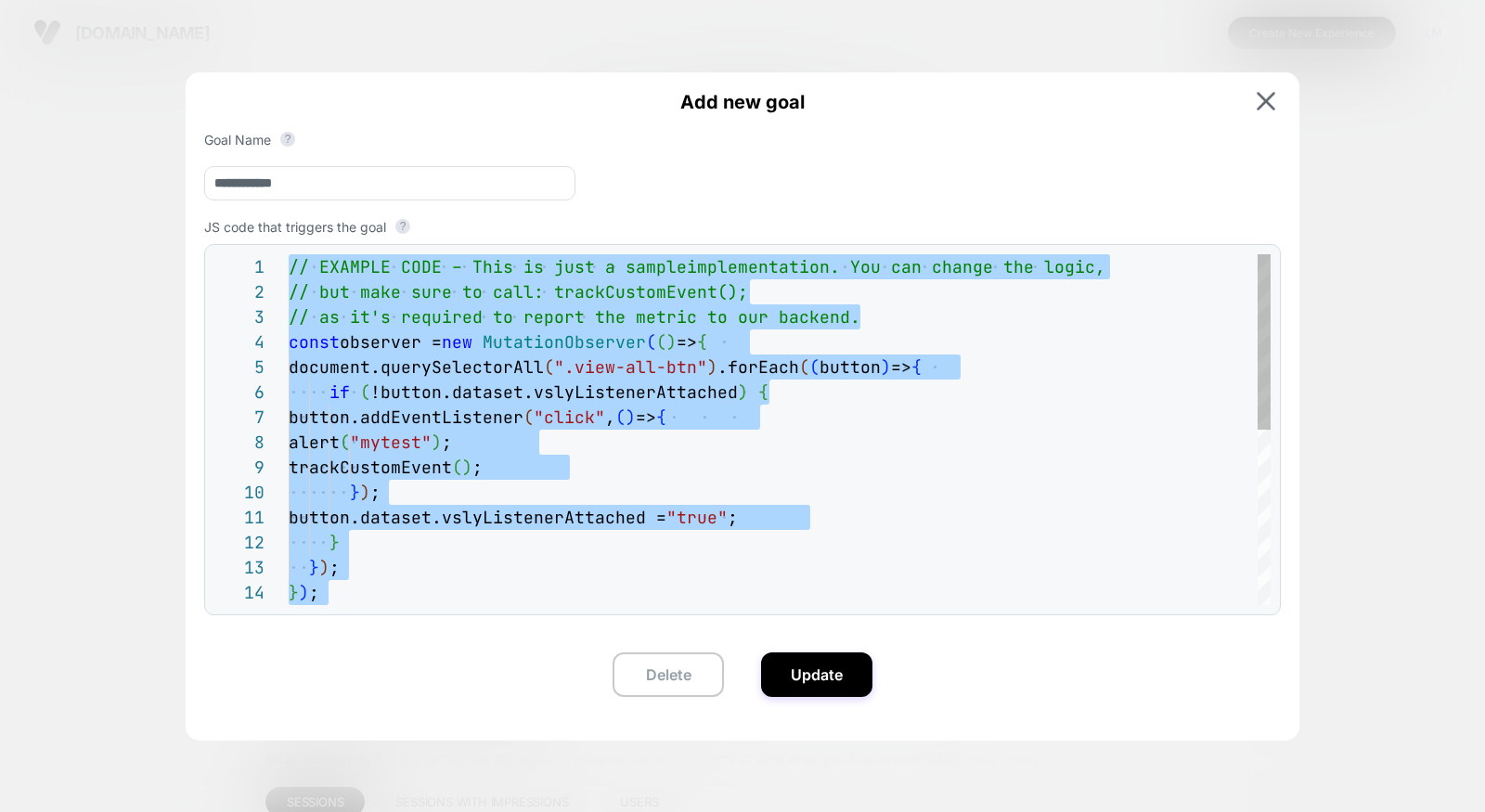
type textarea "* ***"
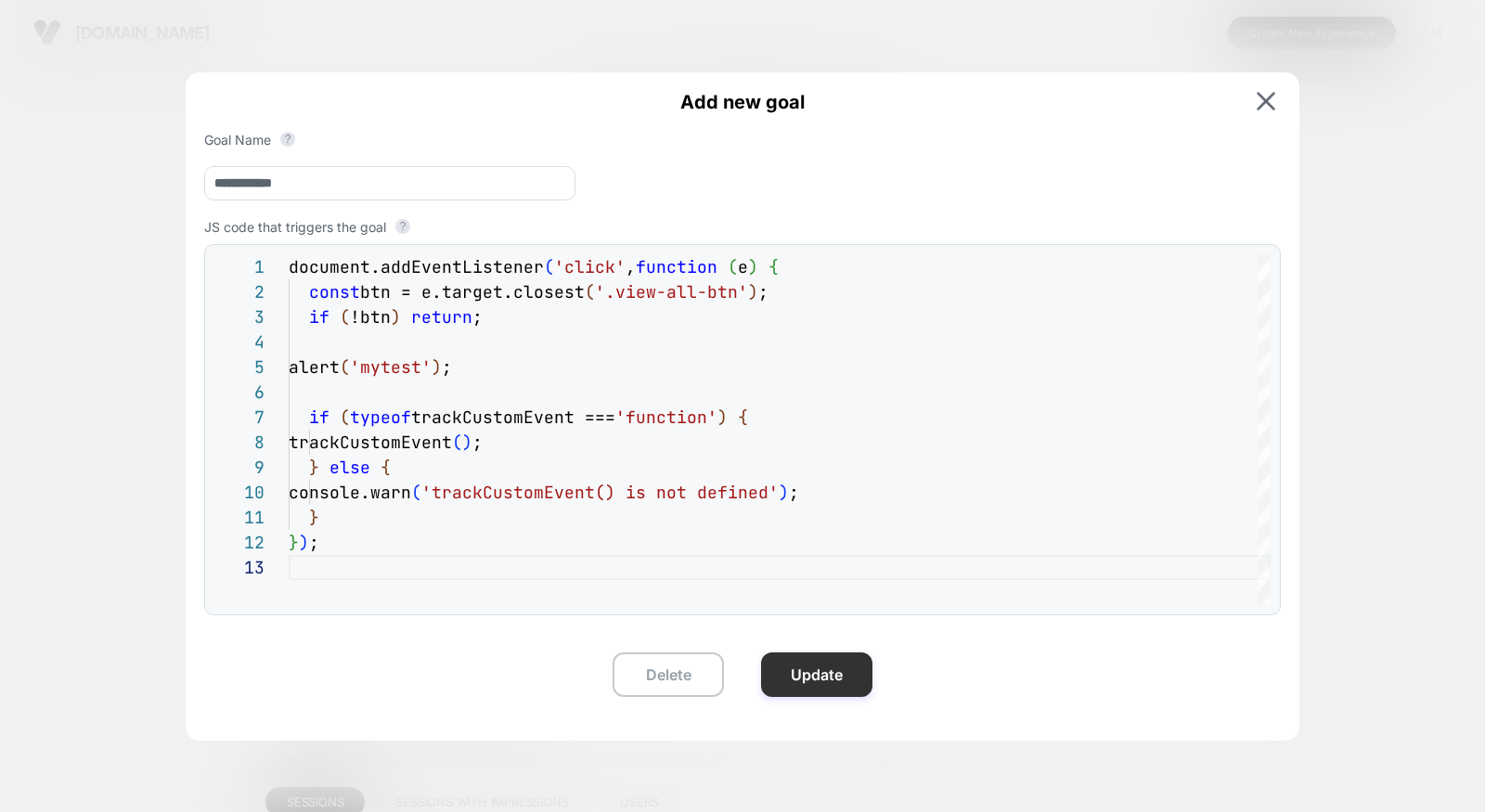
click at [842, 682] on button "Update" at bounding box center [817, 675] width 111 height 45
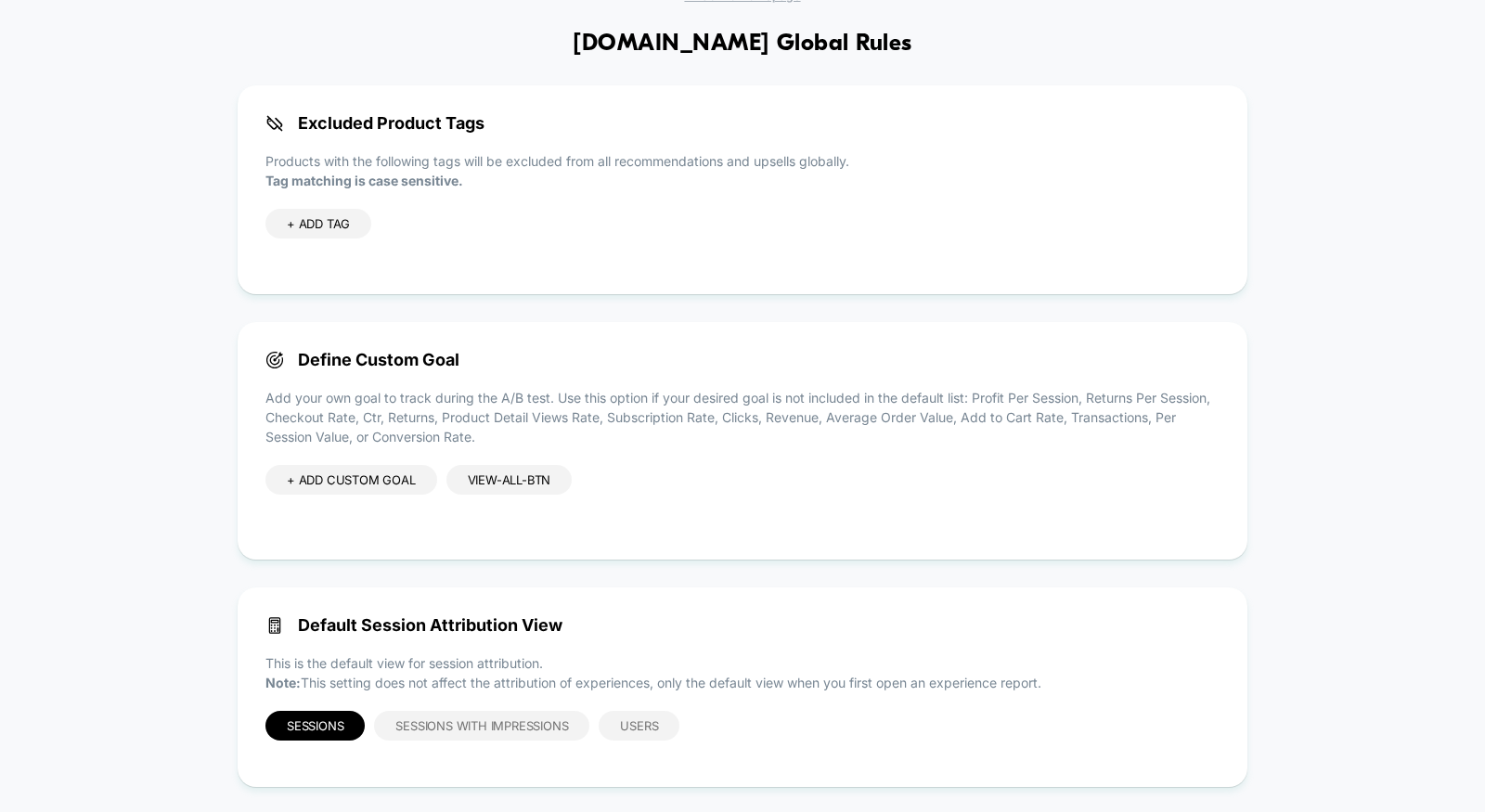
scroll to position [99, 0]
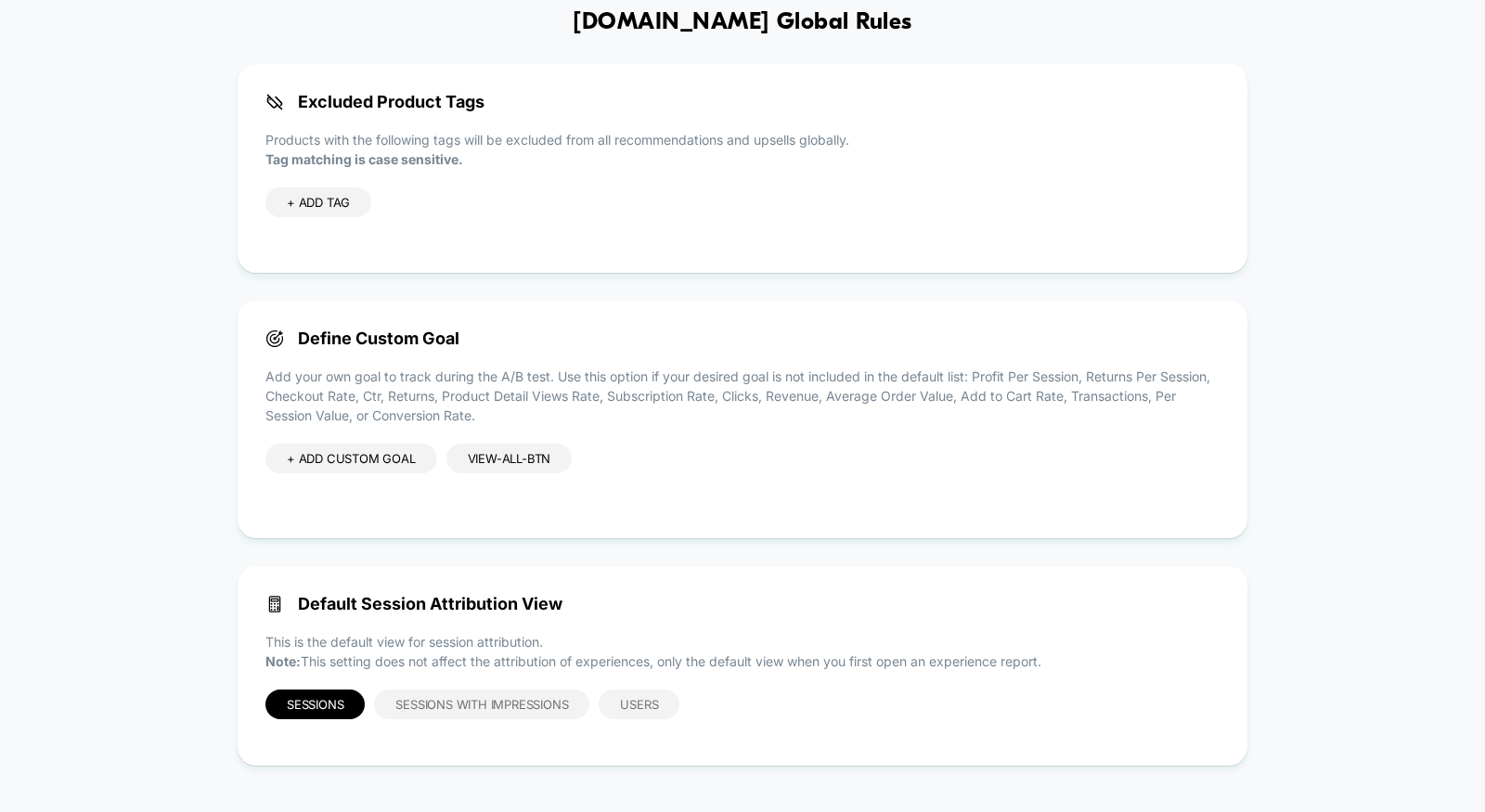
click at [528, 446] on div "view-all-btn" at bounding box center [510, 459] width 126 height 30
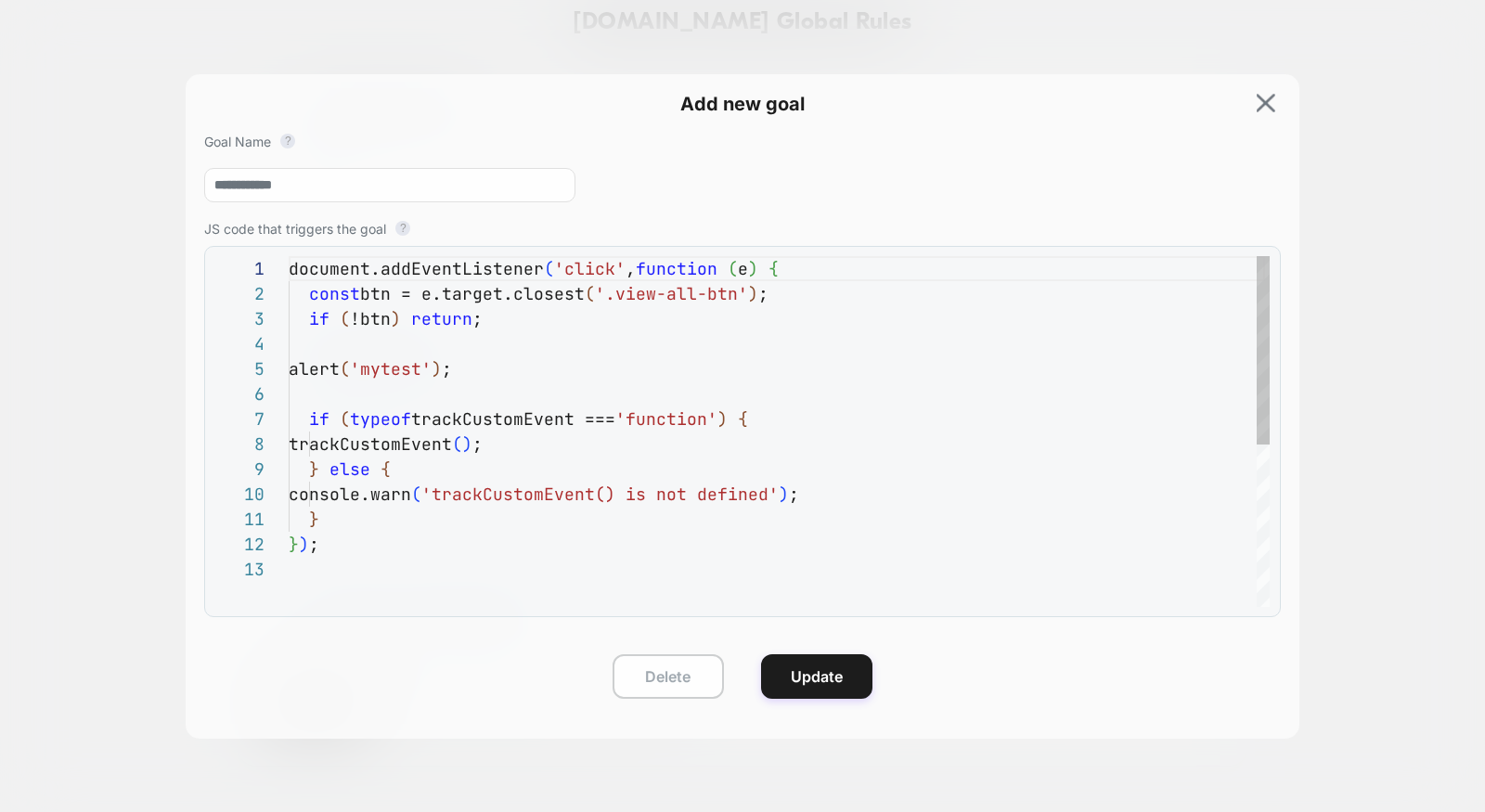
scroll to position [251, 0]
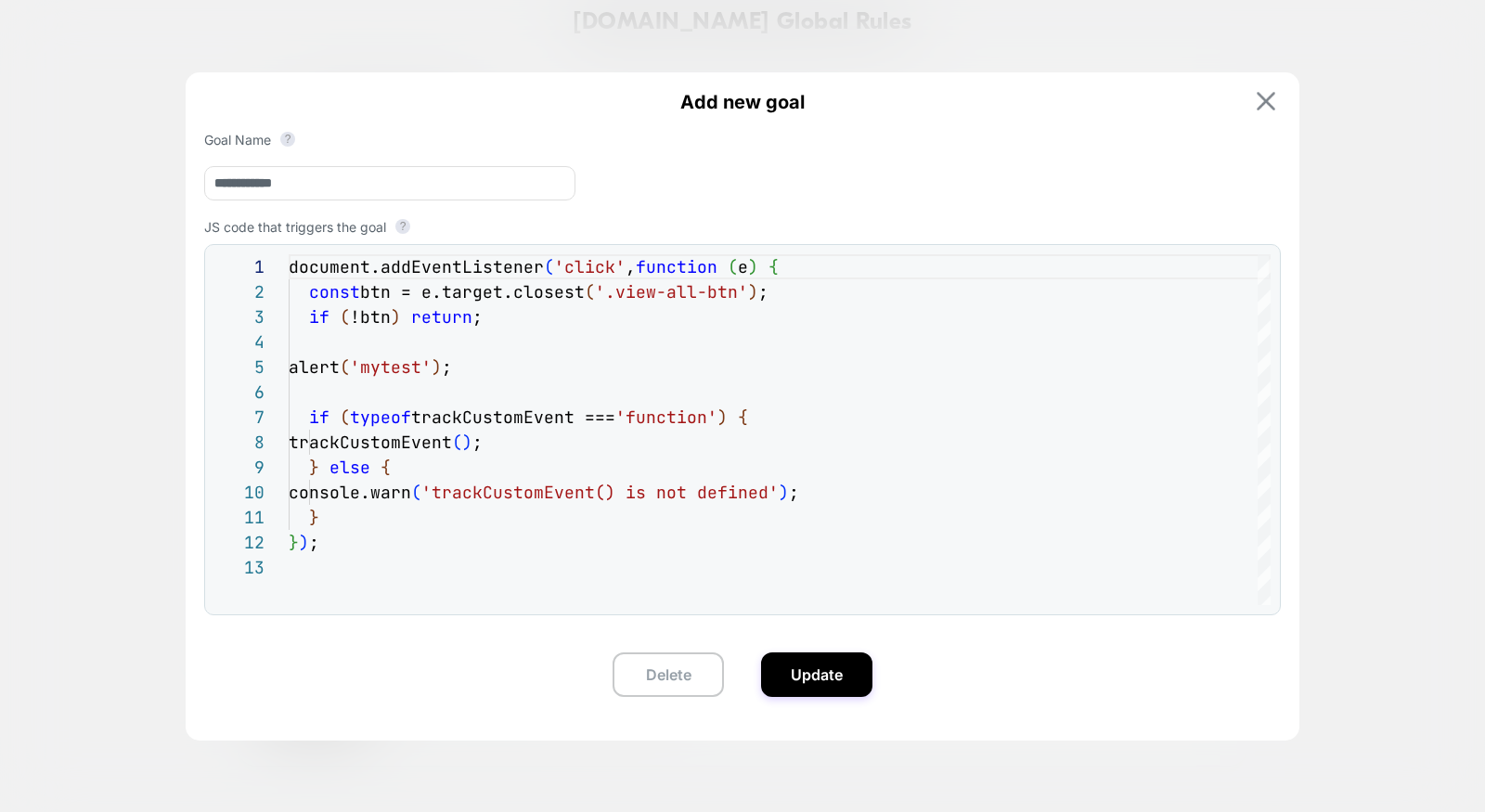
click at [1258, 100] on img at bounding box center [1266, 101] width 19 height 19
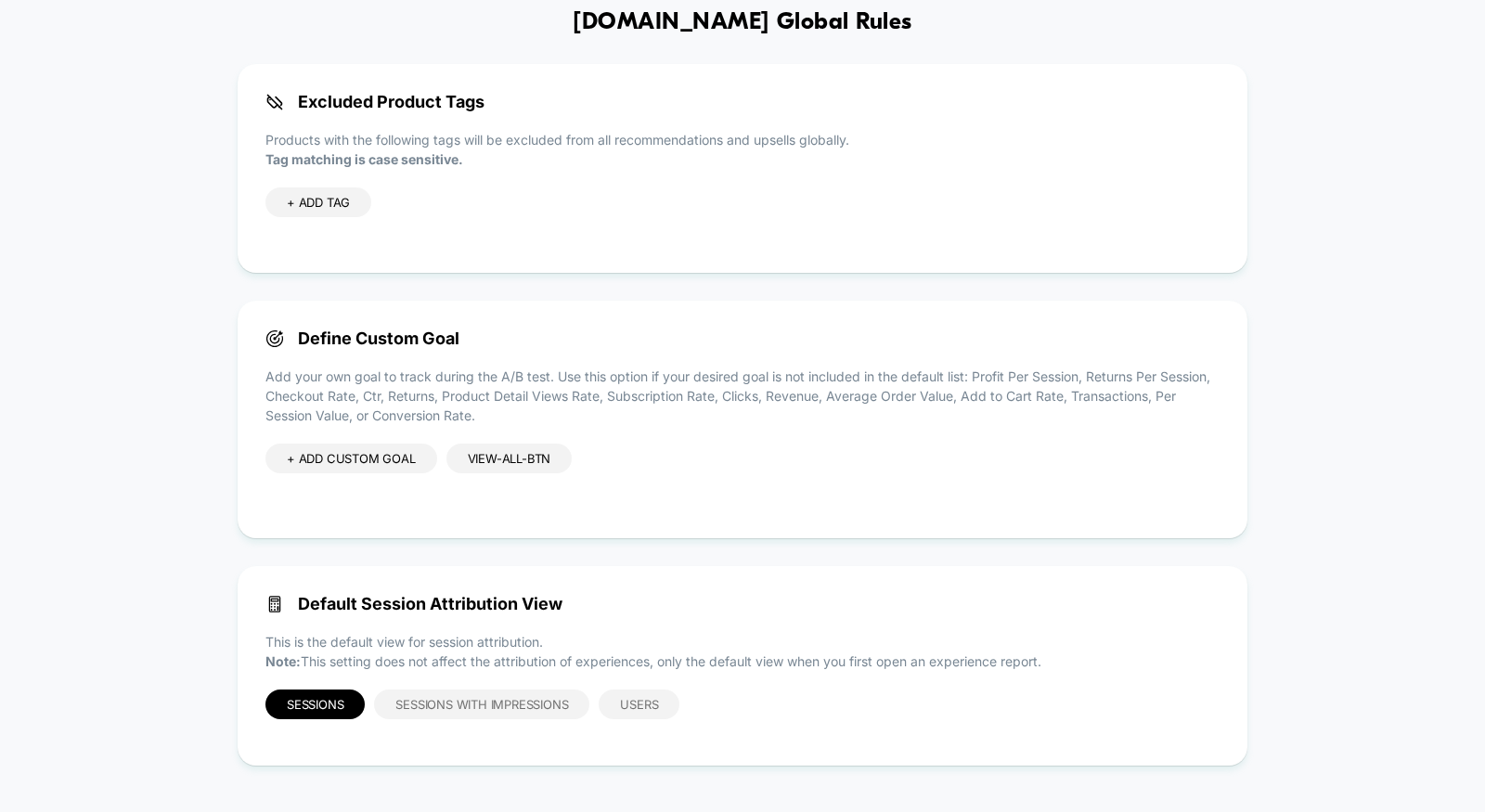
click at [531, 450] on div "view-all-btn" at bounding box center [510, 459] width 126 height 30
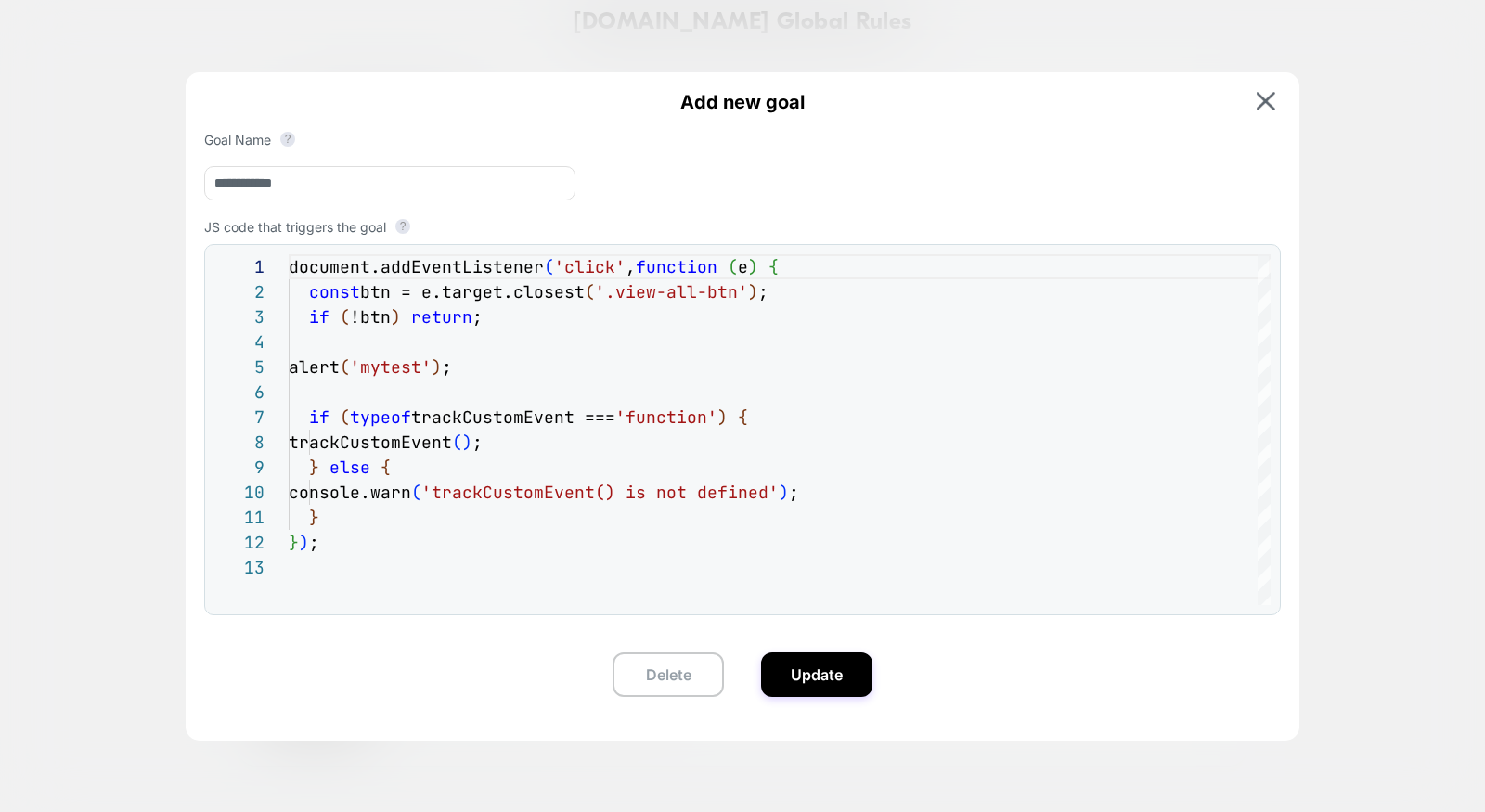
click at [406, 199] on input "**********" at bounding box center [389, 183] width 371 height 35
click at [291, 136] on button "?" at bounding box center [288, 138] width 15 height 15
click at [832, 457] on div "document.addEventListener ( 'click' , function ( e ) { const btn = e.target.clo…" at bounding box center [779, 580] width 982 height 652
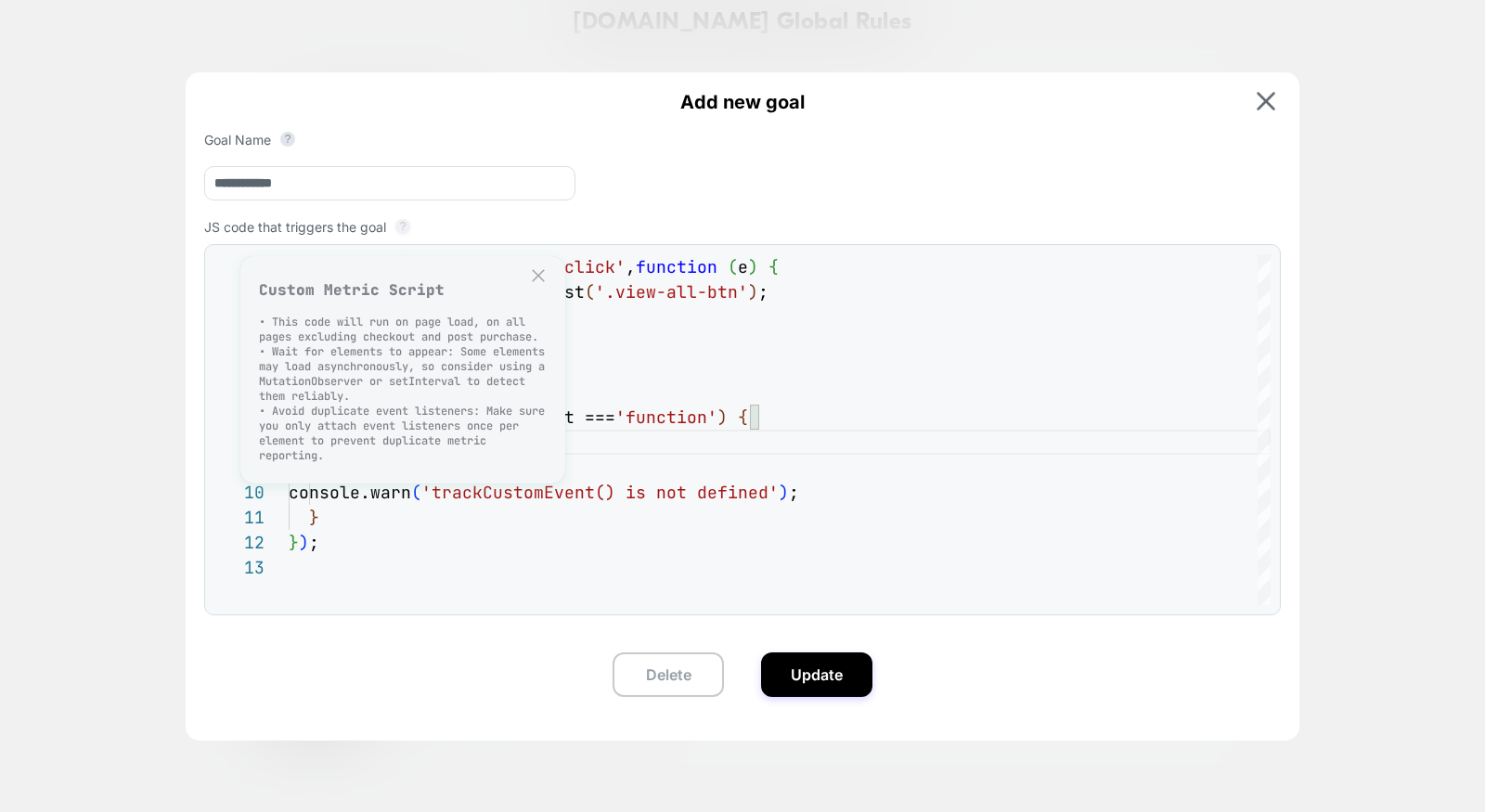
click at [403, 223] on button "?" at bounding box center [402, 226] width 15 height 15
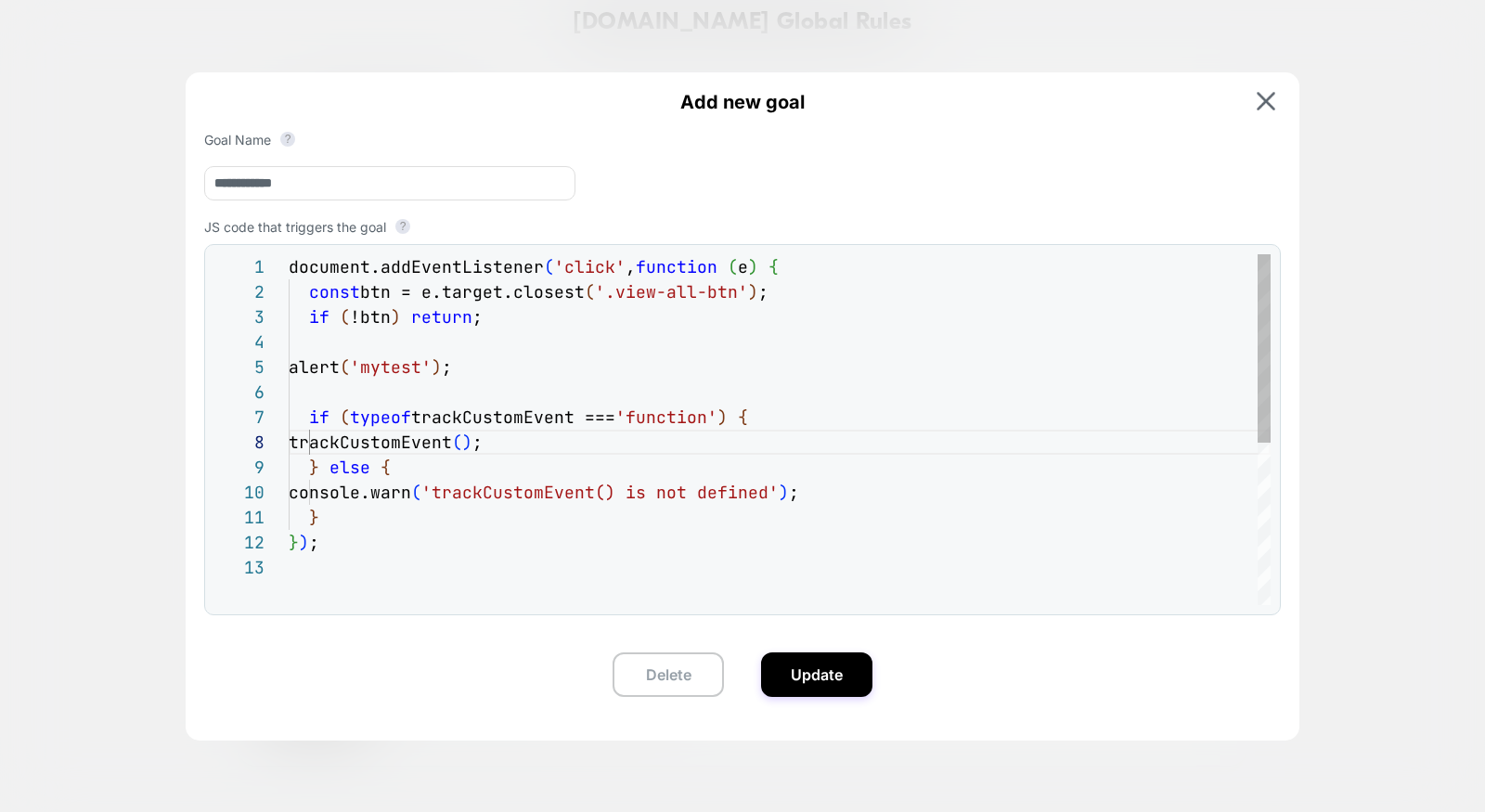
click at [463, 522] on div "document.addEventListener ( 'click' , function ( e ) { const btn = e.target.clo…" at bounding box center [779, 580] width 982 height 652
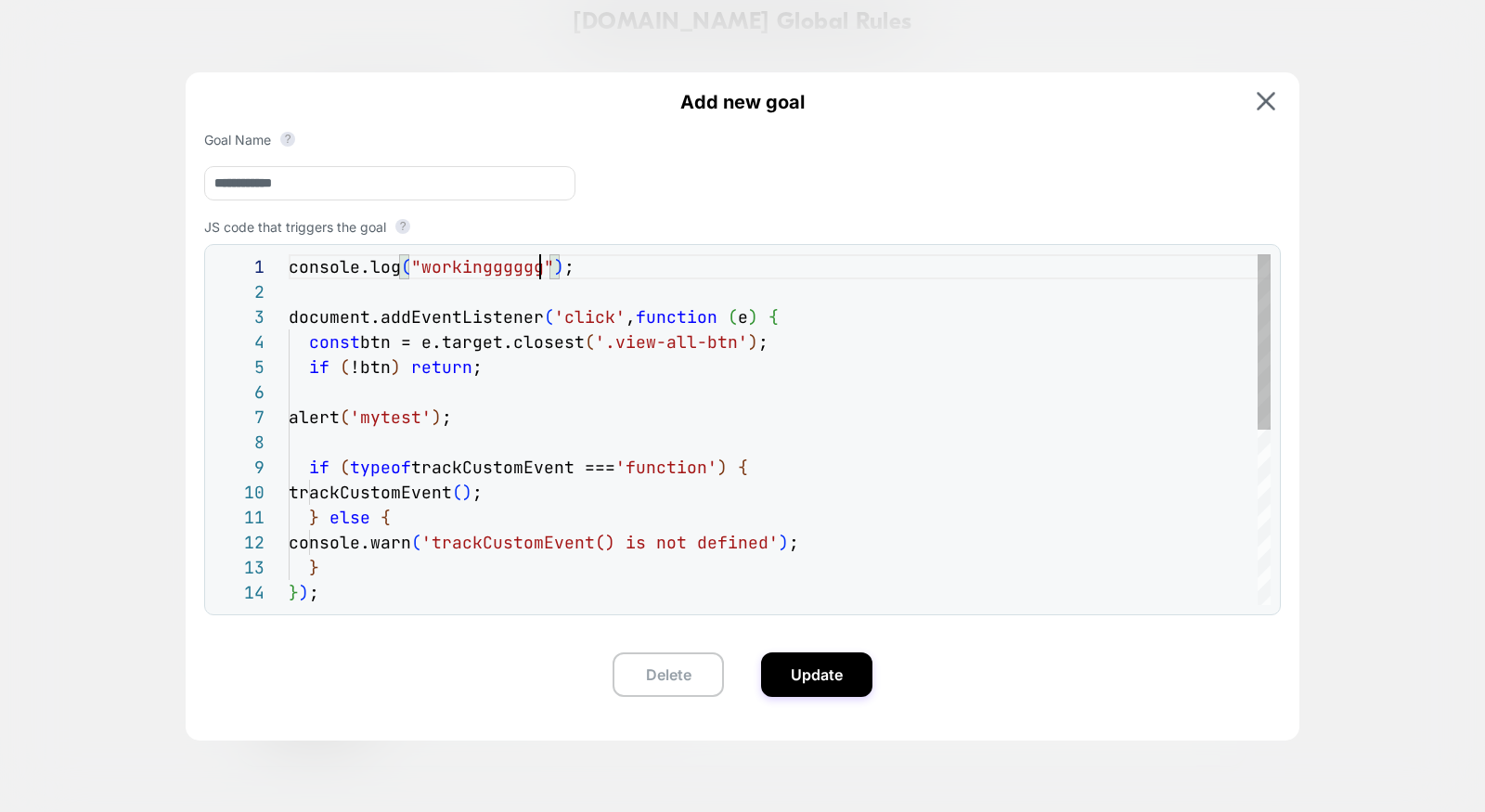
scroll to position [0, 261]
type textarea "**********"
click at [808, 676] on button "Update" at bounding box center [817, 675] width 111 height 45
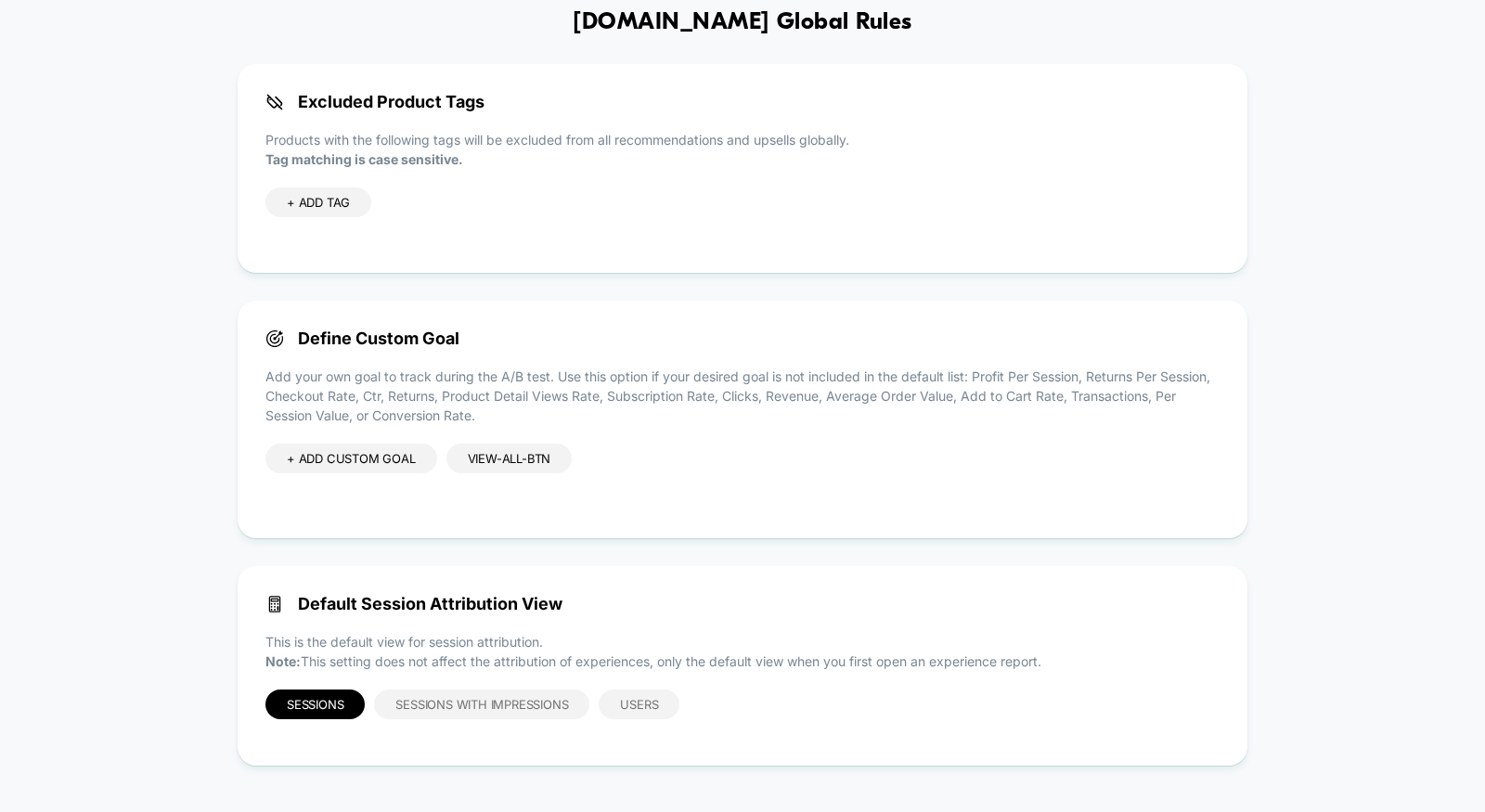
scroll to position [0, 0]
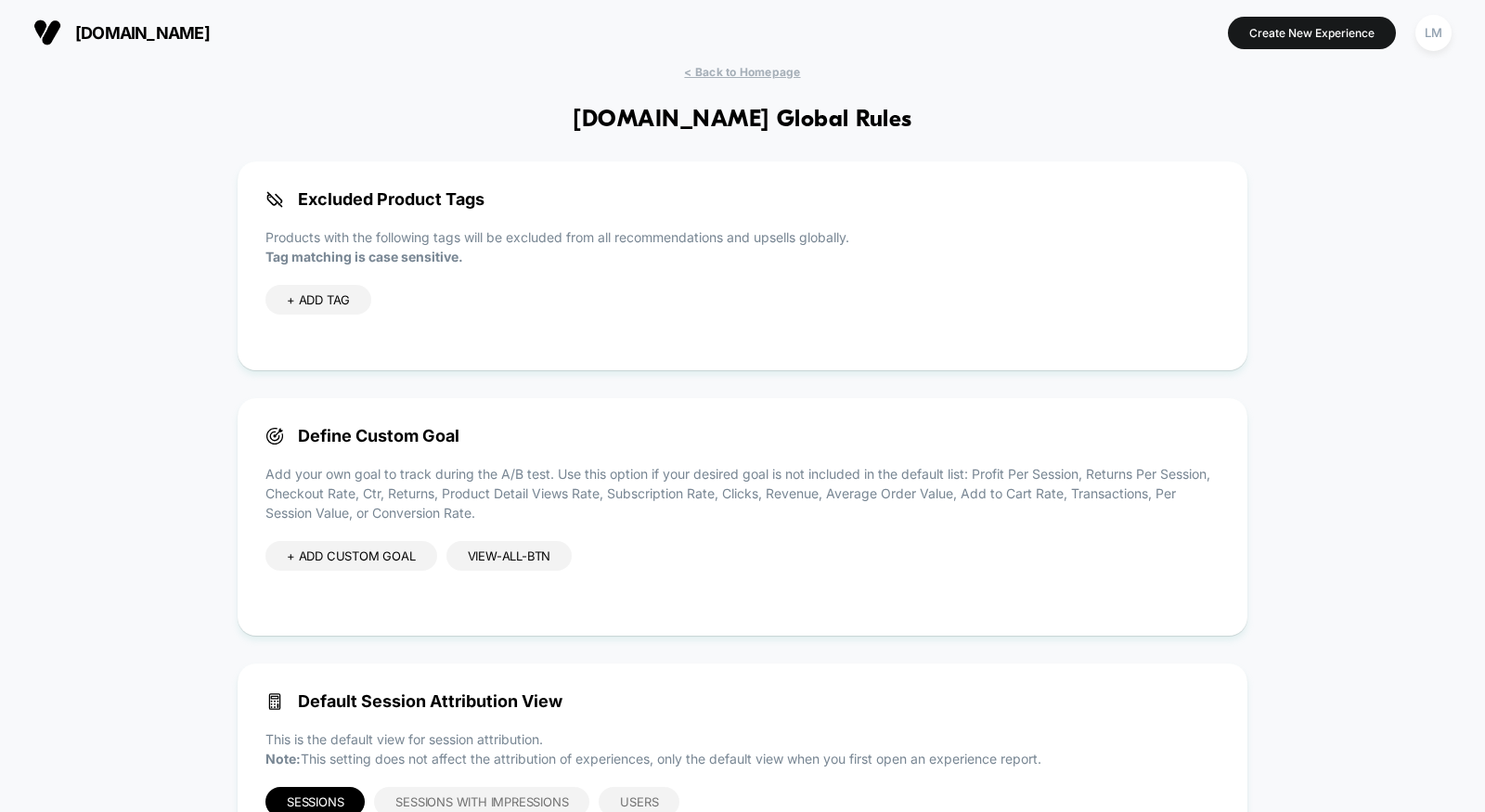
click at [1328, 14] on section "Create New Experience LM" at bounding box center [1223, 32] width 467 height 47
click at [1325, 19] on button "Create New Experience" at bounding box center [1312, 33] width 168 height 33
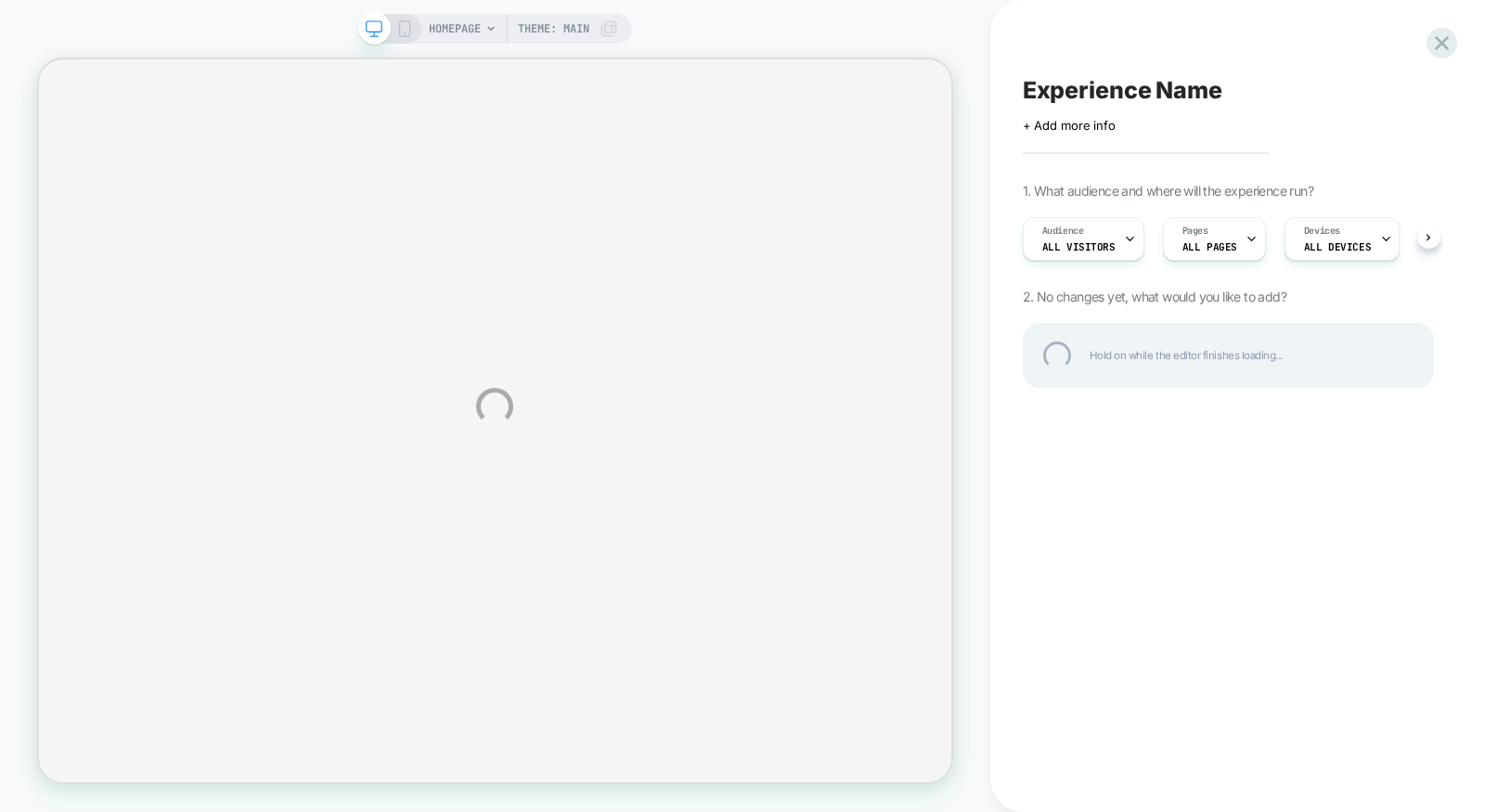
click at [1336, 235] on div "HOMEPAGE Theme: MAIN Experience Name Click to edit experience details + Add mor…" at bounding box center [742, 406] width 1485 height 812
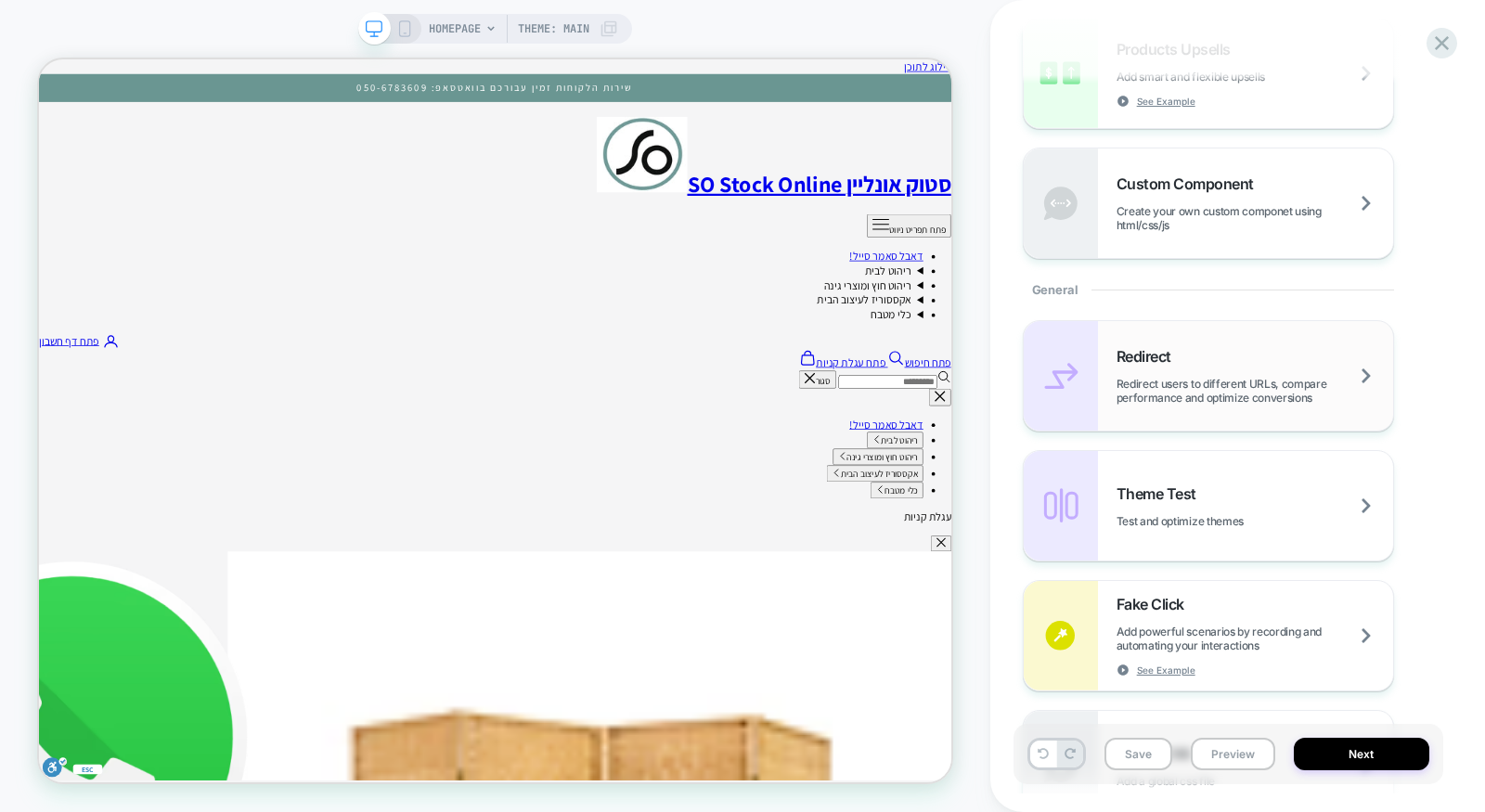
scroll to position [589, 0]
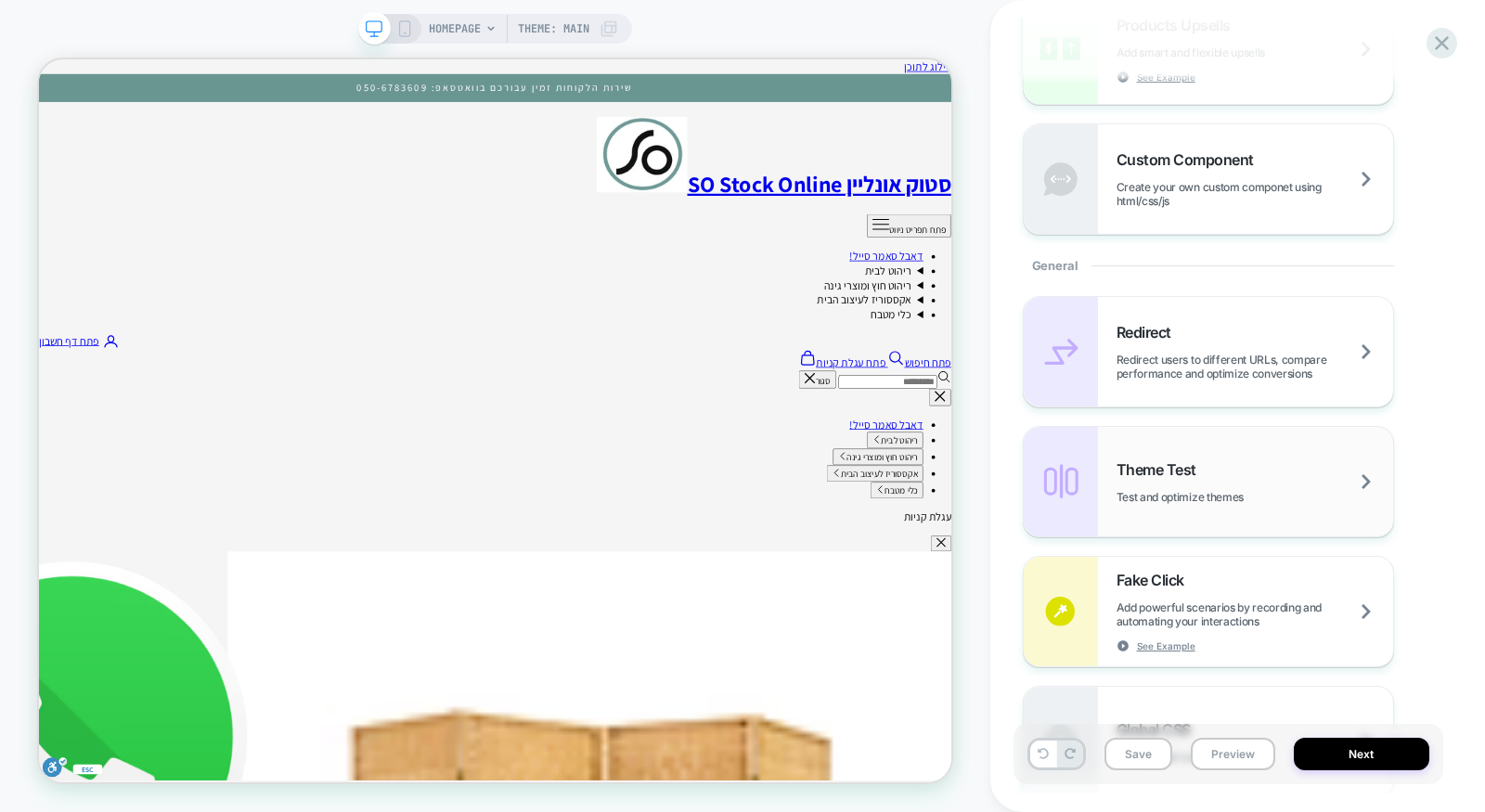
click at [1314, 496] on div "Theme Test Test and optimize themes" at bounding box center [1255, 483] width 277 height 44
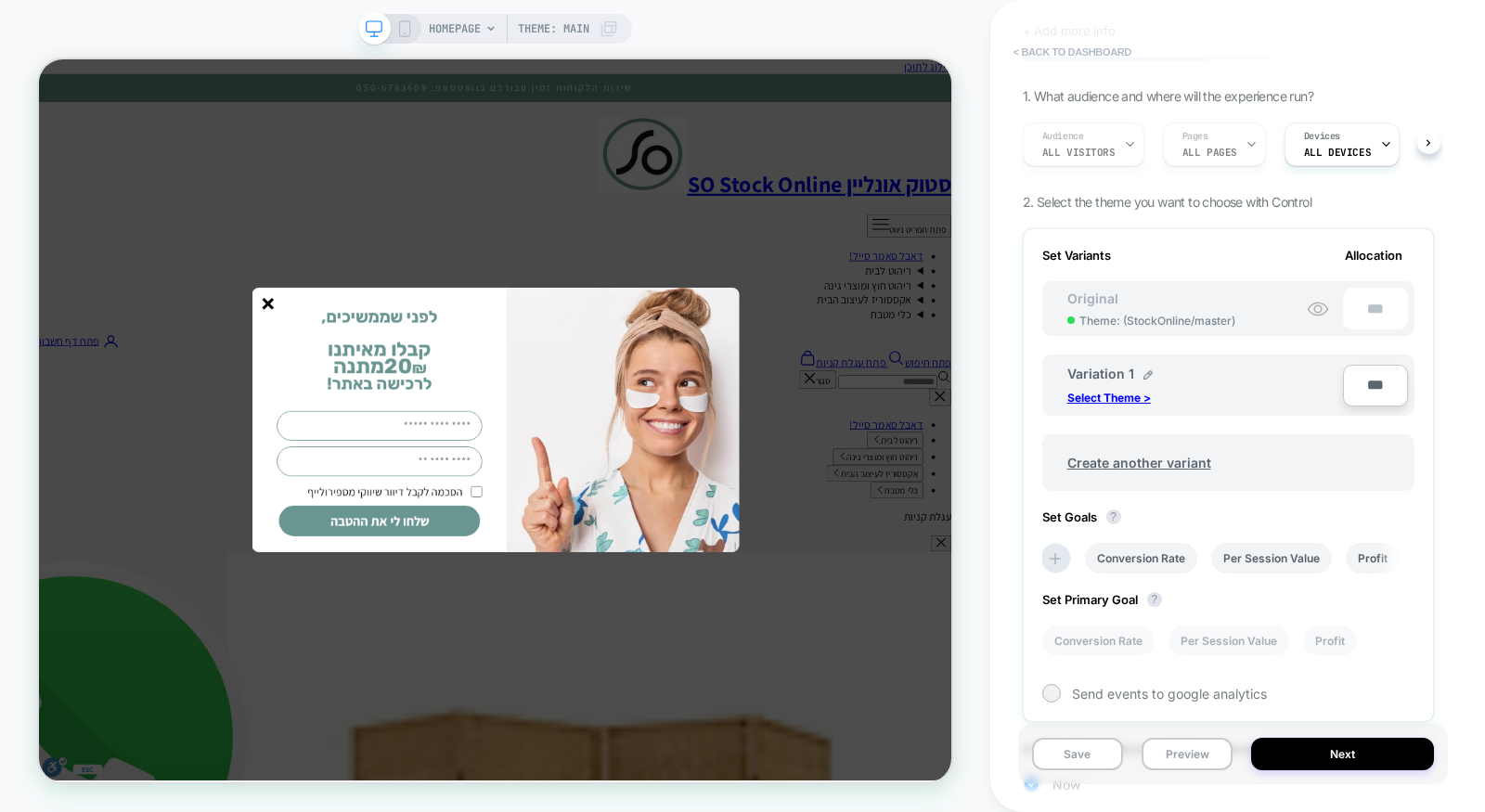
scroll to position [52, 0]
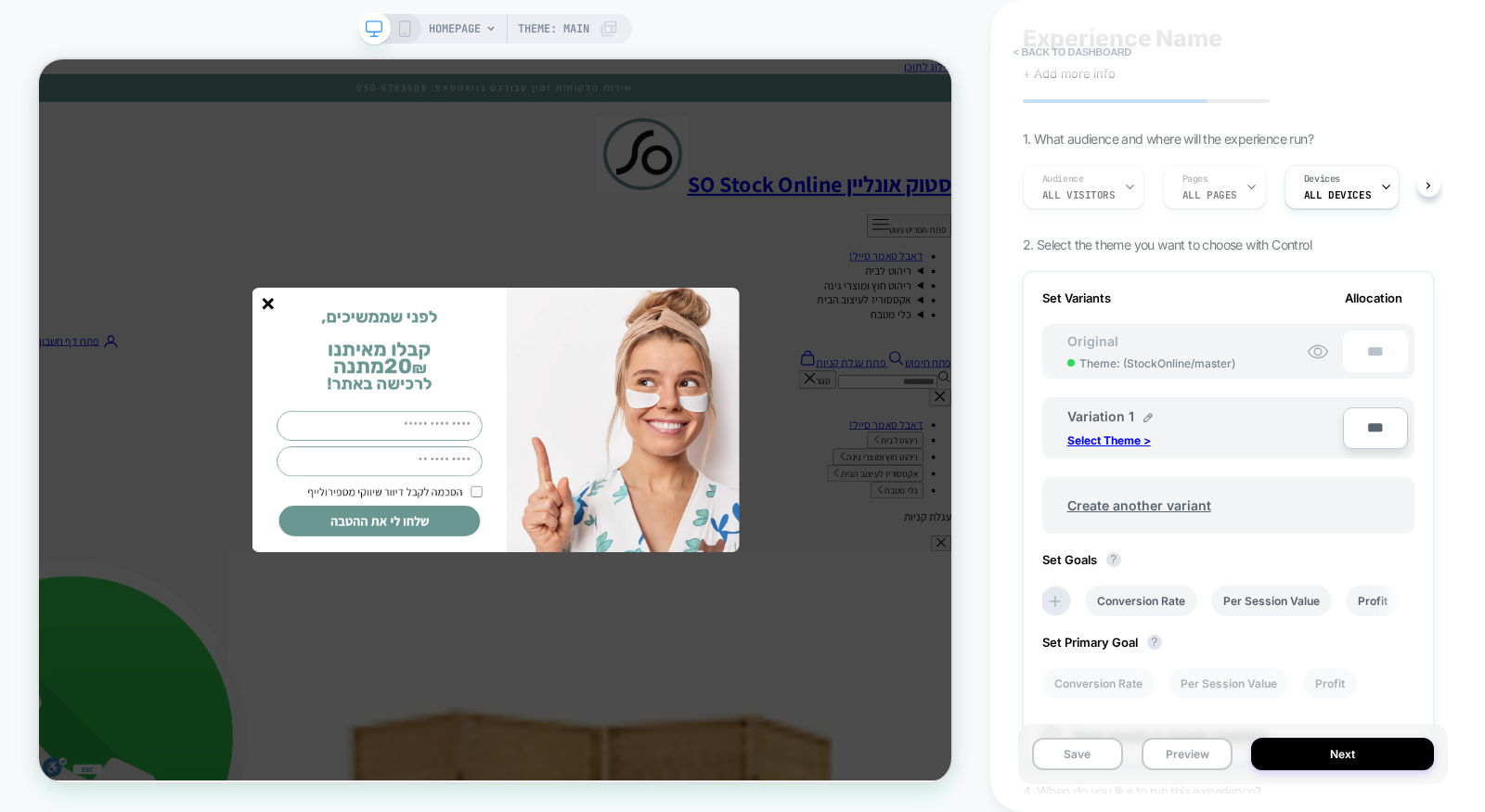
click at [1084, 41] on button "< back to dashboard" at bounding box center [1072, 52] width 136 height 30
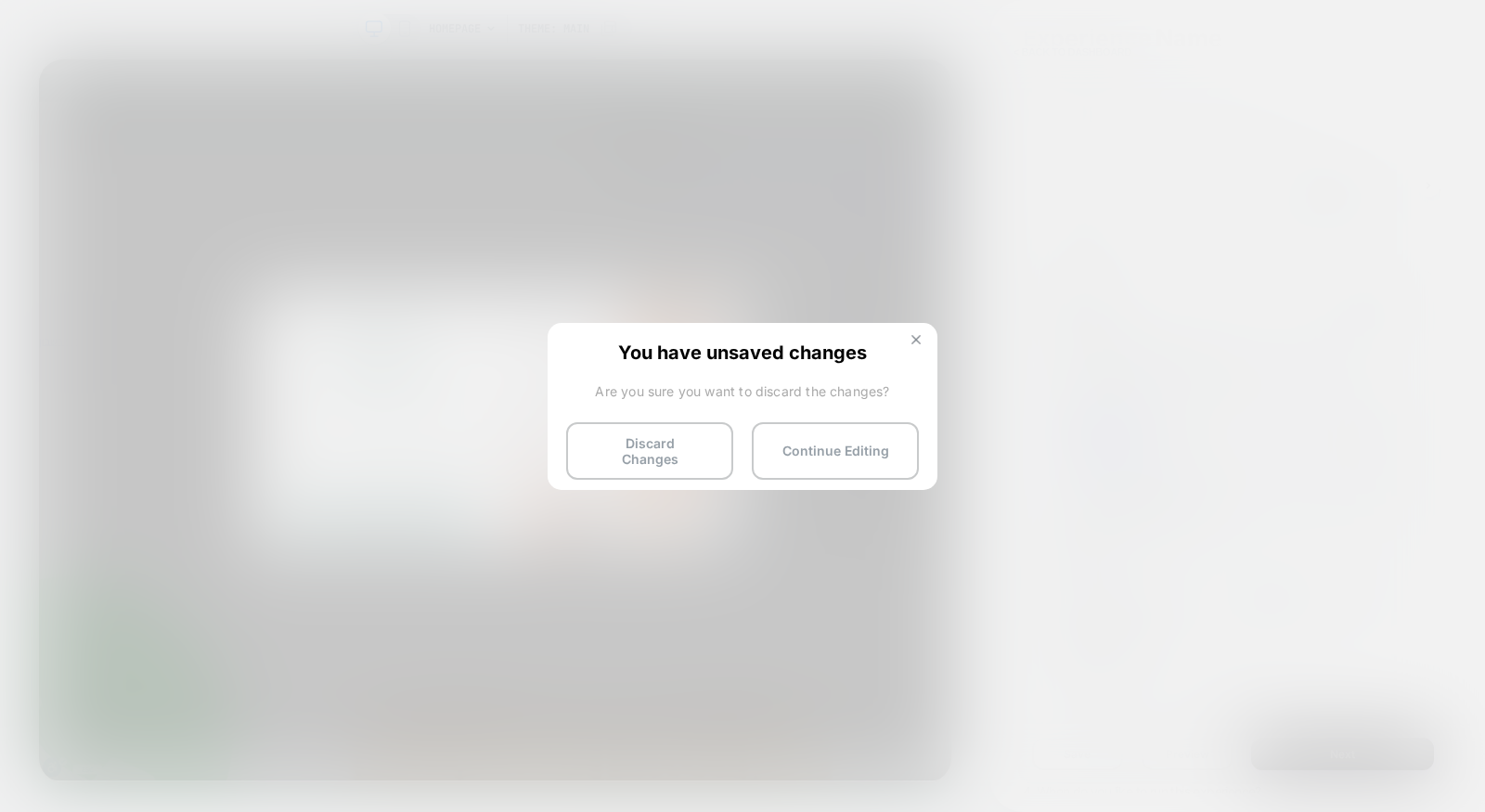
click at [915, 338] on img at bounding box center [916, 339] width 9 height 9
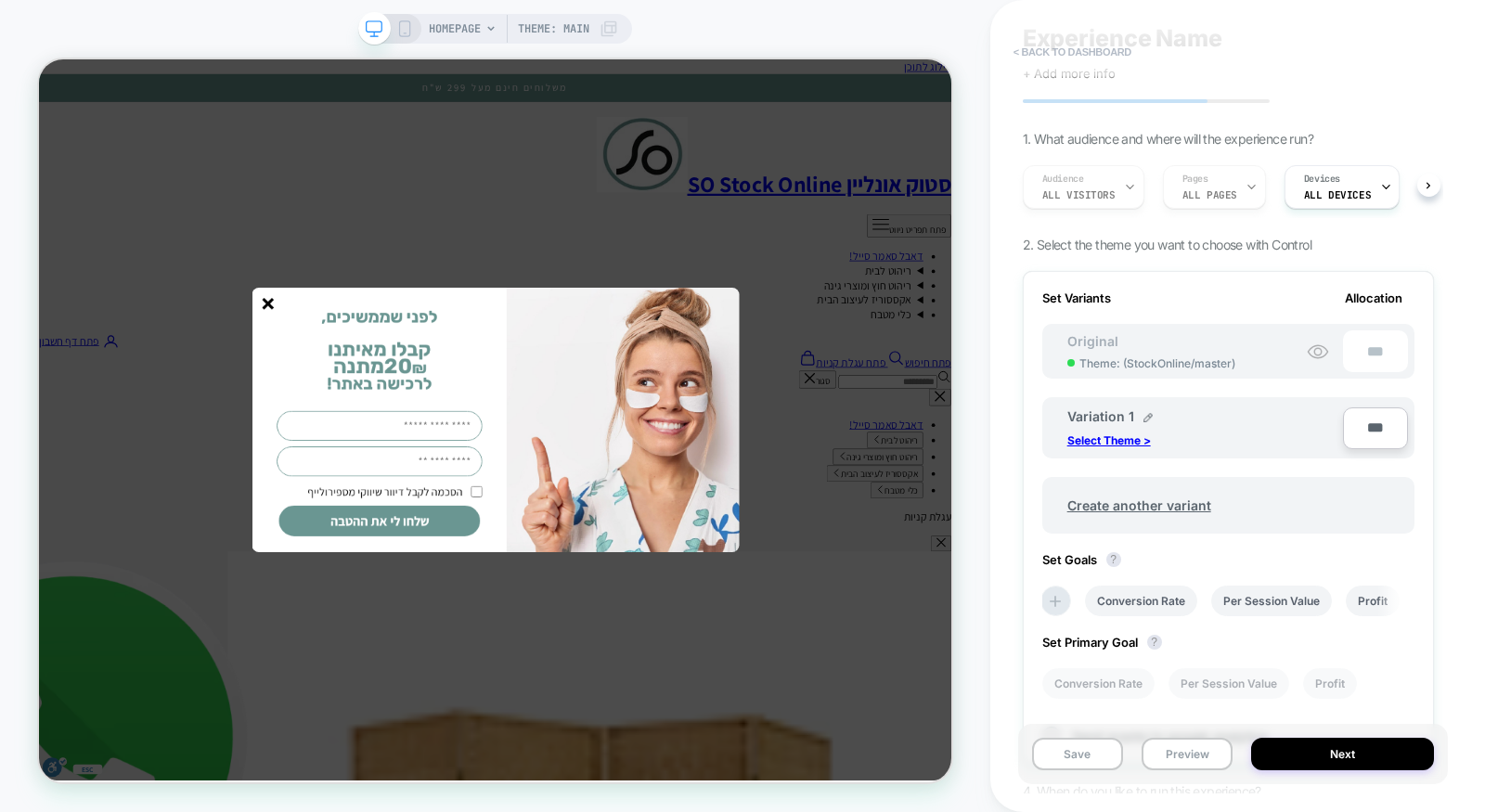
click at [1025, 52] on button "< back to dashboard" at bounding box center [1072, 52] width 136 height 30
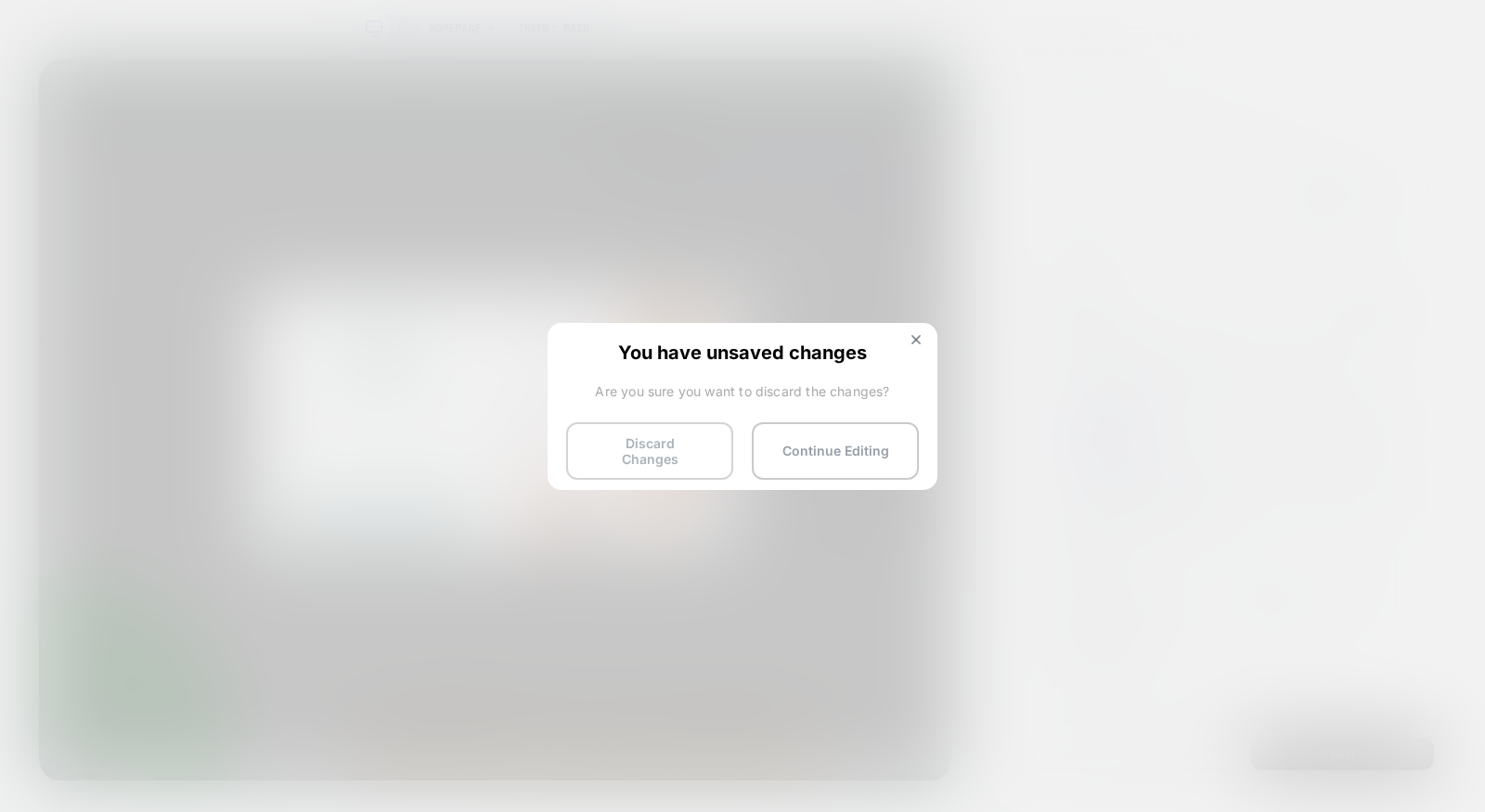
click at [705, 438] on button "Discard Changes" at bounding box center [650, 451] width 167 height 58
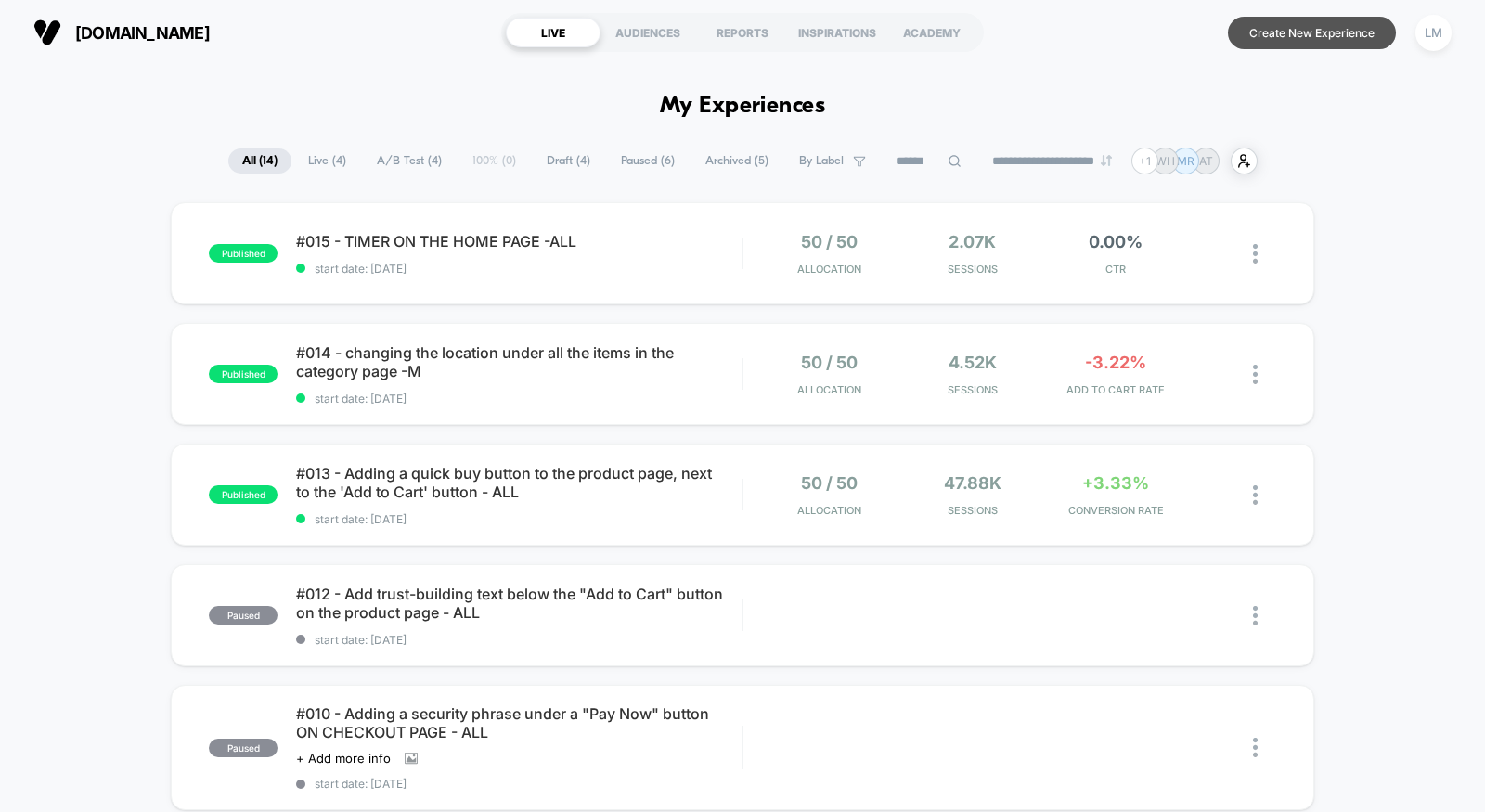
click at [1268, 38] on button "Create New Experience" at bounding box center [1312, 33] width 168 height 33
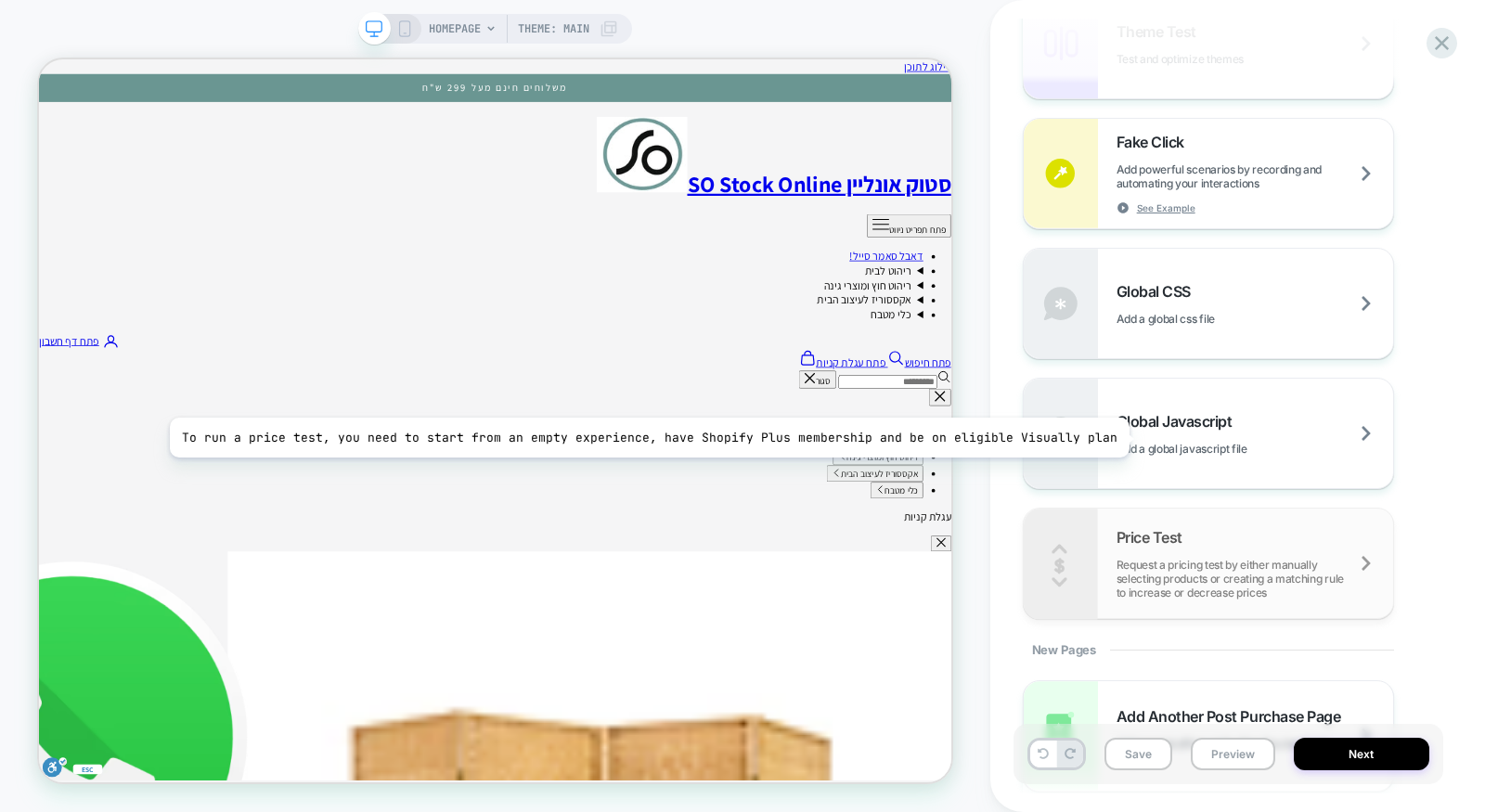
scroll to position [1008, 0]
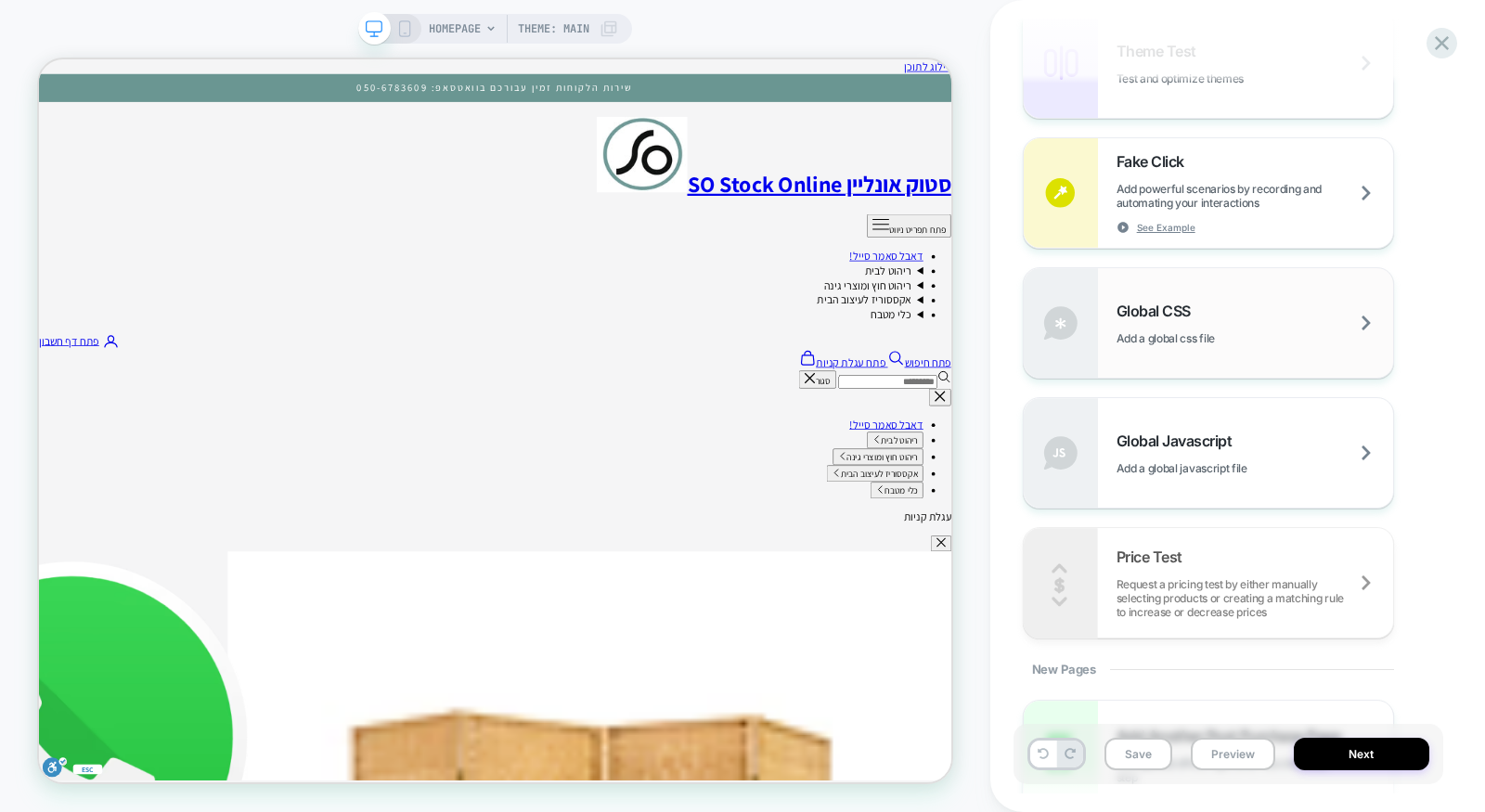
click at [1201, 338] on span "Add a global css file" at bounding box center [1188, 338] width 144 height 14
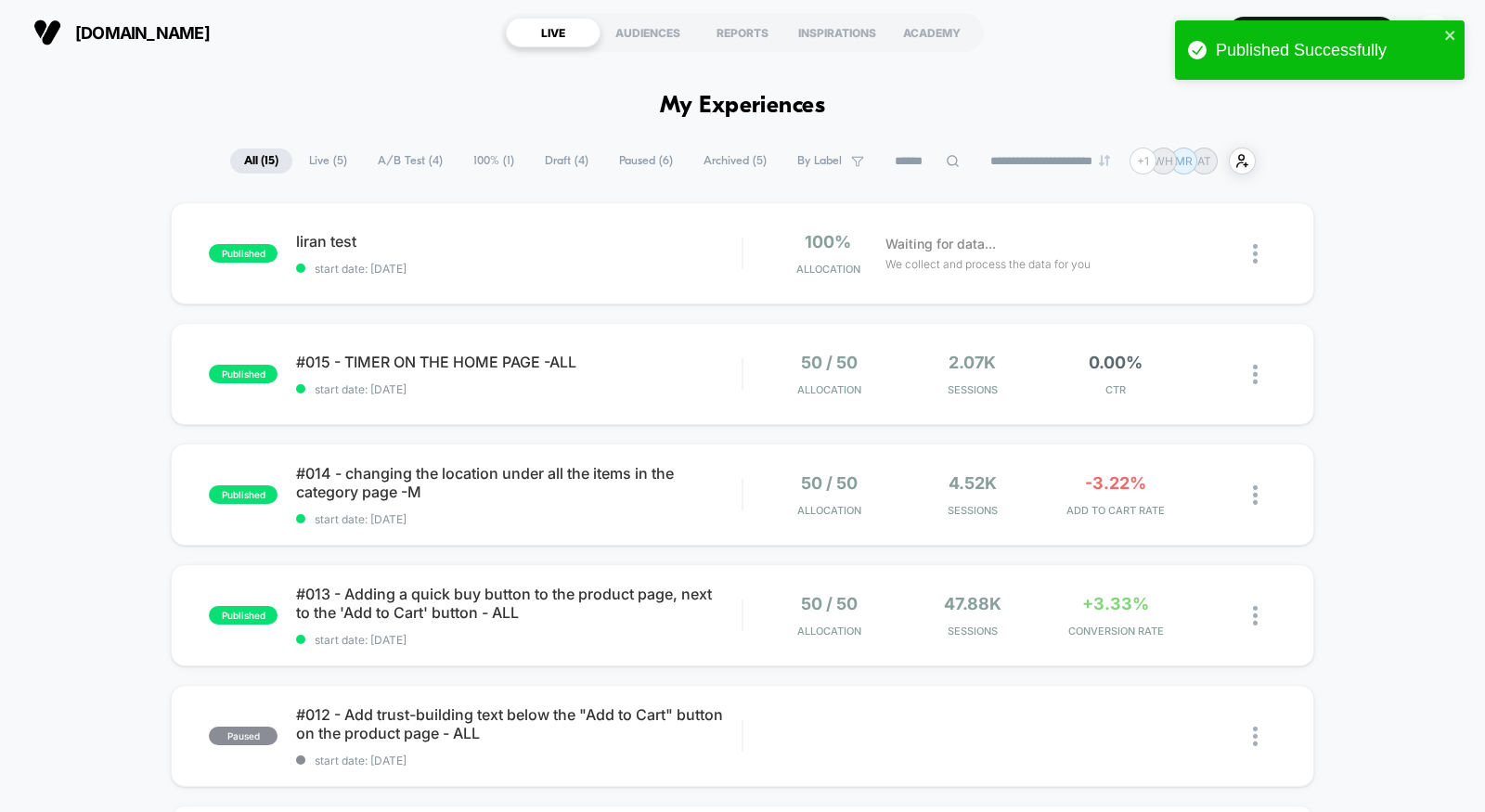
click at [1442, 33] on div "Published Successfully" at bounding box center [1320, 51] width 290 height 60
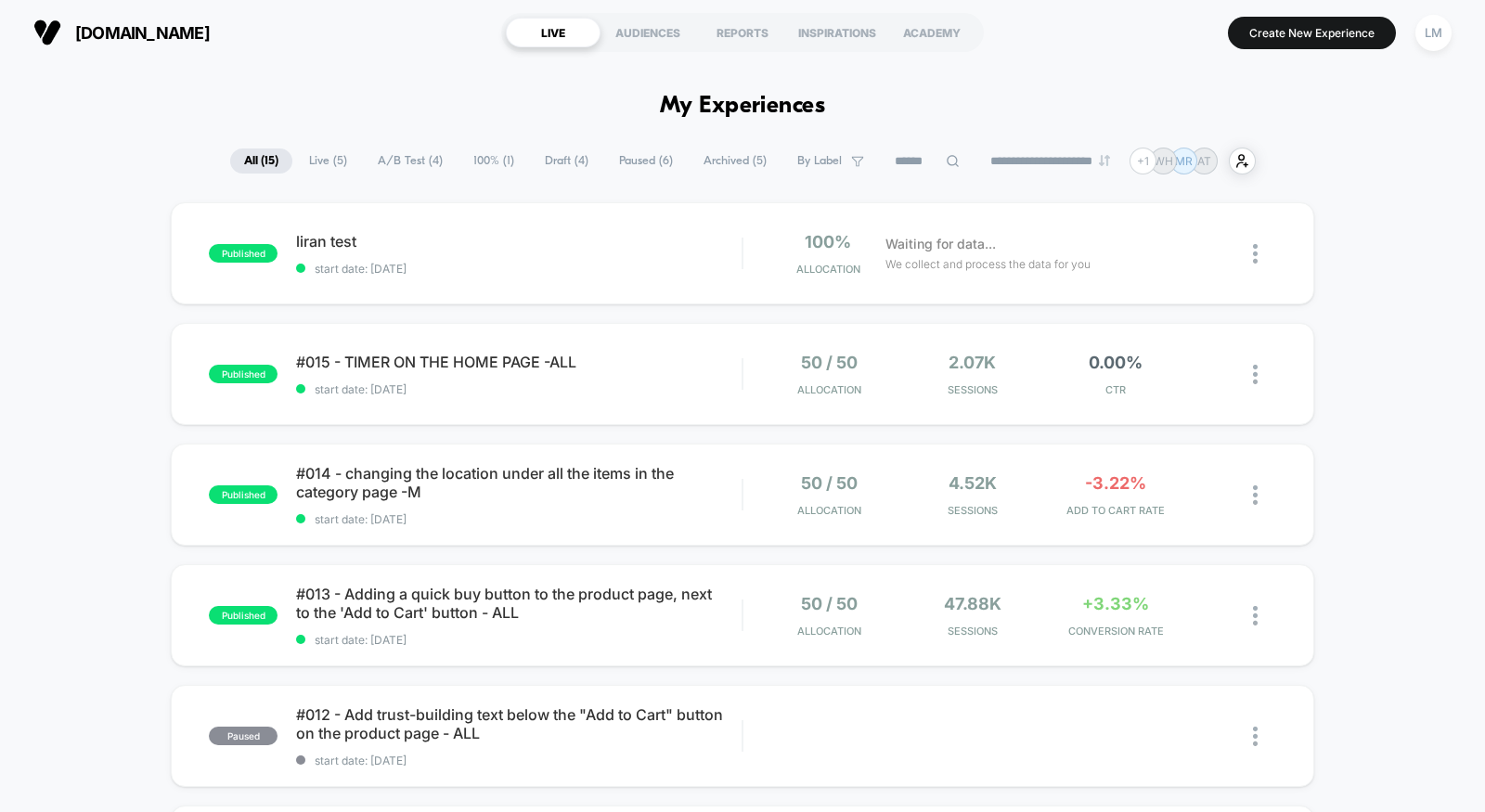
click at [1426, 37] on div "**********" at bounding box center [742, 406] width 1485 height 812
click at [1441, 45] on div "LM" at bounding box center [1433, 33] width 36 height 36
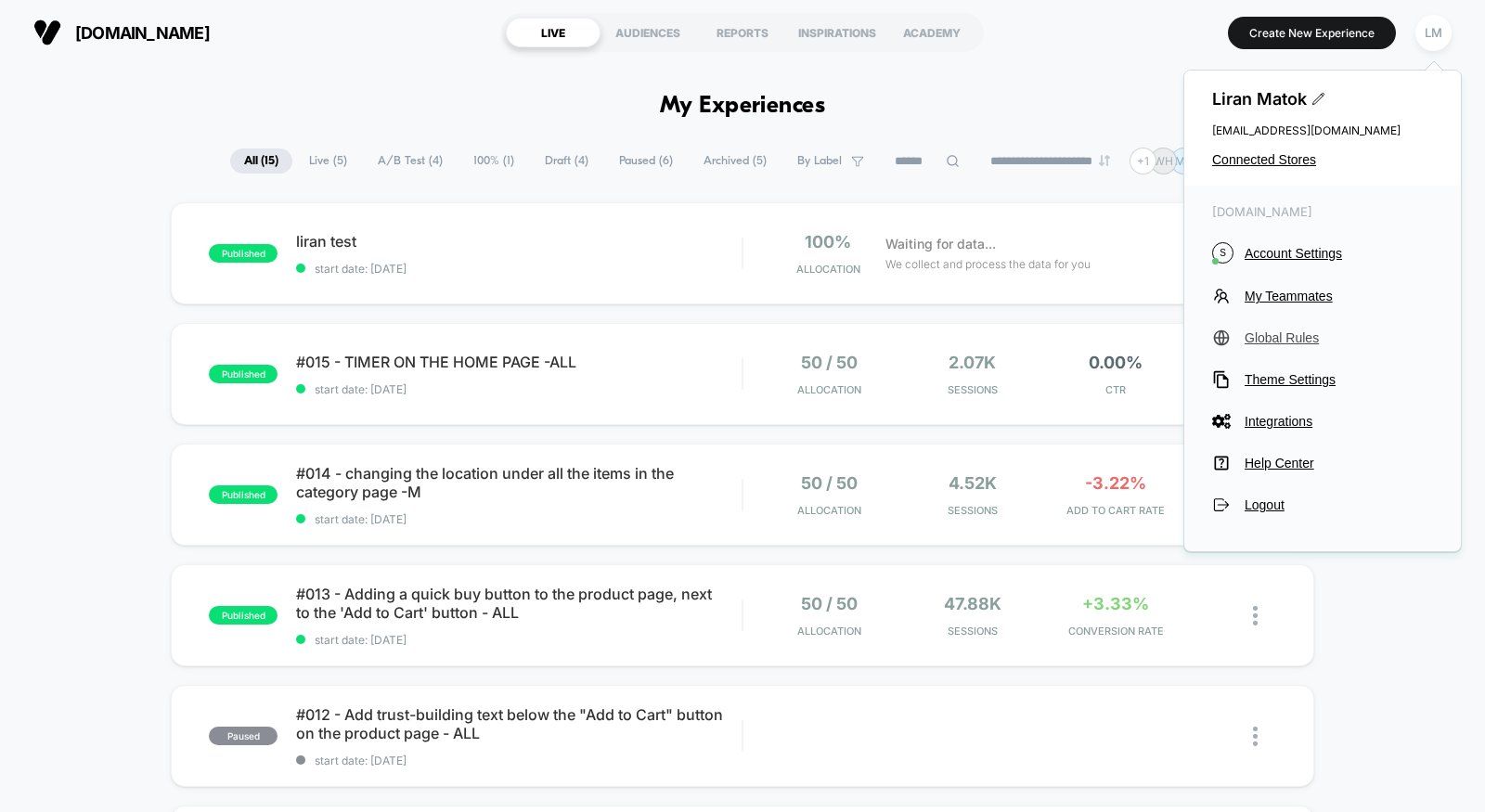
click at [1298, 336] on span "Global Rules" at bounding box center [1339, 337] width 188 height 15
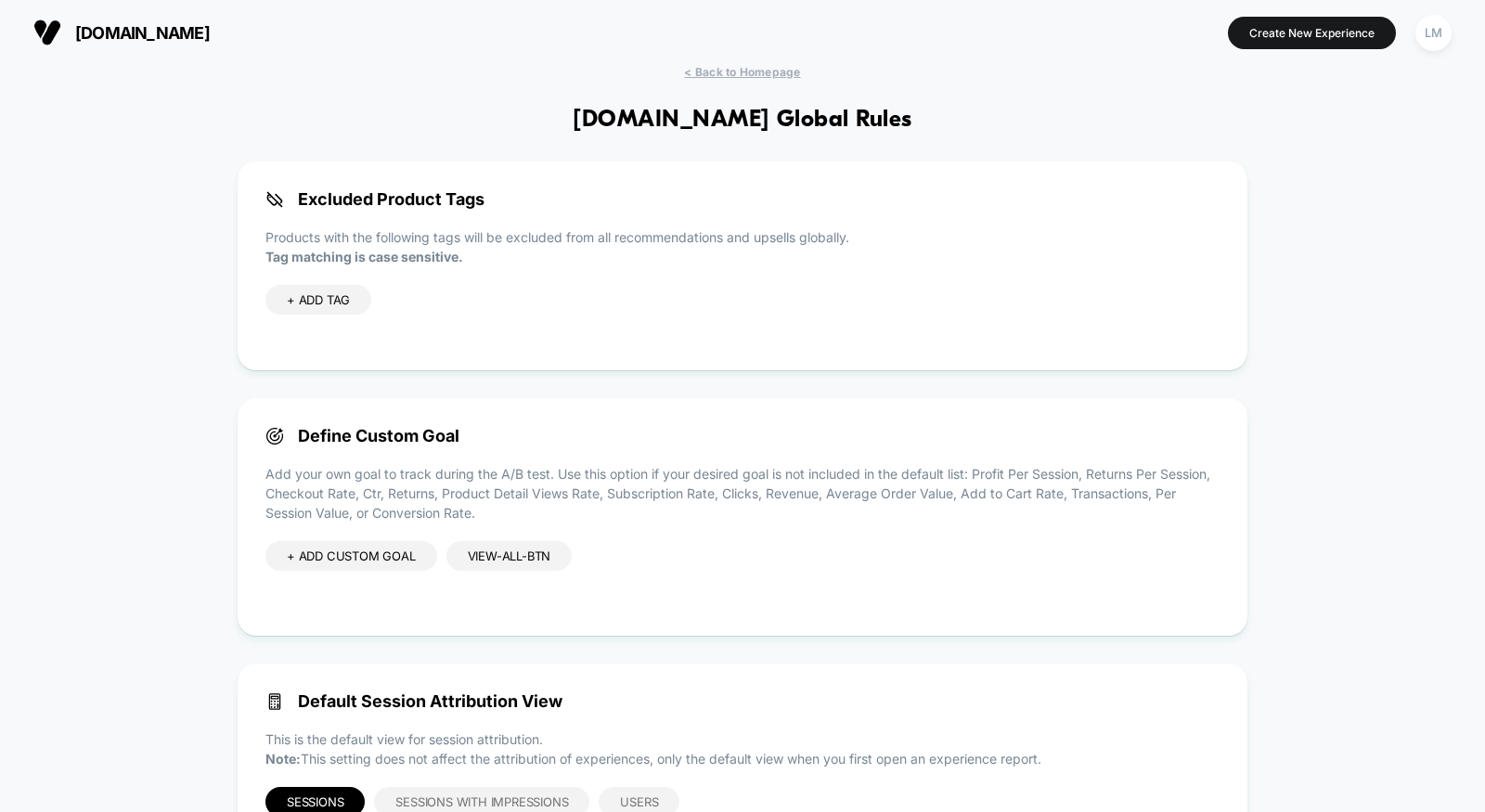
click at [509, 556] on div "view-all-btn" at bounding box center [510, 556] width 126 height 30
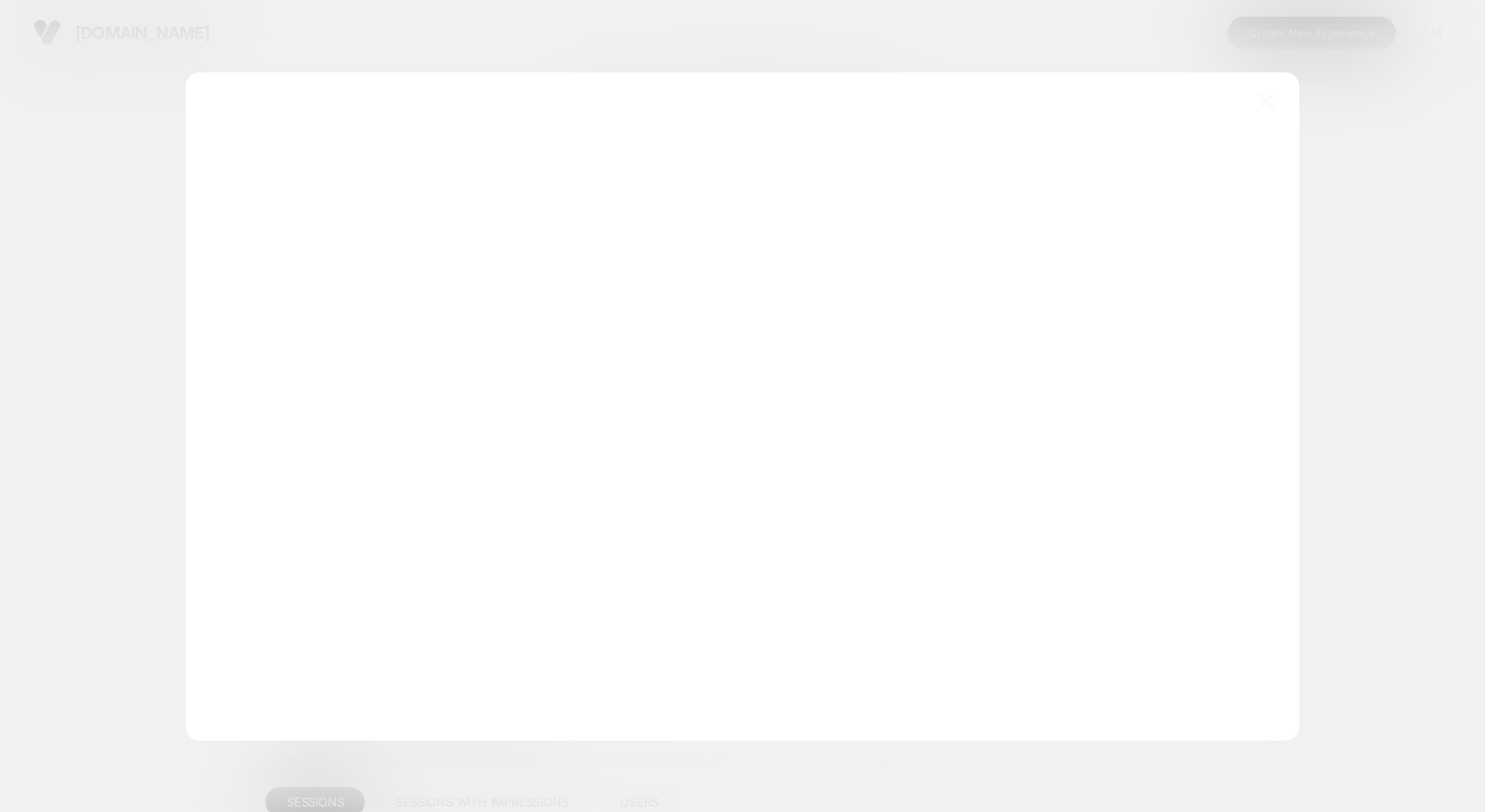
scroll to position [251, 0]
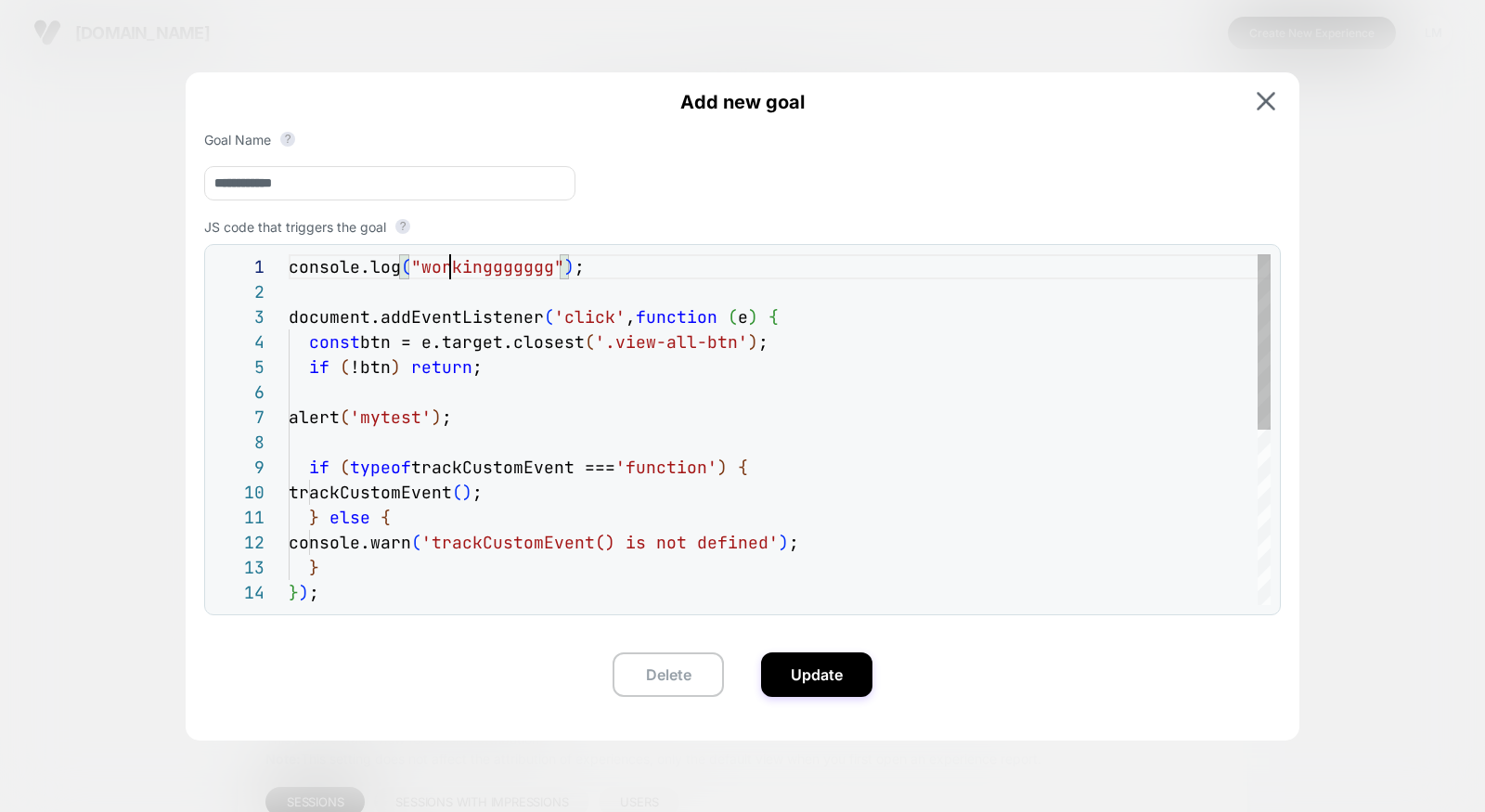
click at [453, 265] on div "console.log ( "workinggggggg" ) ; document.addEventListener ( 'click' , functio…" at bounding box center [779, 605] width 982 height 702
click at [392, 412] on div "console.log ( "workinggggggg" ) ; document.addEventListener ( 'click' , functio…" at bounding box center [779, 605] width 982 height 702
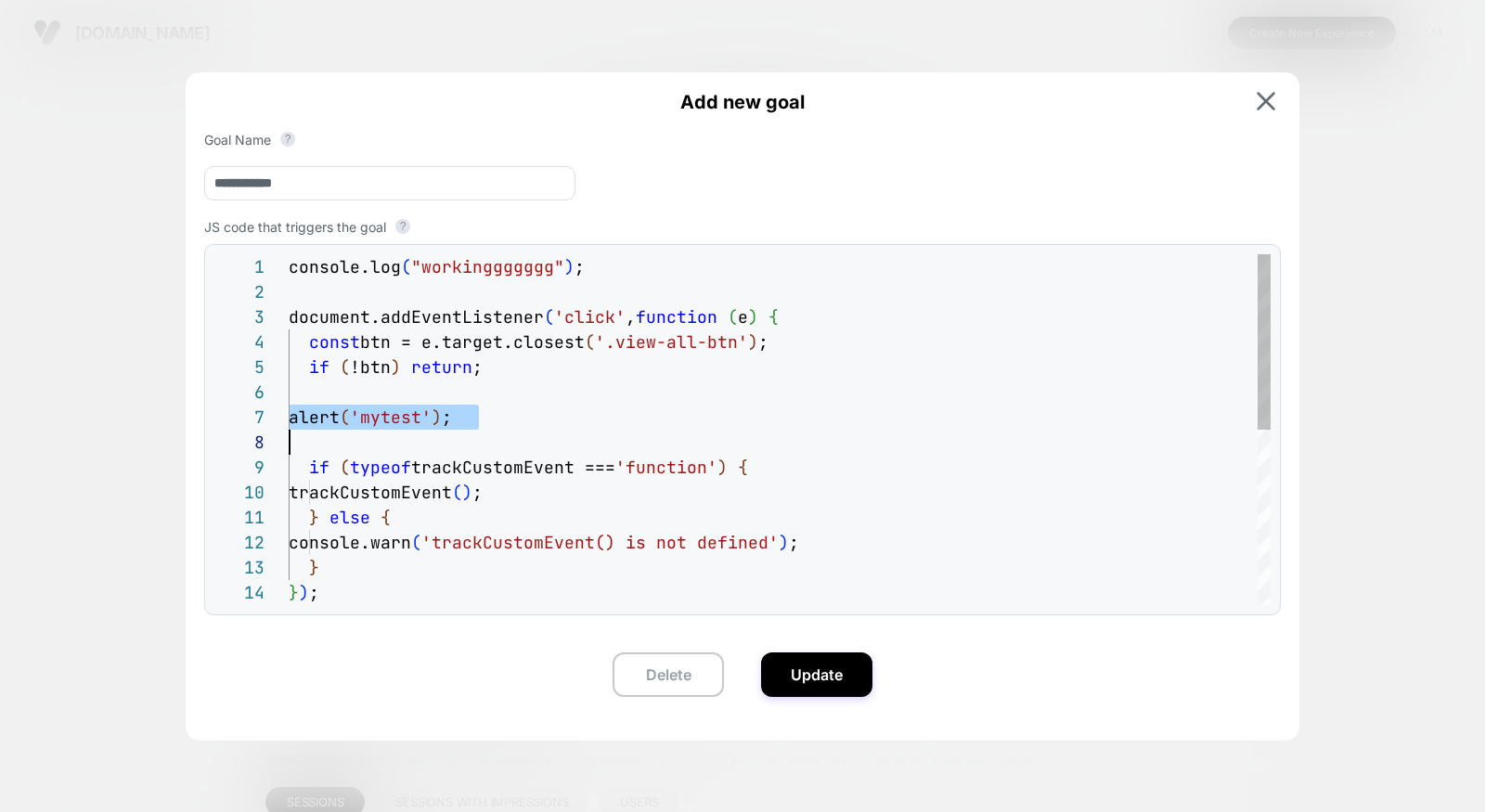
click at [392, 412] on div "console.log ( "workinggggggg" ) ; document.addEventListener ( 'click' , functio…" at bounding box center [779, 605] width 982 height 702
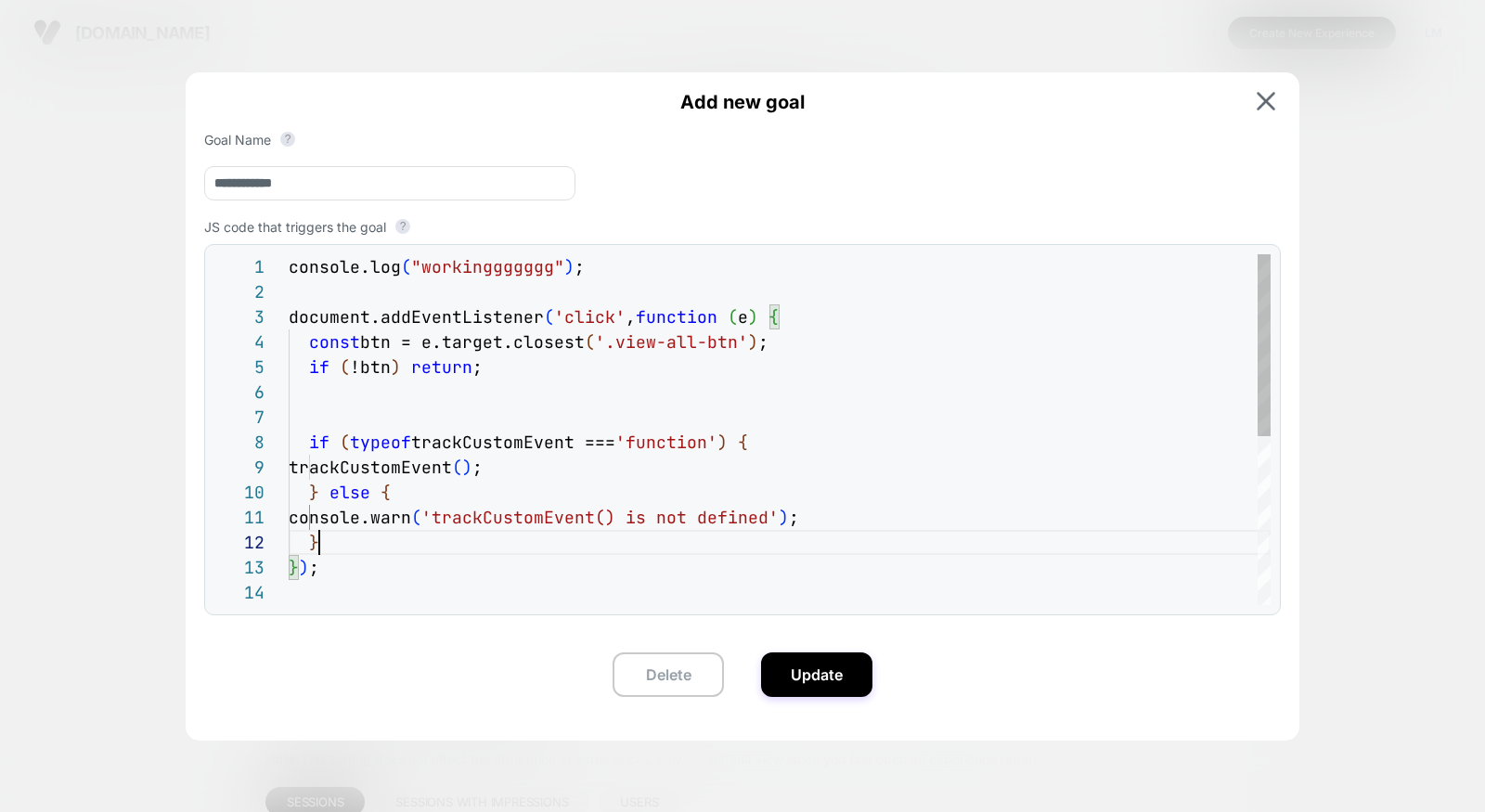
click at [356, 550] on div "console.log ( "workinggggggg" ) ; document.addEventListener ( 'click' , functio…" at bounding box center [779, 593] width 982 height 677
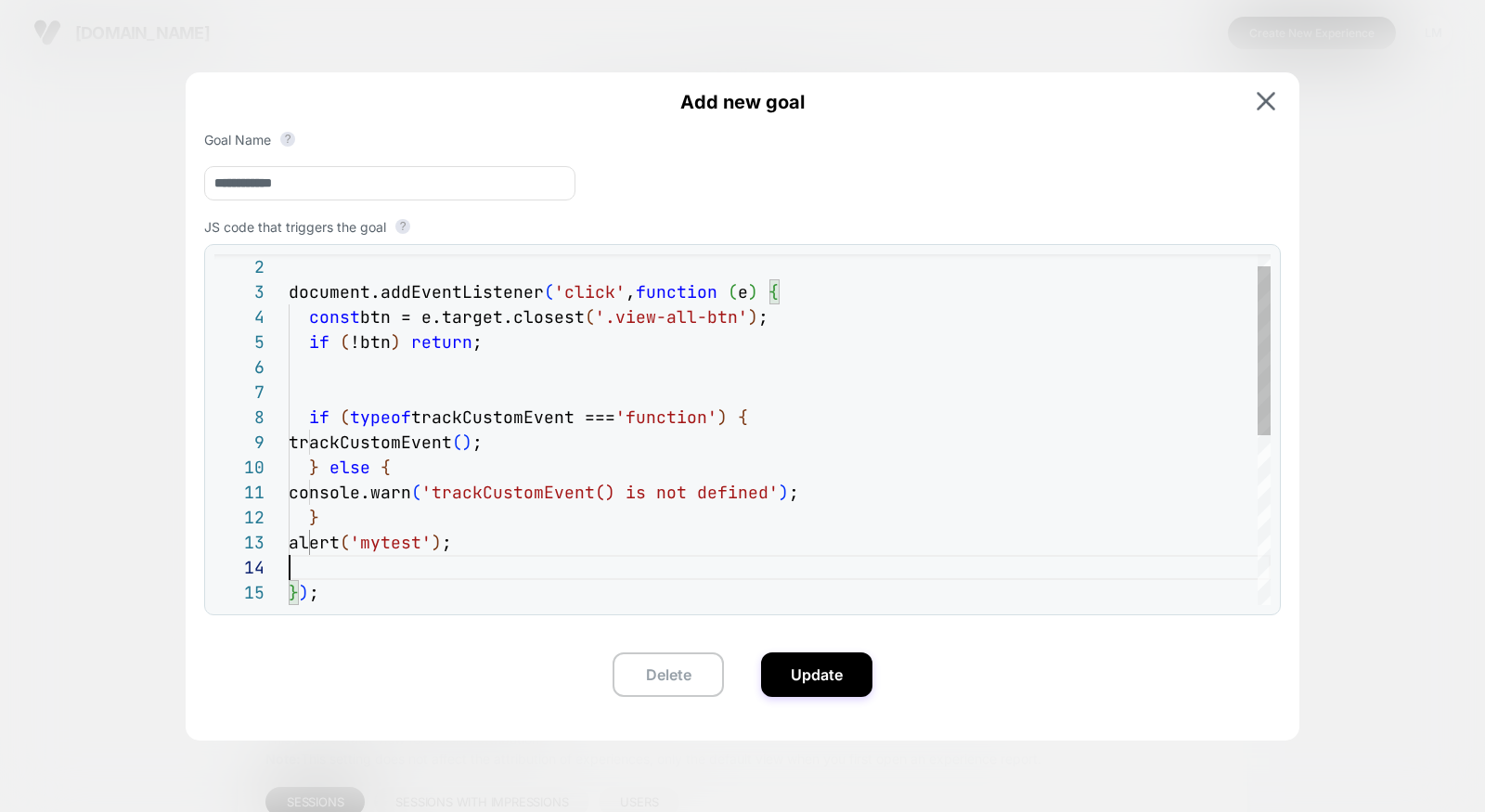
scroll to position [76, 0]
type textarea "**********"
click at [806, 668] on button "Update" at bounding box center [817, 675] width 111 height 45
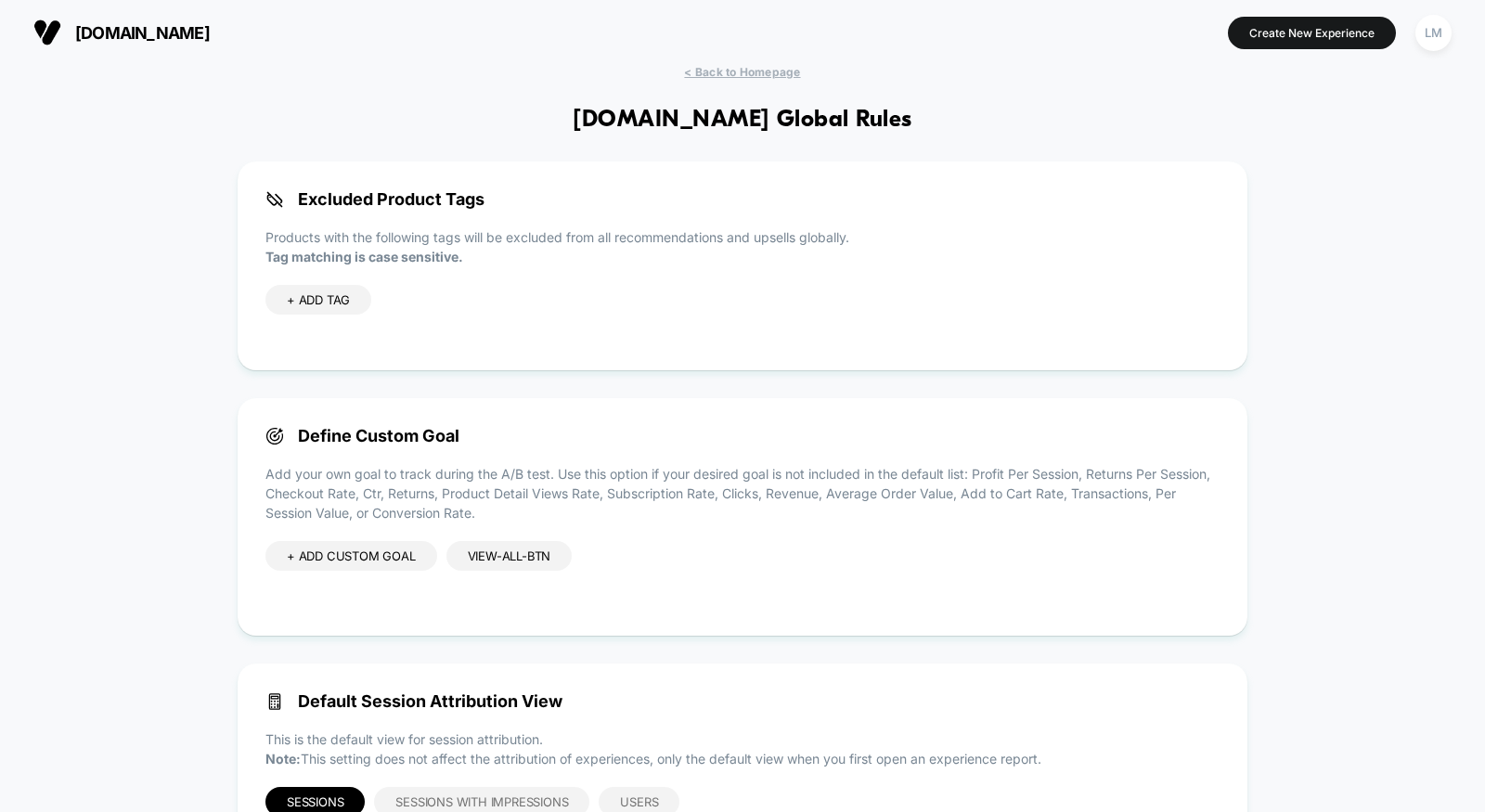
click at [726, 57] on div "[DOMAIN_NAME] Create New Experience LM" at bounding box center [742, 32] width 1485 height 65
click at [727, 75] on span "< Back to Homepage" at bounding box center [742, 72] width 116 height 14
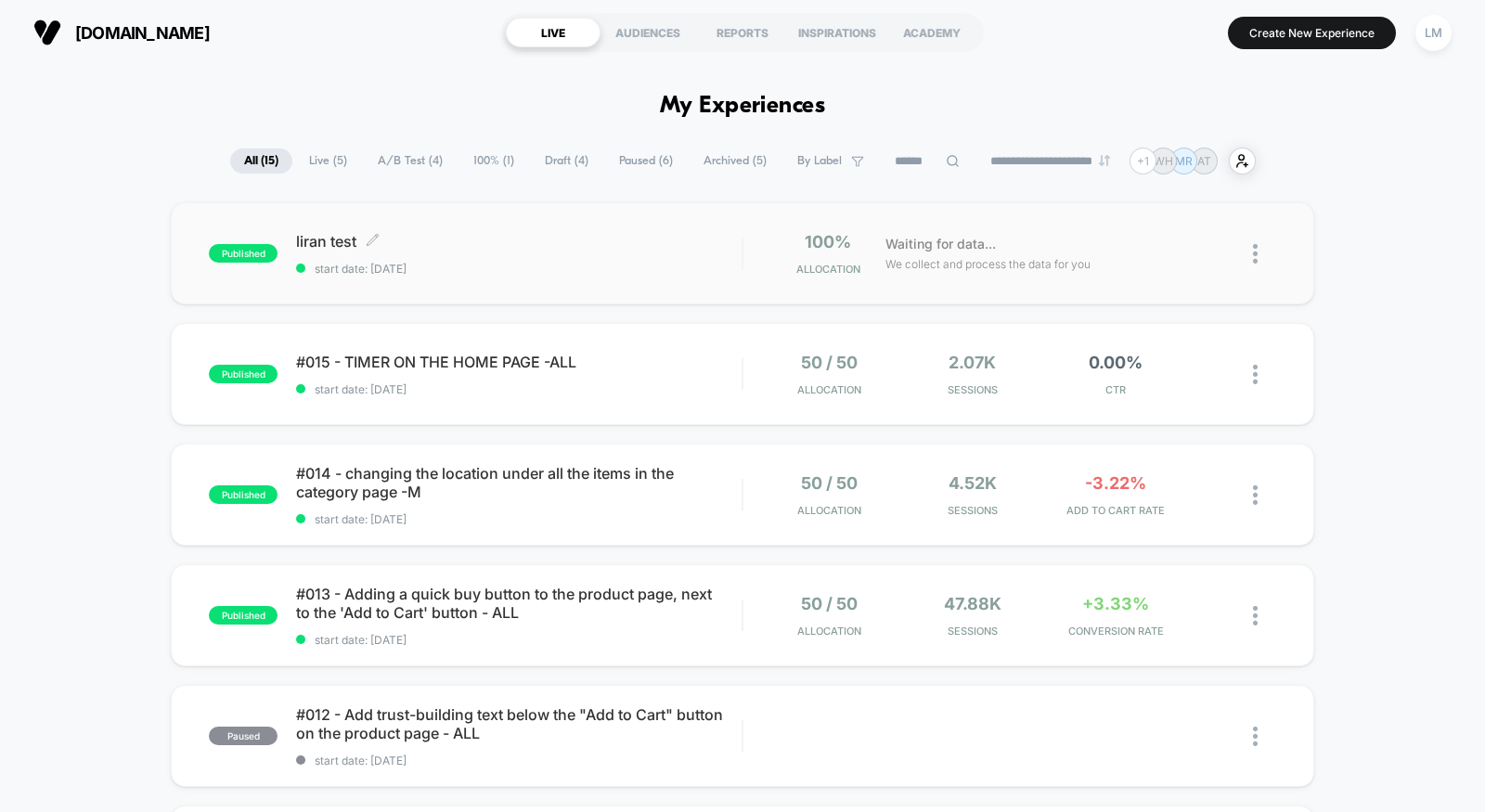
click at [523, 250] on span "liran test Click to edit experience details" at bounding box center [519, 241] width 446 height 19
click at [1449, 33] on div "LM" at bounding box center [1433, 33] width 36 height 36
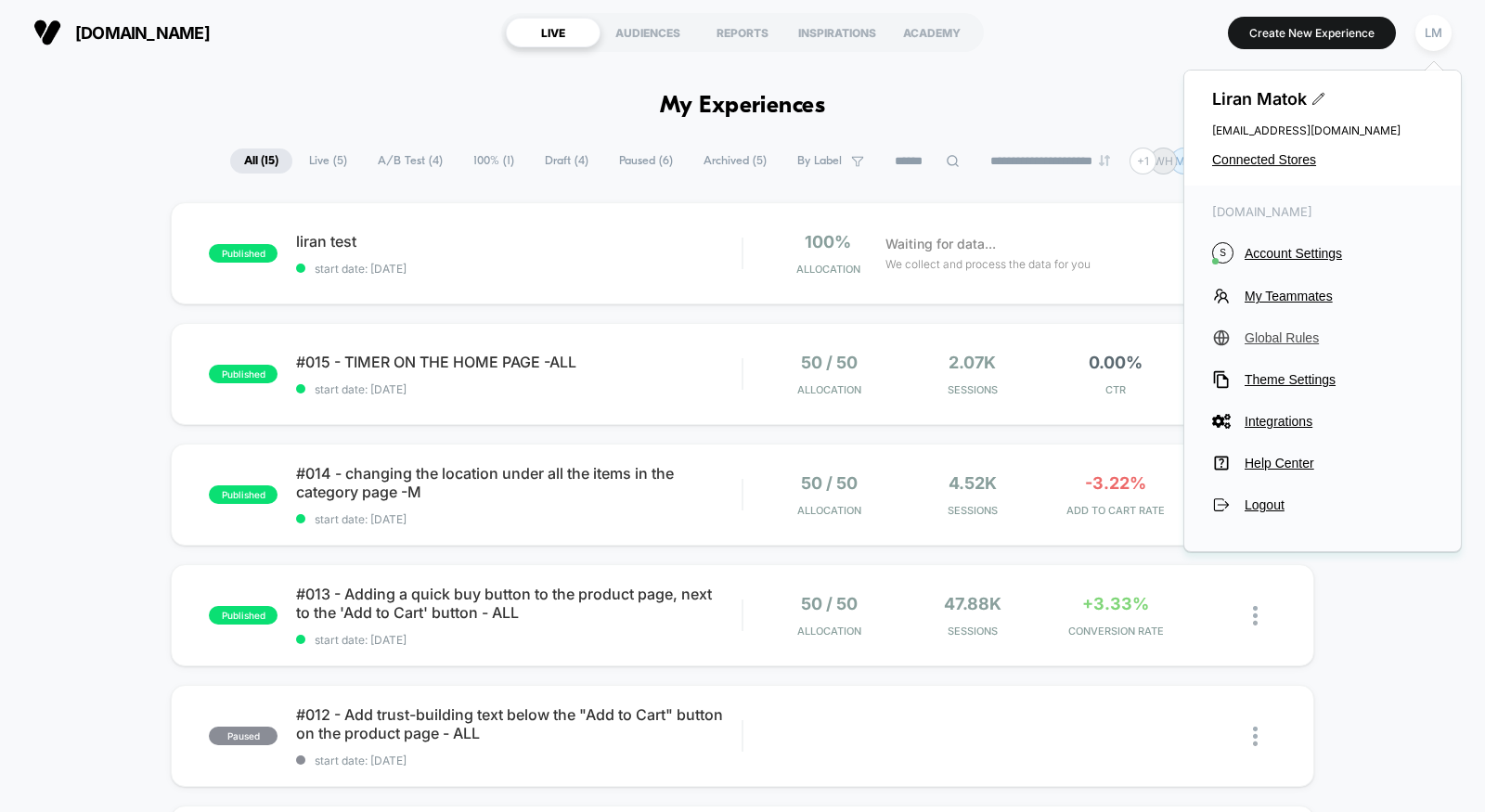
click at [1292, 340] on span "Global Rules" at bounding box center [1339, 337] width 188 height 15
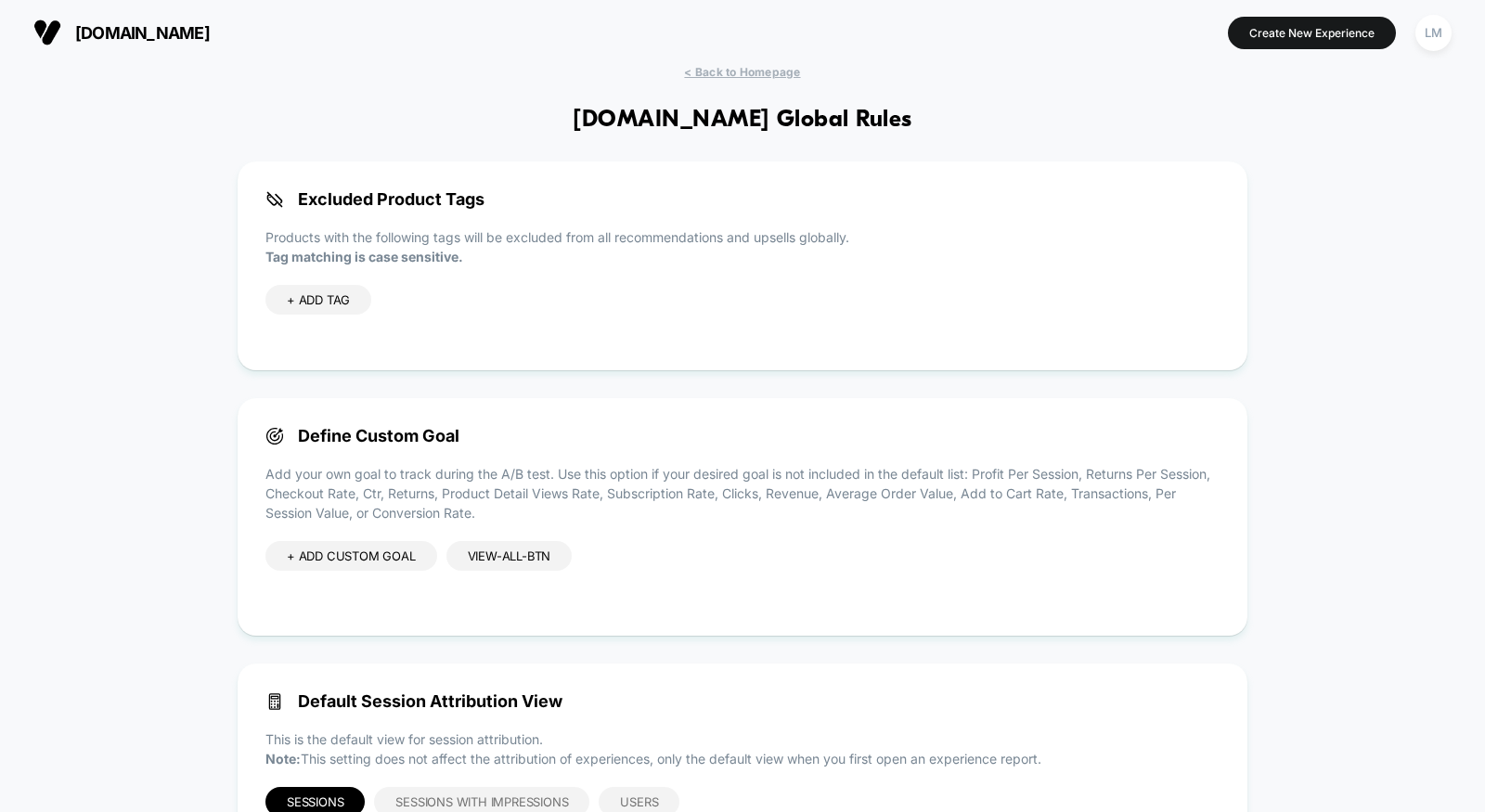
click at [545, 570] on div "view-all-btn" at bounding box center [510, 556] width 126 height 30
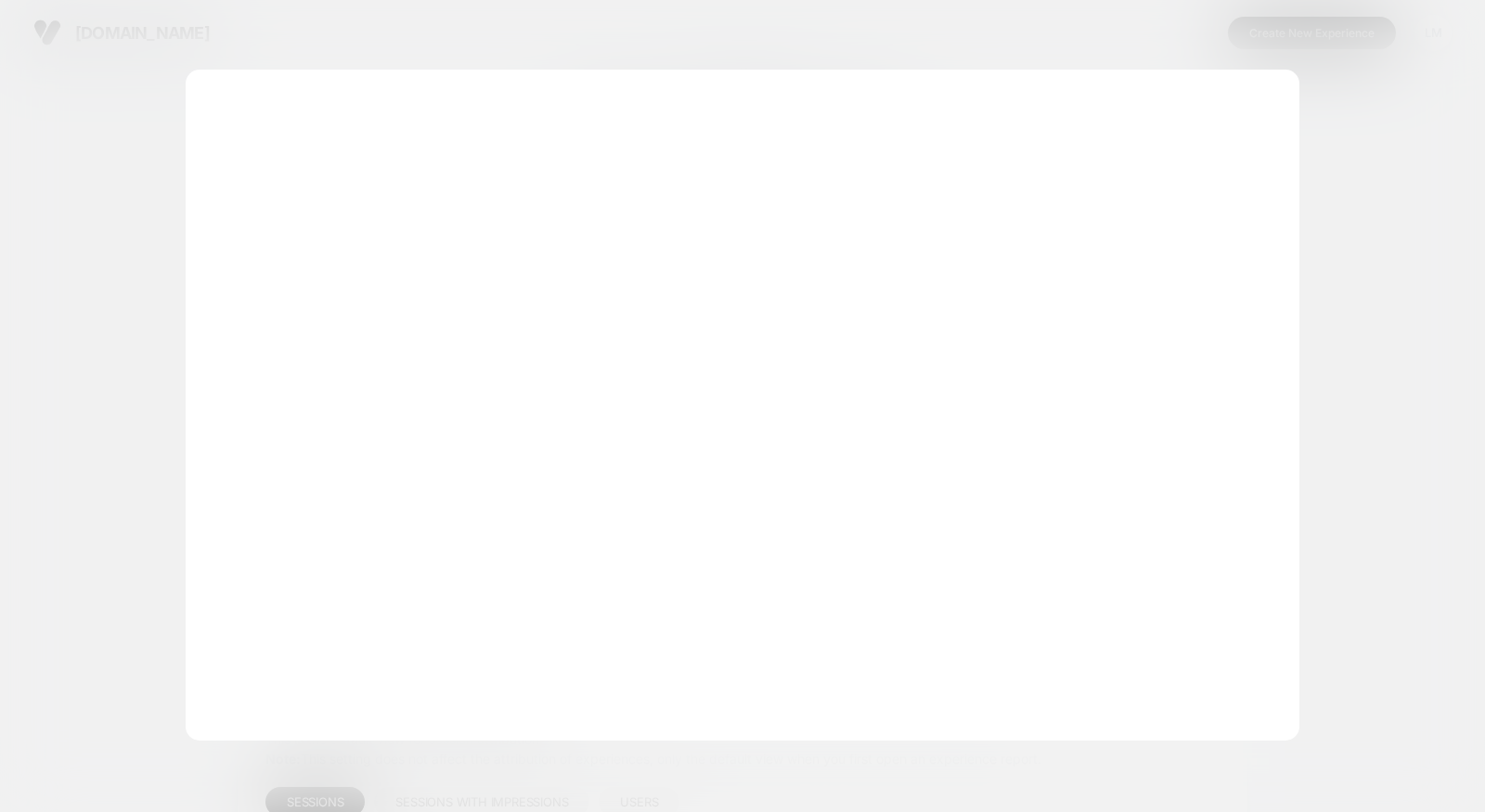
scroll to position [251, 0]
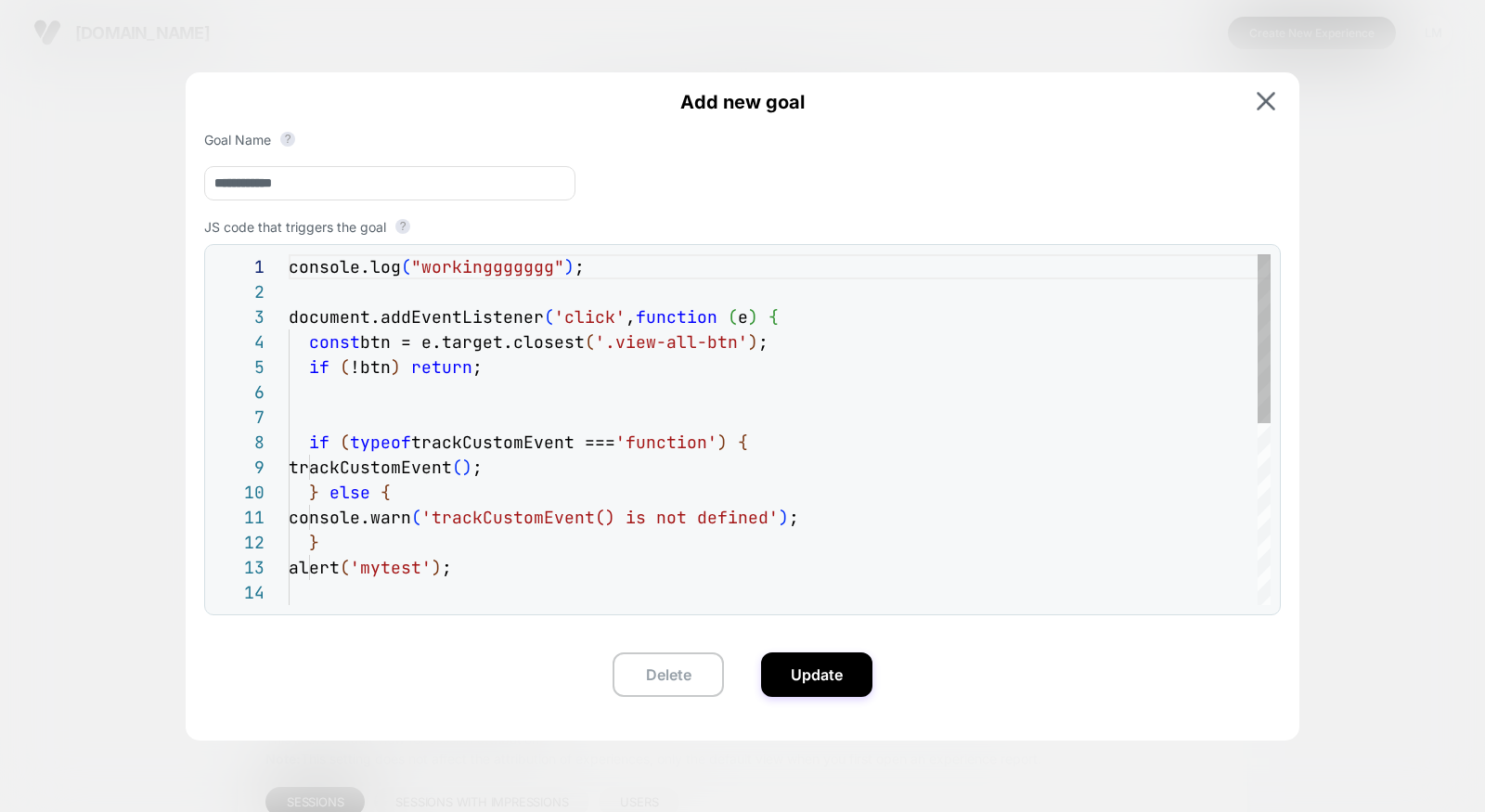
click at [626, 531] on div "console.log ( "workinggggggg" ) ; document.addEventListener ( 'click' , functio…" at bounding box center [779, 618] width 982 height 726
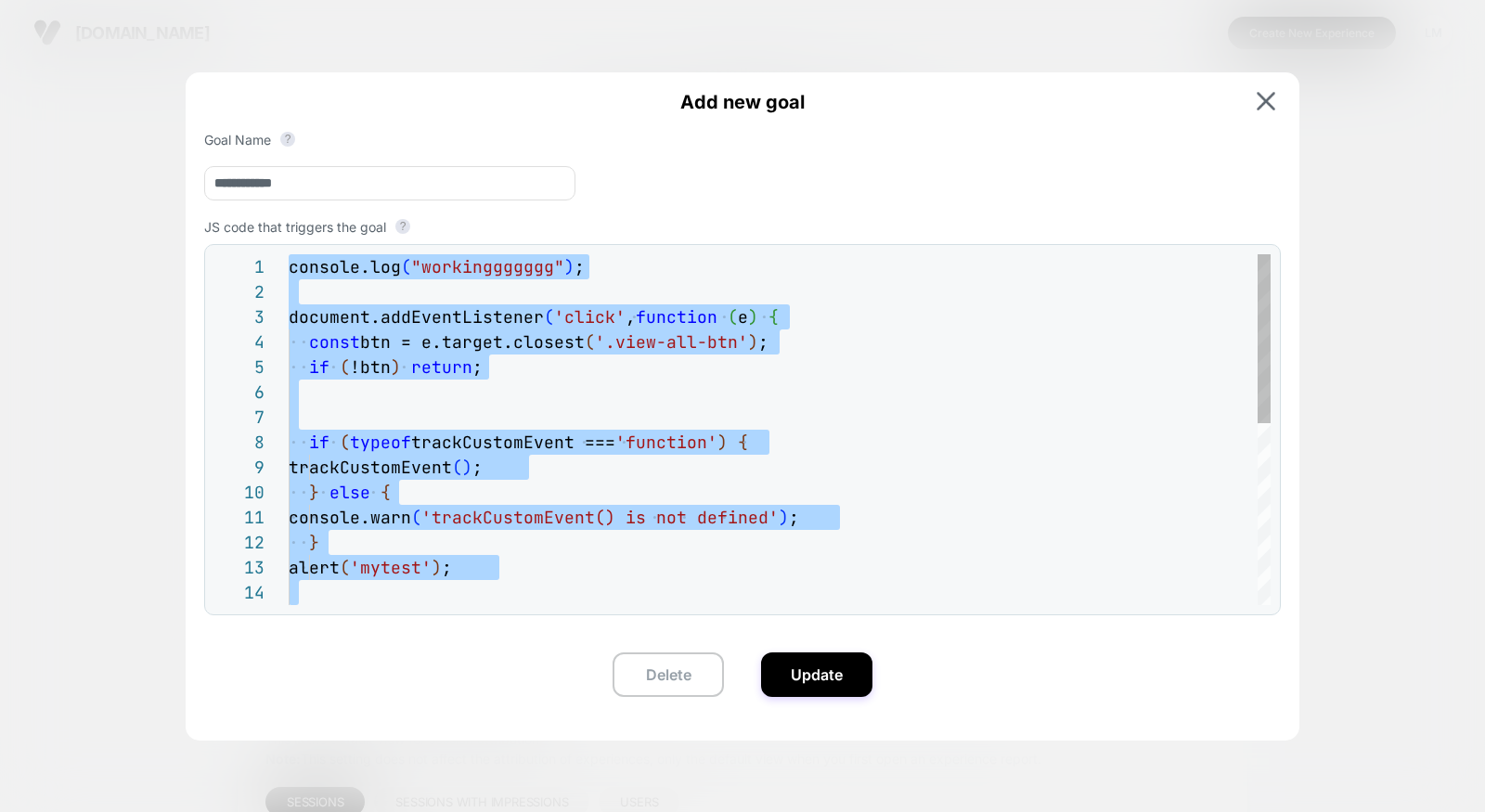
type textarea "**********"
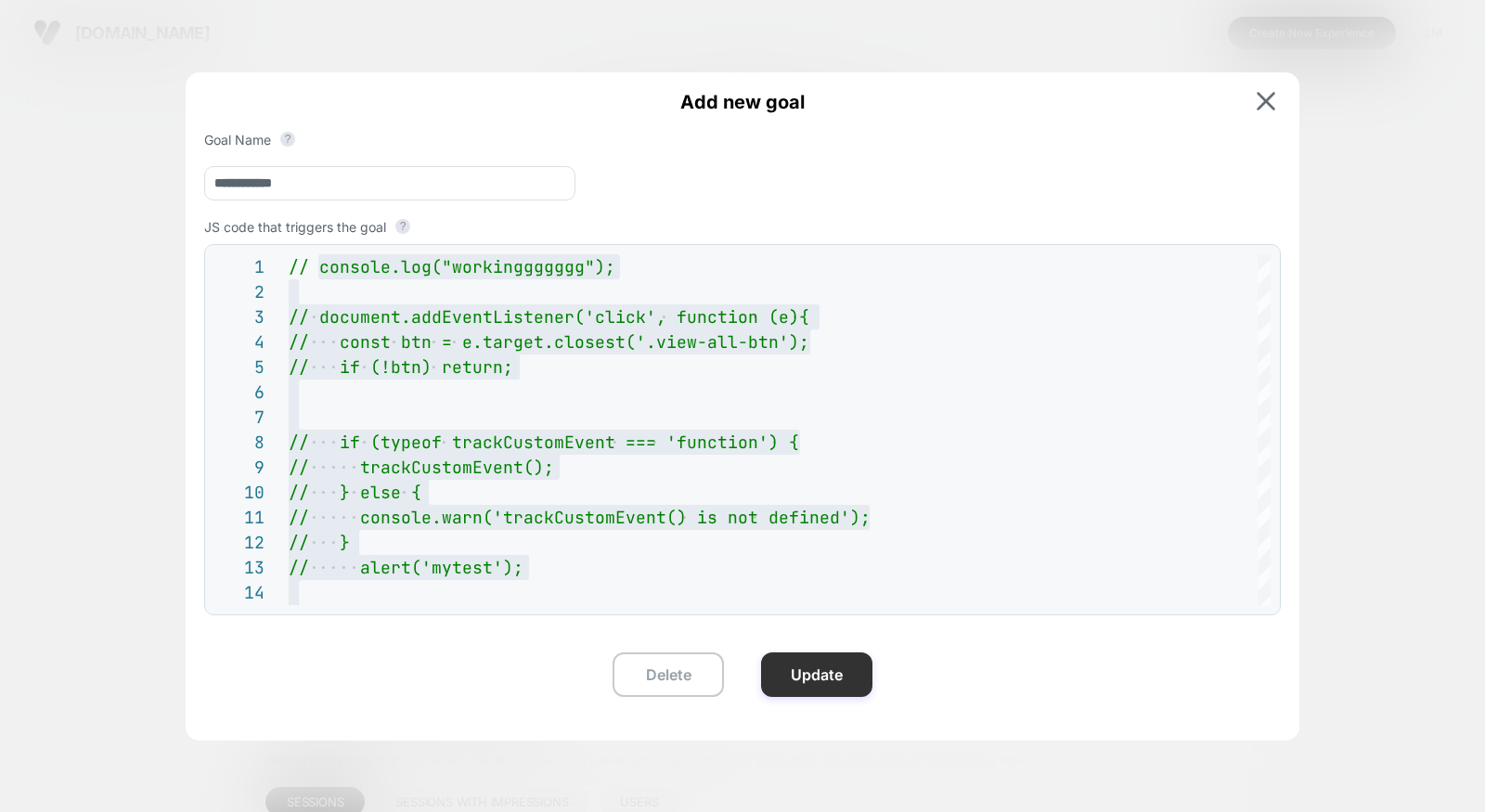
click at [853, 683] on button "Update" at bounding box center [817, 675] width 111 height 45
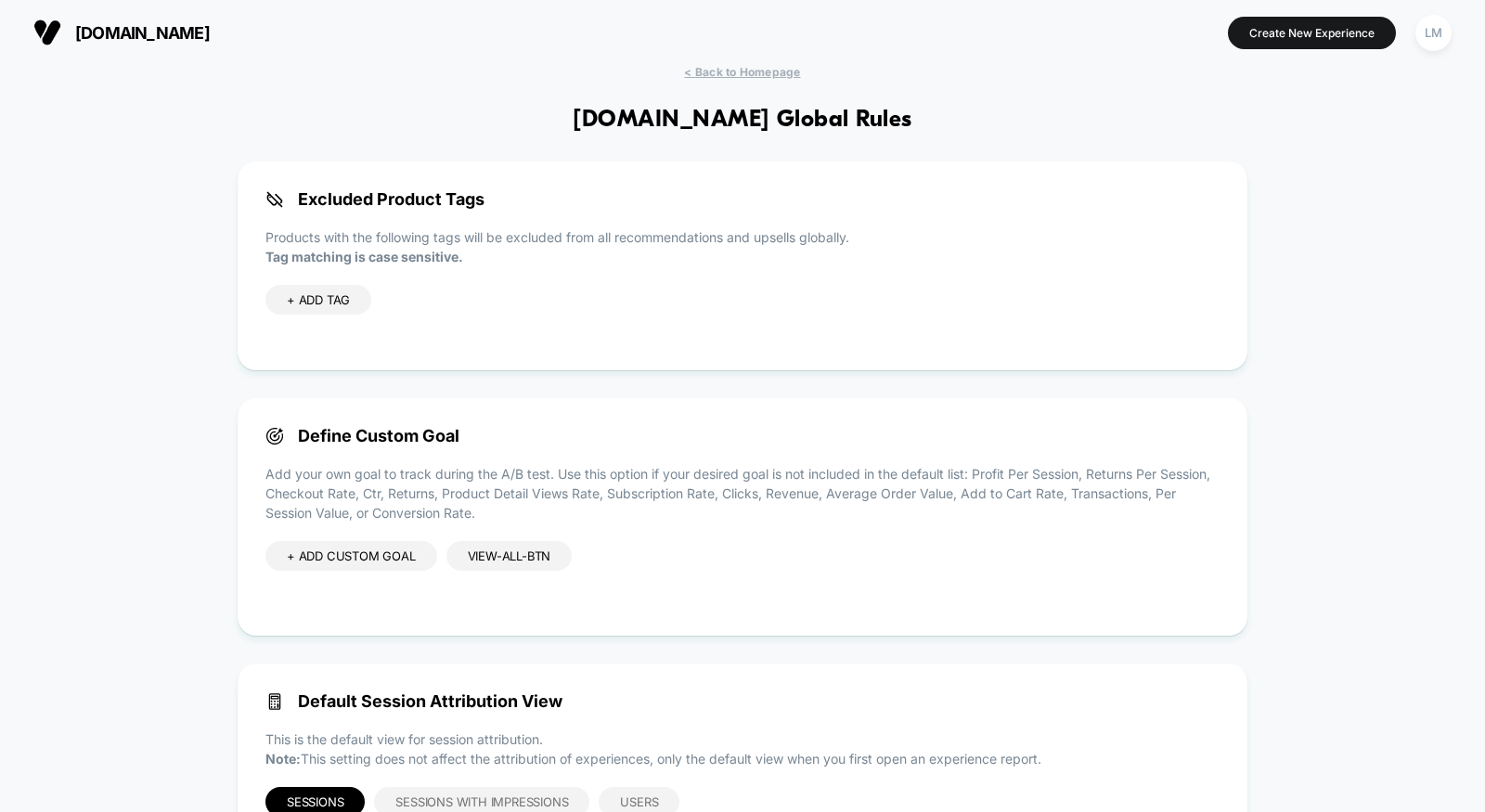
click at [515, 562] on div "view-all-btn" at bounding box center [510, 556] width 126 height 30
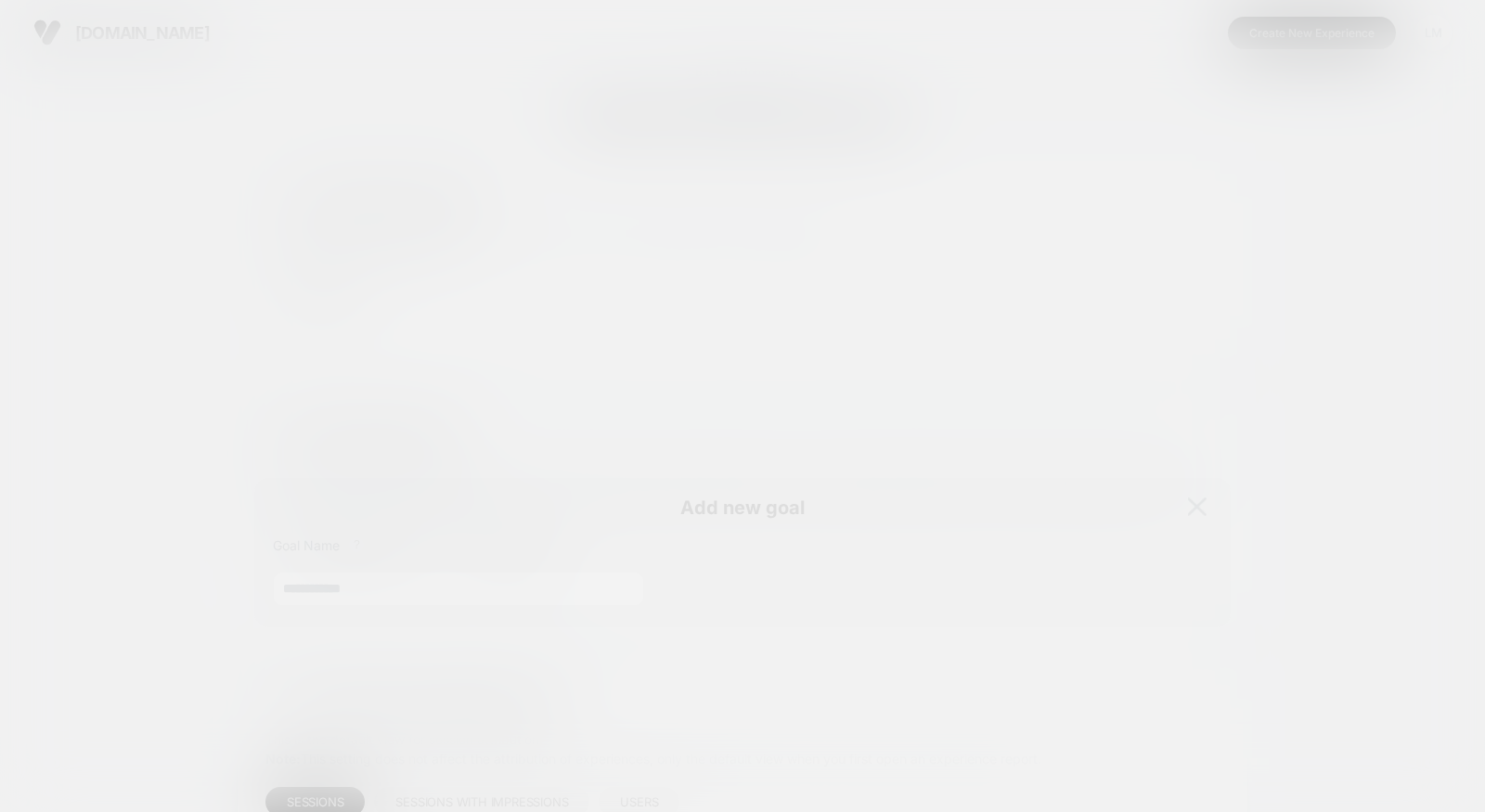
scroll to position [251, 0]
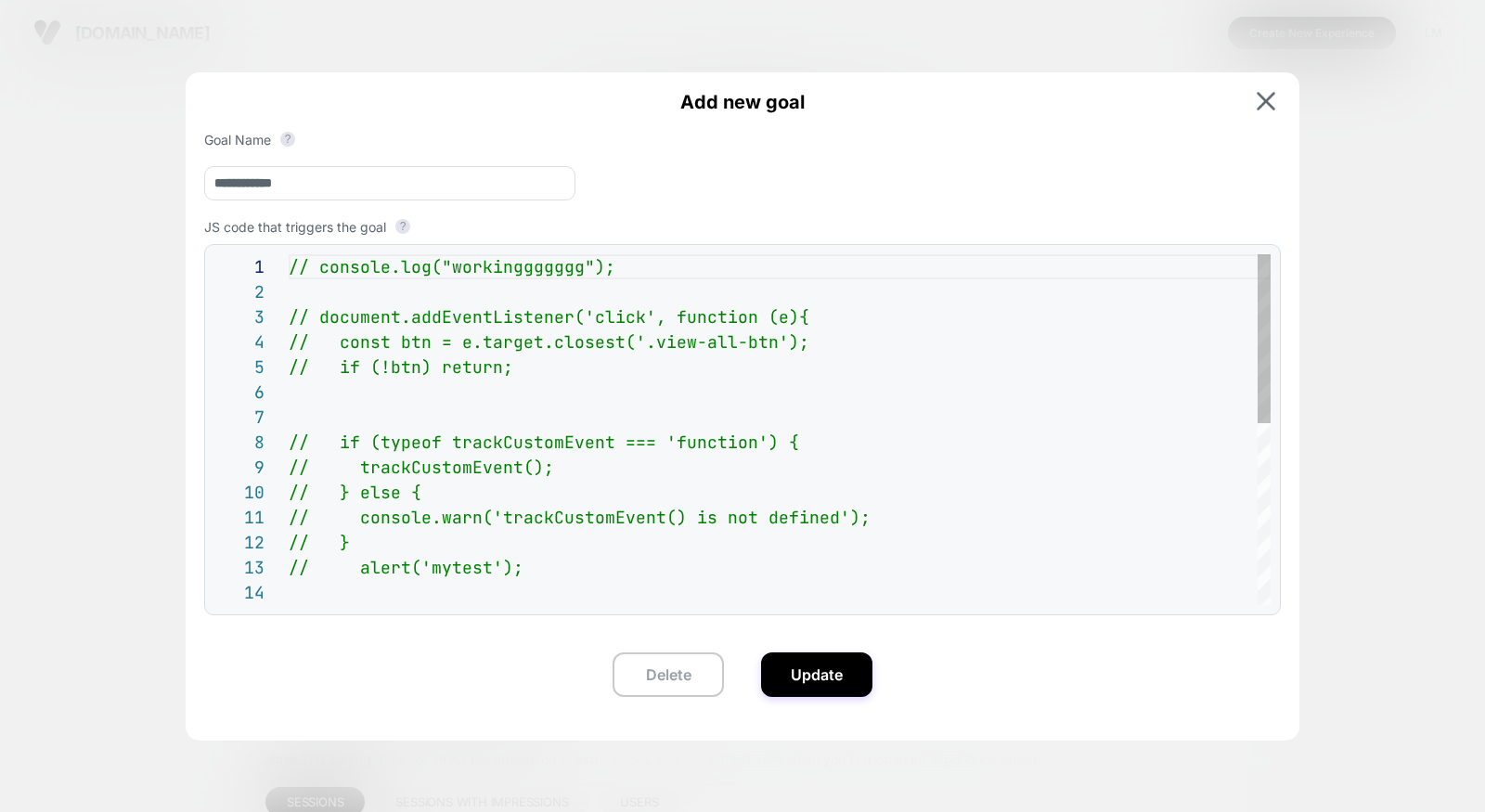
type textarea "**********"
click at [530, 551] on div "// console.log("workinggggggg"); // document.addEventListener('click', function…" at bounding box center [779, 618] width 982 height 726
click at [846, 694] on button "Update" at bounding box center [817, 675] width 111 height 45
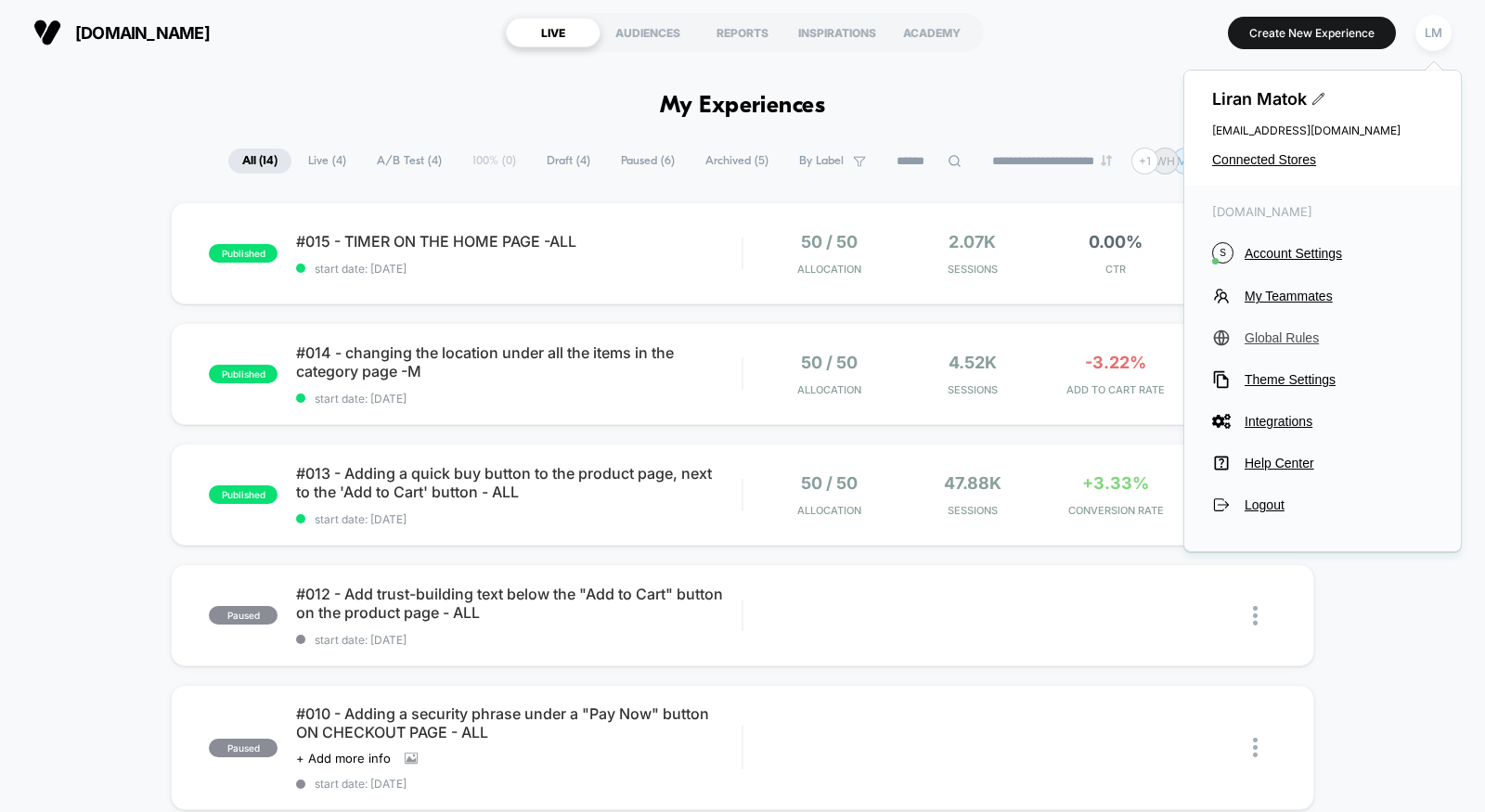
click at [1285, 330] on span "Global Rules" at bounding box center [1339, 337] width 188 height 15
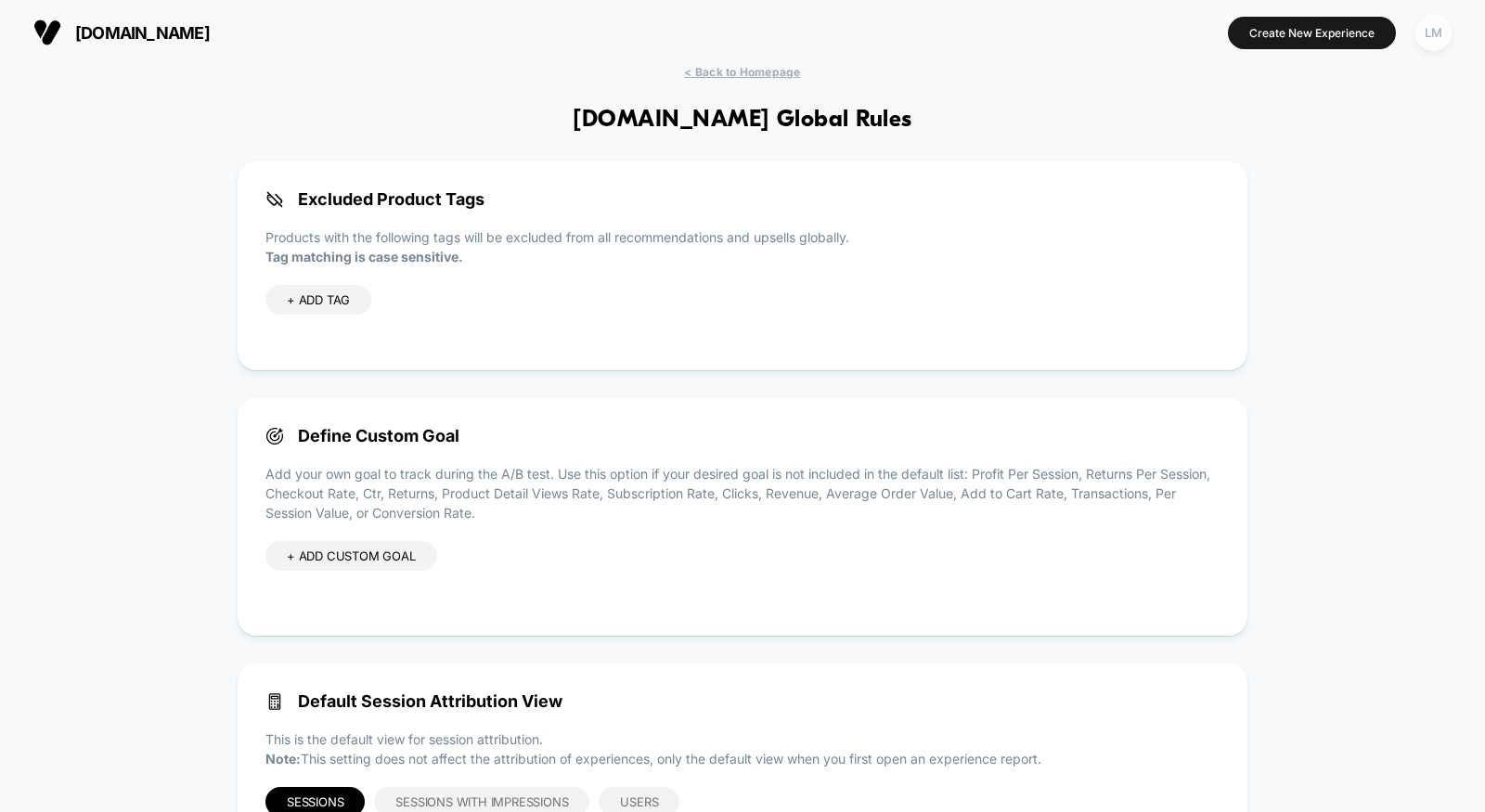
click at [1424, 24] on div "LM" at bounding box center [1433, 33] width 36 height 36
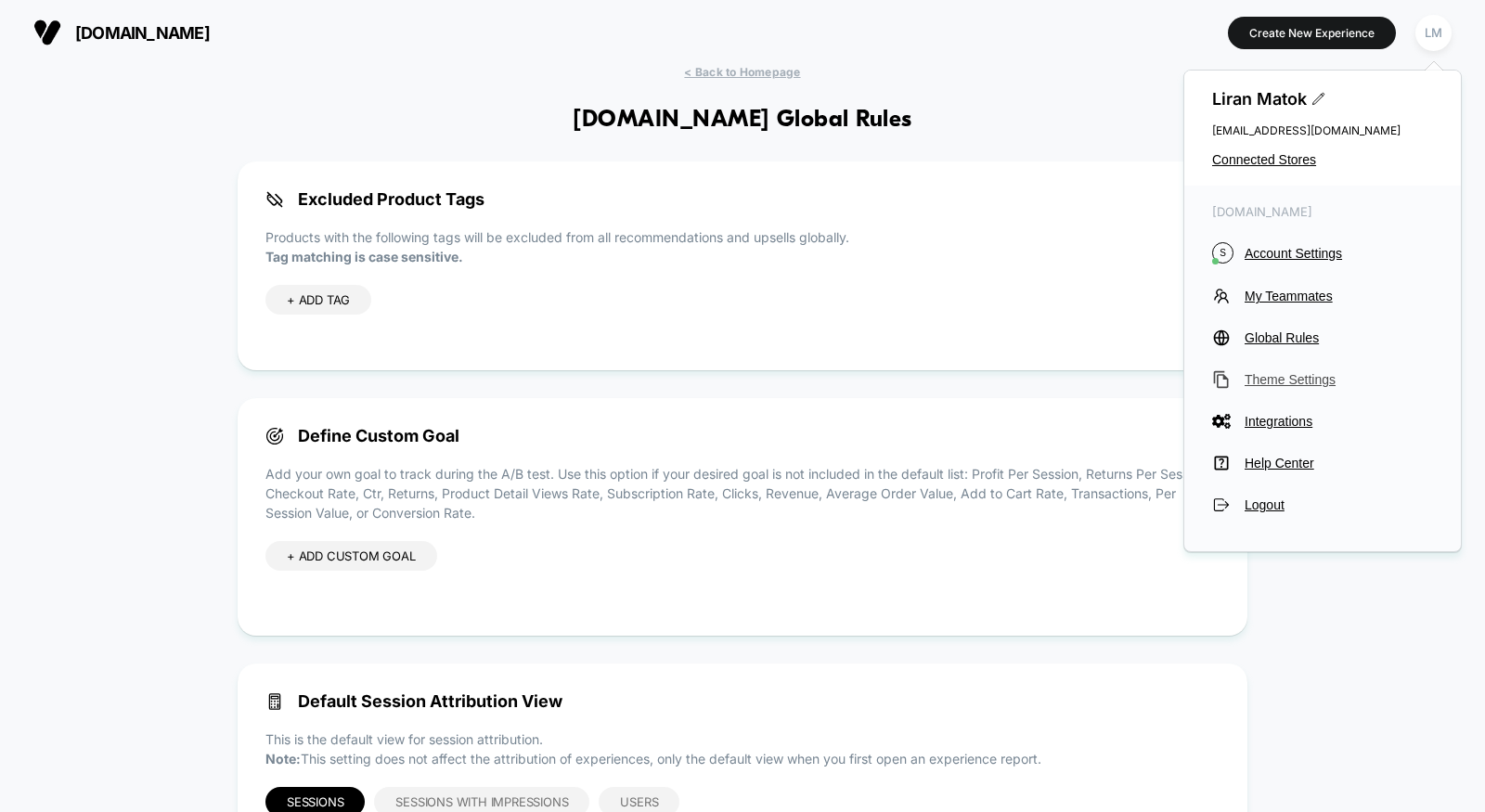
click at [1308, 384] on span "Theme Settings" at bounding box center [1339, 379] width 188 height 15
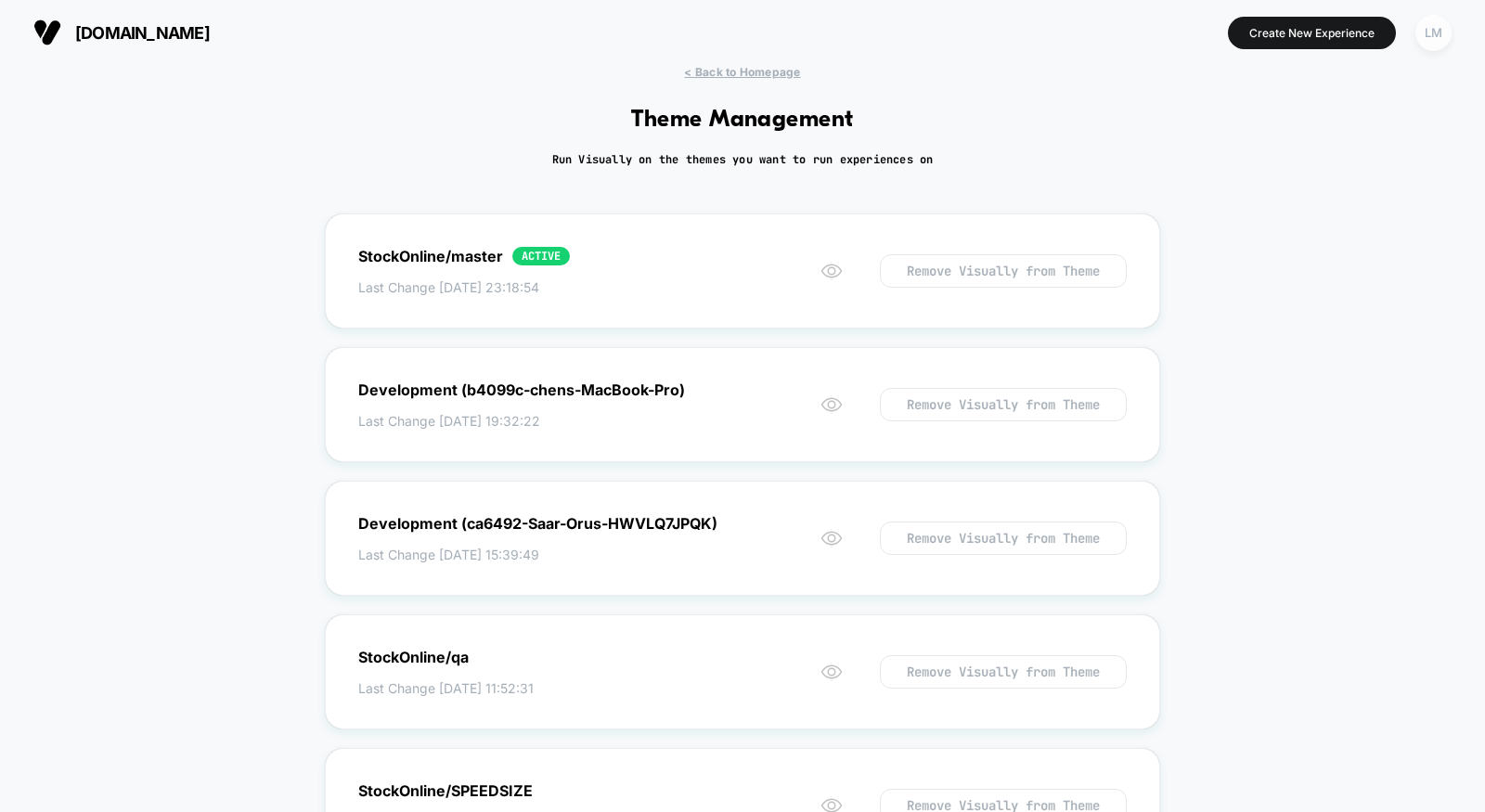
click at [1437, 32] on div "LM" at bounding box center [1433, 33] width 36 height 36
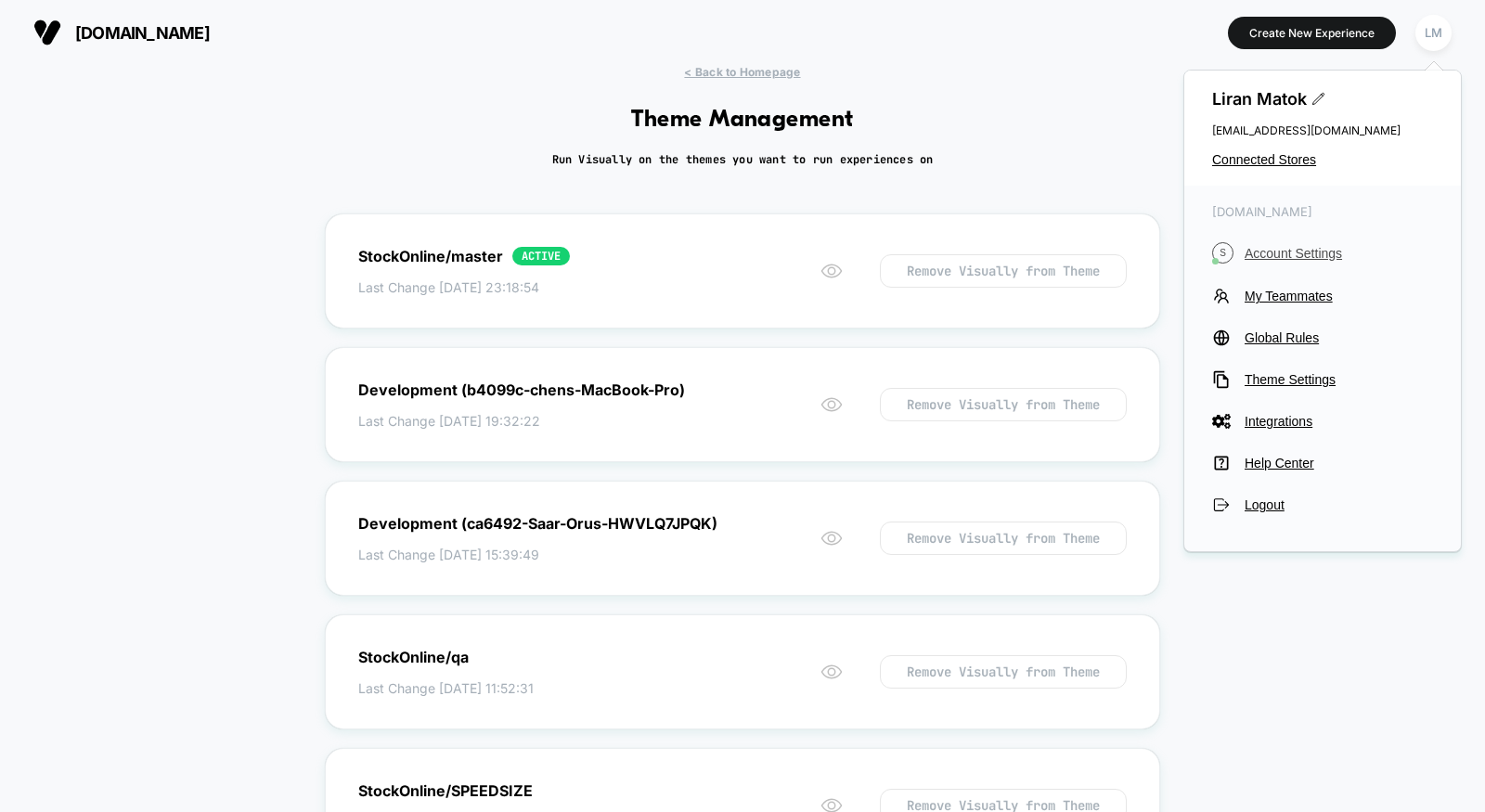
click at [1279, 257] on span "Account Settings" at bounding box center [1339, 253] width 188 height 15
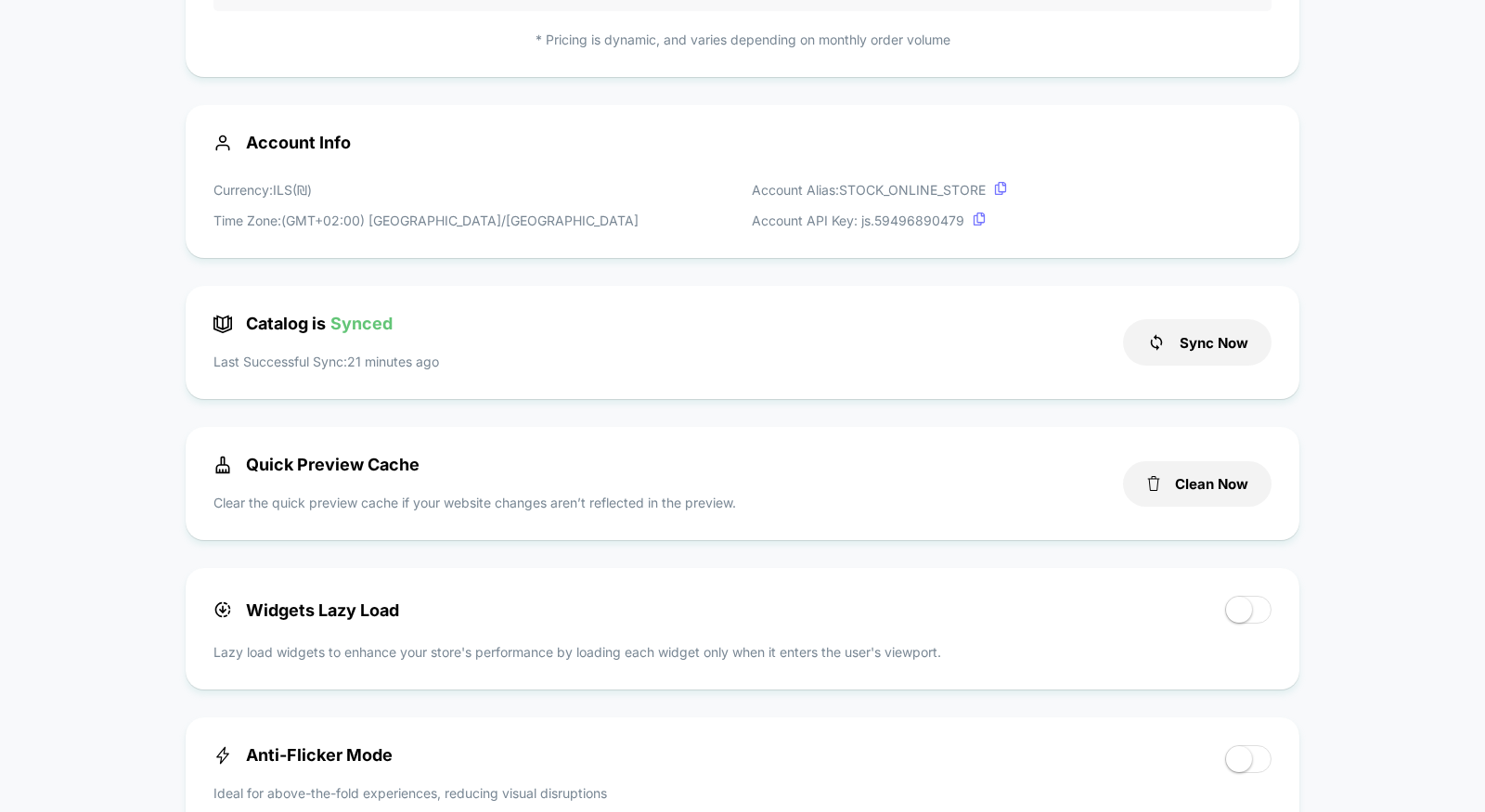
scroll to position [493, 0]
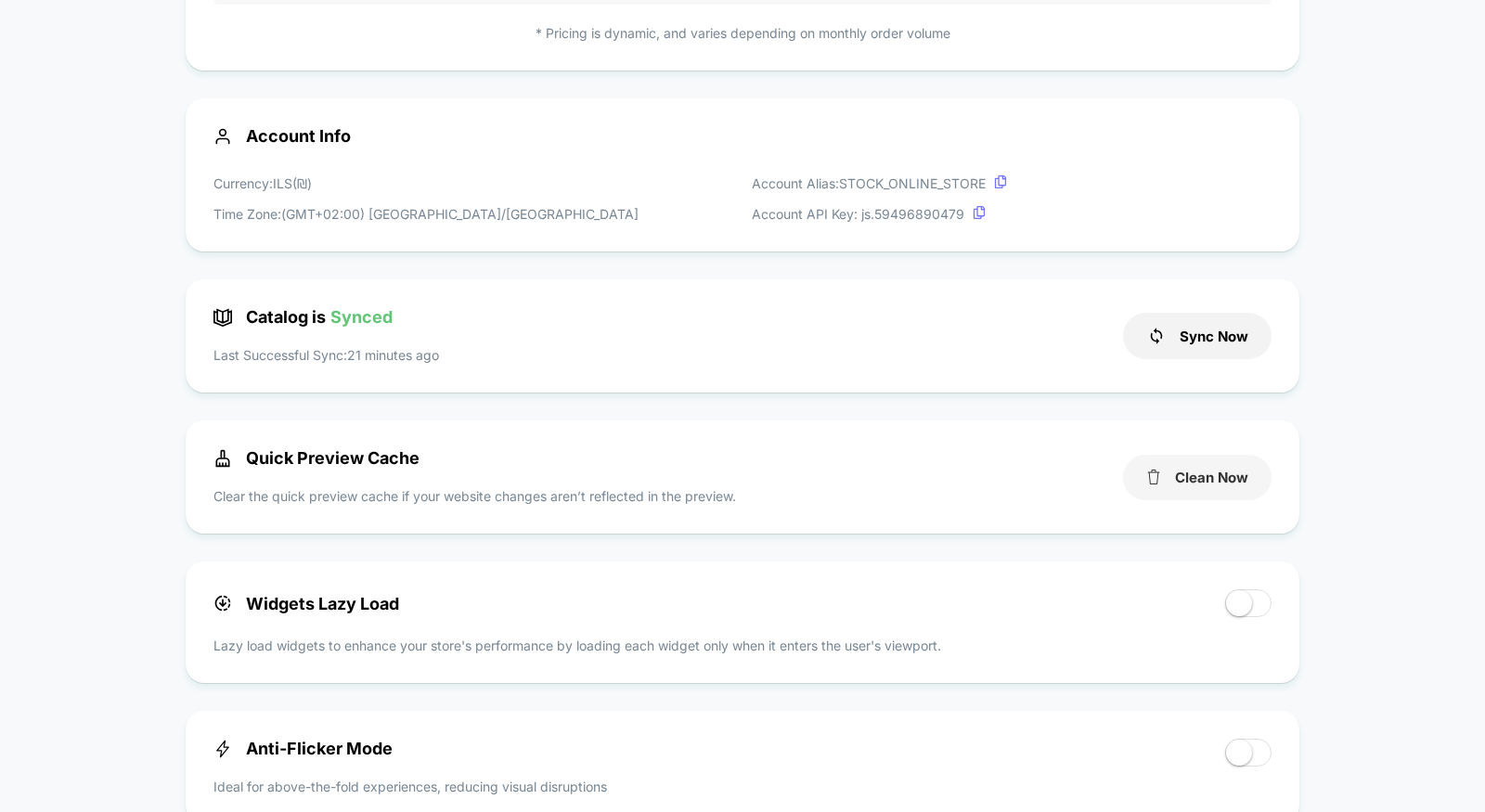
click at [1198, 489] on button "Clean Now" at bounding box center [1196, 478] width 148 height 46
click at [1171, 493] on button "Clean Now" at bounding box center [1196, 478] width 148 height 46
click at [1205, 475] on button "Cleaned!" at bounding box center [1196, 478] width 148 height 46
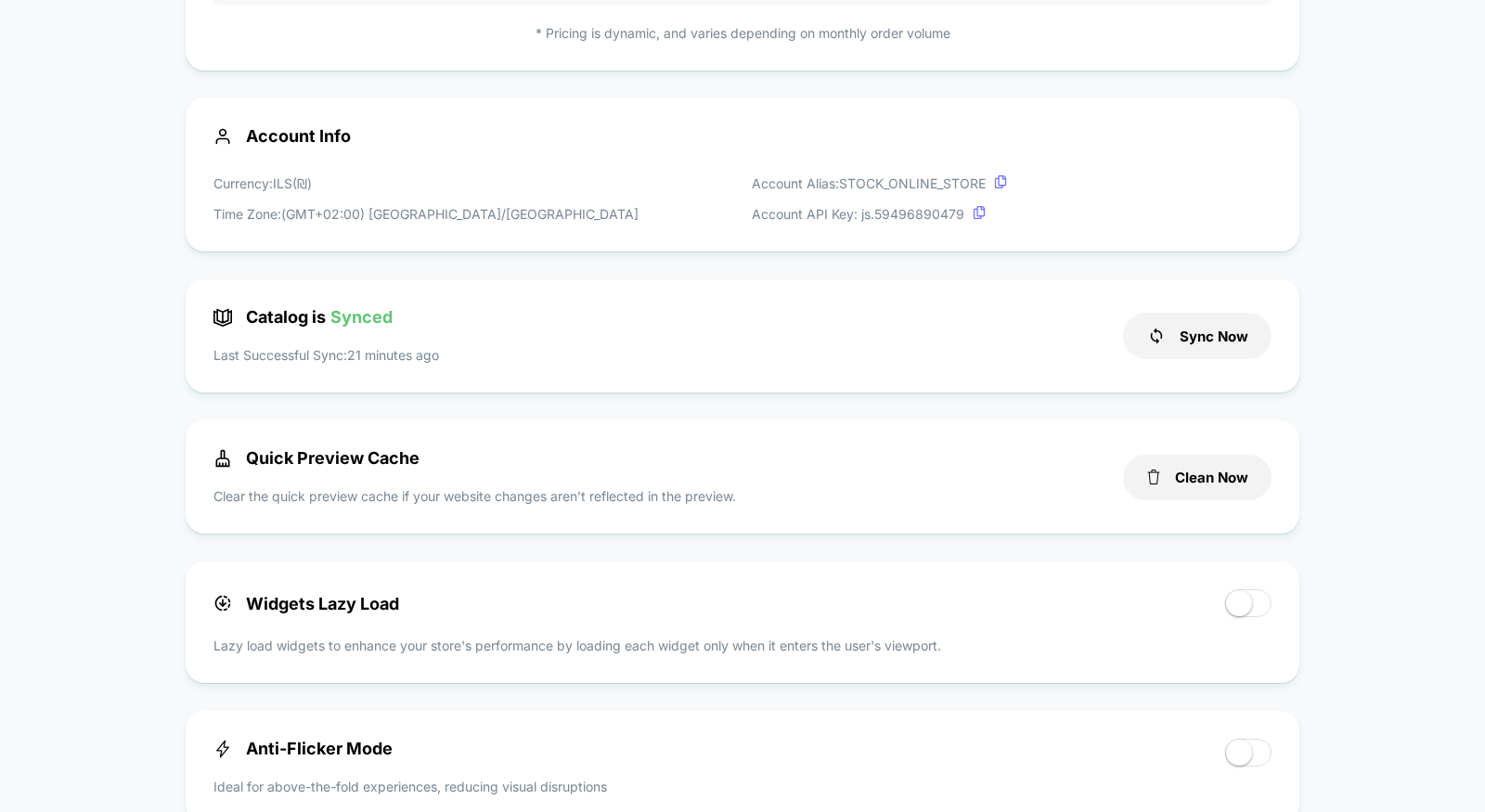
scroll to position [0, 0]
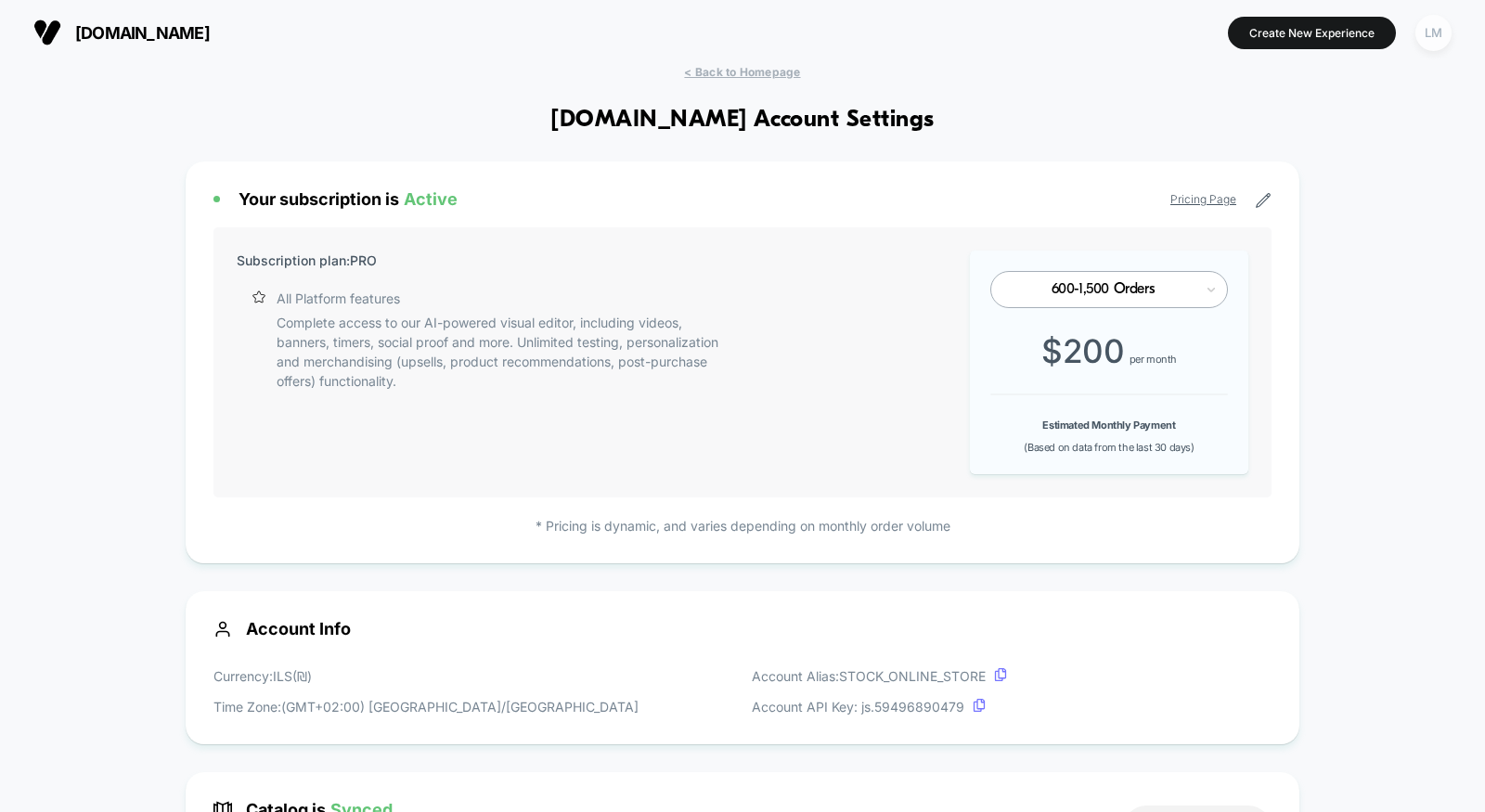
click at [1436, 30] on div "LM" at bounding box center [1433, 33] width 36 height 36
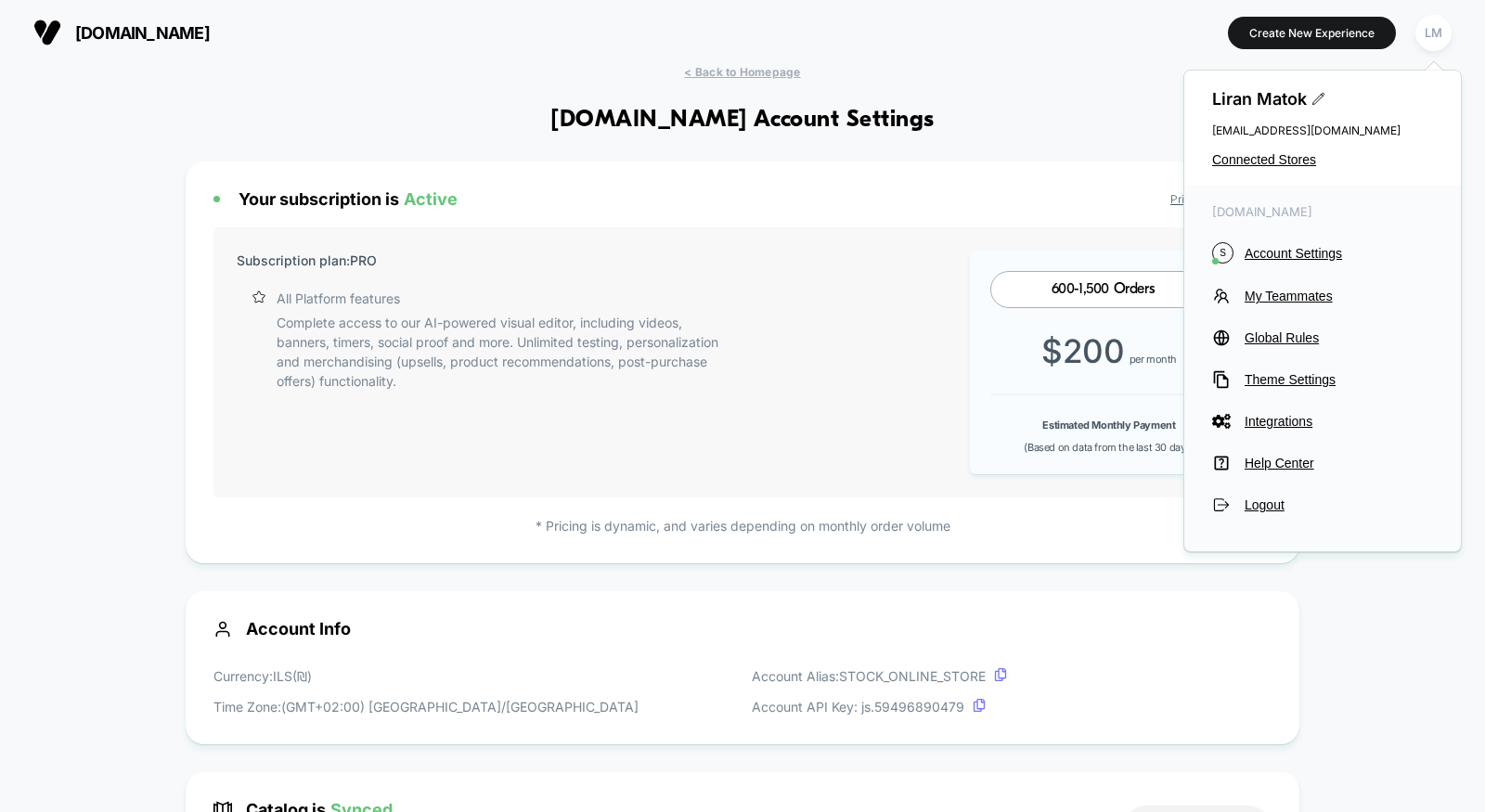
click at [1268, 327] on div "stock-online.co.il S Account Settings My Teammates Global Rules Theme Settings …" at bounding box center [1323, 359] width 277 height 347
click at [1266, 332] on span "Global Rules" at bounding box center [1339, 337] width 188 height 15
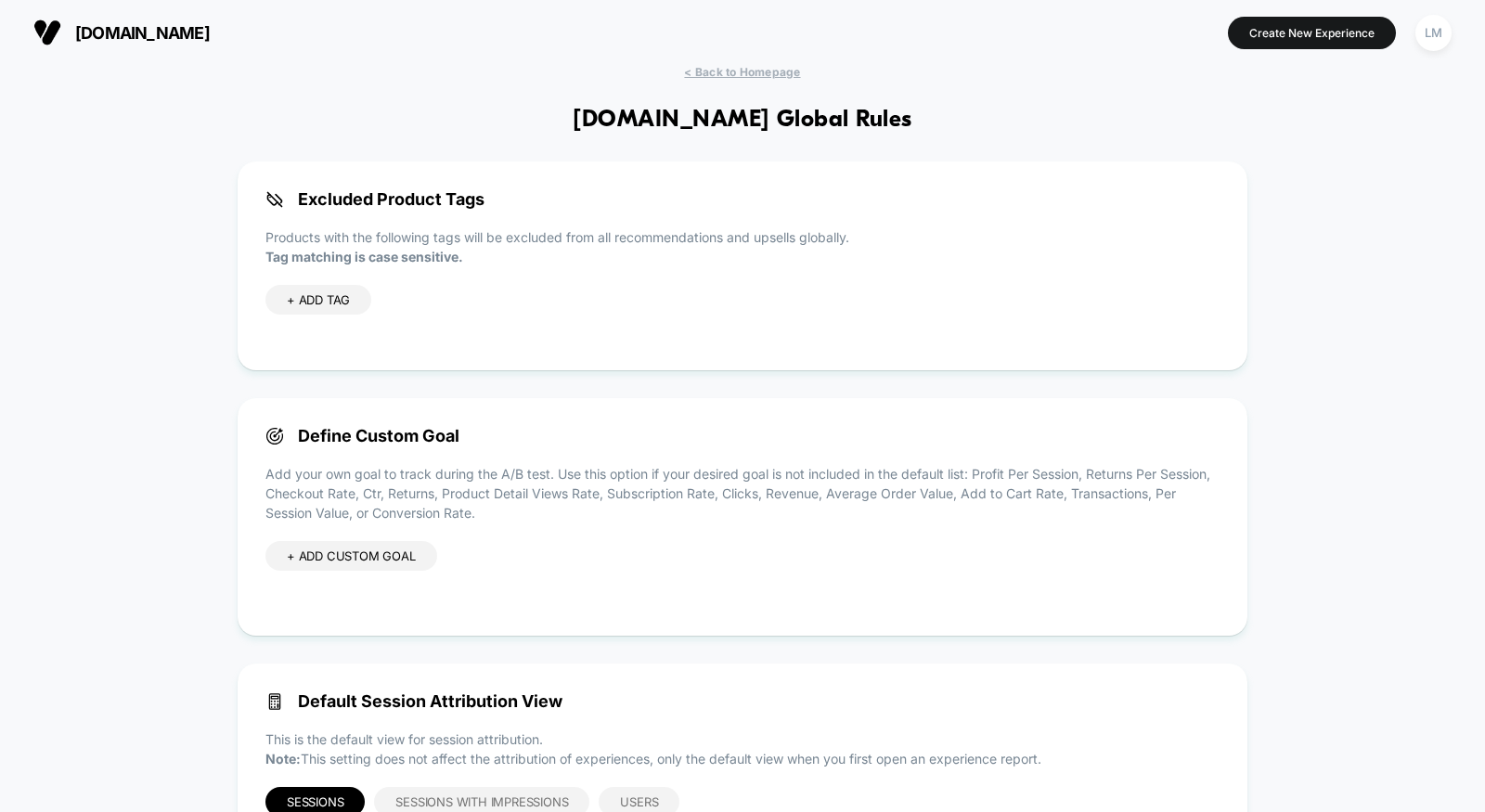
click at [351, 569] on div "+ ADD CUSTOM GOAL" at bounding box center [351, 556] width 172 height 30
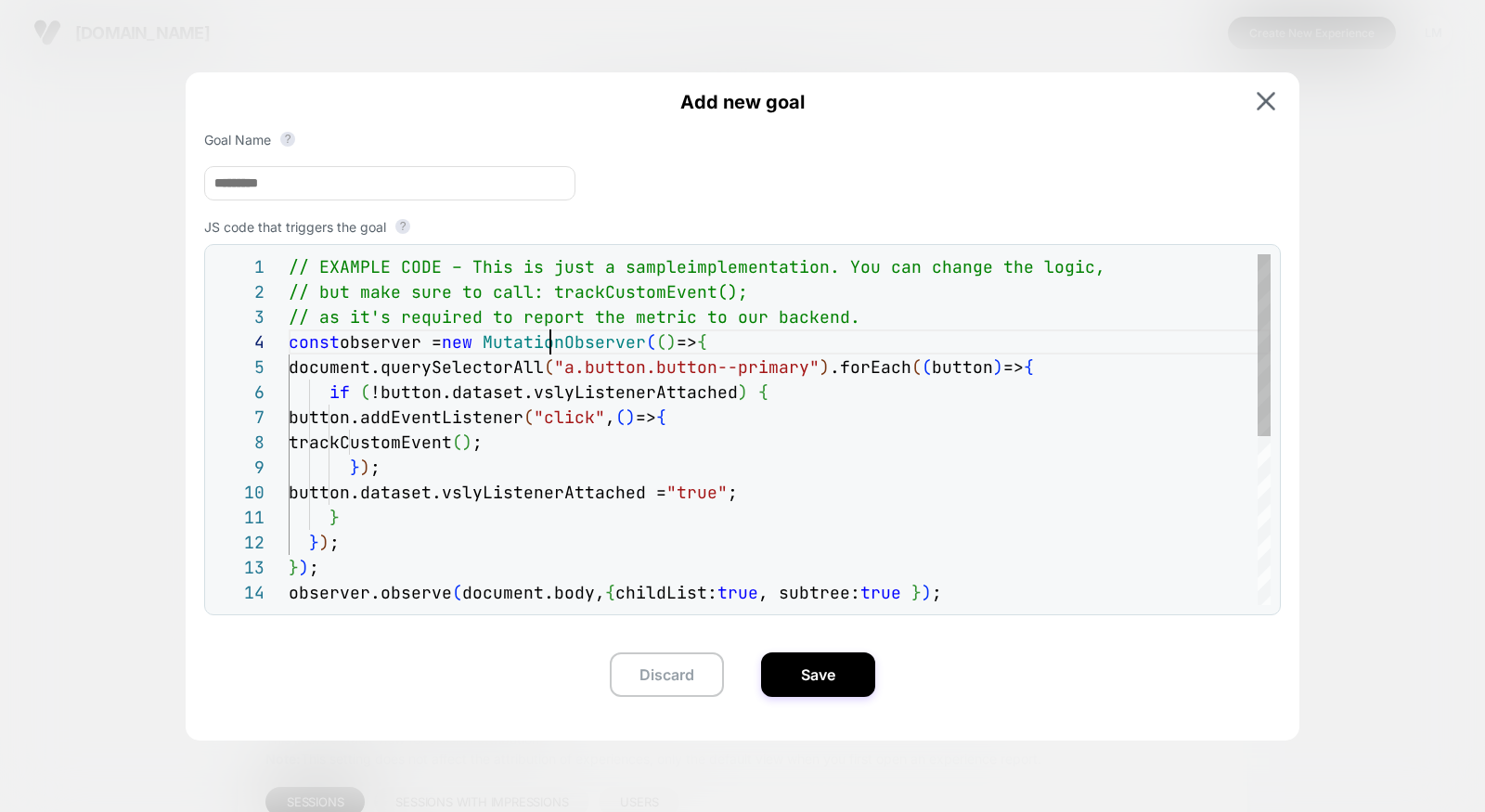
scroll to position [76, 261]
click at [553, 356] on div "// EXAMPLE CODE – This is just a sample implementation. You can change the logi…" at bounding box center [779, 593] width 982 height 677
click at [368, 178] on input at bounding box center [389, 183] width 371 height 35
click at [620, 317] on div "// EXAMPLE CODE – This is just a sample implementation. You can change the logi…" at bounding box center [779, 593] width 982 height 677
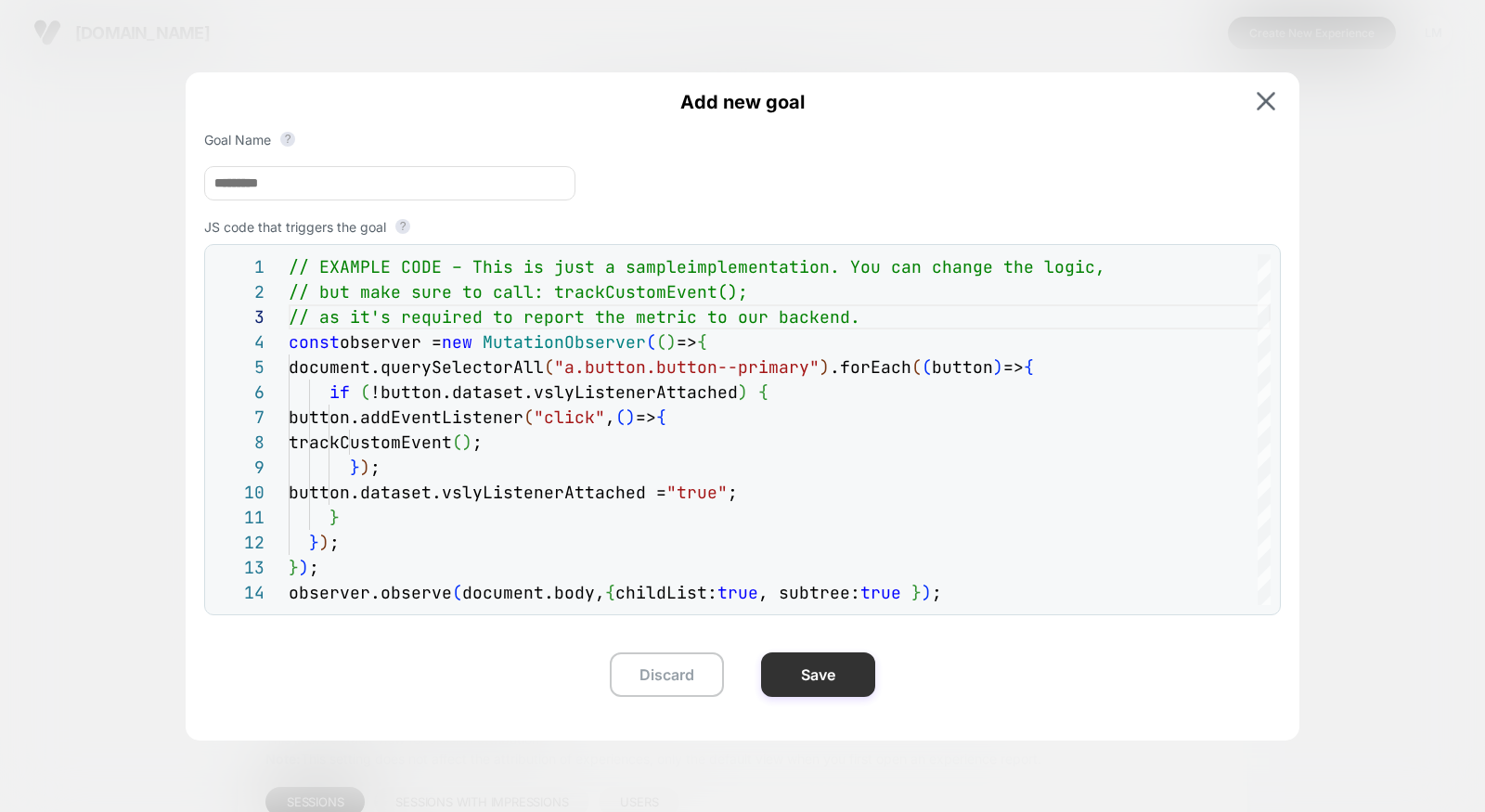
click at [796, 685] on button "Save" at bounding box center [818, 675] width 114 height 45
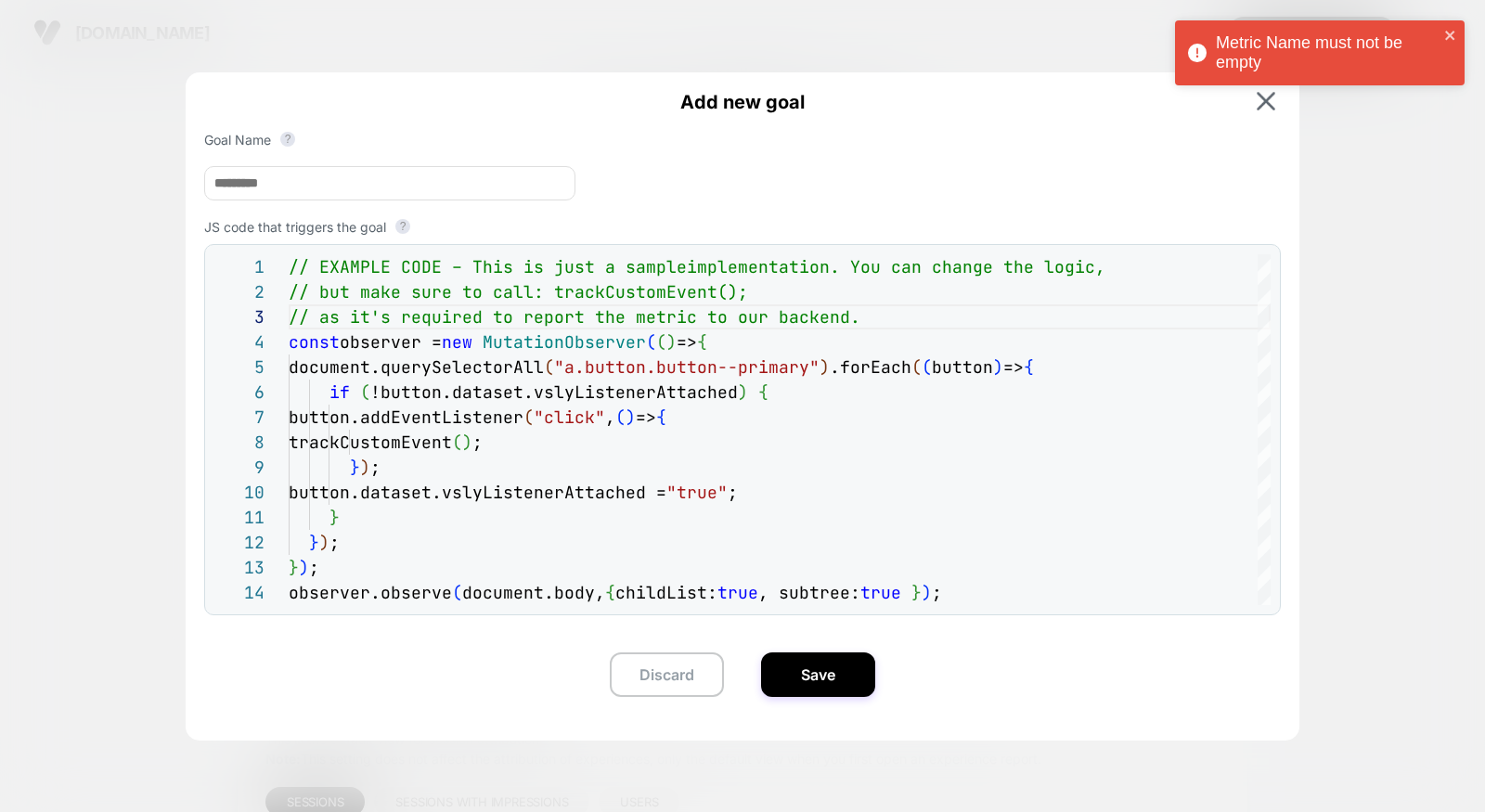
click at [317, 184] on input at bounding box center [389, 183] width 371 height 35
type input "*"
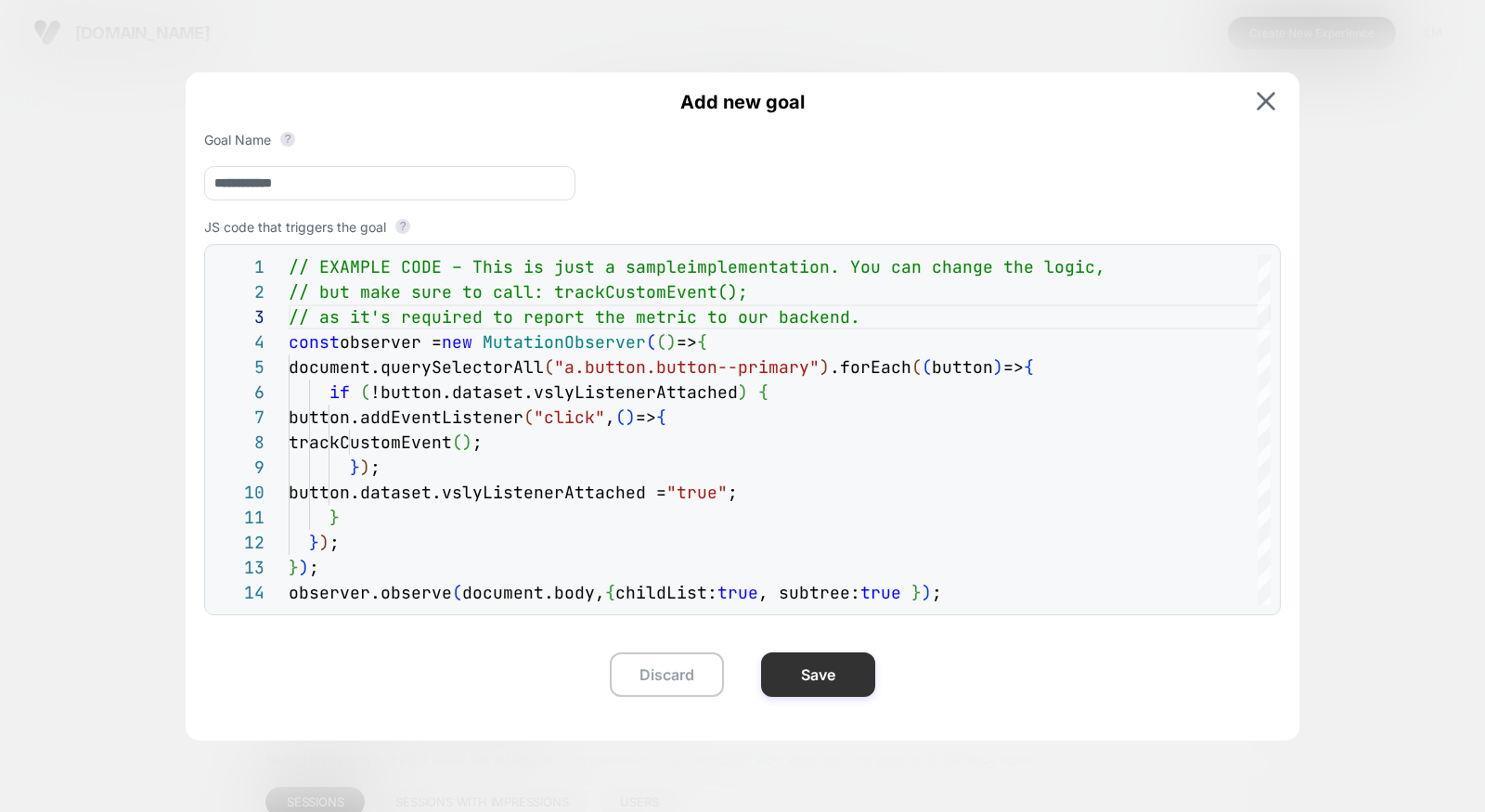
type input "**********"
click at [790, 663] on button "Save" at bounding box center [818, 675] width 114 height 45
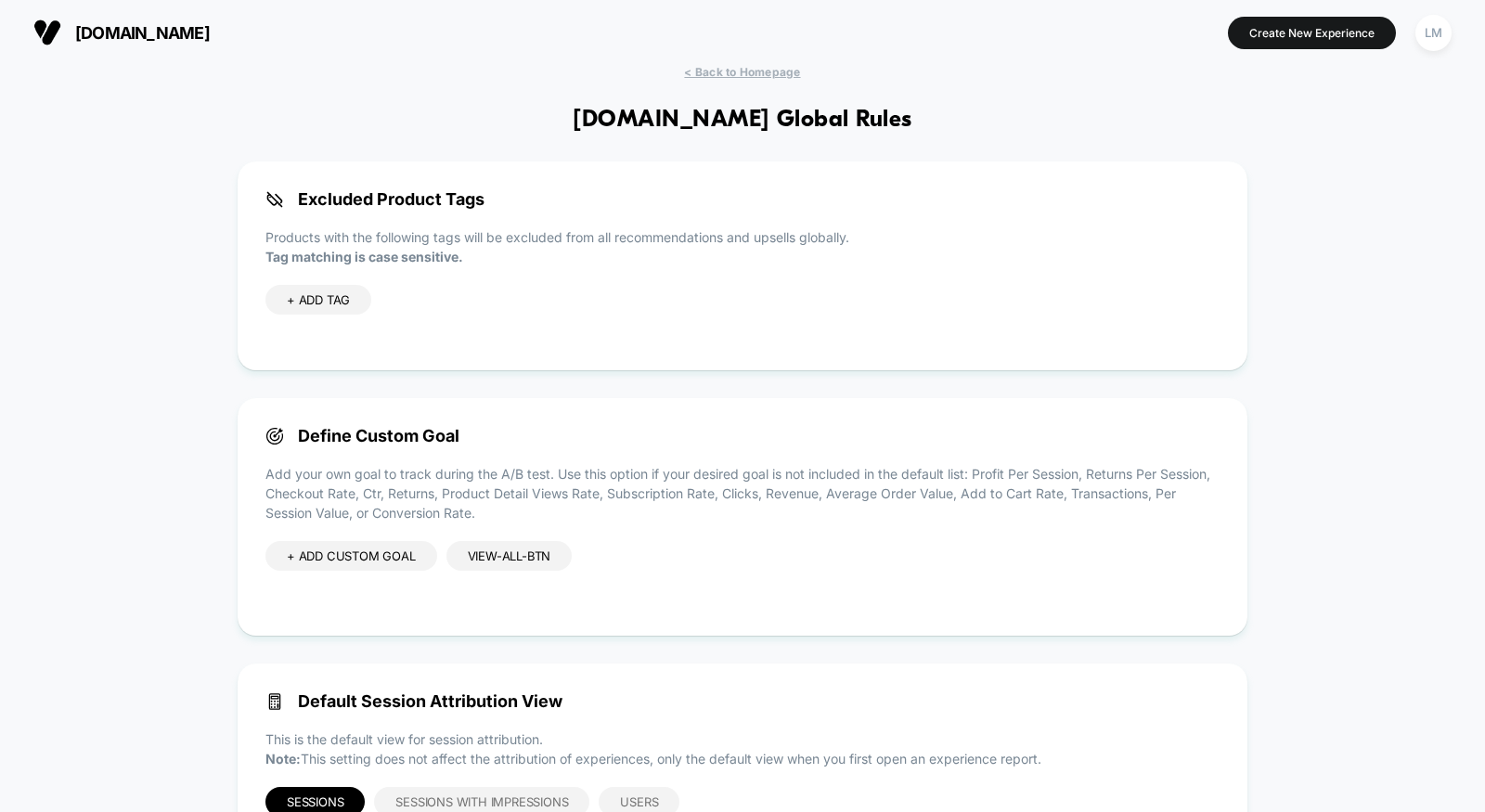
scroll to position [99, 0]
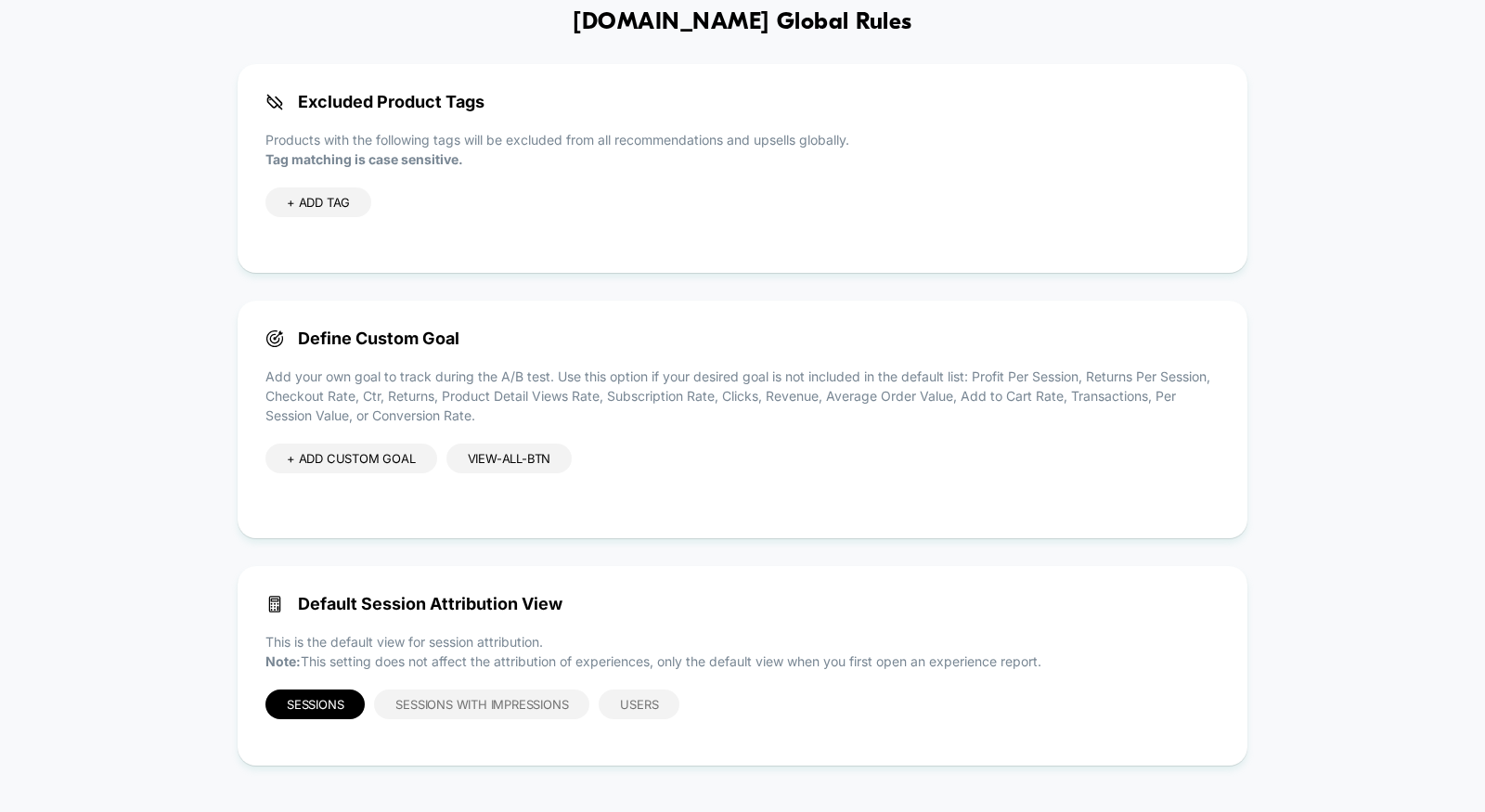
click at [496, 737] on div "Default Session Attribution View This is the default view for session attributi…" at bounding box center [742, 666] width 1010 height 200
click at [503, 704] on span "Sessions with Impressions" at bounding box center [481, 704] width 172 height 15
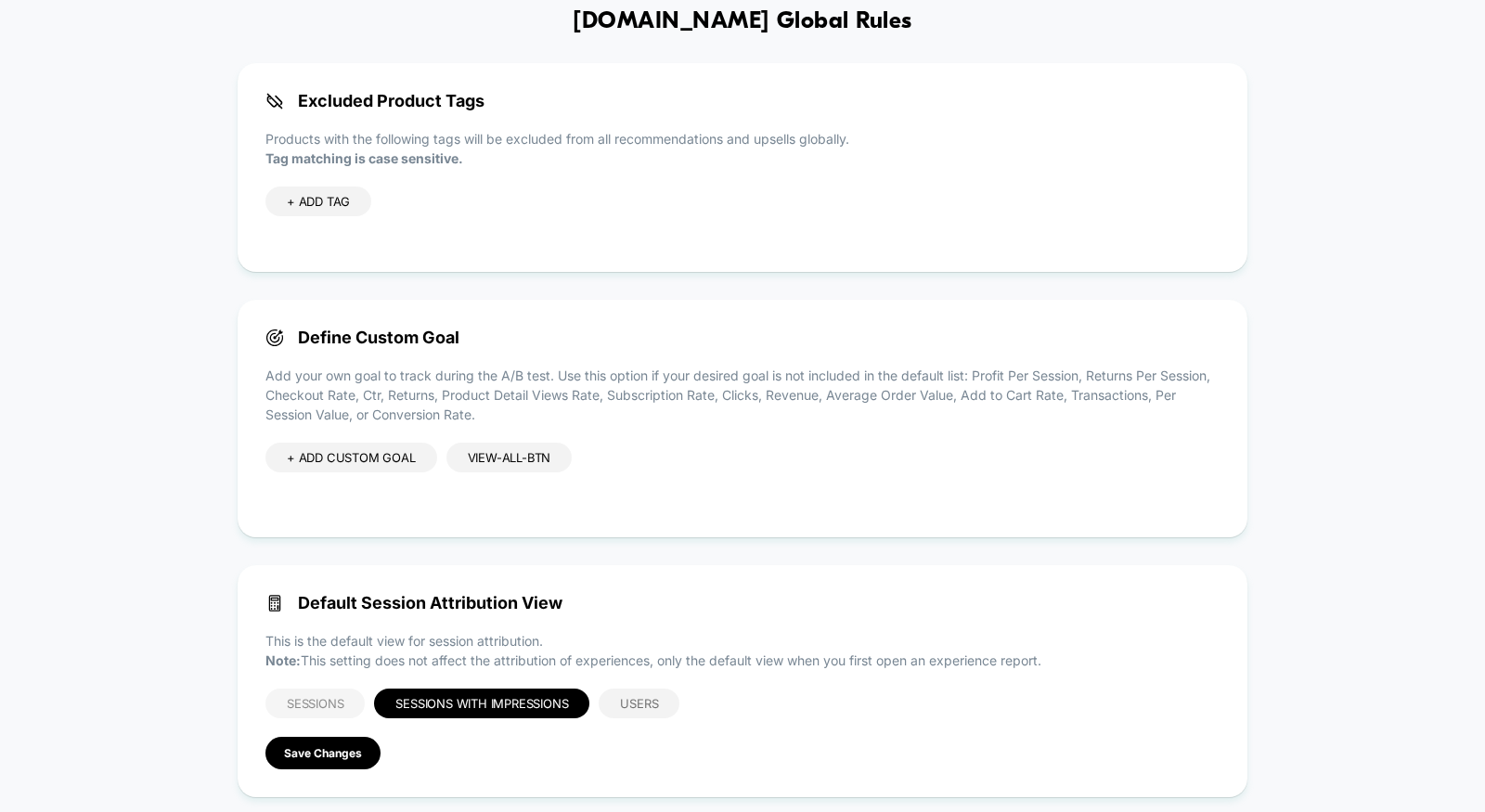
click at [330, 696] on div "Sessions" at bounding box center [316, 704] width 100 height 30
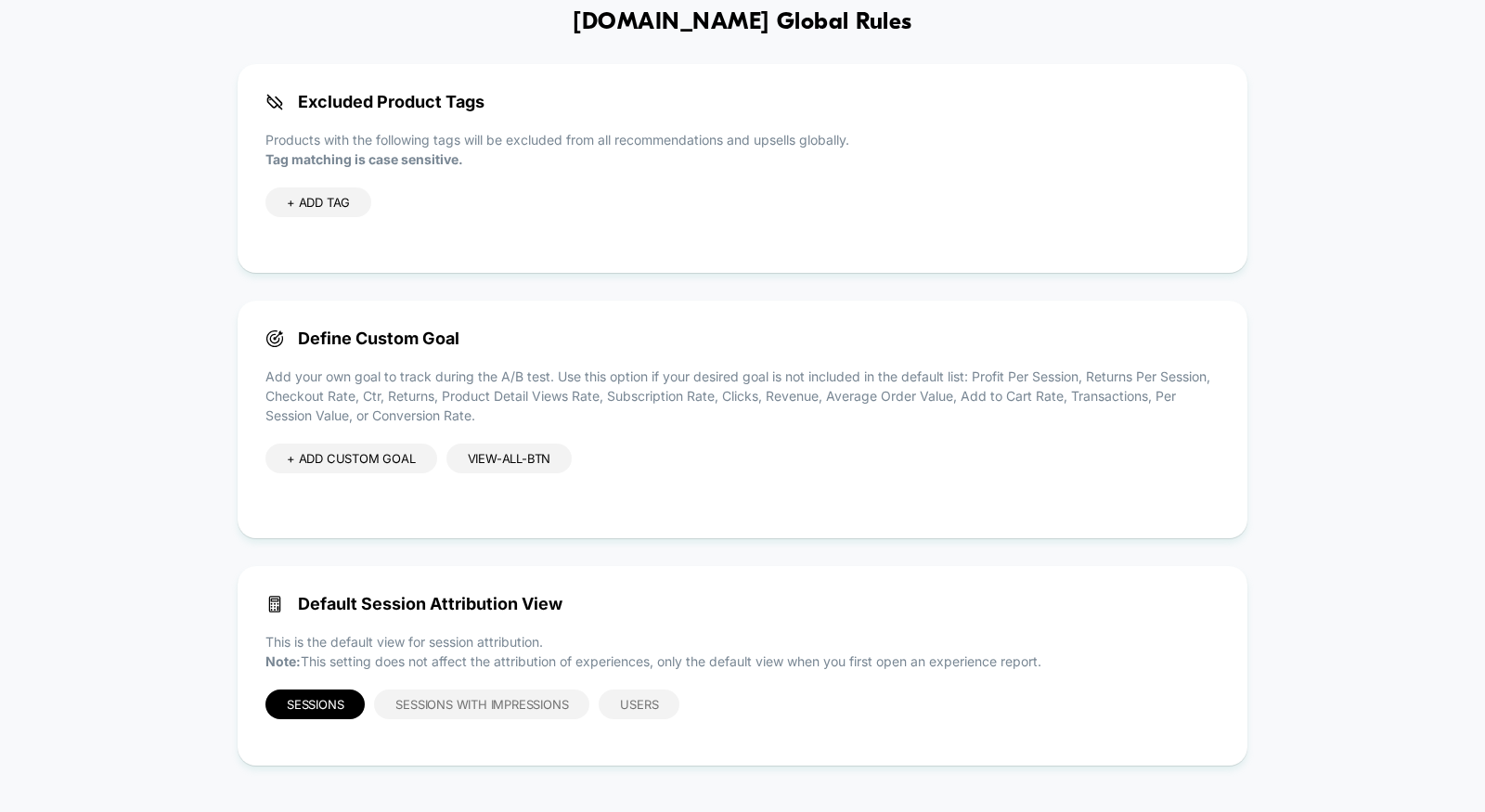
click at [405, 451] on div "+ ADD CUSTOM GOAL" at bounding box center [351, 459] width 172 height 30
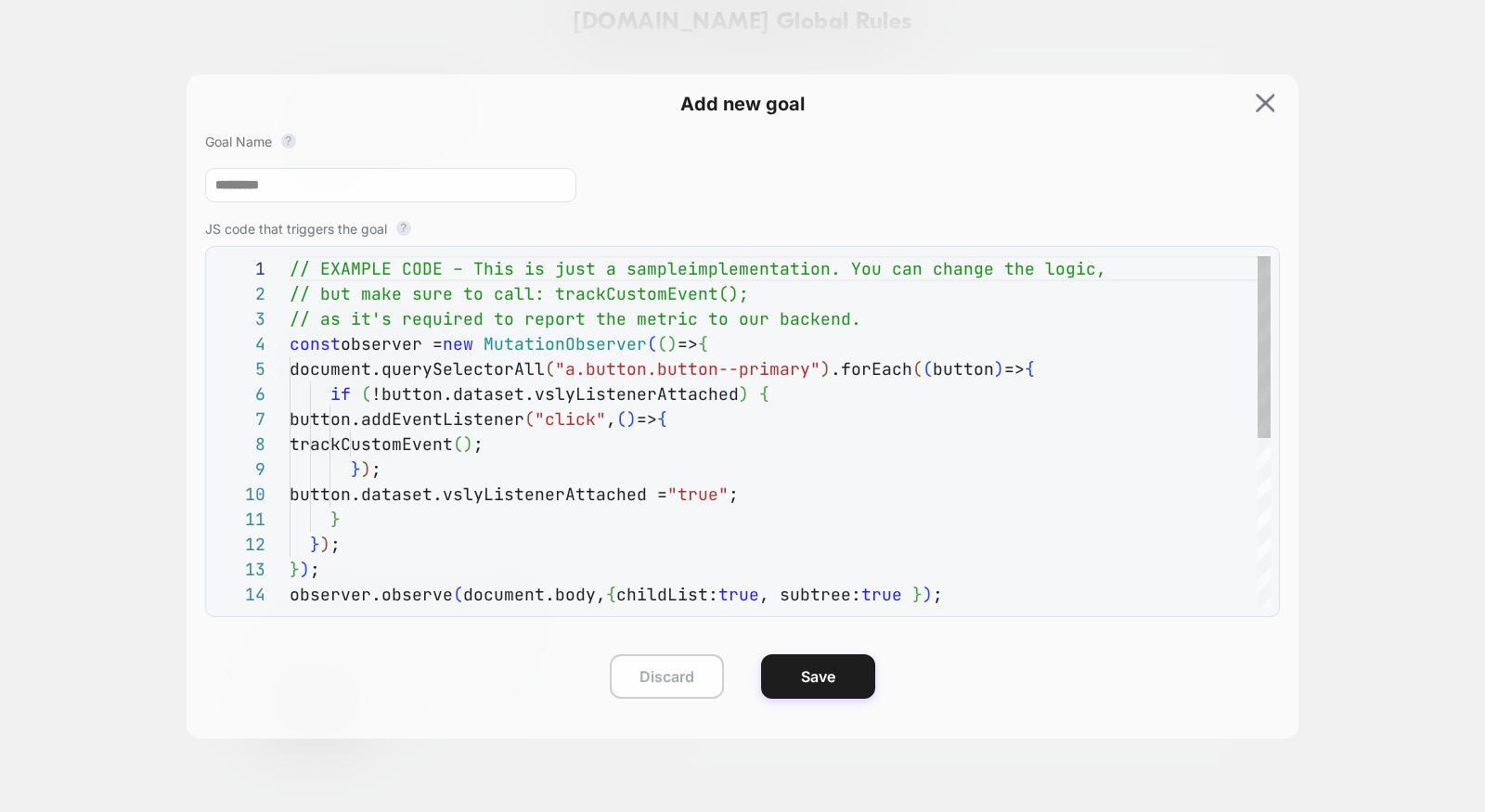
scroll to position [251, 0]
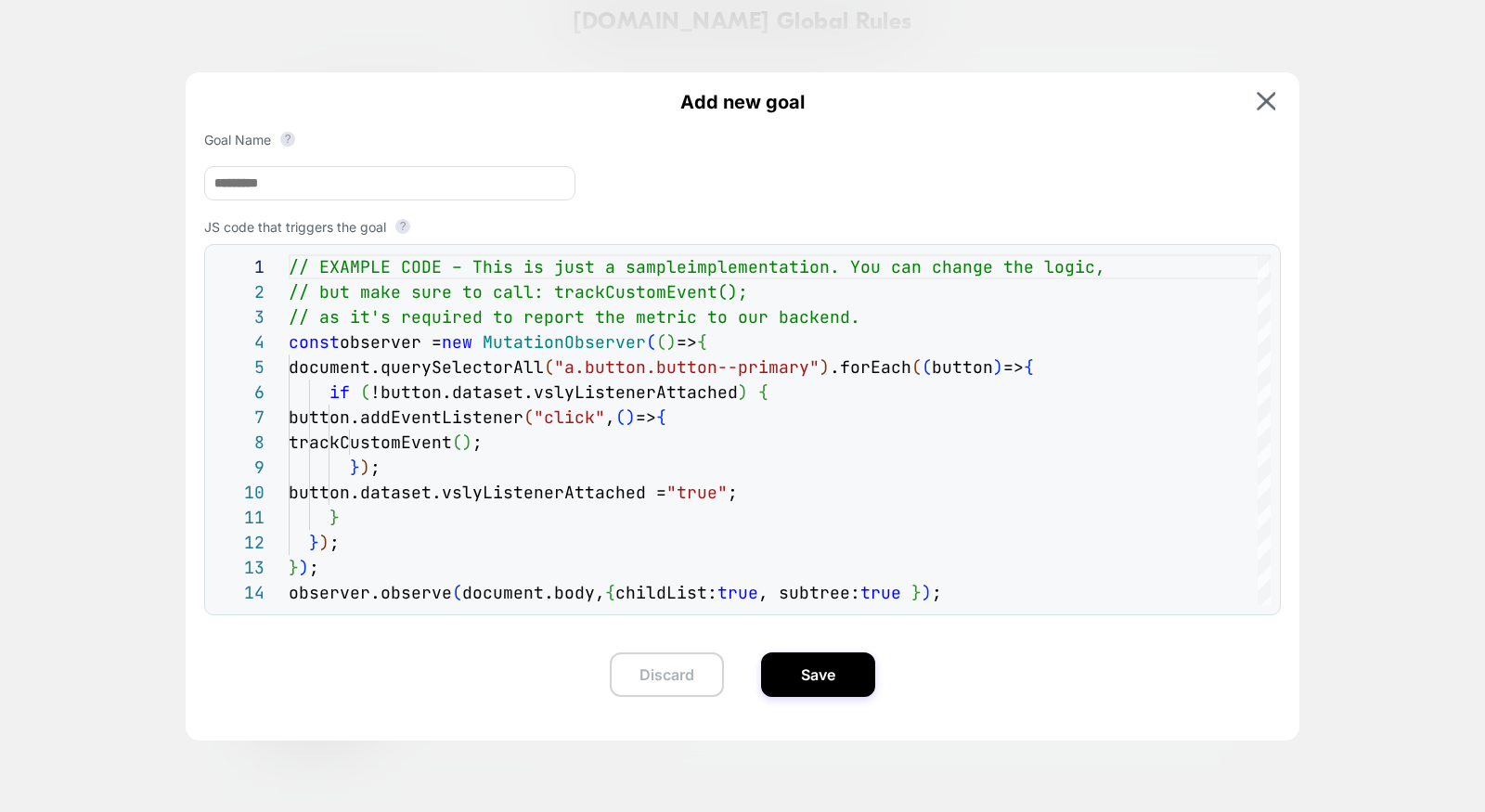
click at [679, 686] on button "Discard" at bounding box center [667, 675] width 114 height 45
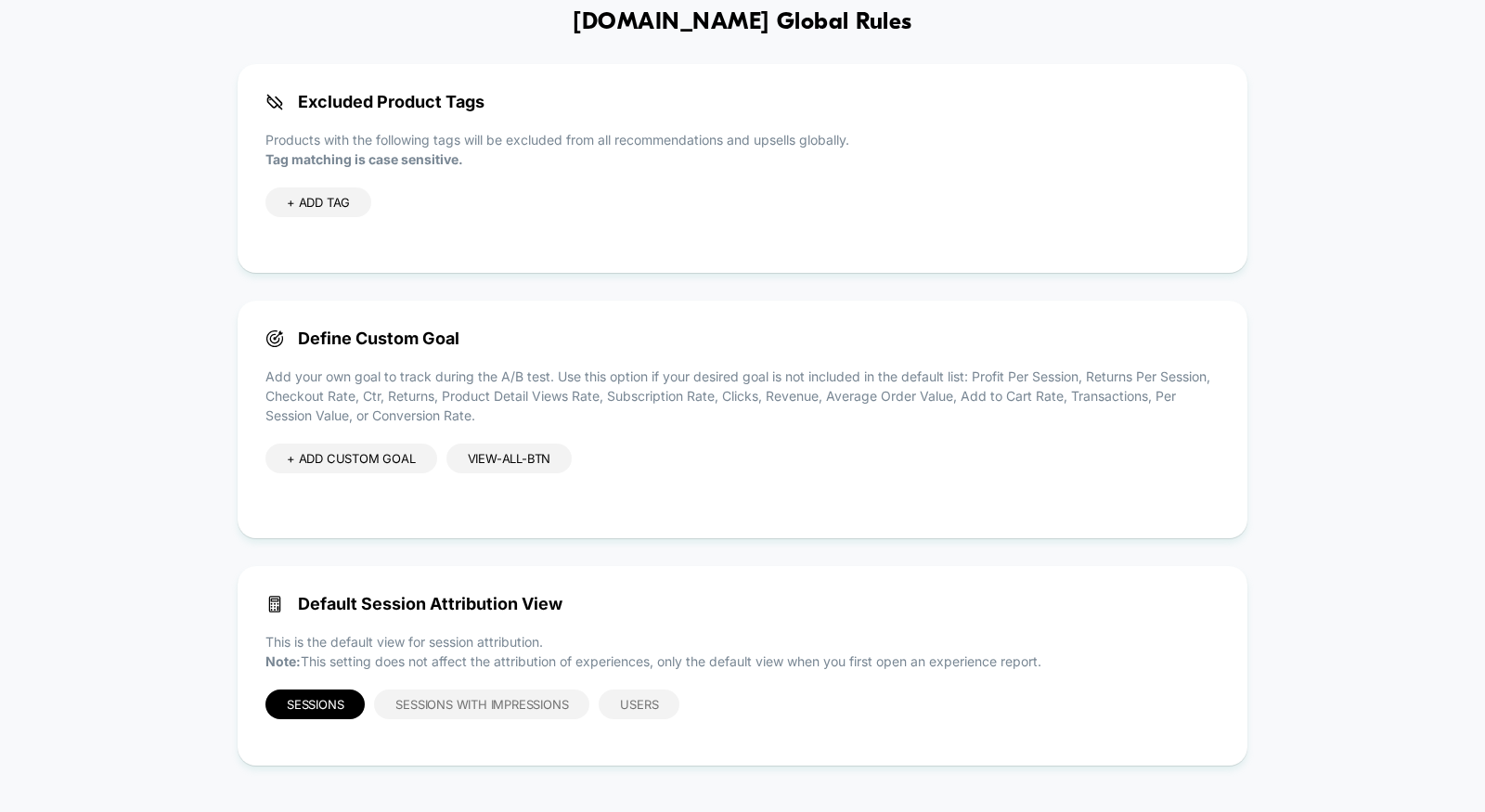
scroll to position [0, 0]
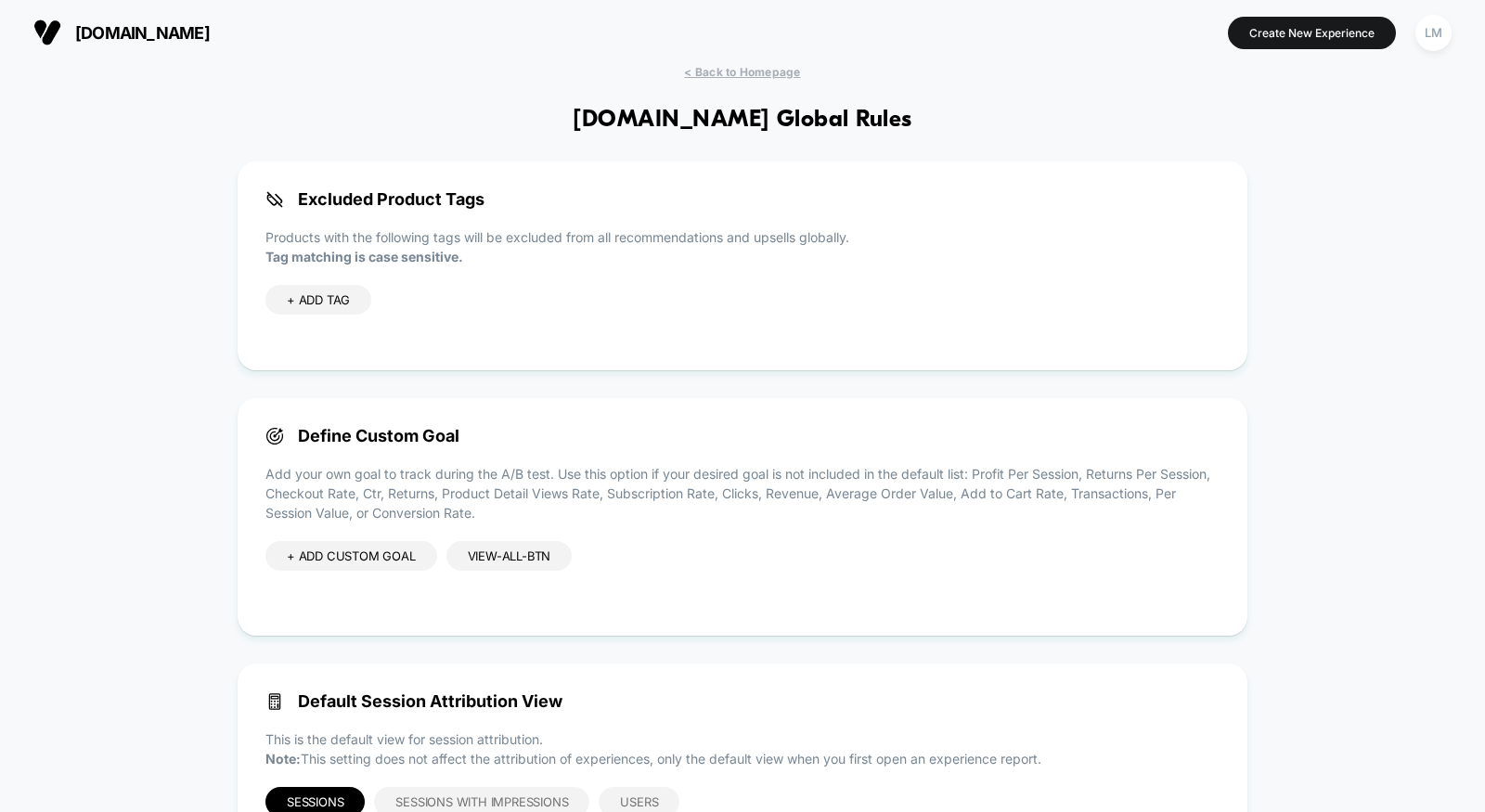
click at [1109, 173] on div "Excluded Product Tags Products with the following tags will be excluded from al…" at bounding box center [742, 266] width 1010 height 209
click at [763, 67] on span "< Back to Homepage" at bounding box center [742, 72] width 116 height 14
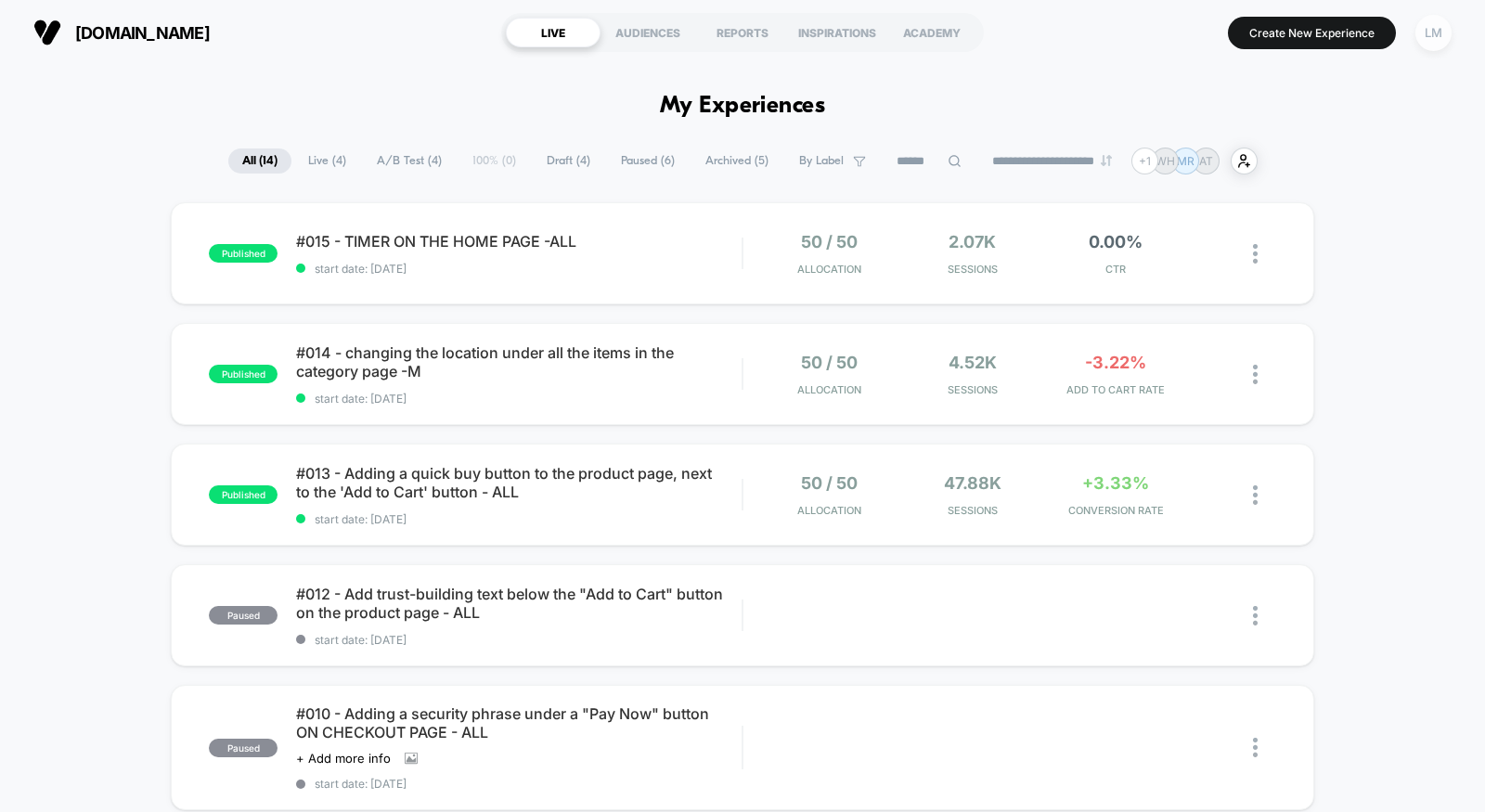
click at [1434, 40] on div "LM" at bounding box center [1433, 33] width 36 height 36
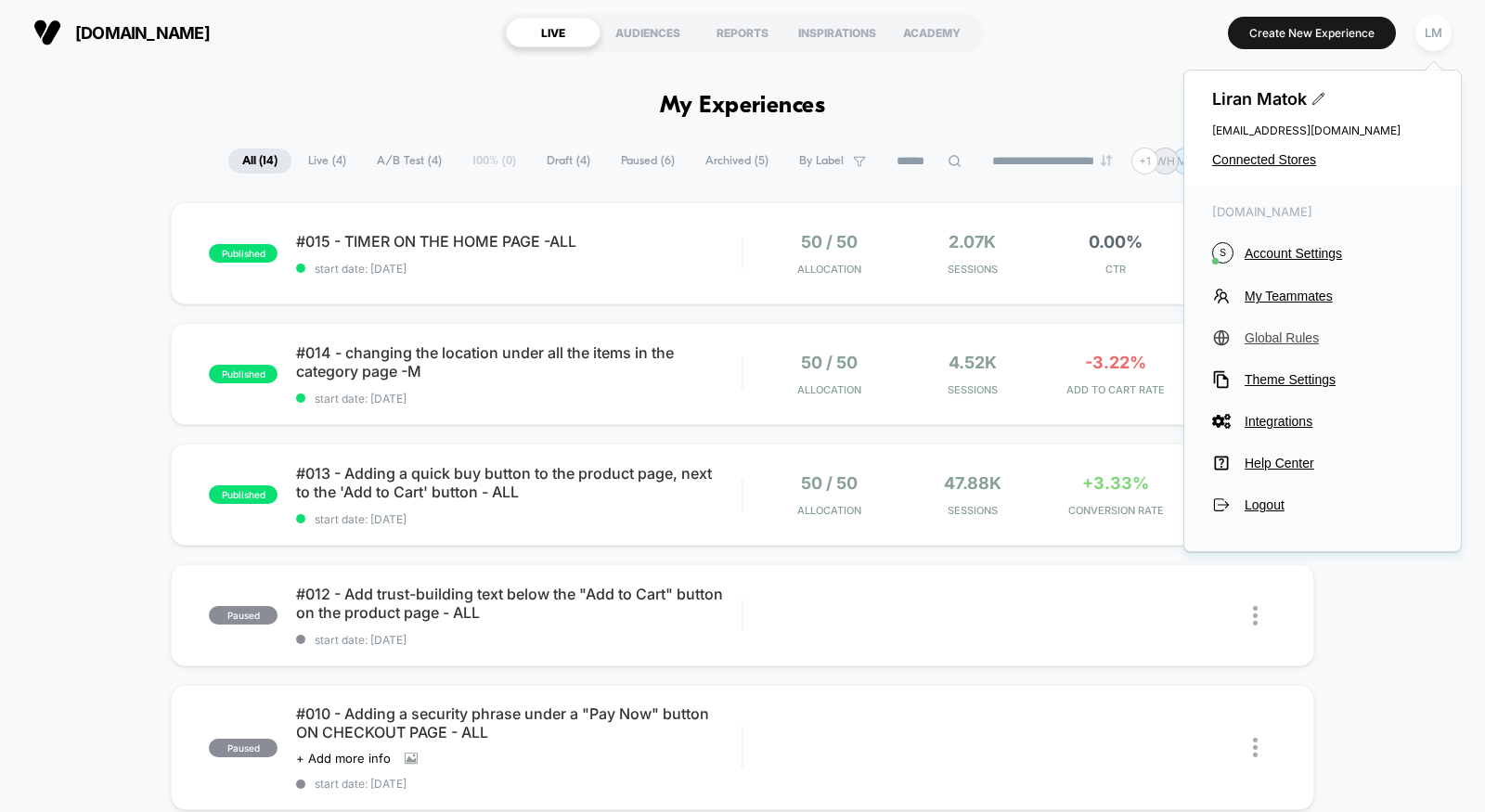
click at [1269, 337] on span "Global Rules" at bounding box center [1339, 337] width 188 height 15
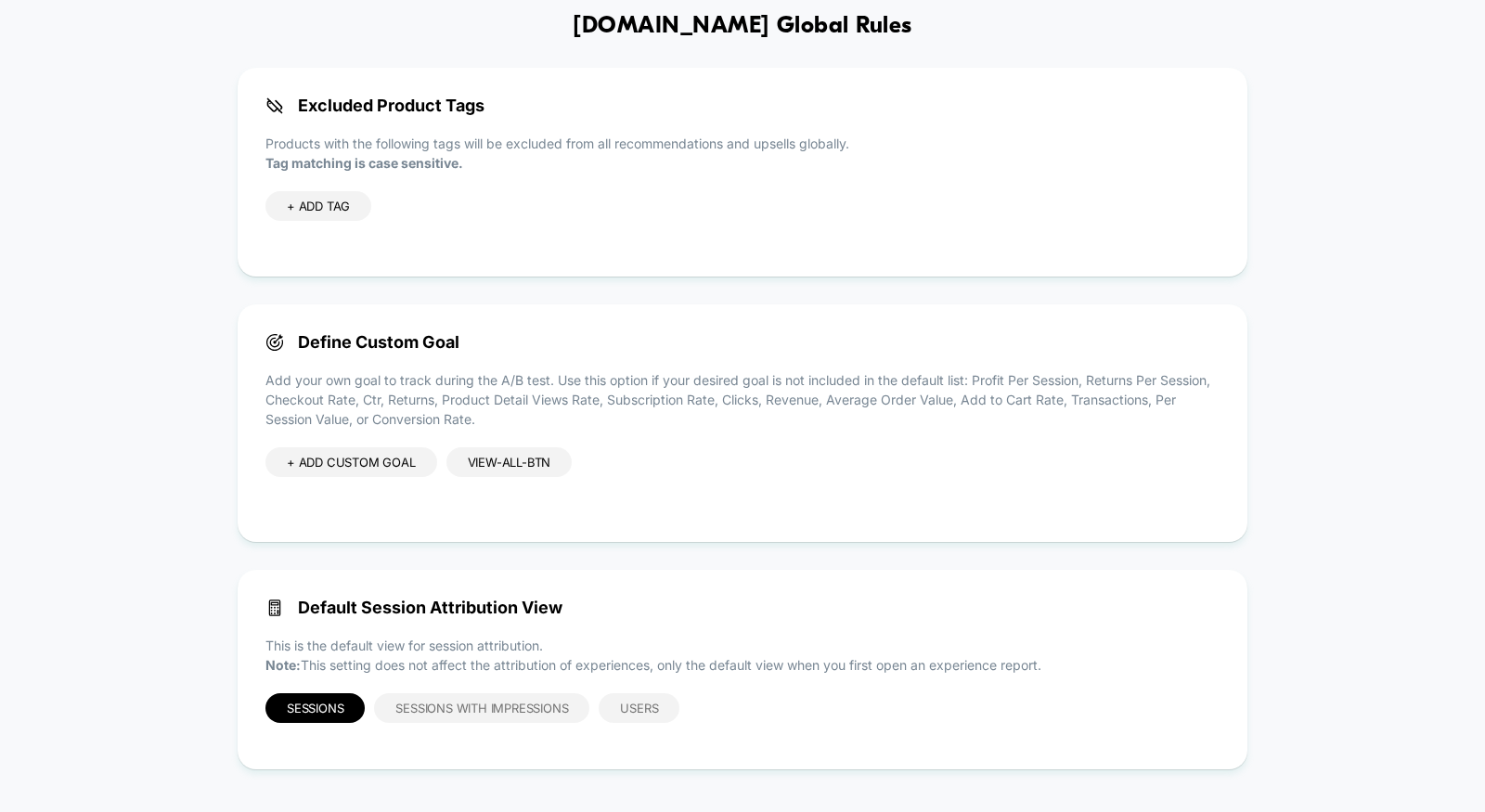
scroll to position [99, 0]
